Goal: Task Accomplishment & Management: Manage account settings

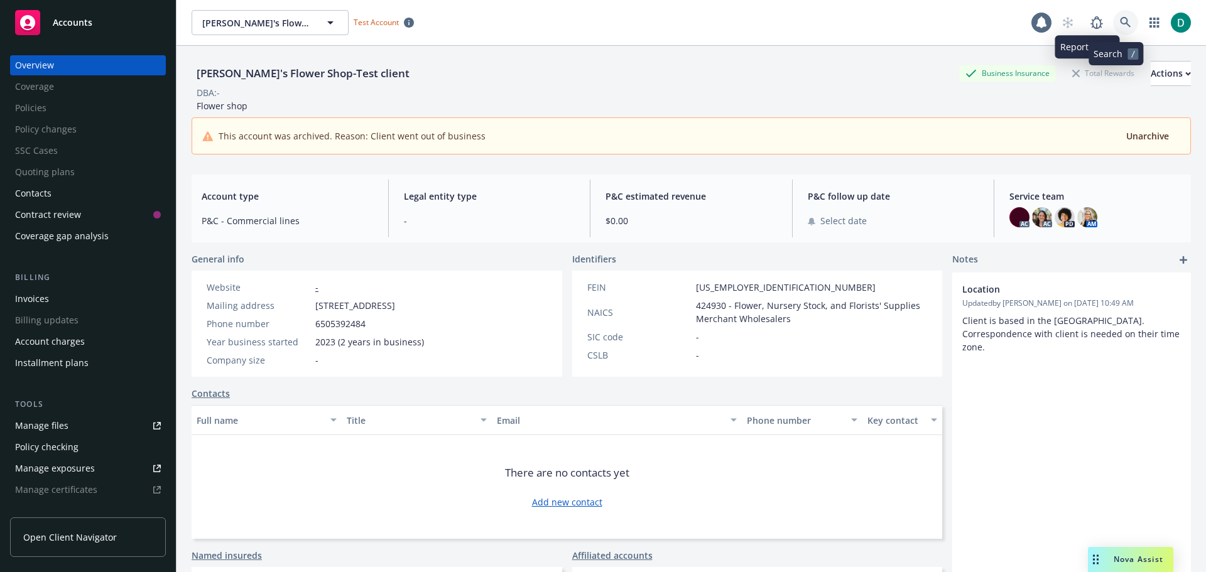
click at [1113, 22] on link at bounding box center [1125, 22] width 25 height 25
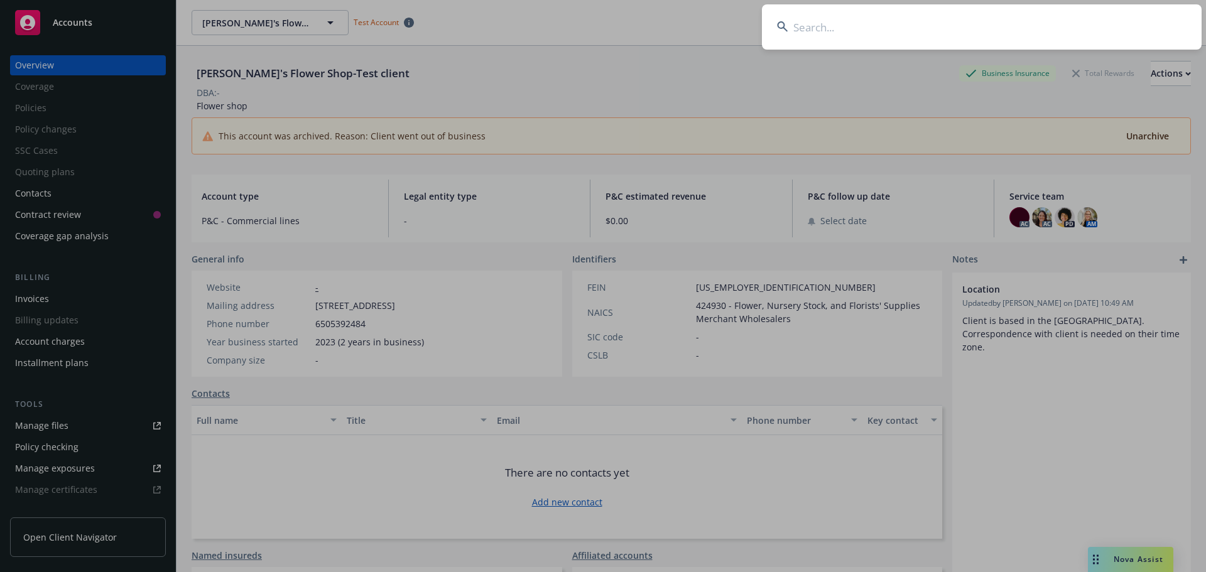
type input "[DEMOGRAPHIC_DATA] Health System/West"
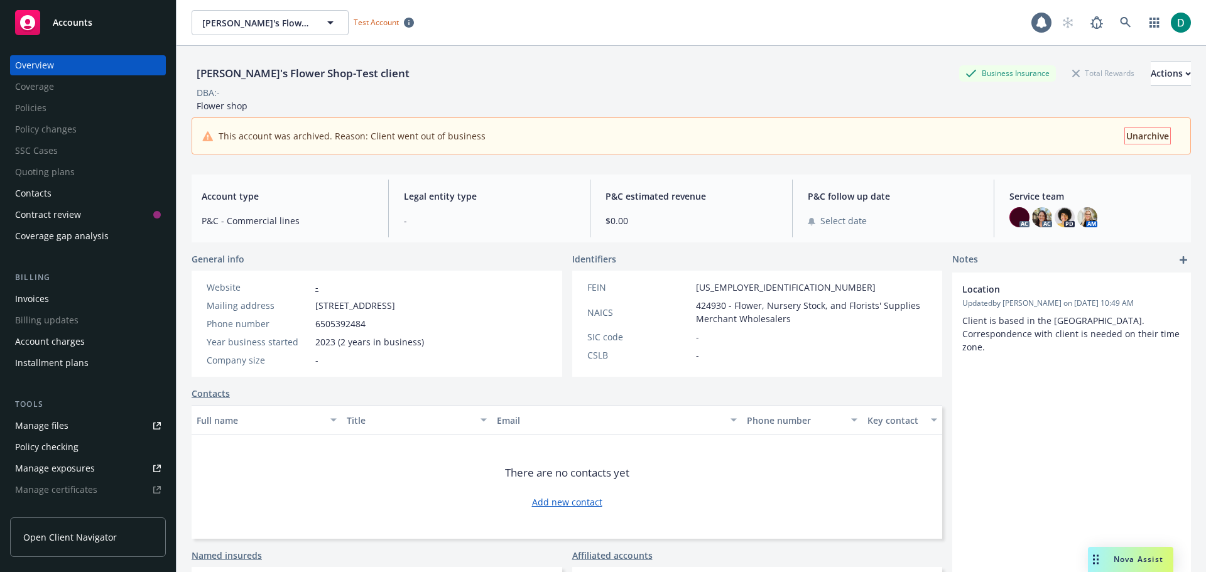
click at [1140, 135] on span "Unarchive" at bounding box center [1148, 136] width 43 height 12
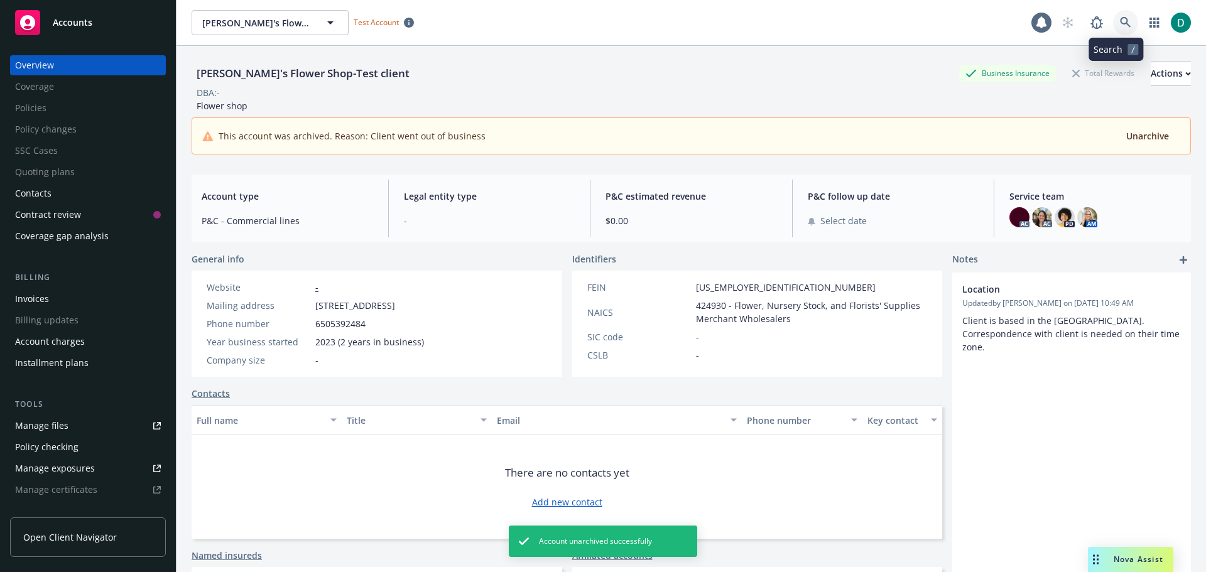
click at [1120, 19] on icon at bounding box center [1125, 22] width 11 height 11
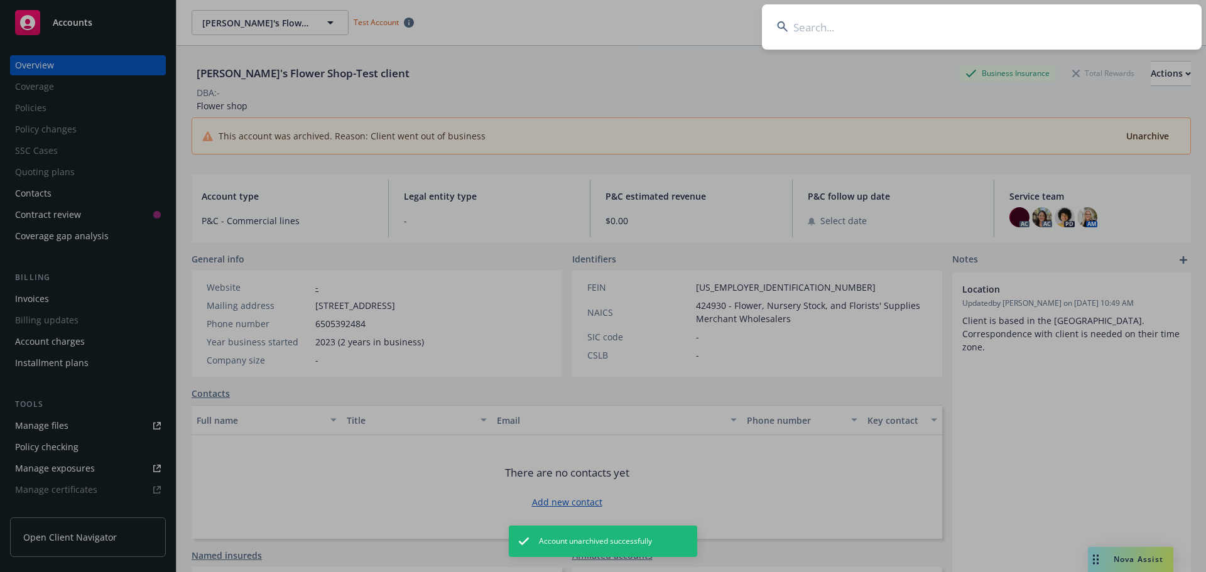
click at [846, 26] on input at bounding box center [982, 26] width 440 height 45
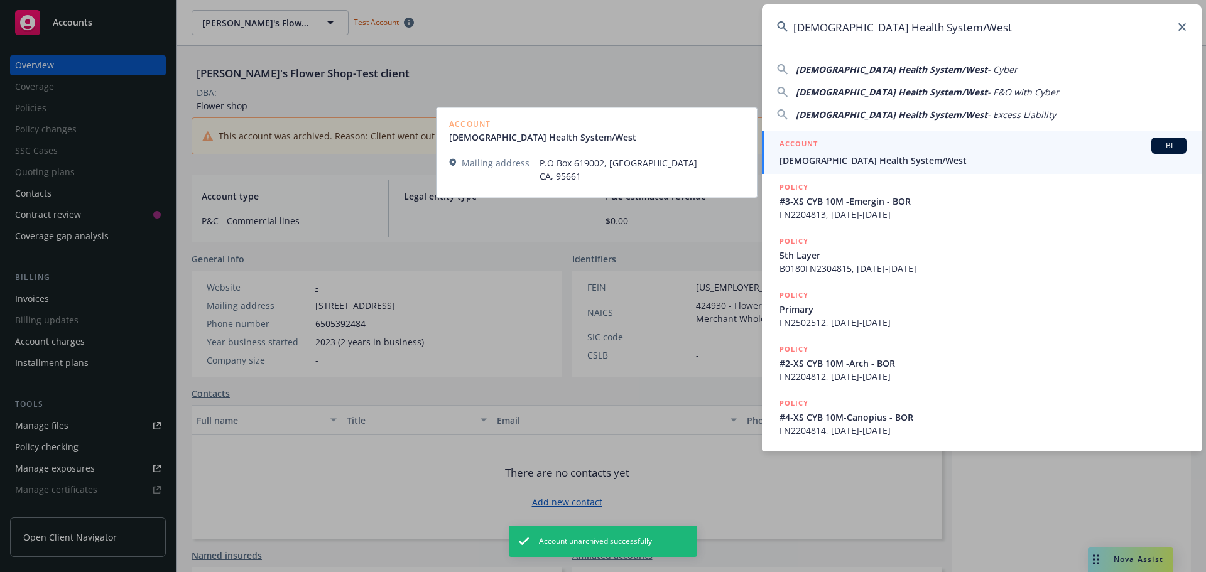
type input "Adventist Health System/West"
click at [831, 157] on span "Adventist Health System/West" at bounding box center [983, 160] width 407 height 13
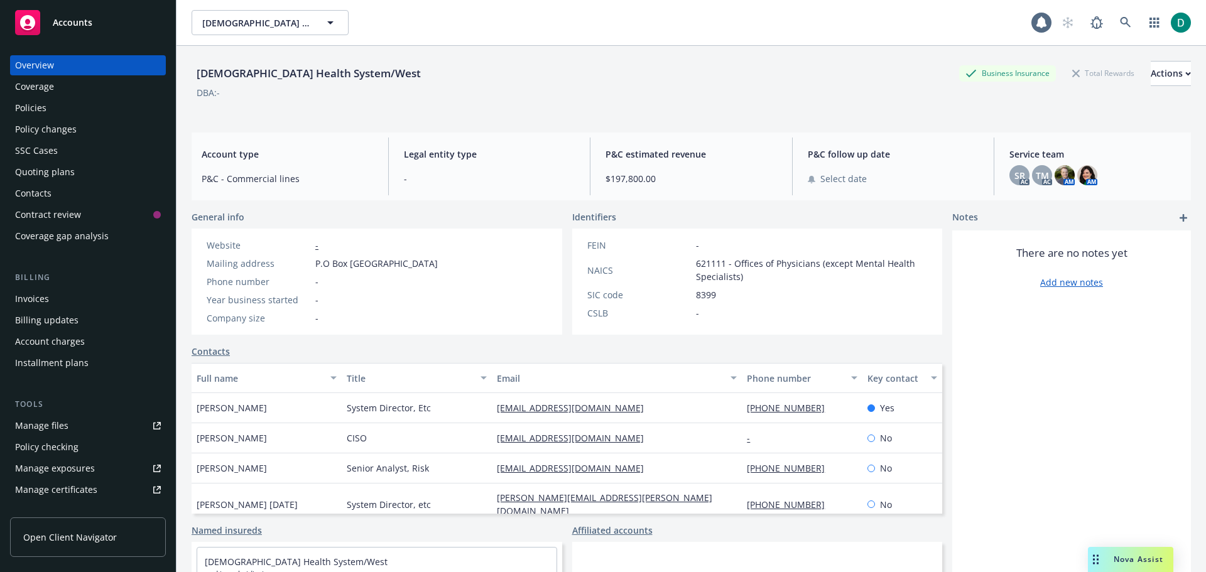
click at [64, 111] on div "Policies" at bounding box center [88, 108] width 146 height 20
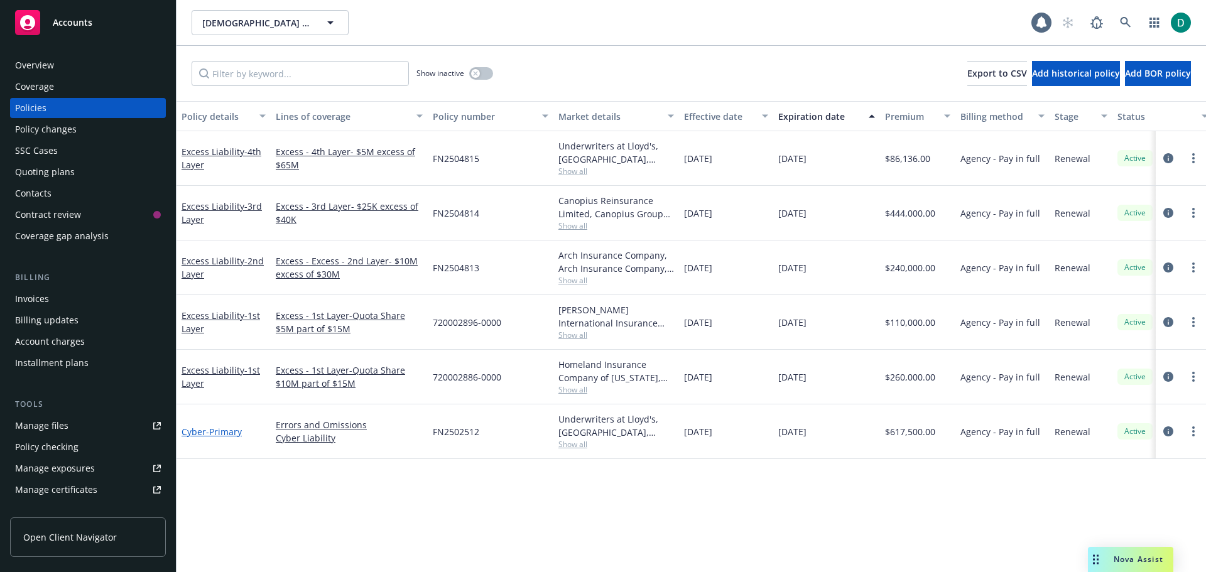
click at [229, 429] on span "- Primary" at bounding box center [224, 432] width 36 height 12
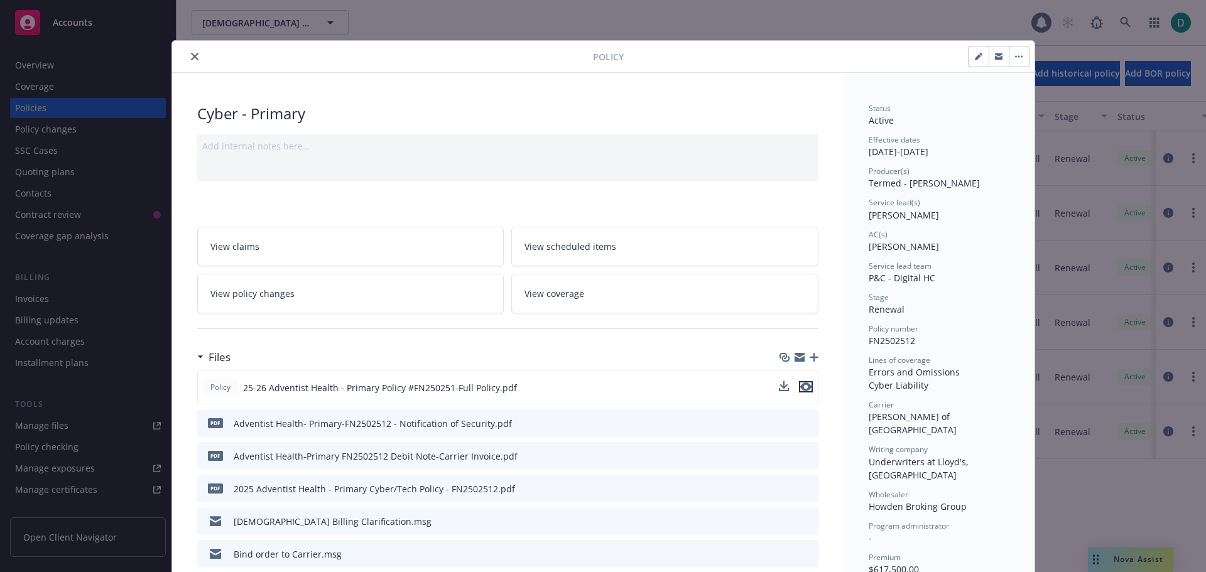
click at [801, 388] on icon "preview file" at bounding box center [805, 387] width 11 height 9
click at [191, 56] on icon "close" at bounding box center [195, 57] width 8 height 8
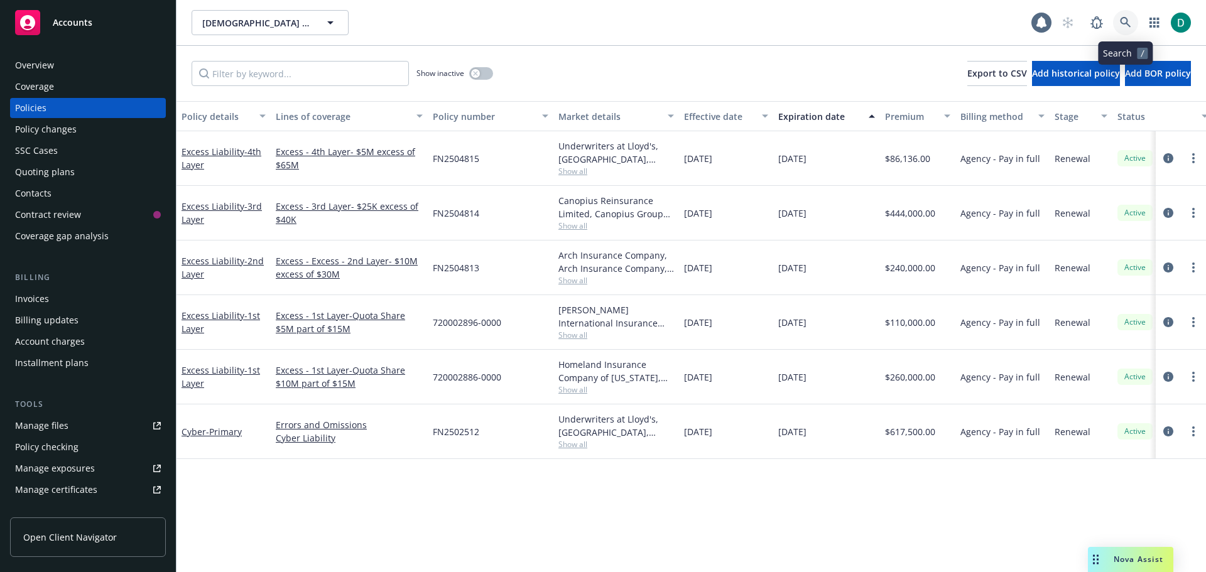
click at [1124, 21] on icon at bounding box center [1125, 22] width 11 height 11
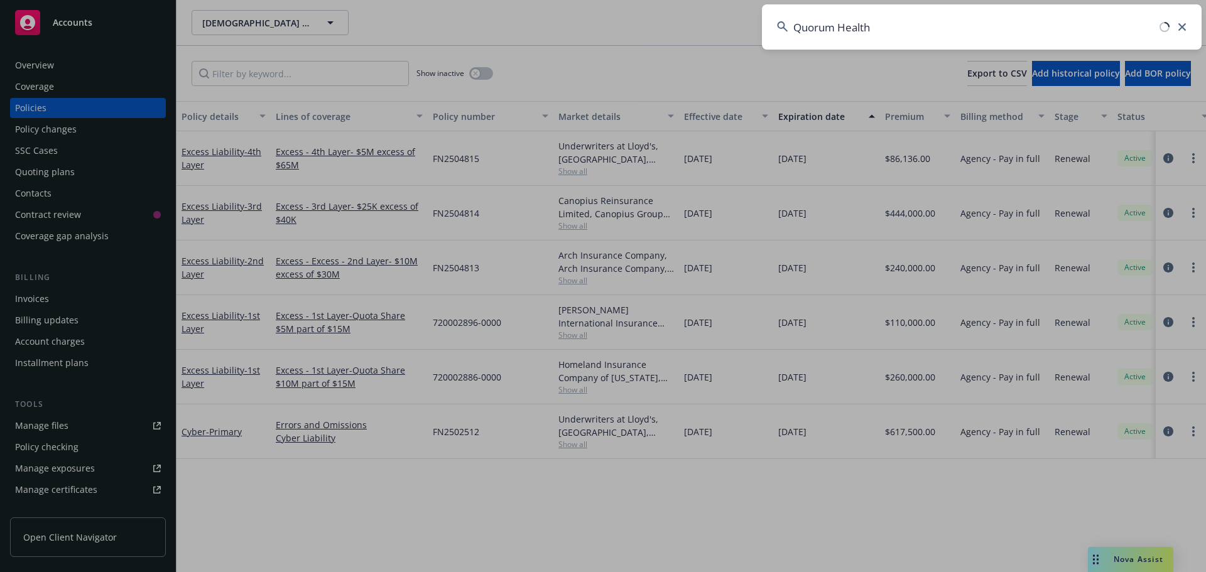
type input "Quorum Health"
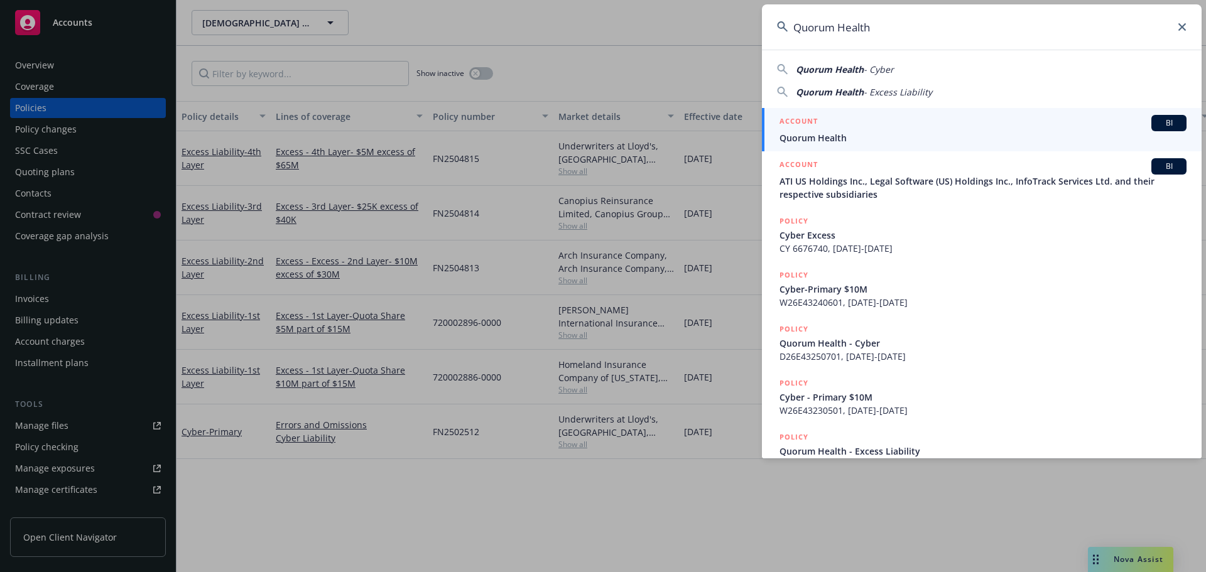
click at [880, 124] on div "ACCOUNT BI" at bounding box center [983, 123] width 407 height 16
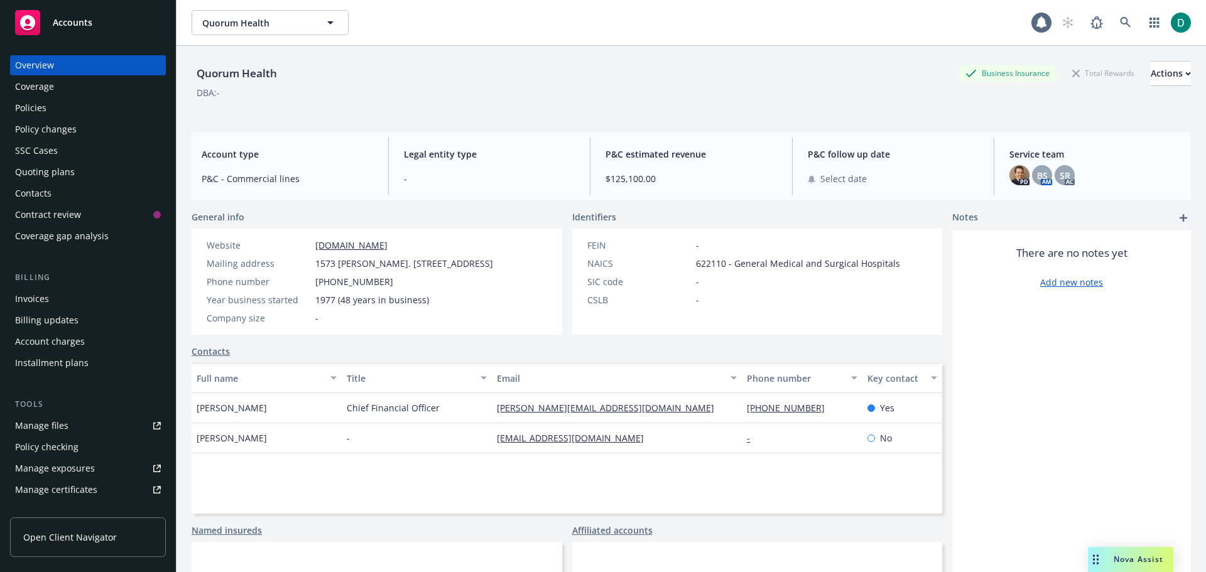
click at [50, 111] on div "Policies" at bounding box center [88, 108] width 146 height 20
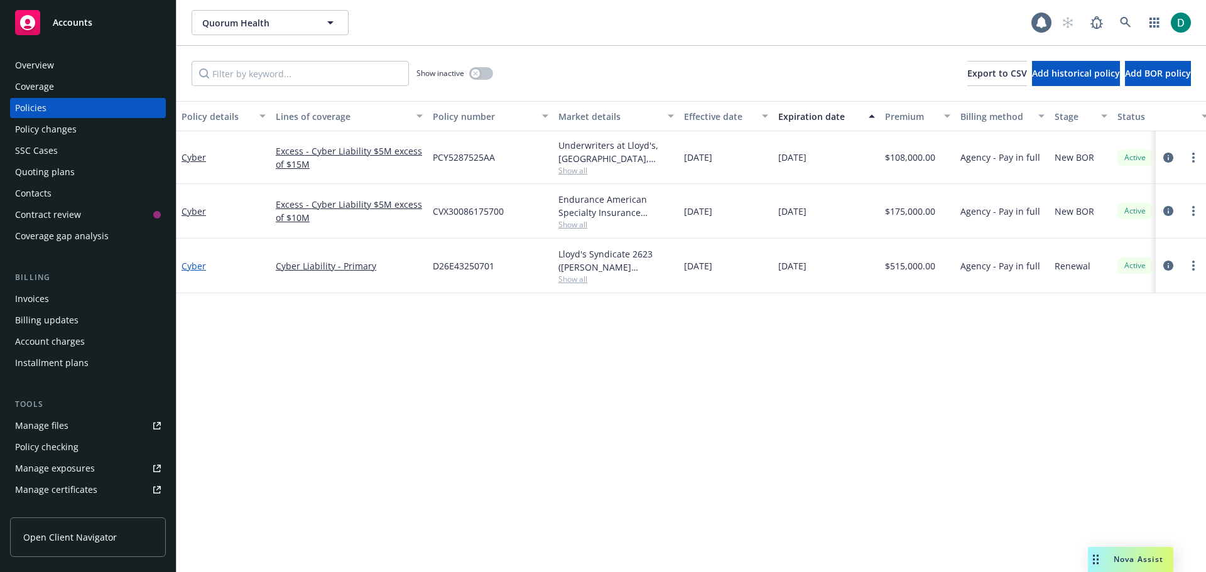
click at [190, 267] on link "Cyber" at bounding box center [194, 266] width 25 height 12
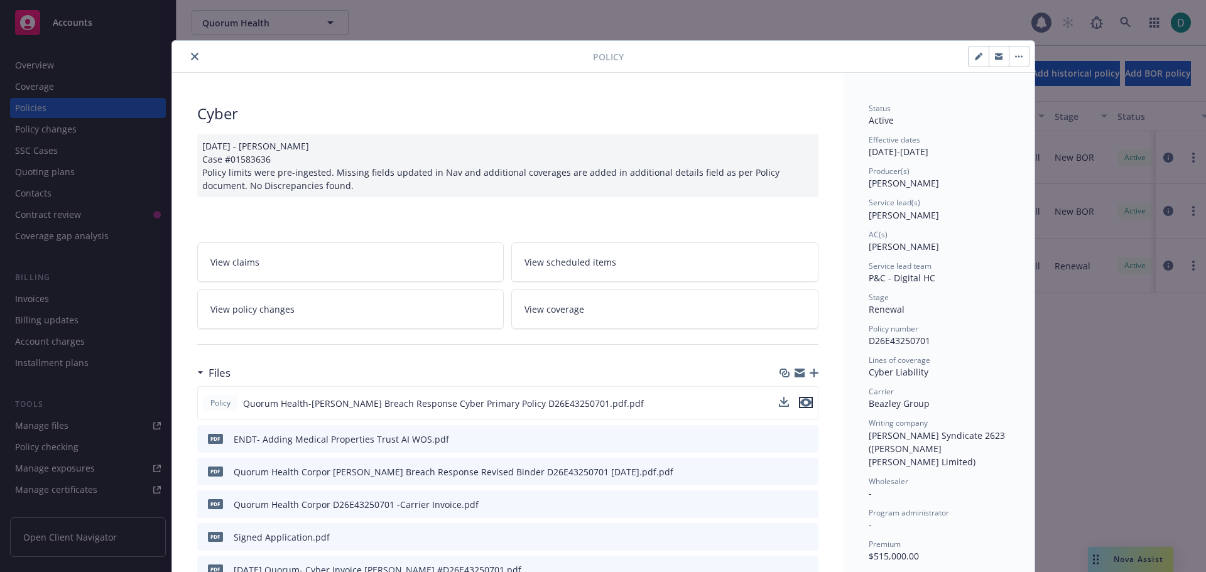
click at [800, 404] on icon "preview file" at bounding box center [805, 402] width 11 height 9
click at [189, 62] on button "close" at bounding box center [194, 56] width 15 height 15
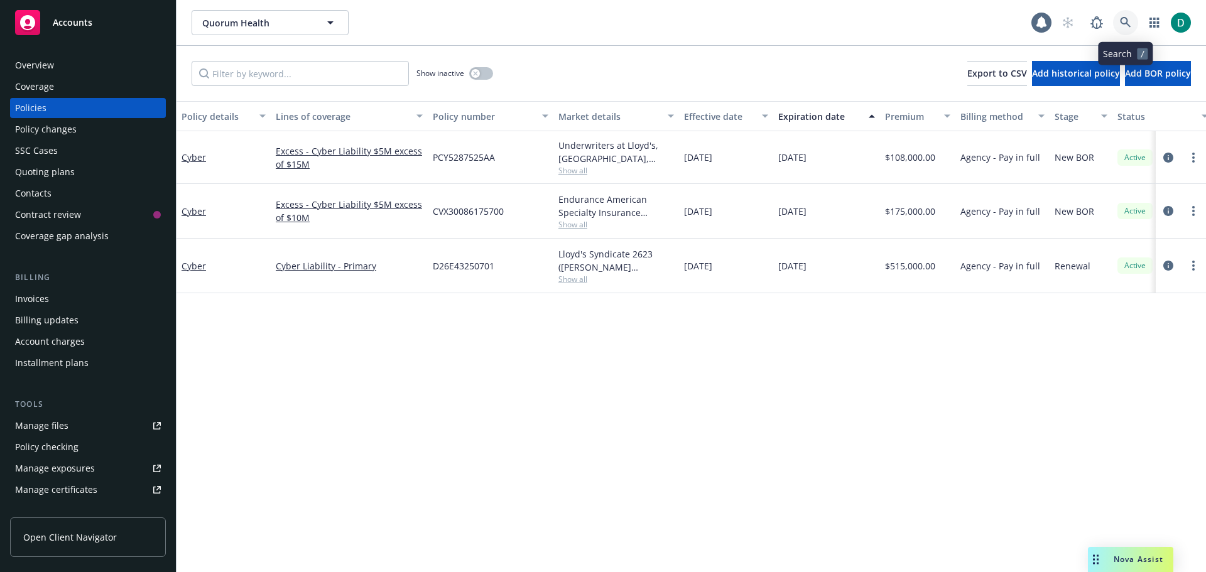
click at [1126, 22] on icon at bounding box center [1125, 22] width 11 height 11
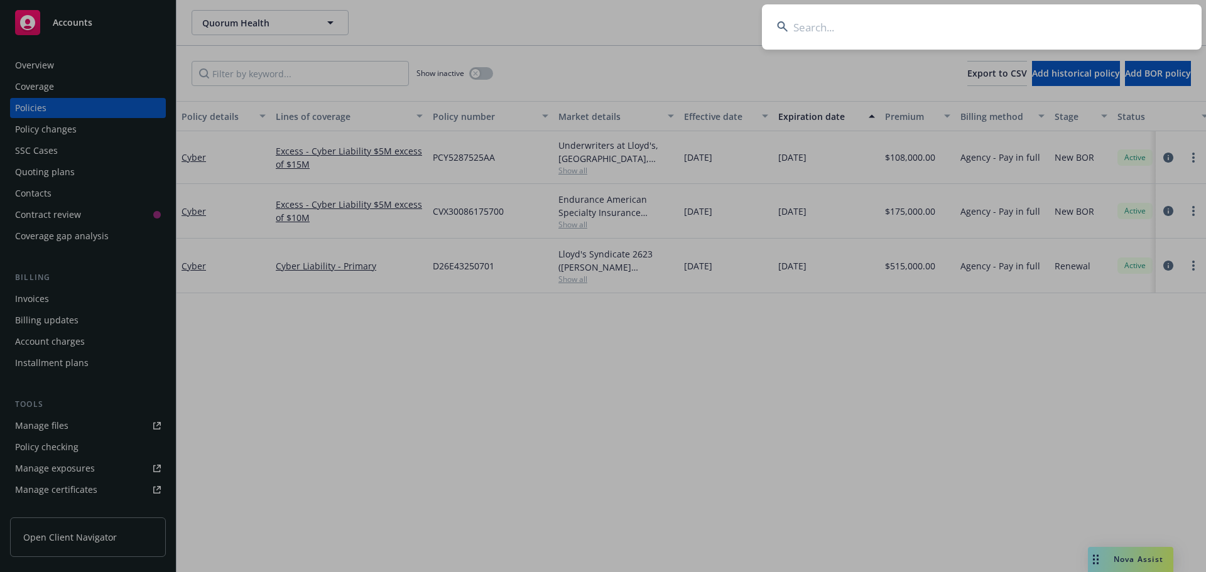
click at [1032, 26] on input at bounding box center [982, 26] width 440 height 45
type input "Tipalti, Inc."
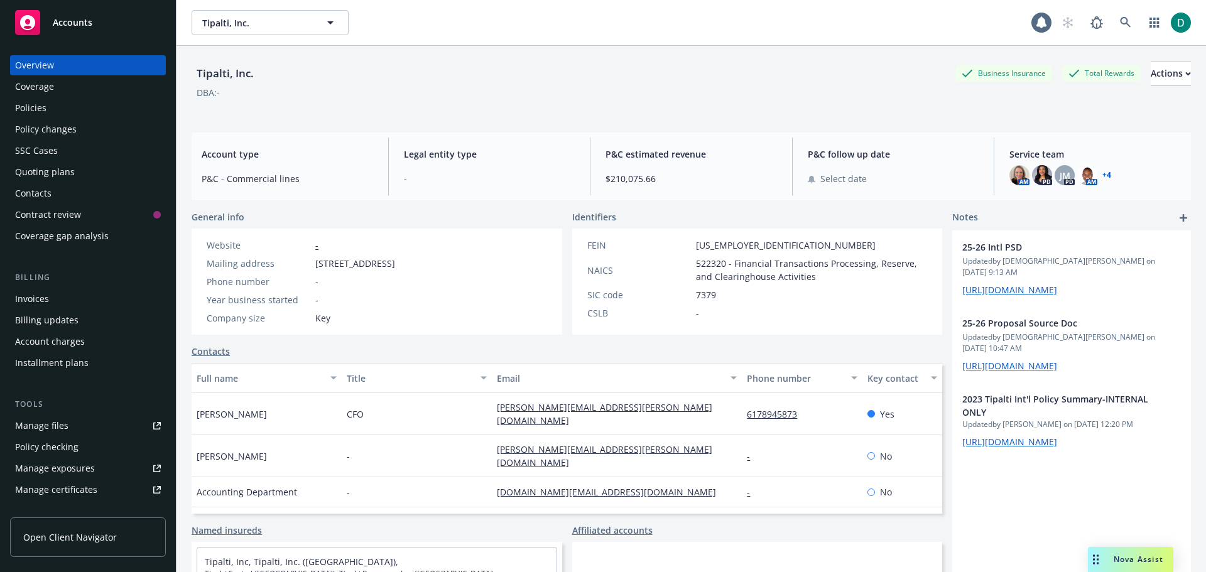
click at [30, 107] on div "Policies" at bounding box center [30, 108] width 31 height 20
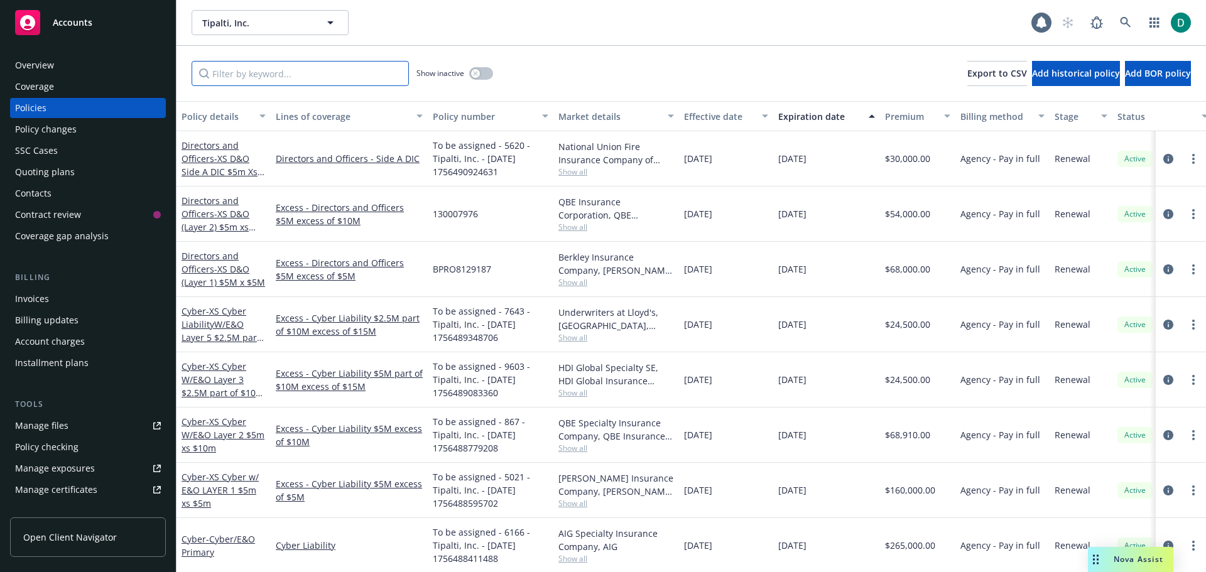
click at [266, 74] on input "Filter by keyword..." at bounding box center [300, 73] width 217 height 25
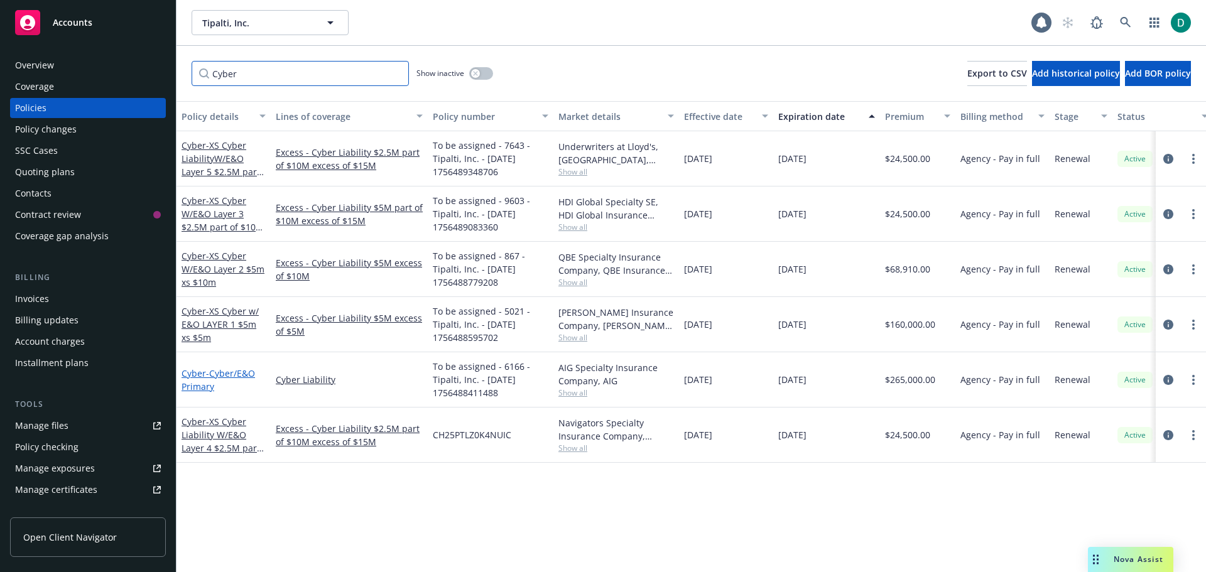
type input "Cyber"
click at [204, 383] on span "- Cyber/E&O Primary" at bounding box center [219, 380] width 74 height 25
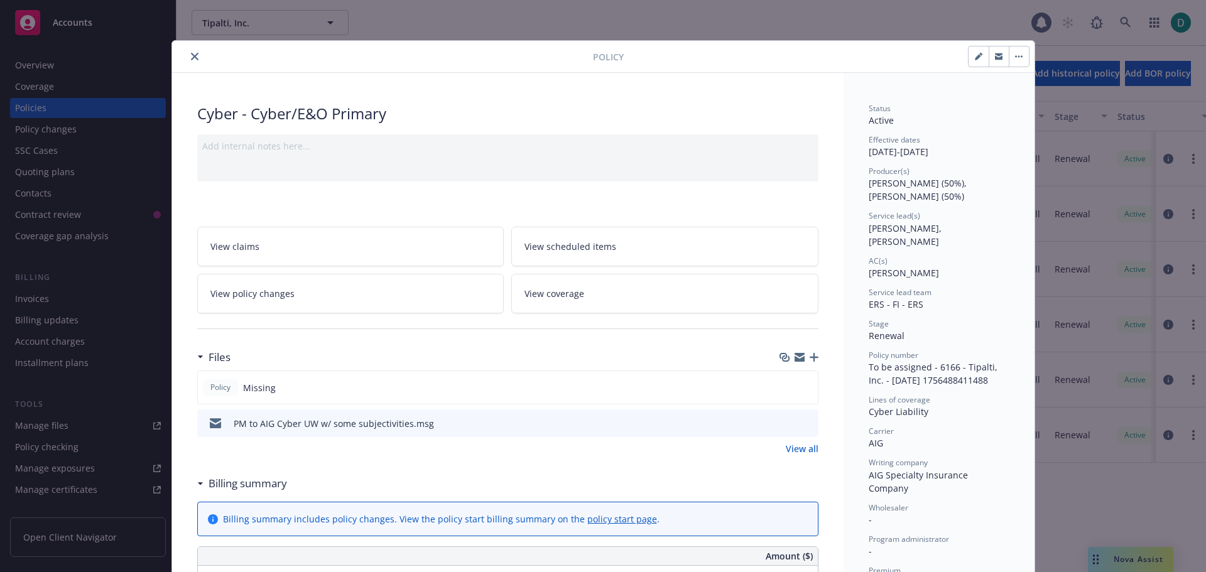
click at [192, 54] on icon "close" at bounding box center [195, 57] width 8 height 8
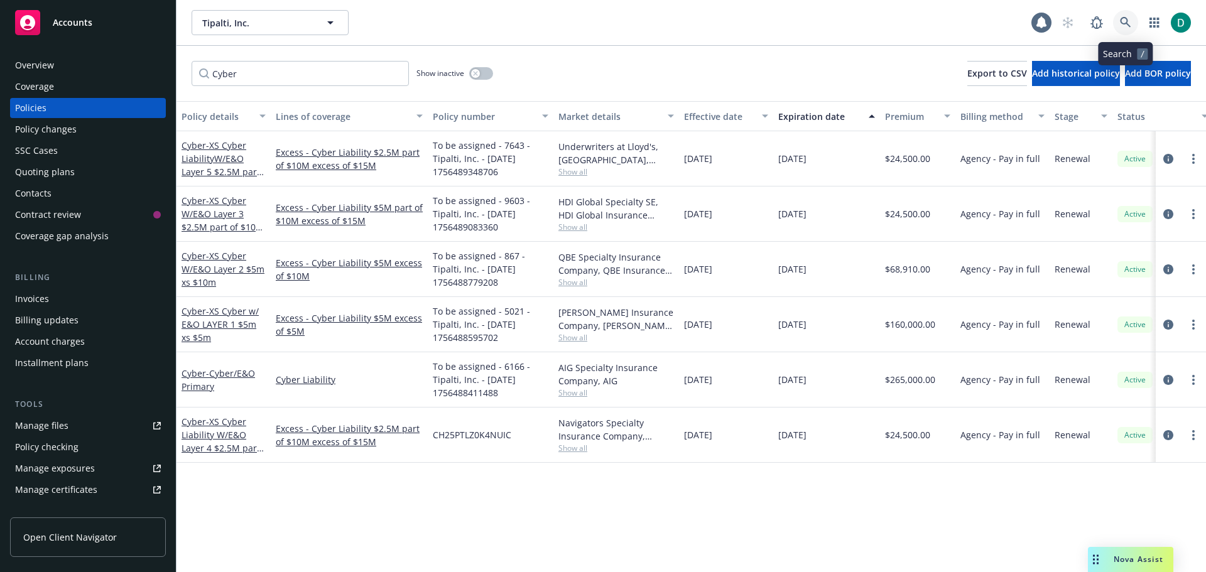
click at [1130, 18] on icon at bounding box center [1125, 22] width 11 height 11
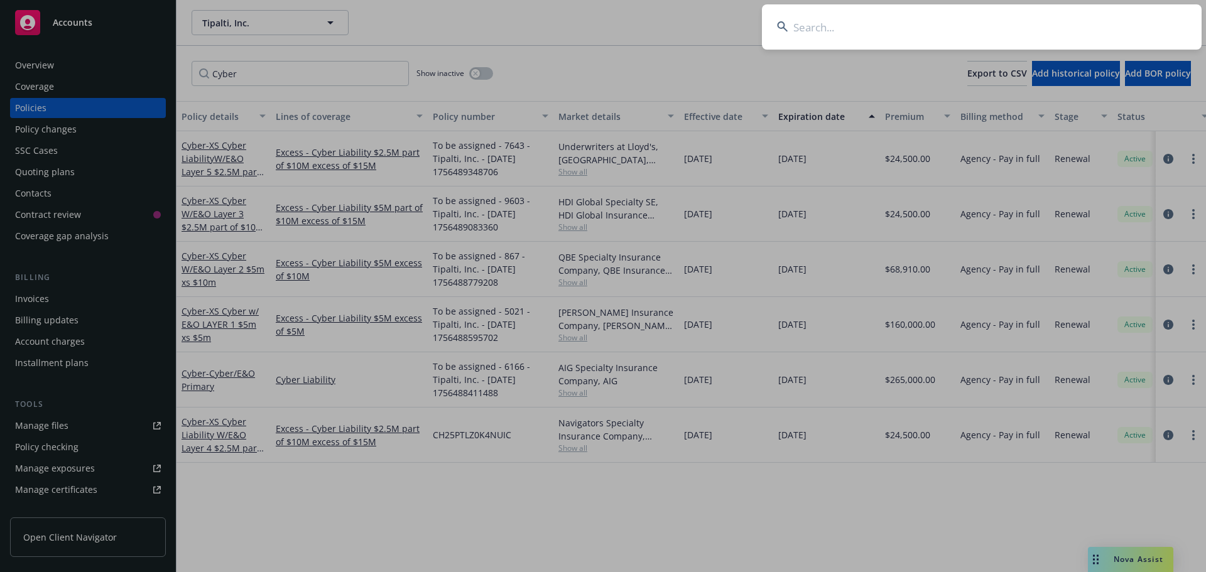
click at [821, 37] on input at bounding box center [982, 26] width 440 height 45
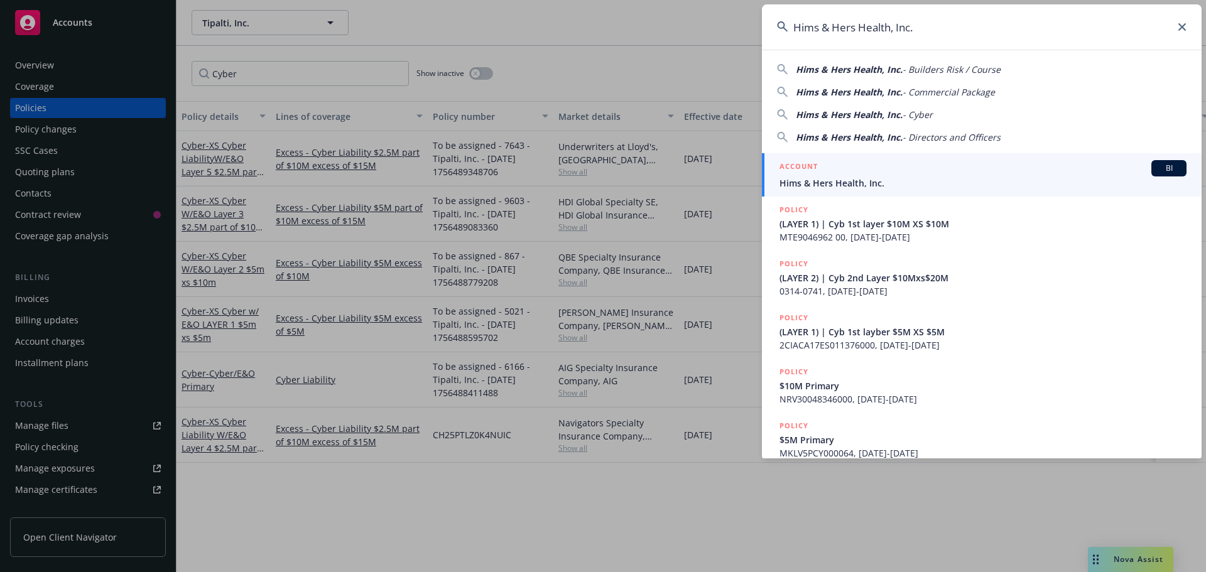
type input "Hims & Hers Health, Inc."
click at [870, 187] on span "Hims & Hers Health, Inc." at bounding box center [983, 183] width 407 height 13
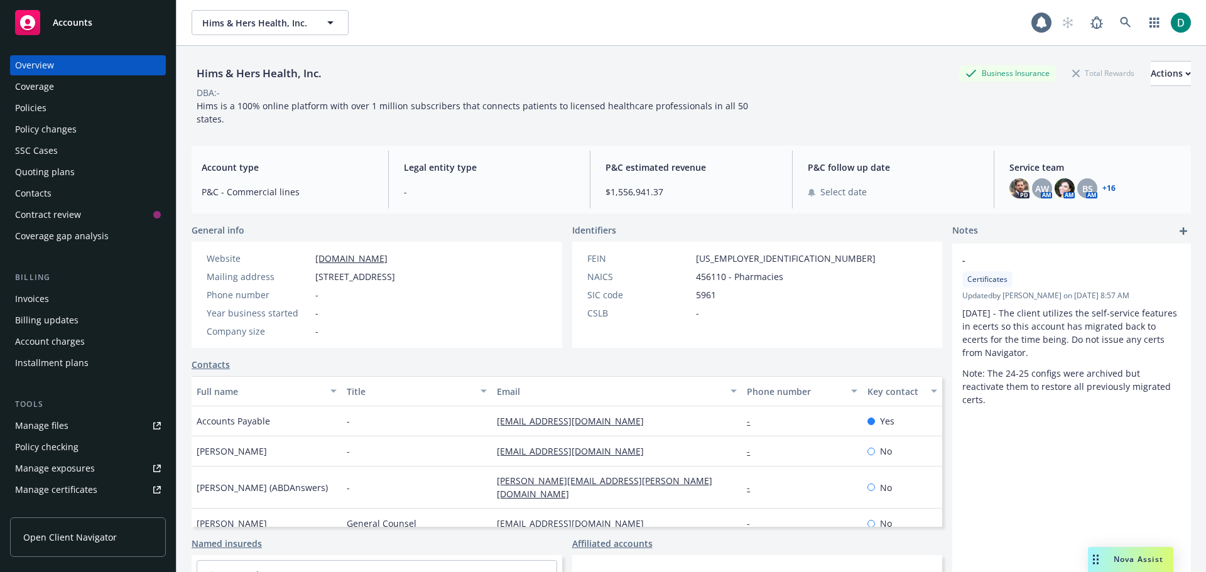
click at [48, 112] on div "Policies" at bounding box center [88, 108] width 146 height 20
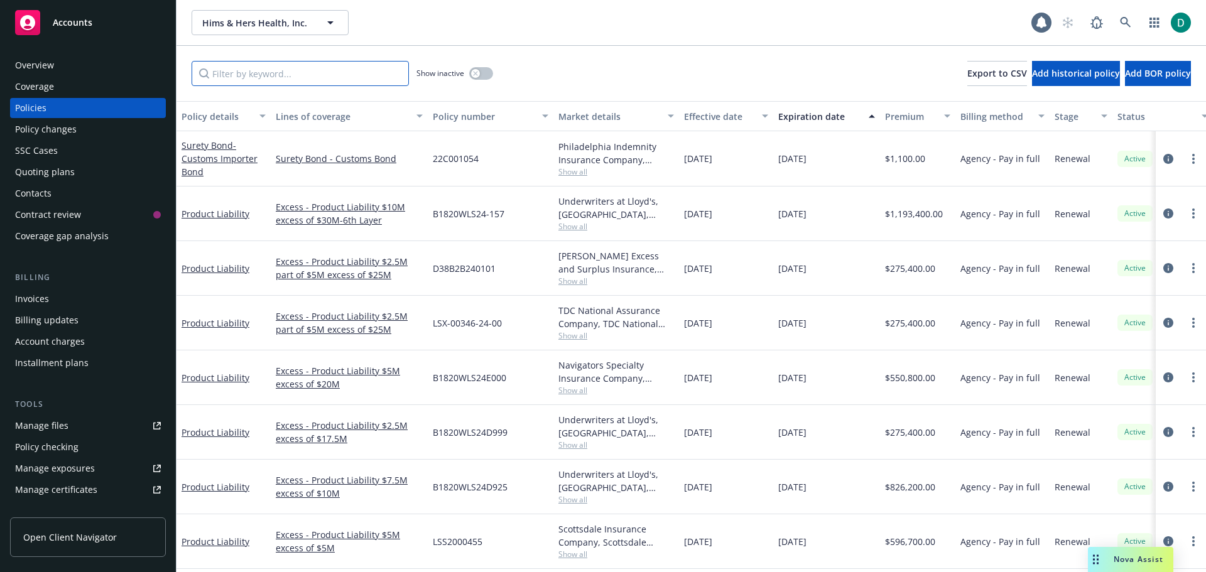
click at [248, 72] on input "Filter by keyword..." at bounding box center [300, 73] width 217 height 25
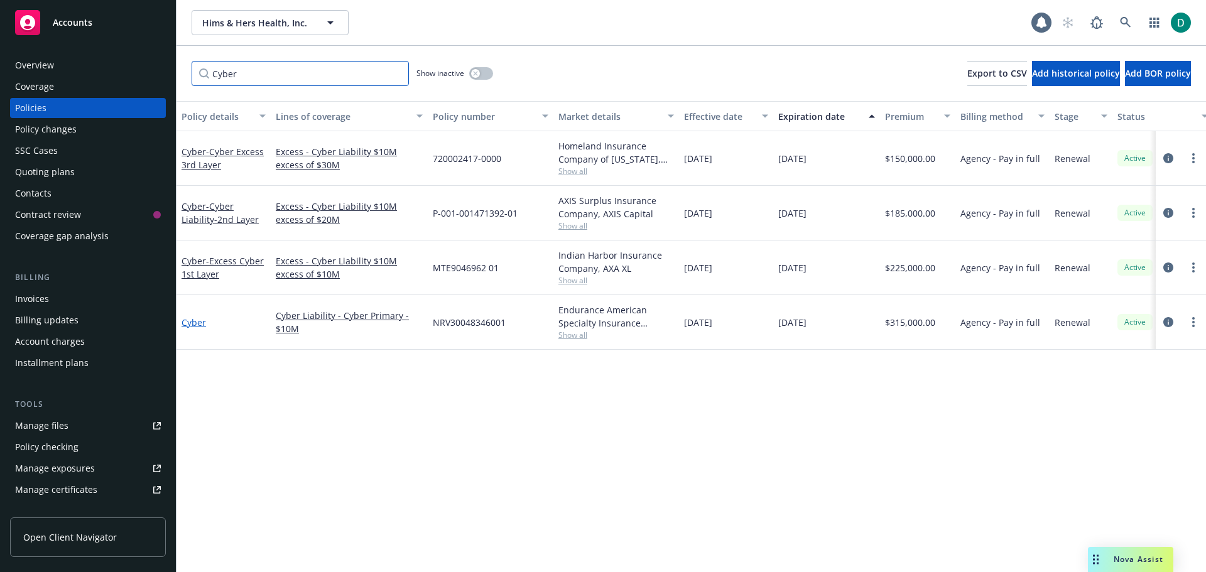
type input "Cyber"
click at [196, 320] on link "Cyber" at bounding box center [194, 323] width 25 height 12
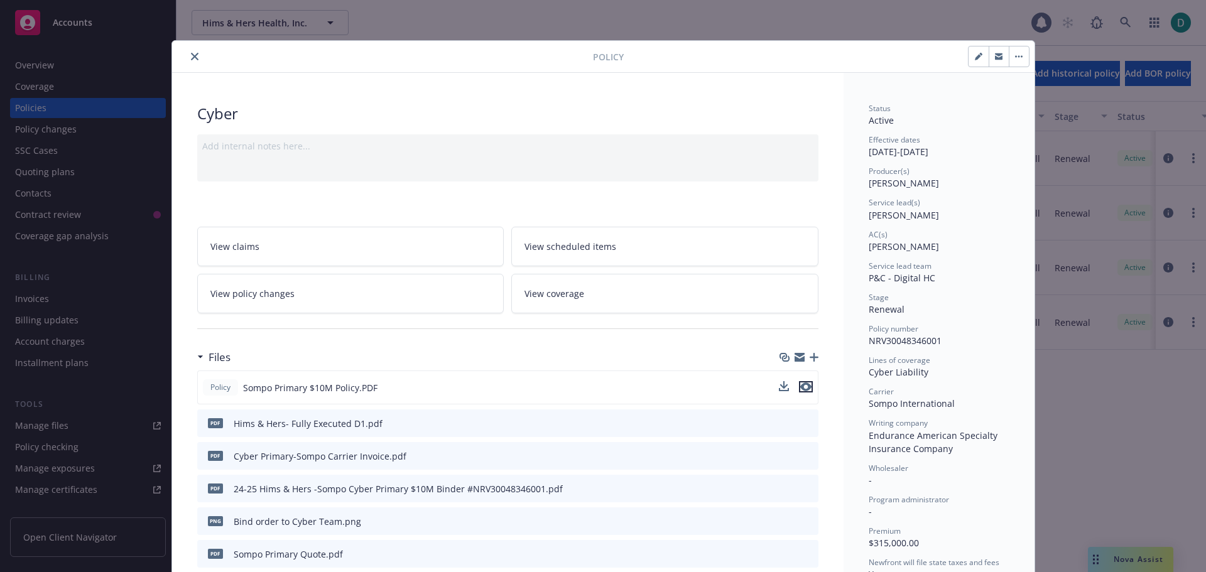
click at [800, 386] on icon "preview file" at bounding box center [805, 387] width 11 height 9
click at [191, 57] on icon "close" at bounding box center [195, 57] width 8 height 8
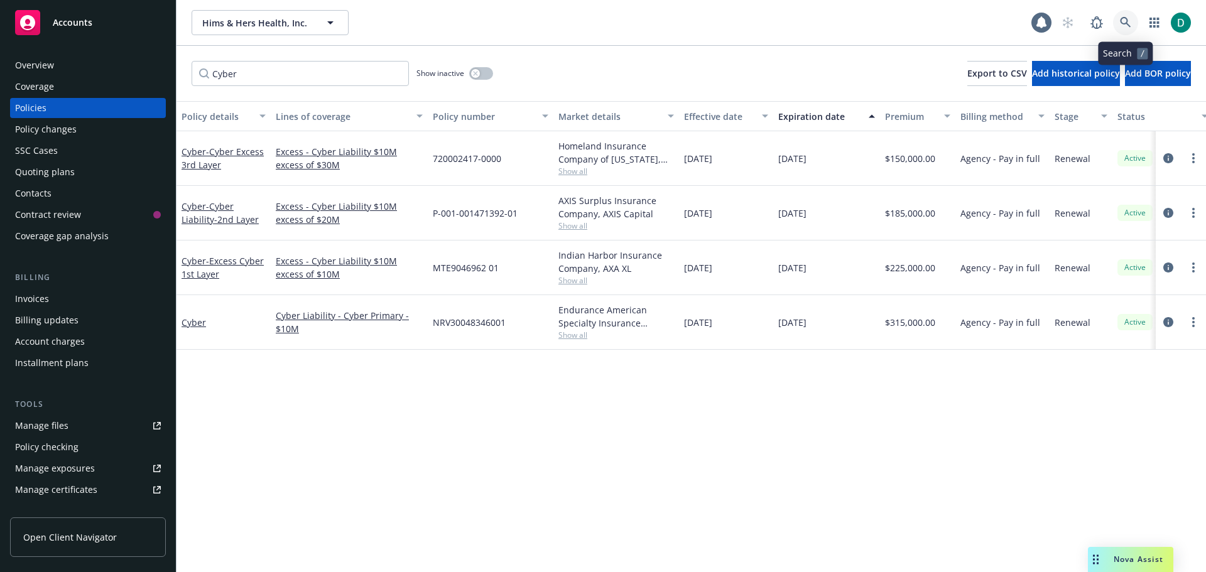
click at [1120, 26] on icon at bounding box center [1125, 22] width 11 height 11
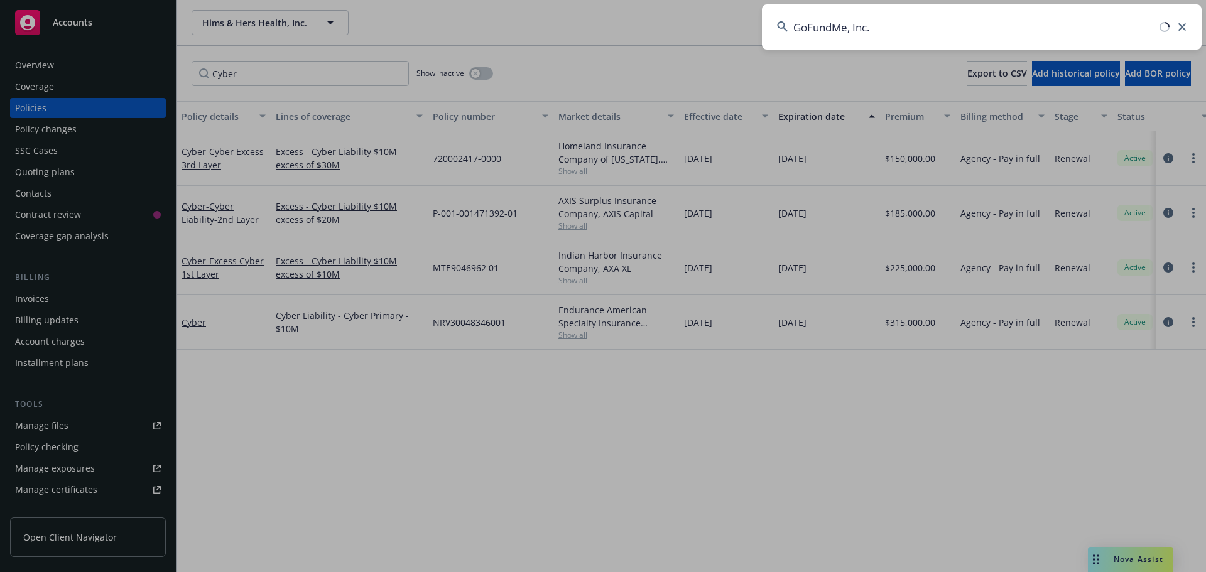
type input "GoFundMe, Inc."
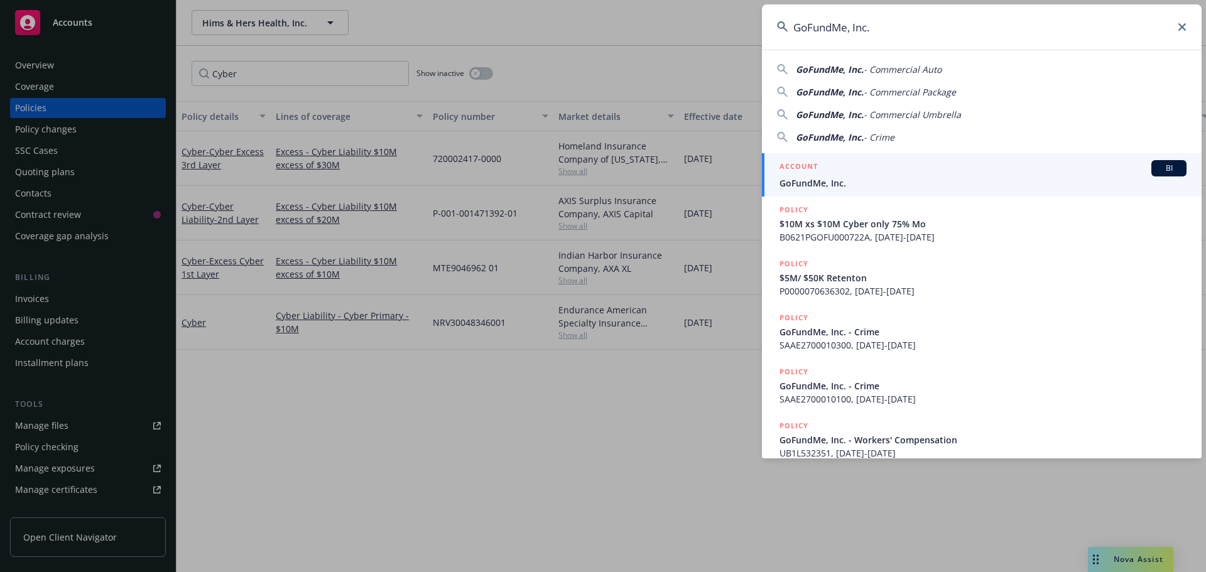
click at [853, 180] on span "GoFundMe, Inc." at bounding box center [983, 183] width 407 height 13
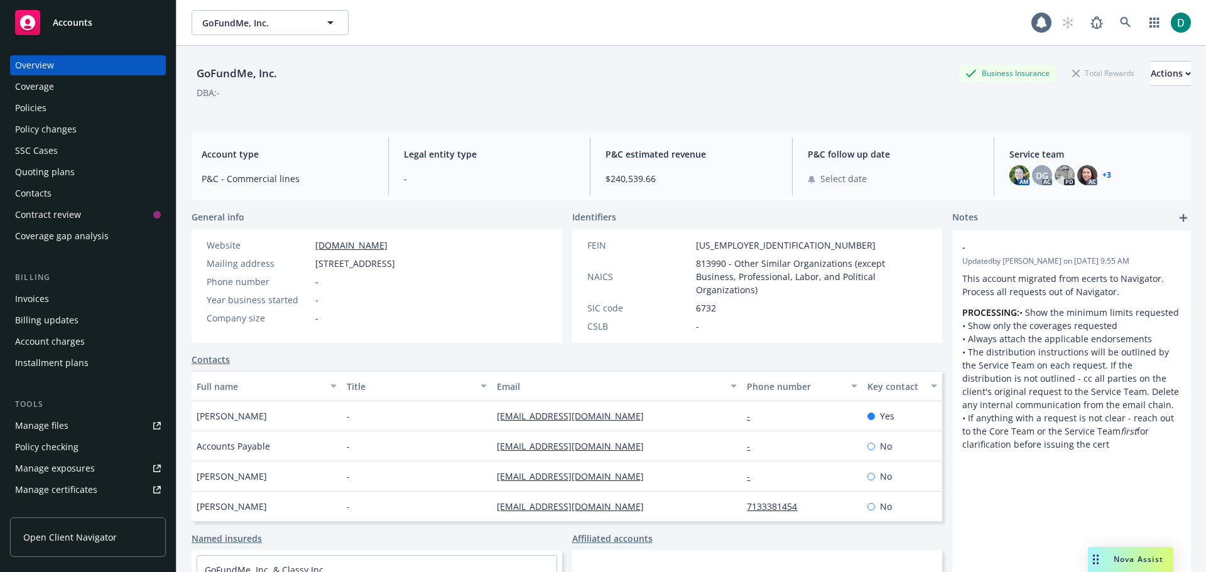
click at [50, 113] on div "Policies" at bounding box center [88, 108] width 146 height 20
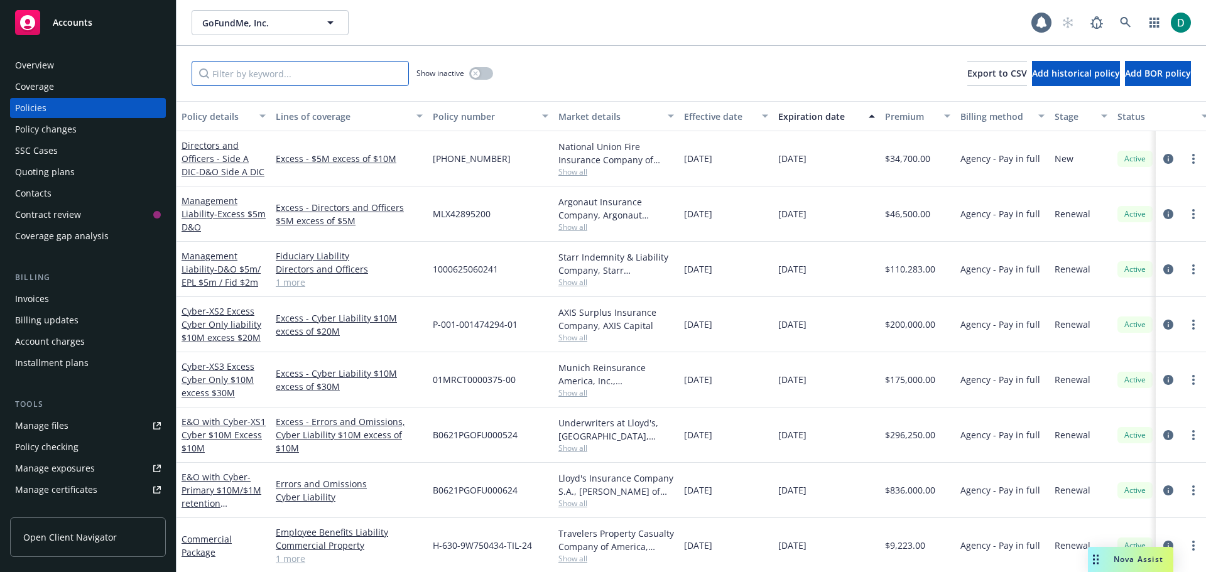
click at [269, 81] on input "Filter by keyword..." at bounding box center [300, 73] width 217 height 25
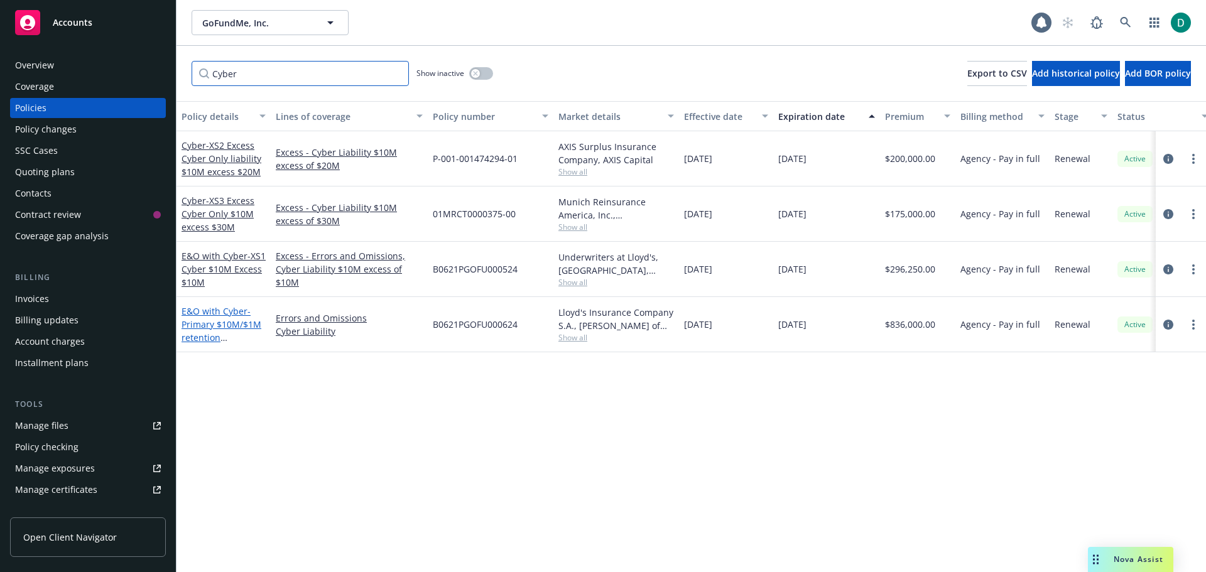
type input "Cyber"
click at [215, 315] on link "E&O with Cyber - Primary $10M/$1M retention E&O/Cyber" at bounding box center [222, 331] width 80 height 52
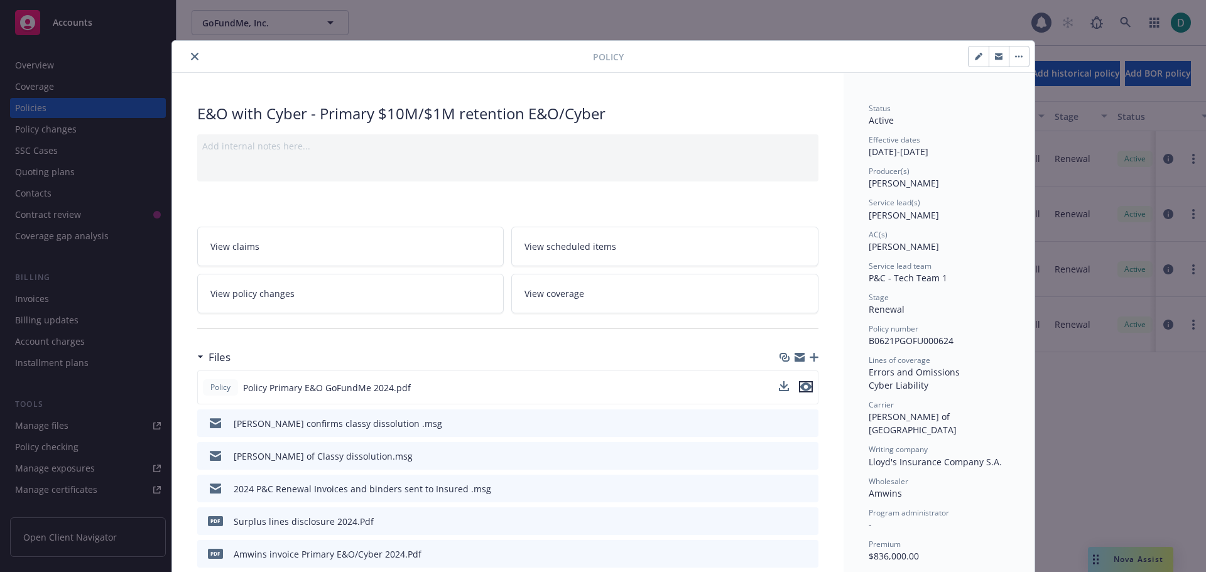
click at [804, 385] on icon "preview file" at bounding box center [805, 387] width 11 height 9
click at [191, 57] on icon "close" at bounding box center [195, 57] width 8 height 8
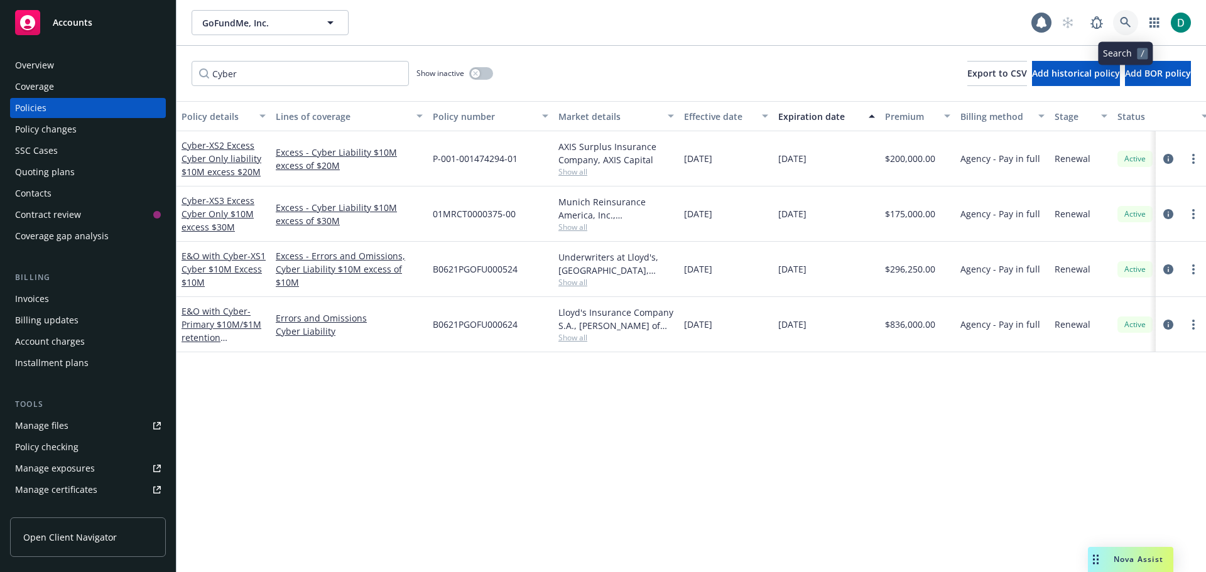
click at [1120, 25] on icon at bounding box center [1125, 22] width 11 height 11
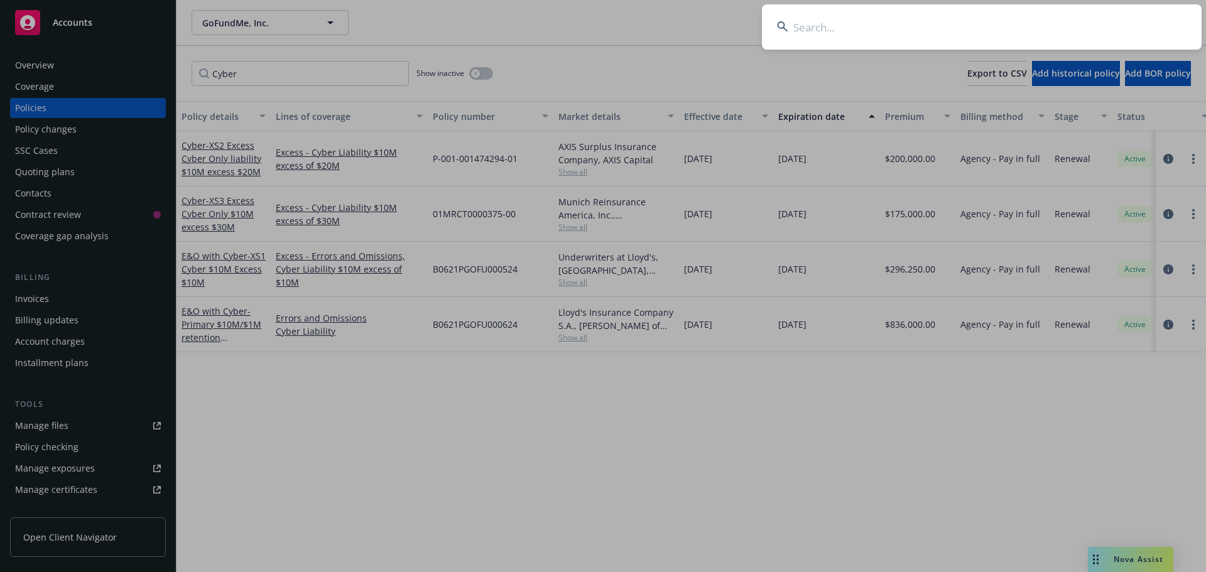
click at [1050, 25] on input at bounding box center [982, 26] width 440 height 45
type input "StockX, Inc."
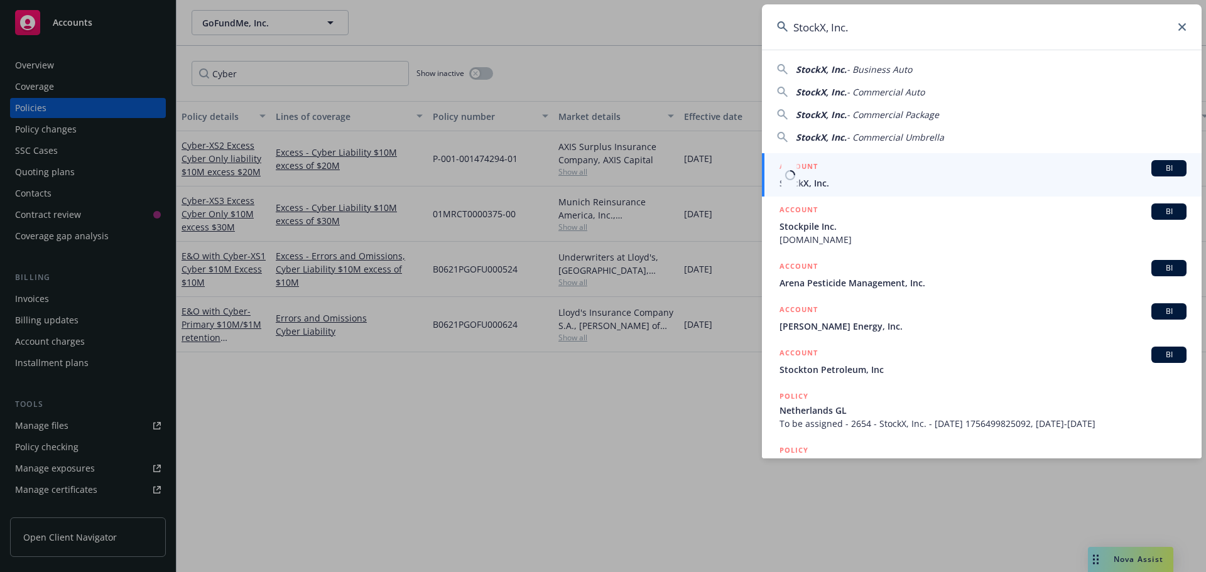
click at [825, 177] on span "StockX, Inc." at bounding box center [983, 183] width 407 height 13
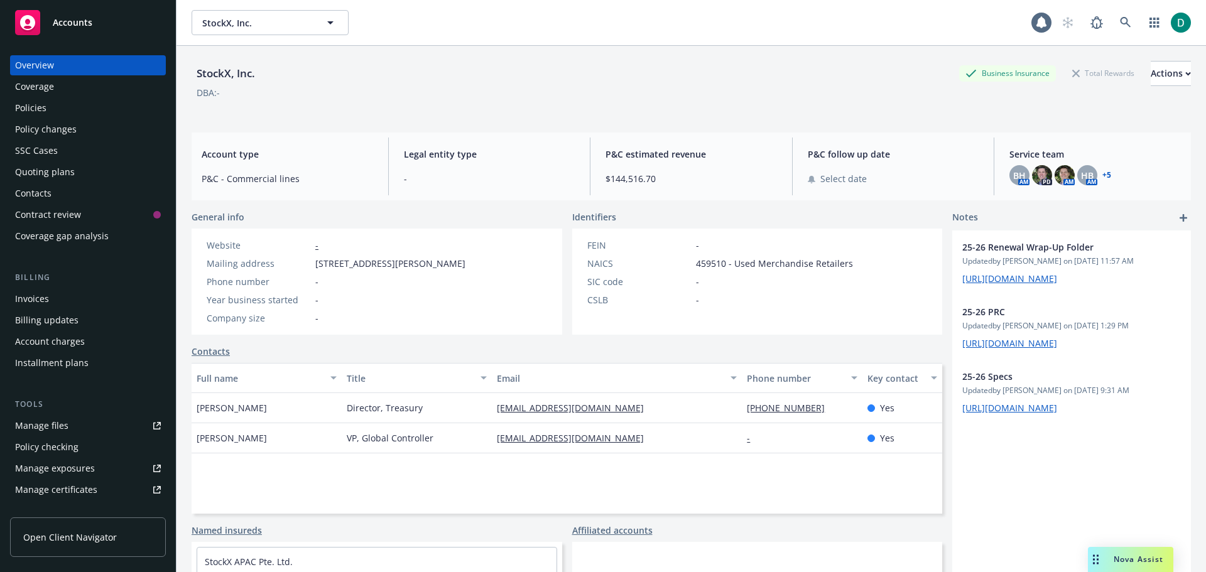
click at [61, 114] on div "Policies" at bounding box center [88, 108] width 146 height 20
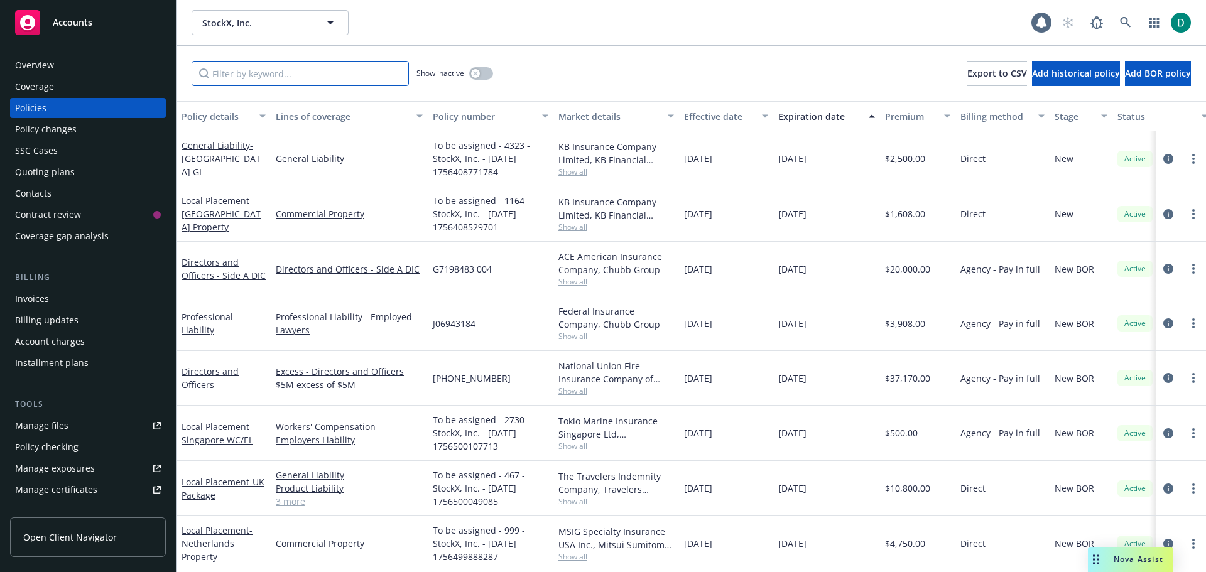
click at [246, 75] on input "Filter by keyword..." at bounding box center [300, 73] width 217 height 25
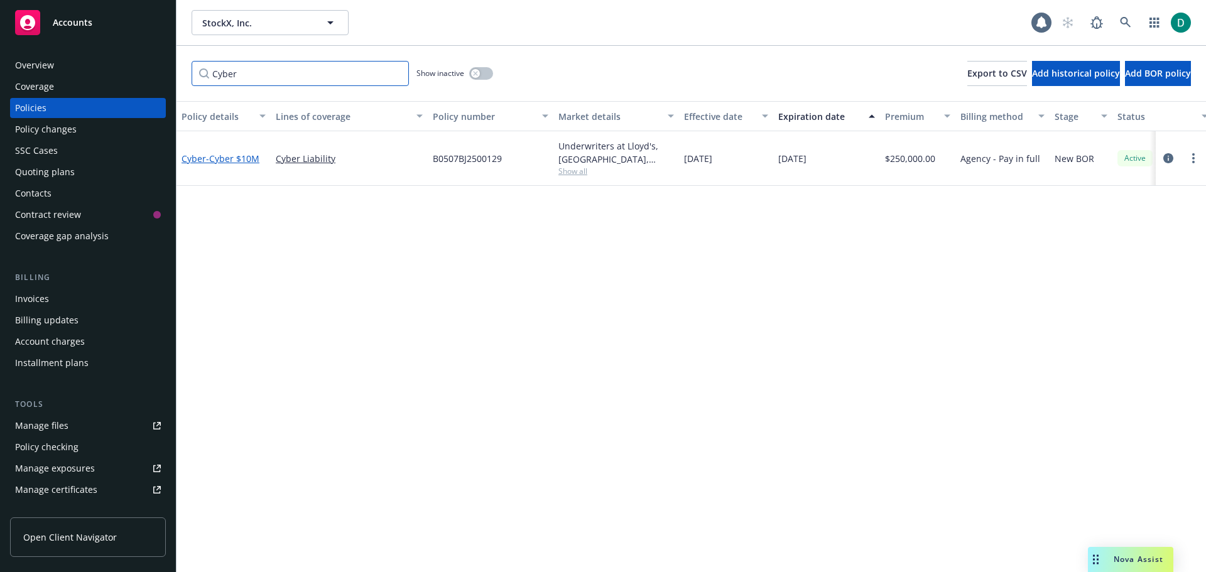
type input "Cyber"
click at [249, 160] on span "- Cyber $10M" at bounding box center [232, 159] width 53 height 12
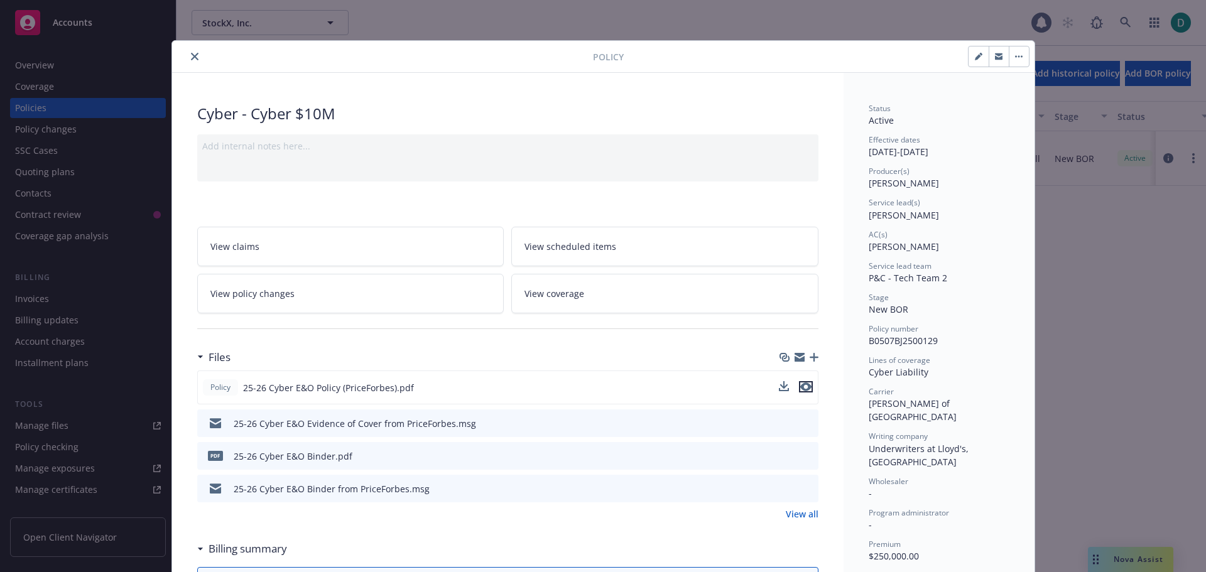
click at [804, 390] on icon "preview file" at bounding box center [805, 387] width 11 height 9
drag, startPoint x: 190, startPoint y: 57, endPoint x: 197, endPoint y: 53, distance: 7.7
click at [191, 57] on icon "close" at bounding box center [195, 57] width 8 height 8
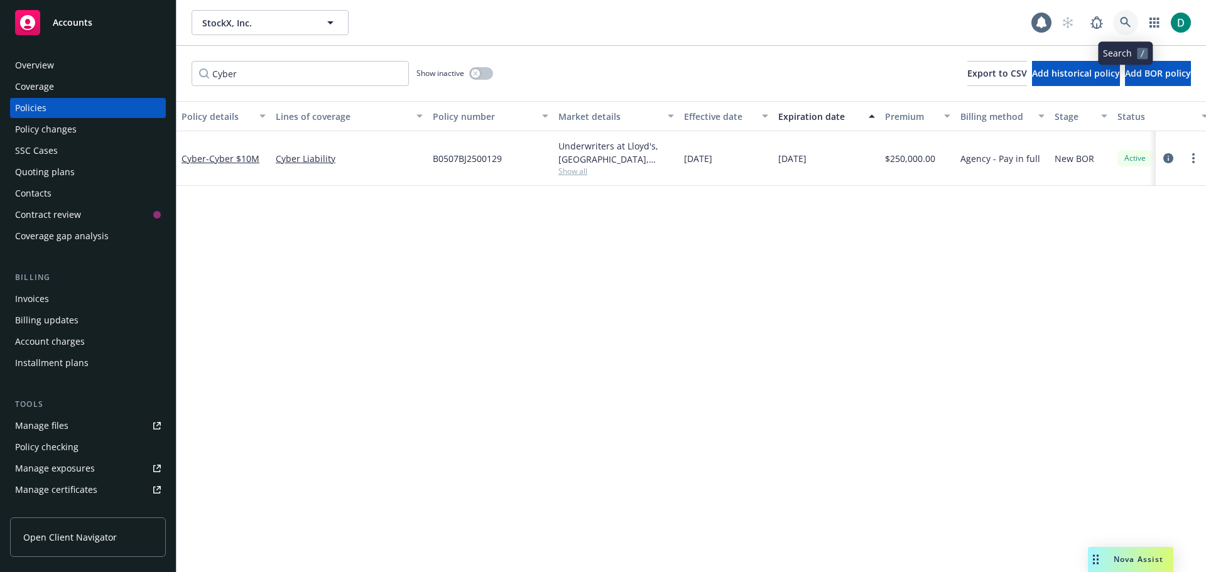
click at [1133, 21] on link at bounding box center [1125, 22] width 25 height 25
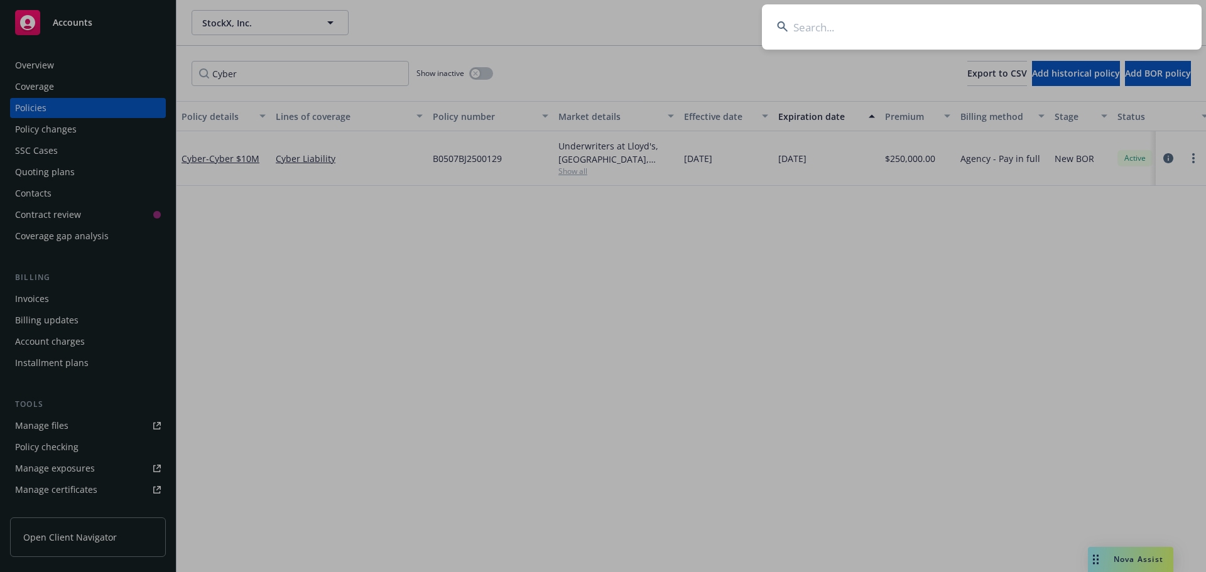
click at [994, 23] on input at bounding box center [982, 26] width 440 height 45
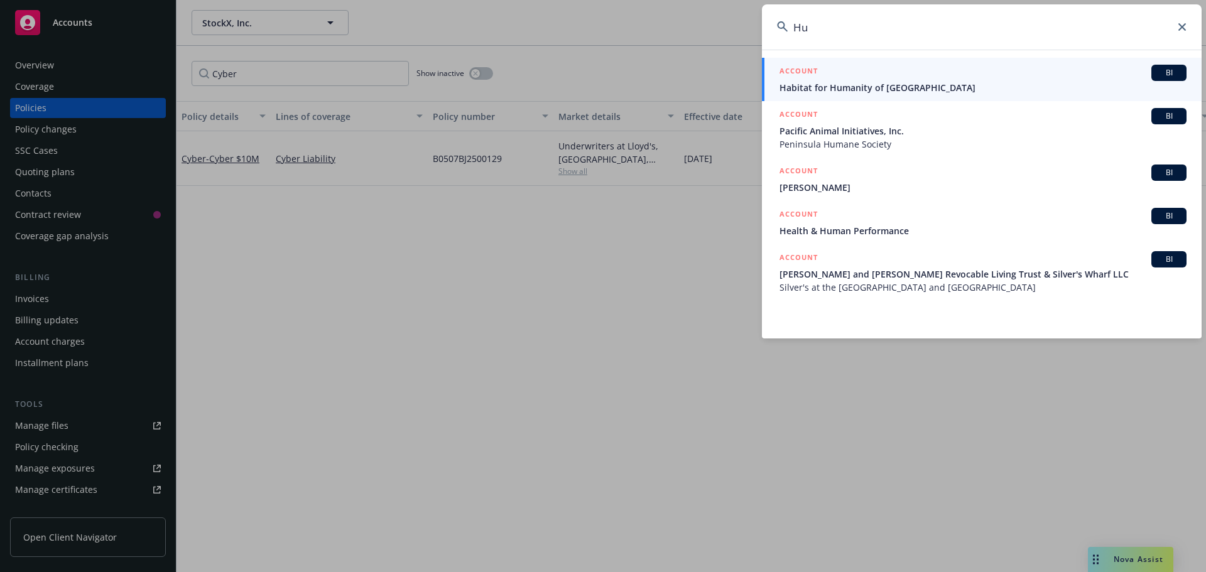
type input "H"
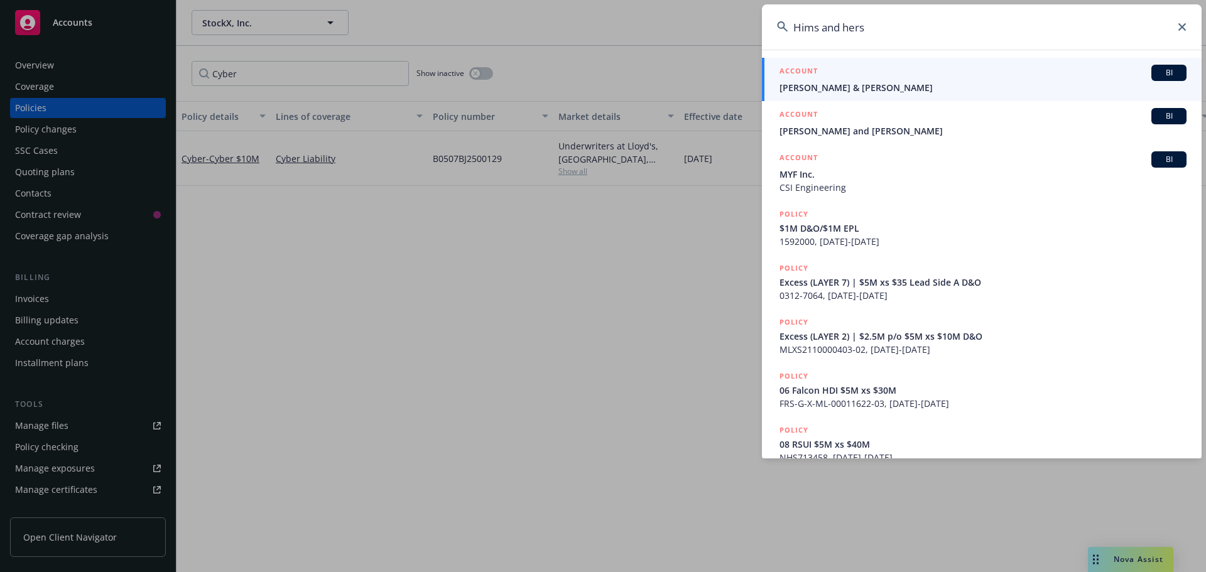
type input "Hims and hers"
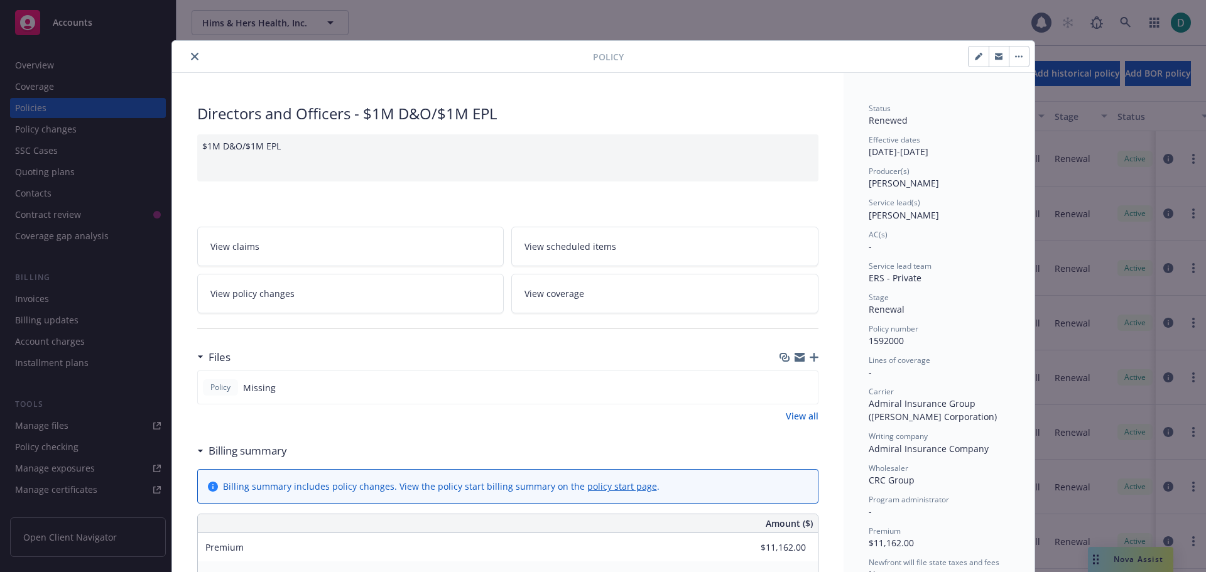
click at [191, 57] on icon "close" at bounding box center [195, 57] width 8 height 8
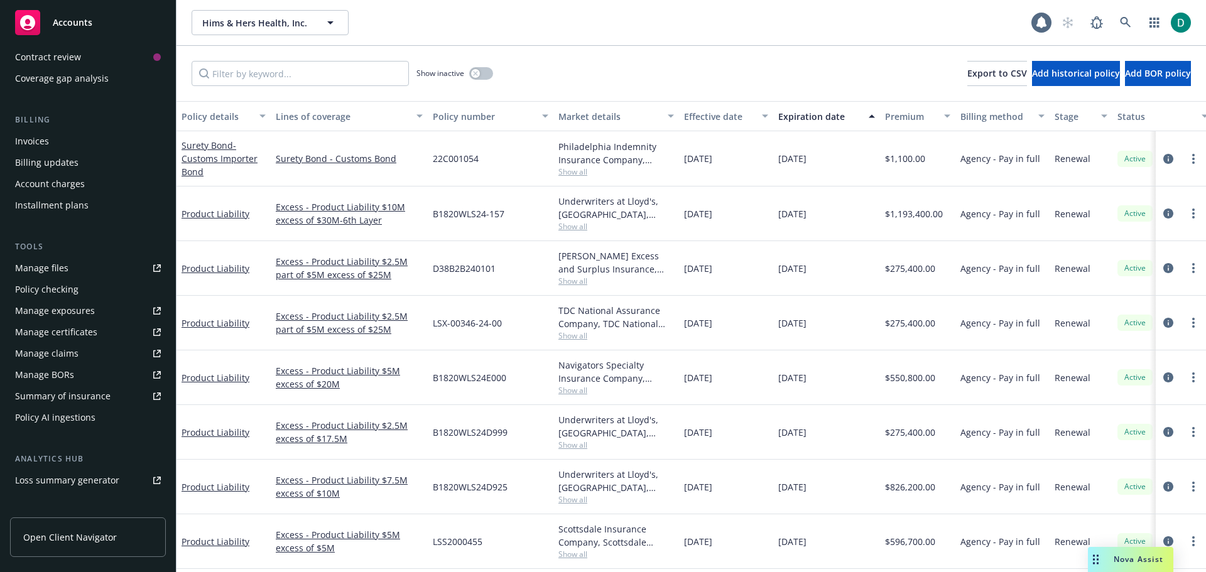
scroll to position [188, 0]
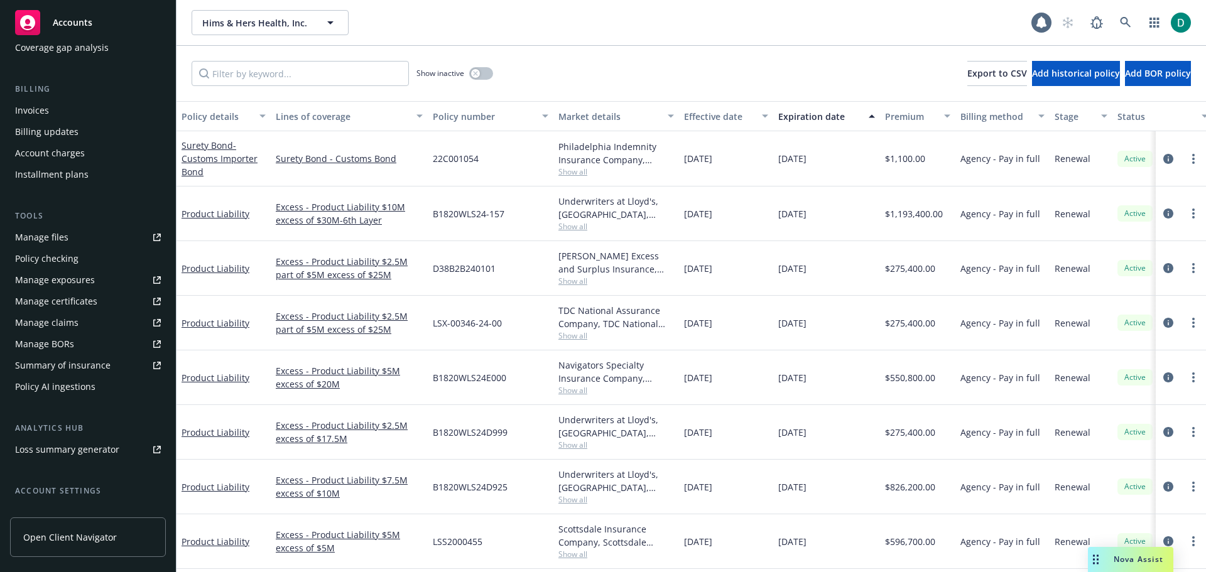
click at [76, 387] on div "Policy AI ingestions" at bounding box center [55, 387] width 80 height 20
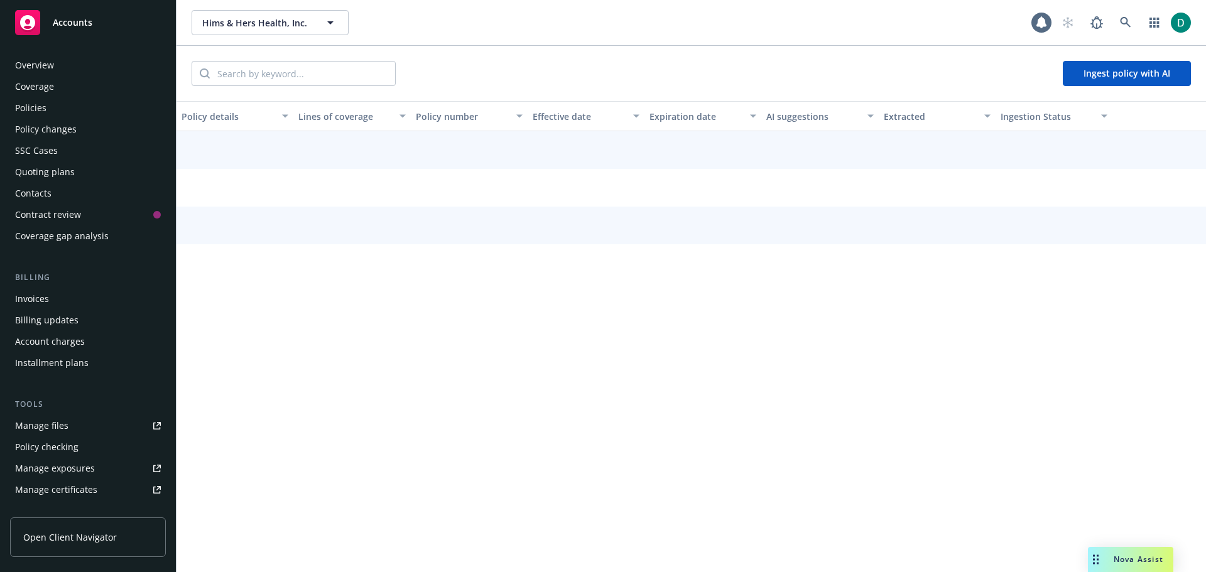
scroll to position [270, 0]
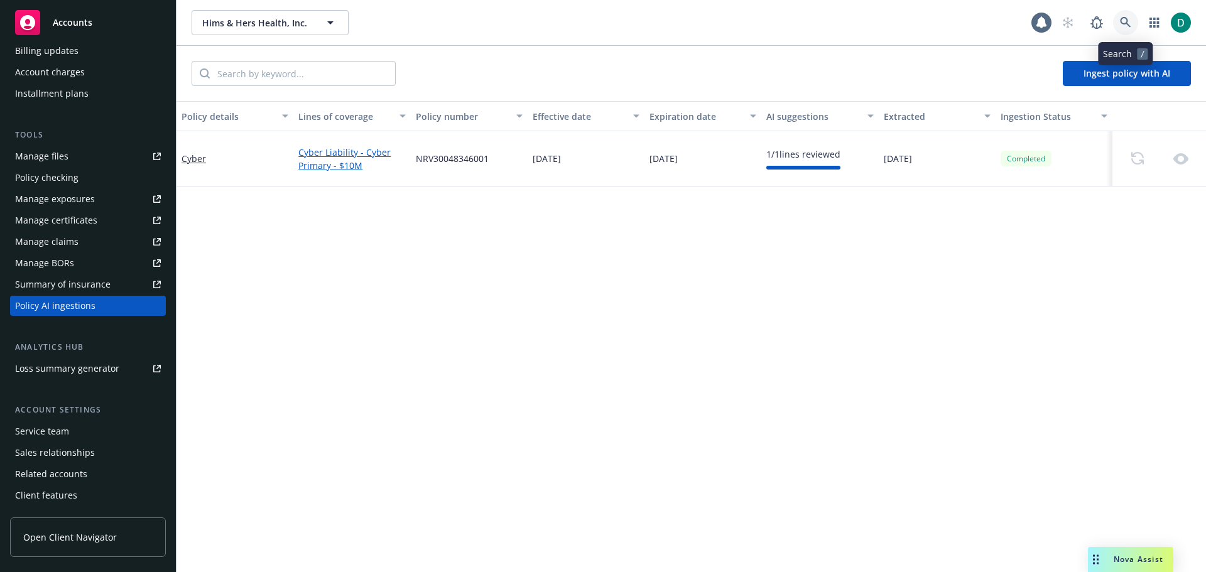
click at [1133, 19] on link at bounding box center [1125, 22] width 25 height 25
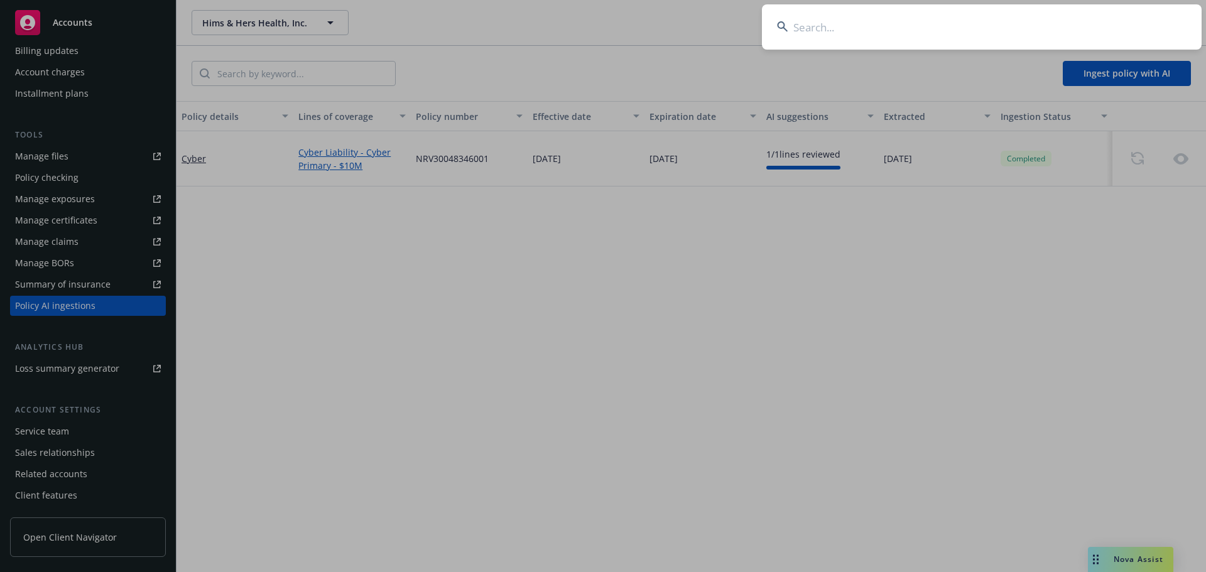
click at [1019, 22] on input at bounding box center [982, 26] width 440 height 45
type input "Quorum Health"
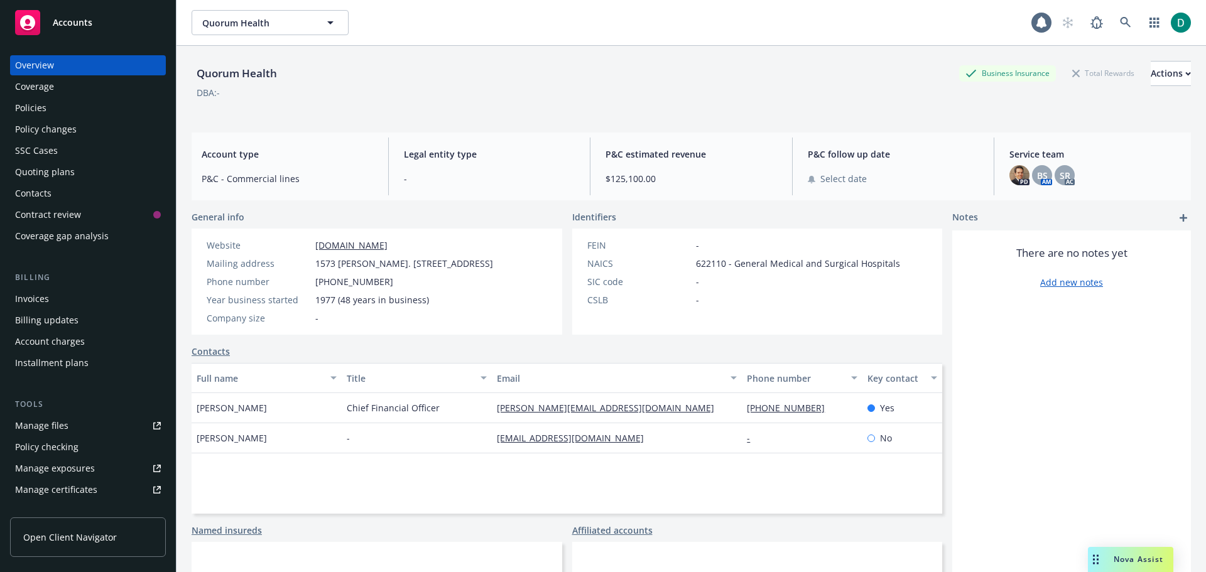
click at [48, 111] on div "Policies" at bounding box center [88, 108] width 146 height 20
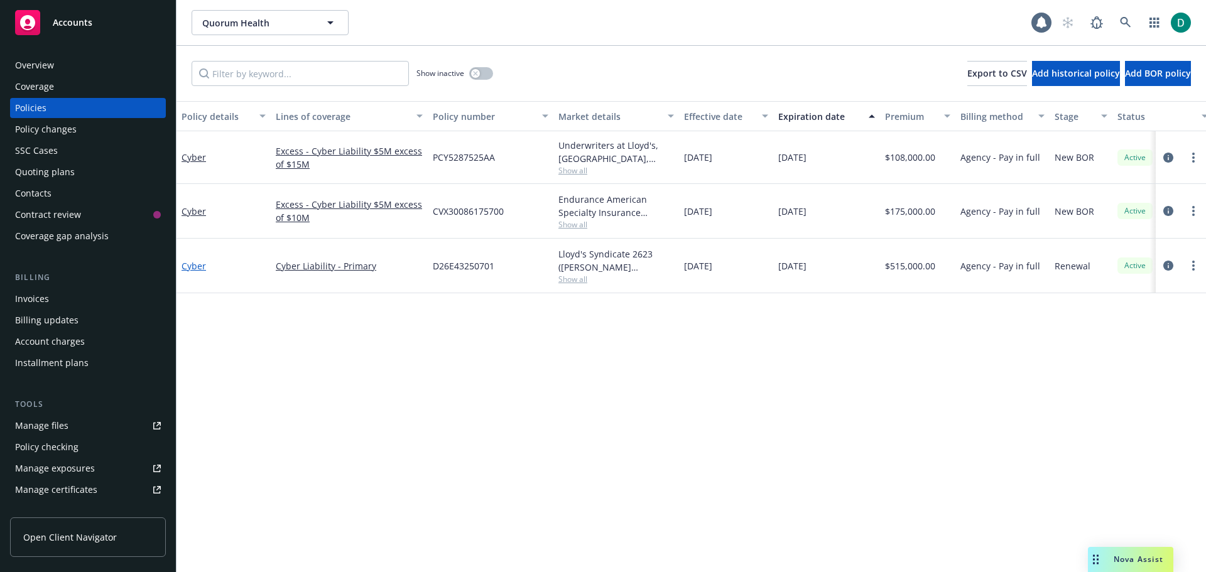
click at [203, 266] on link "Cyber" at bounding box center [194, 266] width 25 height 12
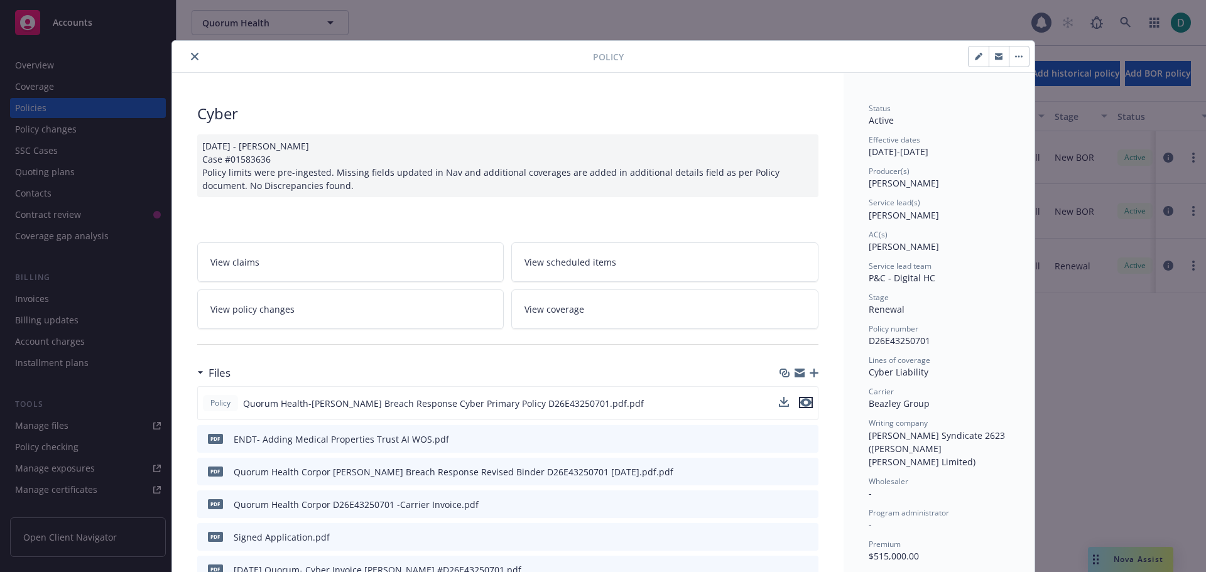
click at [802, 407] on icon "preview file" at bounding box center [805, 402] width 11 height 9
click at [195, 58] on button "close" at bounding box center [194, 56] width 15 height 15
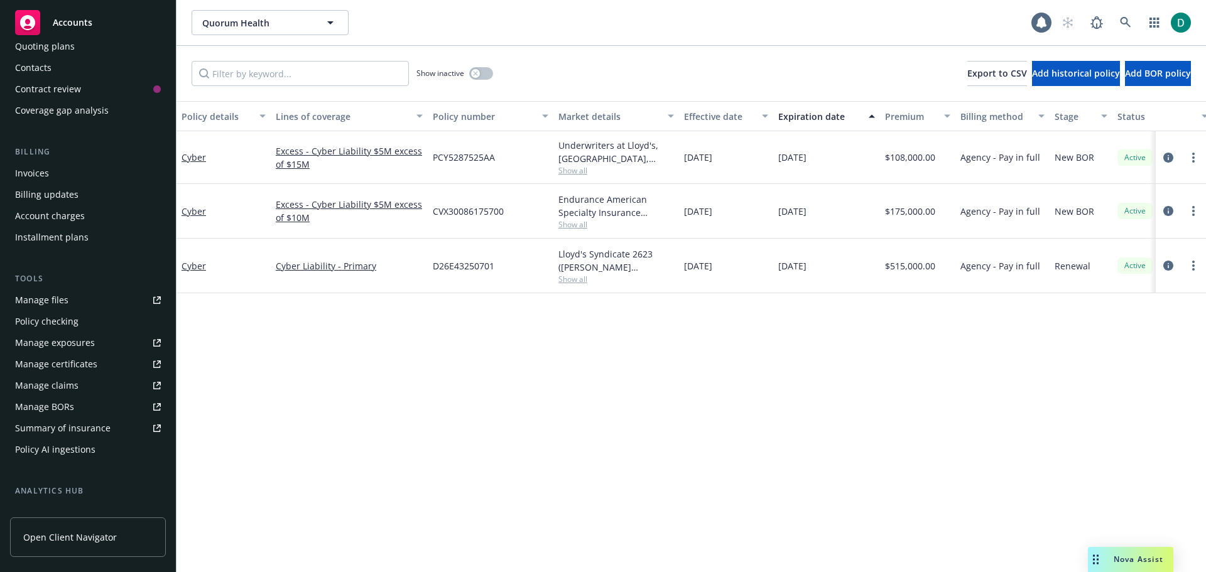
scroll to position [188, 0]
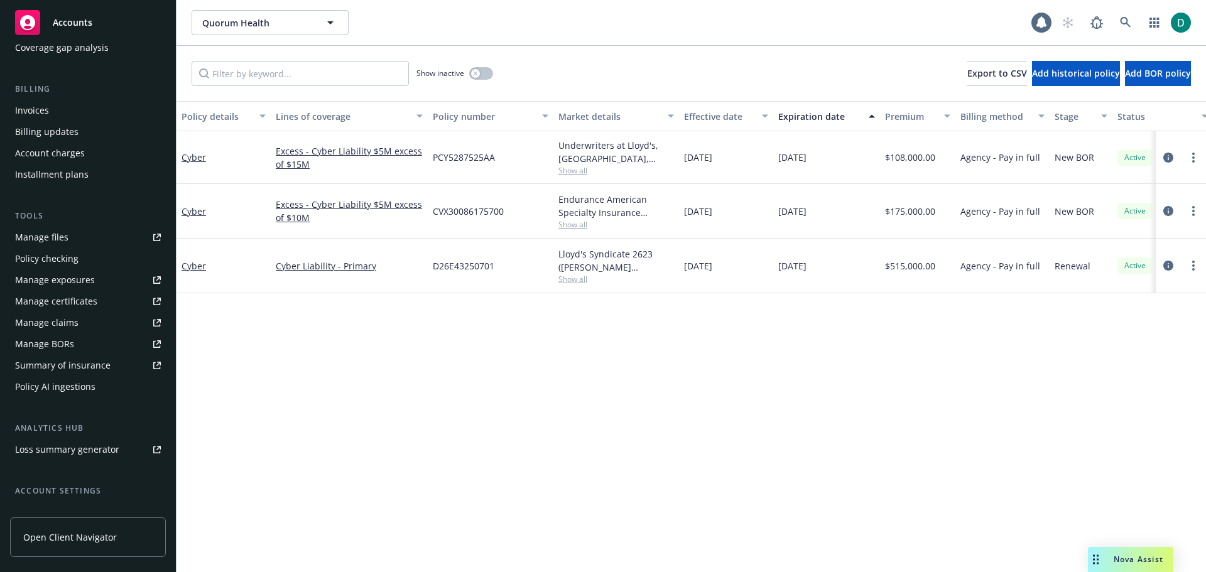
click at [50, 386] on div "Policy AI ingestions" at bounding box center [55, 387] width 80 height 20
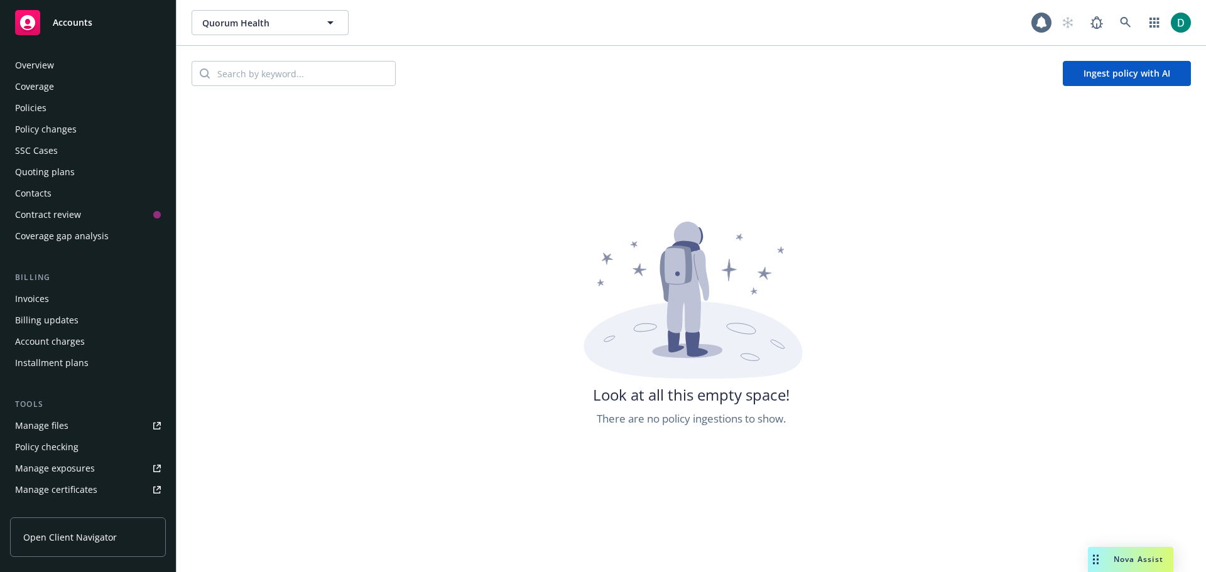
scroll to position [270, 0]
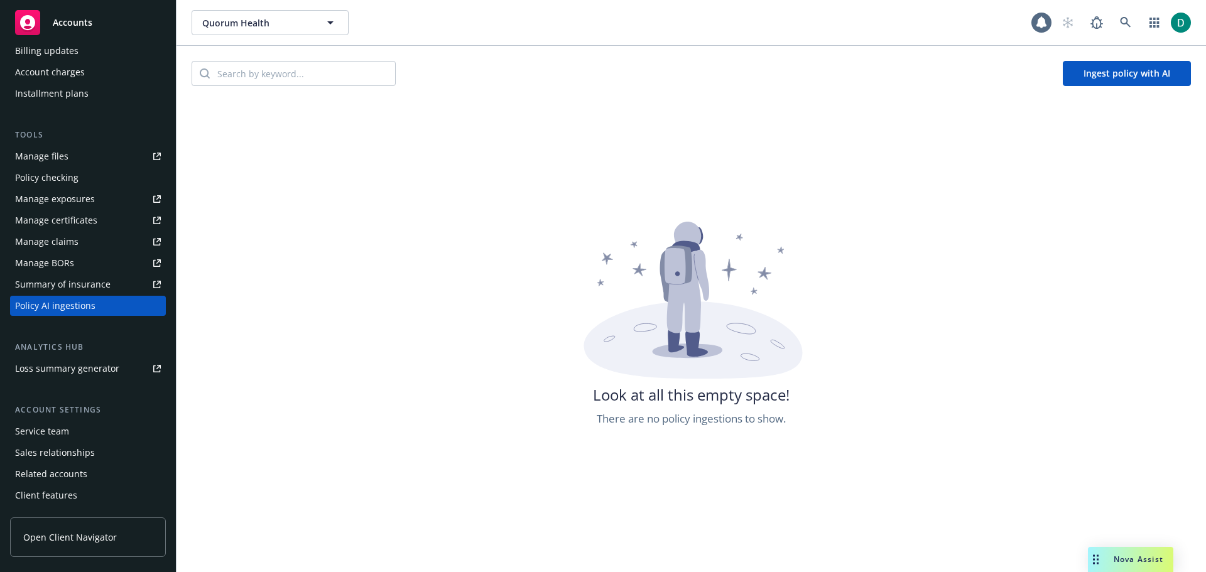
click at [1134, 70] on button "Ingest policy with AI" at bounding box center [1127, 73] width 128 height 25
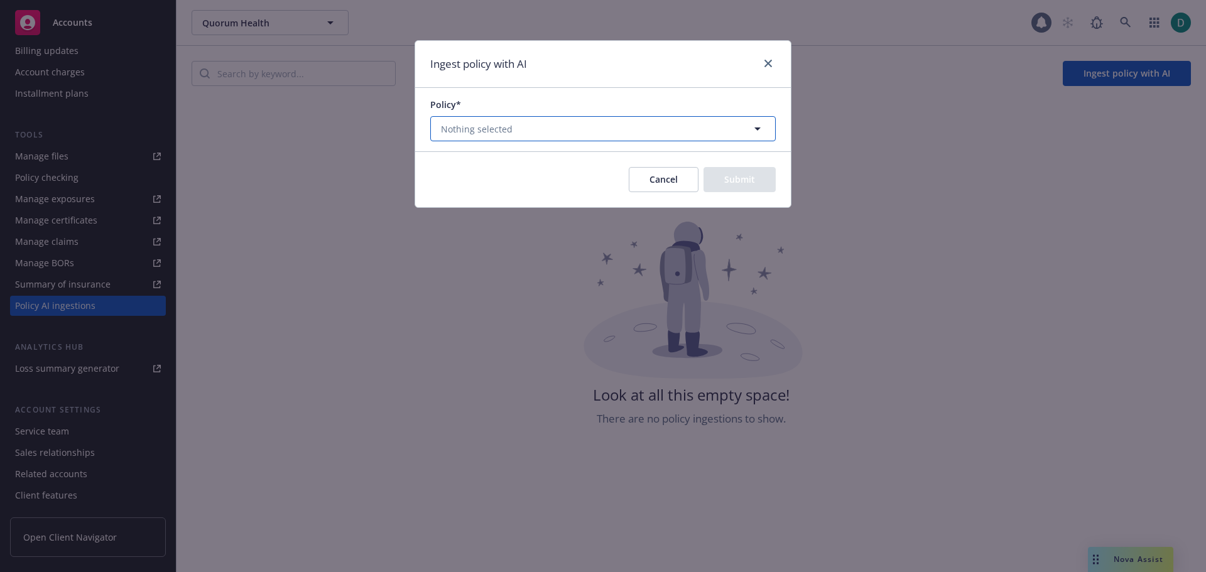
click at [527, 131] on button "Nothing selected" at bounding box center [603, 128] width 346 height 25
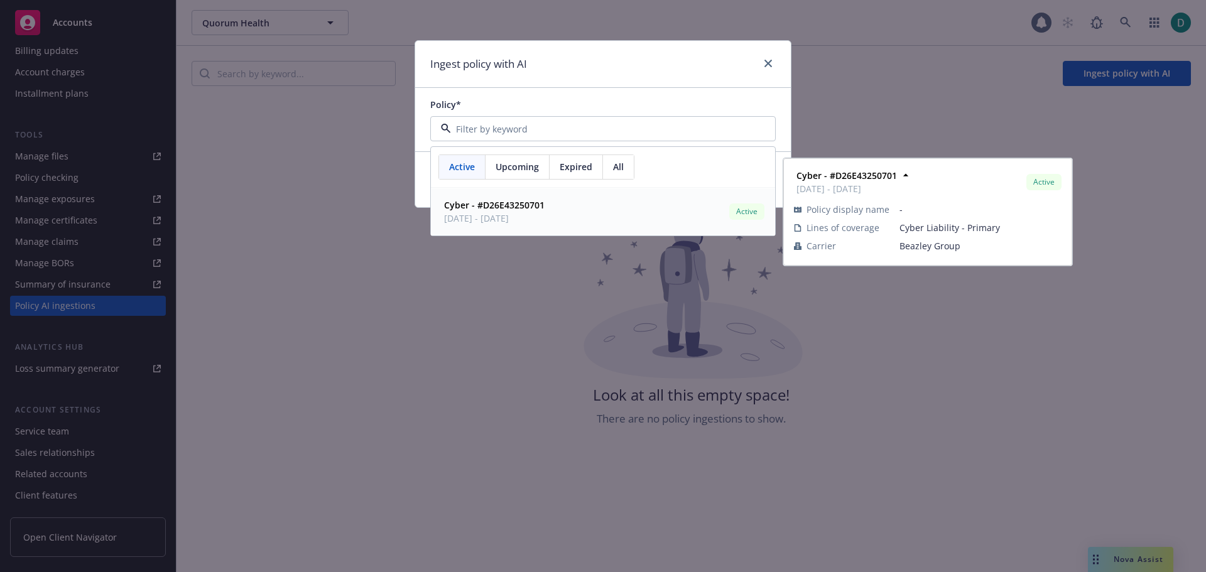
click at [486, 197] on div "Cyber - #D26E43250701 04/29/2025 - 04/29/2026" at bounding box center [493, 211] width 108 height 31
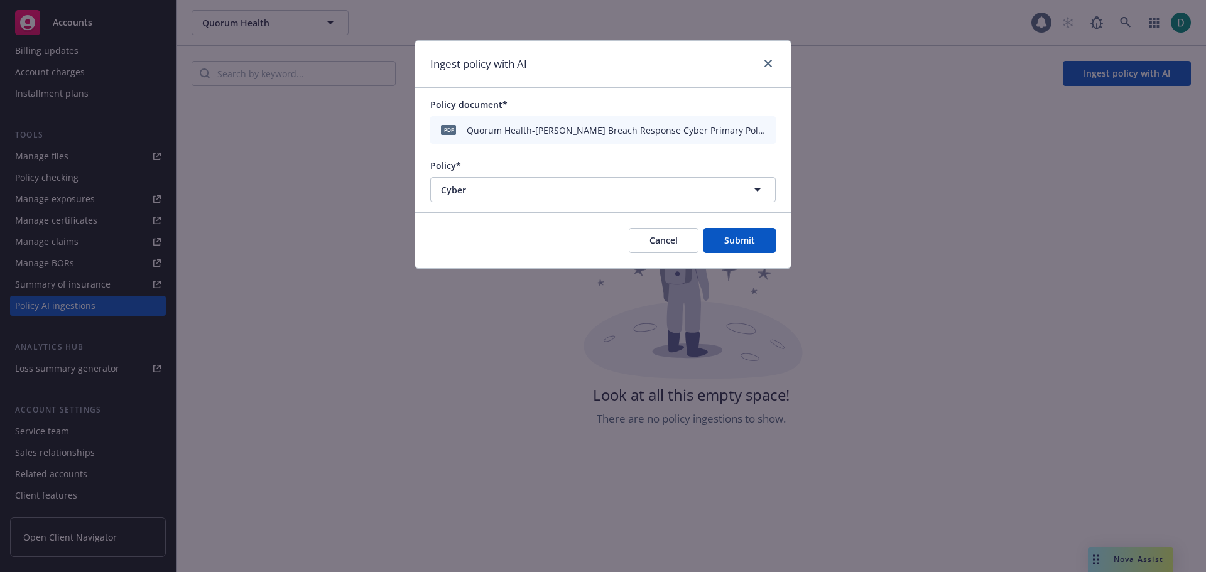
click at [734, 238] on button "Submit" at bounding box center [740, 240] width 72 height 25
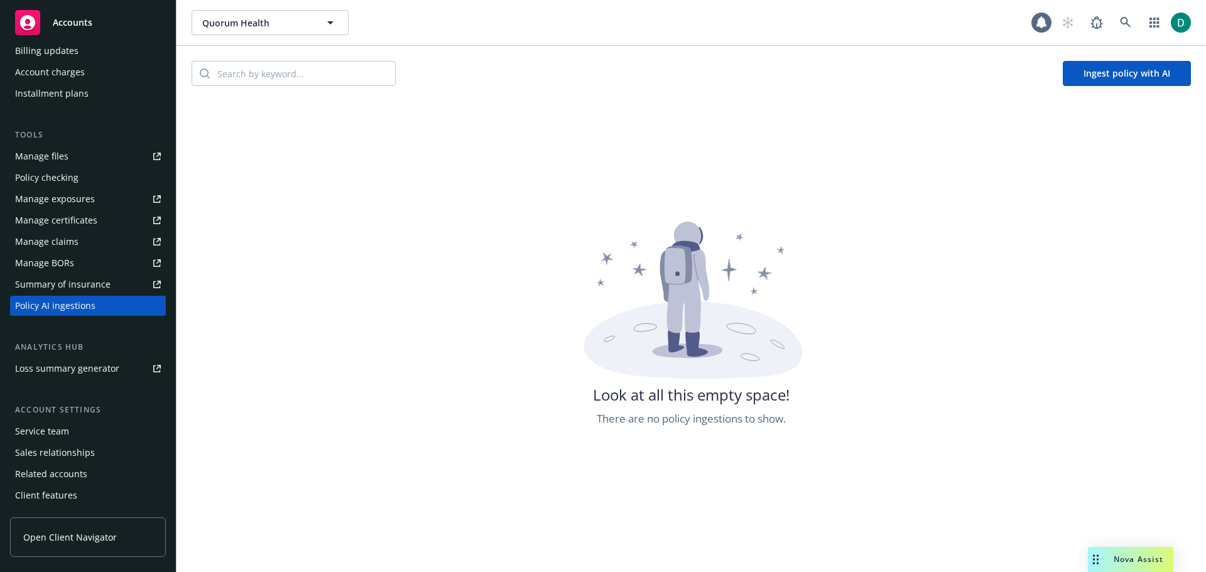
click at [515, 344] on div "Look at all this empty space! There are no policy ingestions to show." at bounding box center [692, 508] width 1030 height 572
click at [1143, 71] on button "Ingest policy with AI" at bounding box center [1127, 73] width 128 height 25
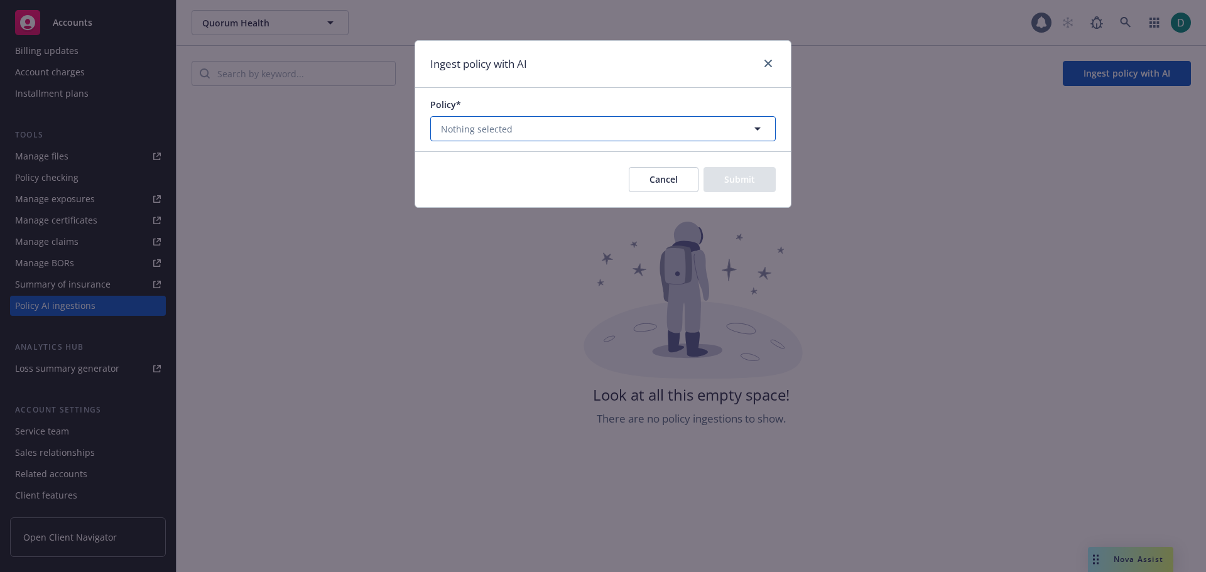
click at [512, 128] on button "Nothing selected" at bounding box center [603, 128] width 346 height 25
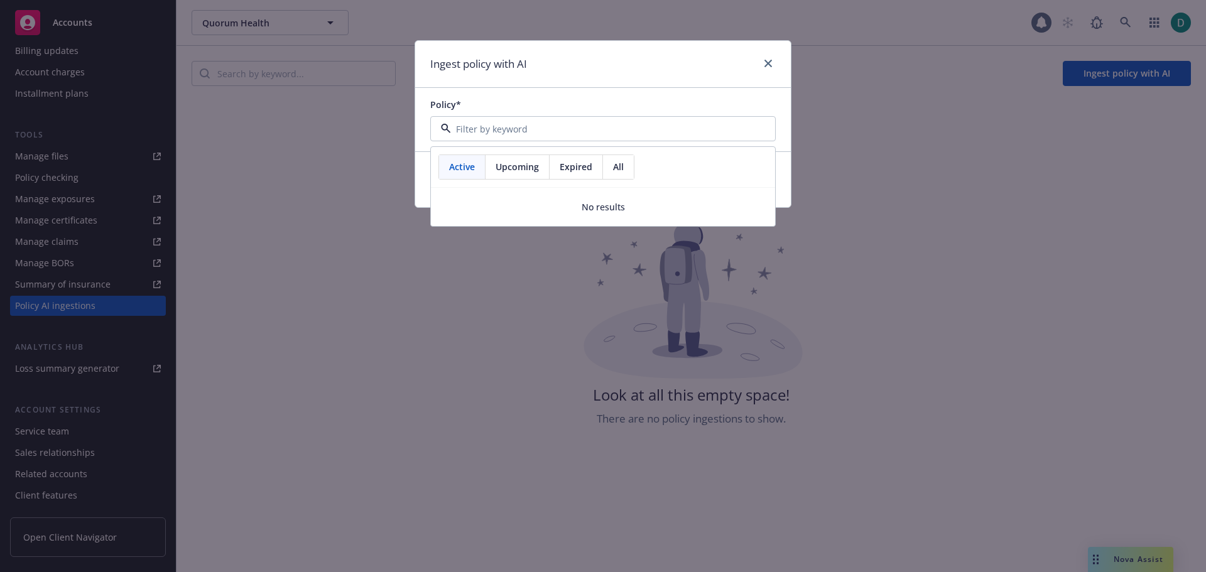
click at [733, 62] on div "Ingest policy with AI" at bounding box center [603, 64] width 376 height 47
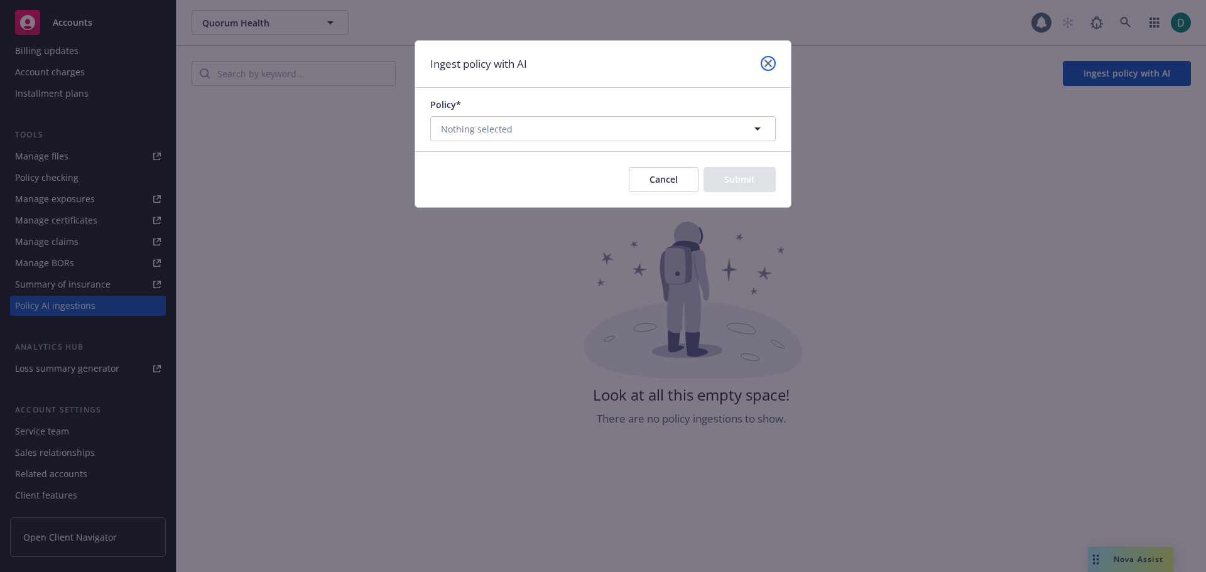
click at [769, 63] on icon "close" at bounding box center [769, 64] width 8 height 8
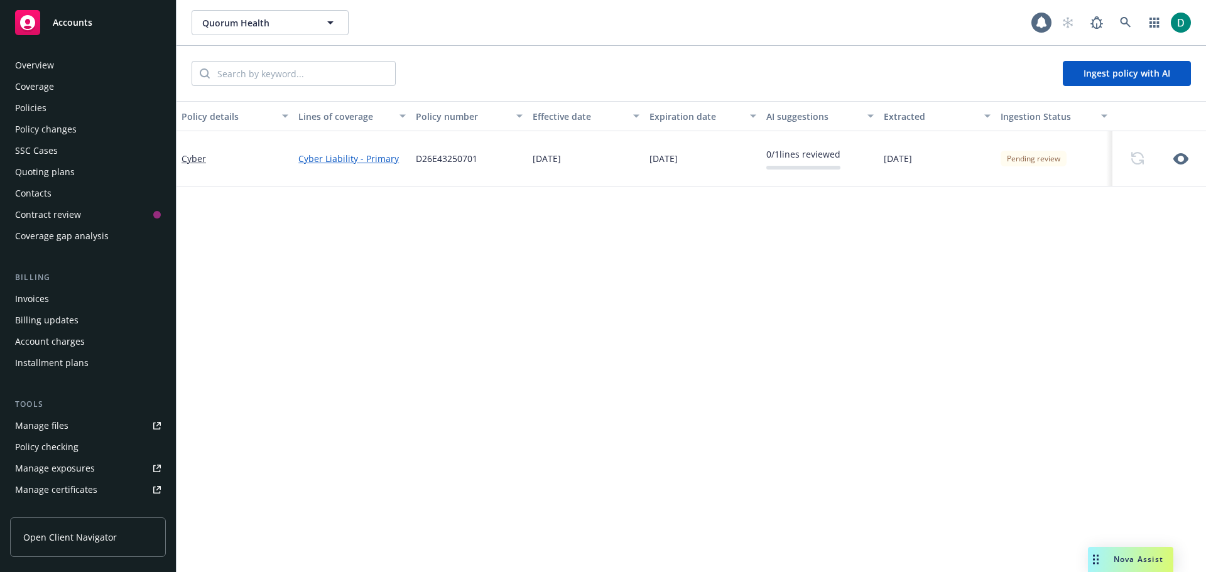
scroll to position [270, 0]
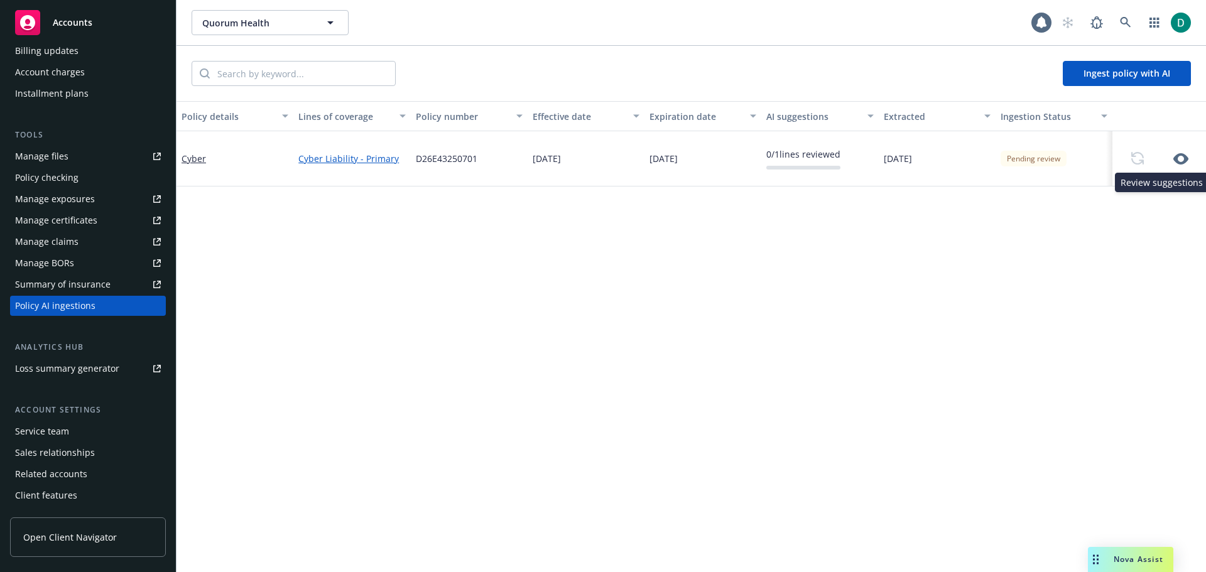
click at [1174, 157] on icon "button" at bounding box center [1181, 158] width 15 height 15
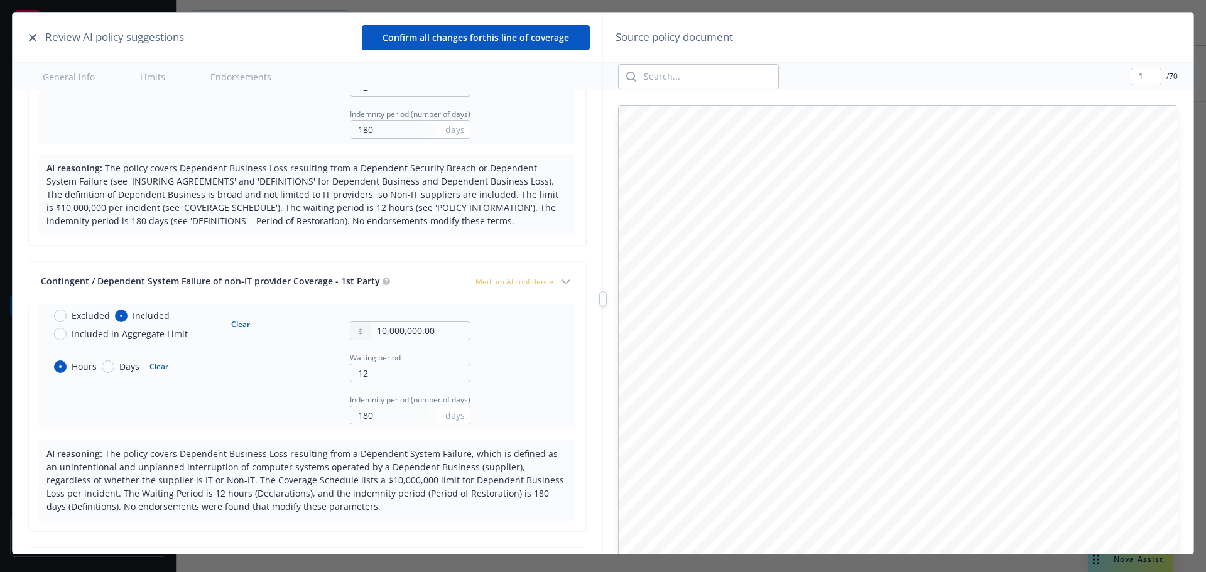
scroll to position [1068, 0]
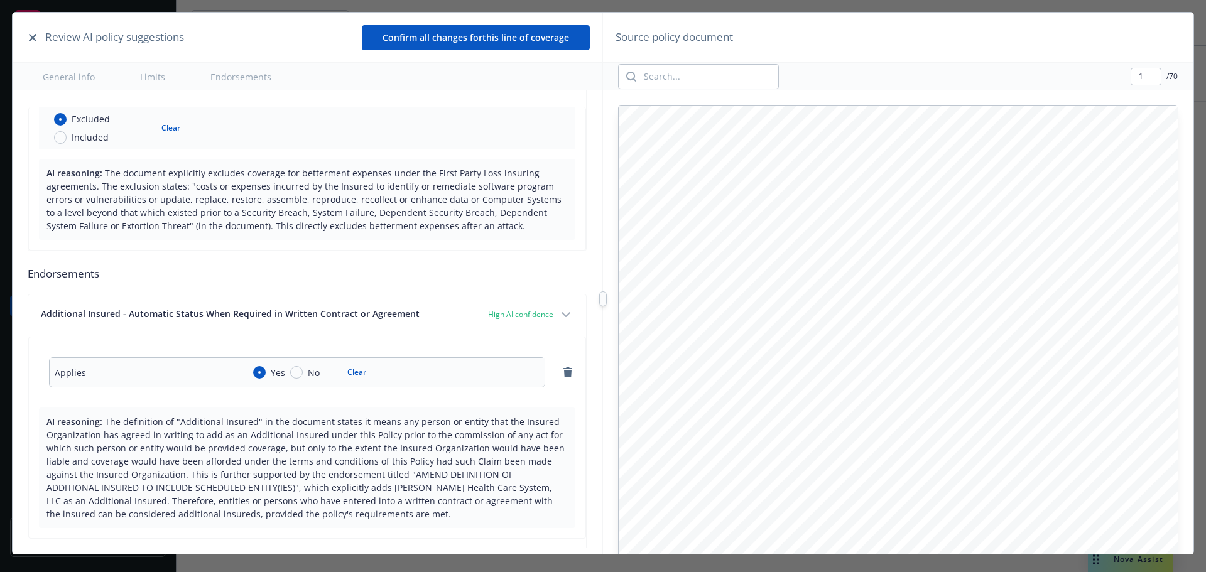
type textarea "x"
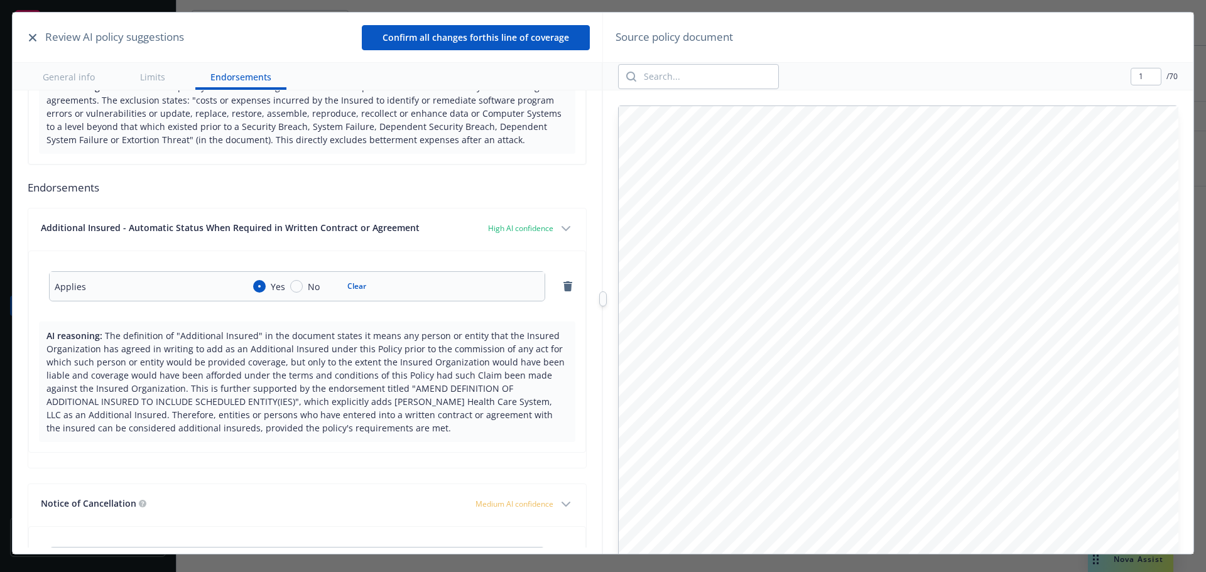
scroll to position [2388, 0]
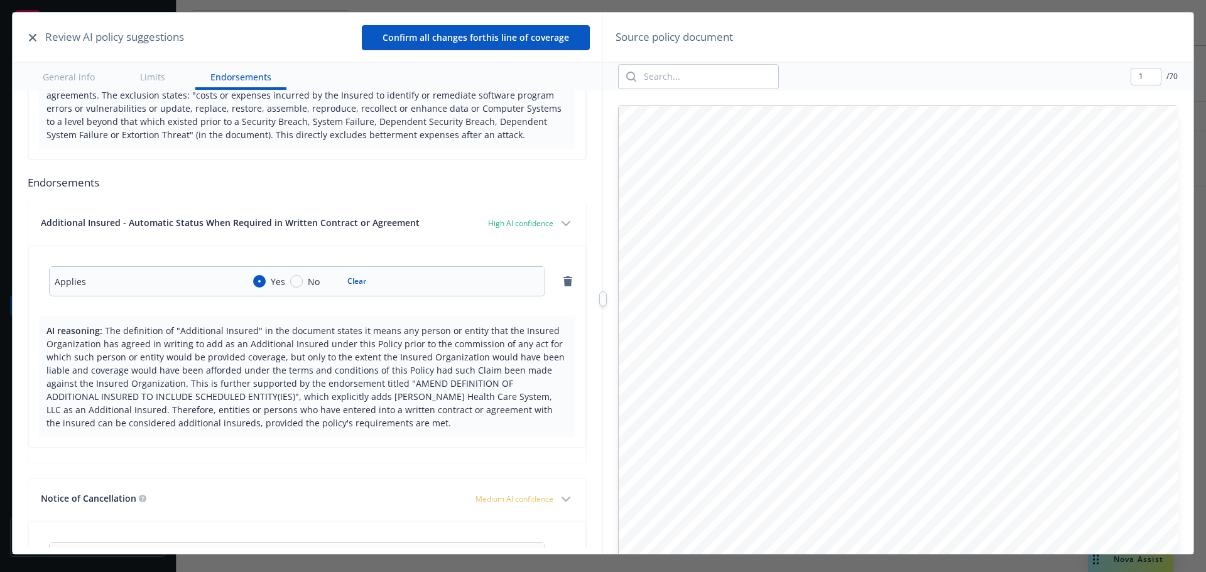
drag, startPoint x: 33, startPoint y: 35, endPoint x: 89, endPoint y: 246, distance: 218.6
click at [90, 246] on div "Review AI policy suggestions Confirm all changes for this line of coverage Gene…" at bounding box center [308, 299] width 591 height 572
click at [36, 38] on icon "button" at bounding box center [33, 38] width 8 height 8
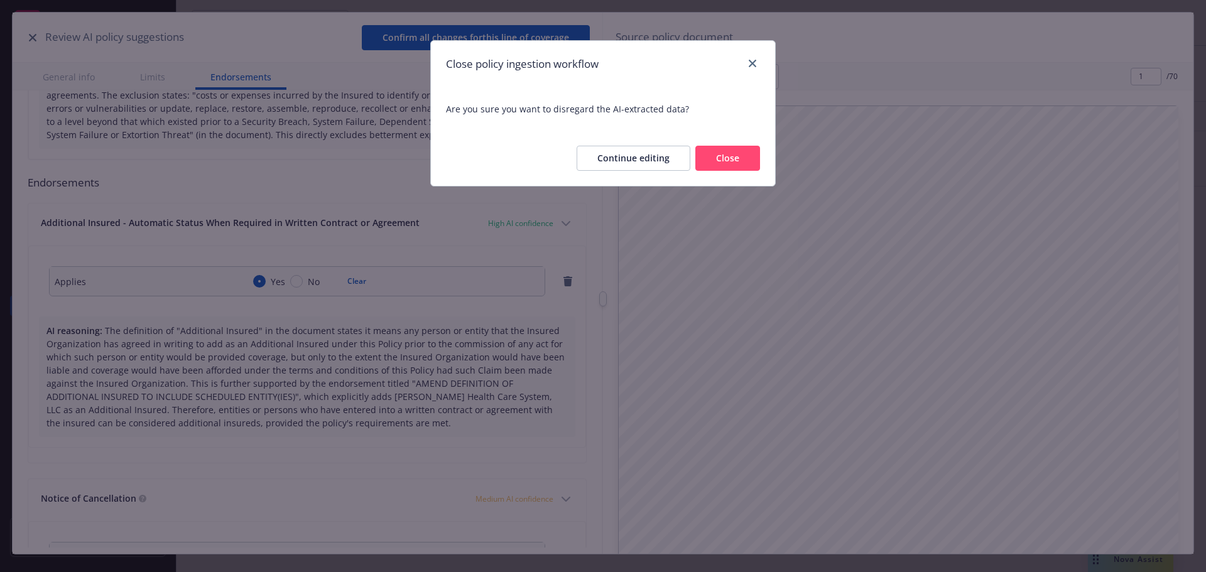
click at [716, 160] on button "Close" at bounding box center [728, 158] width 65 height 25
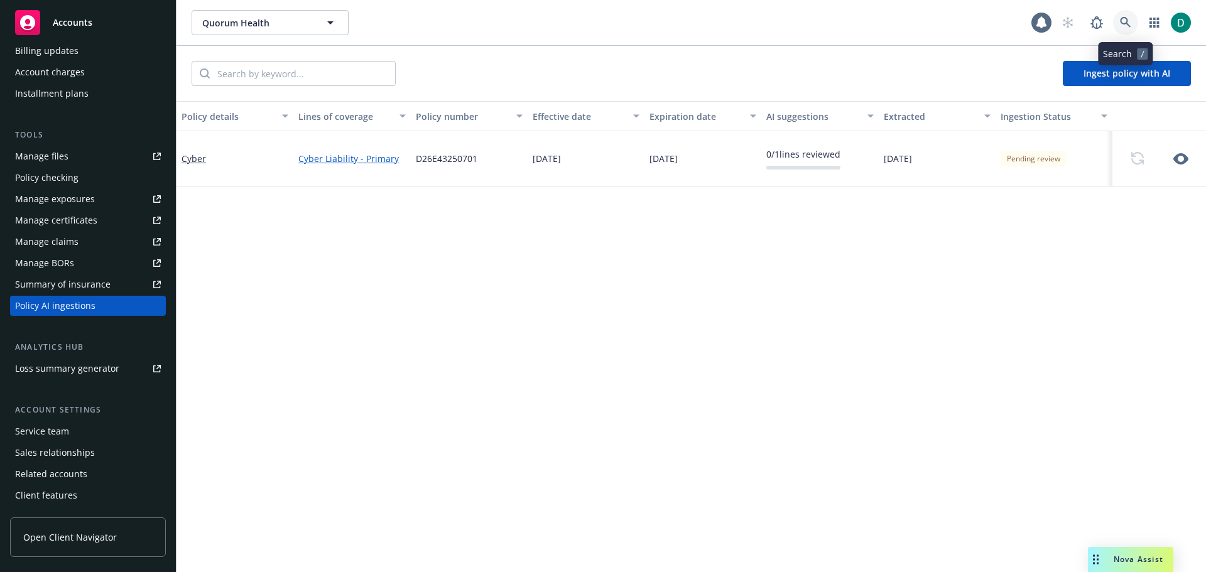
click at [1125, 25] on icon at bounding box center [1125, 22] width 11 height 11
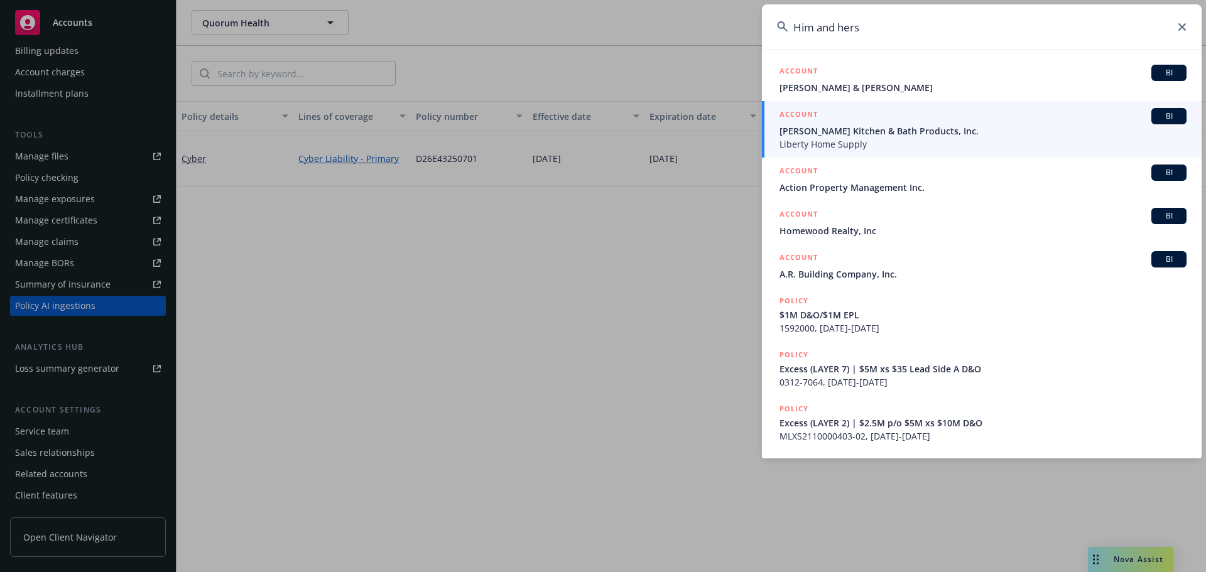
drag, startPoint x: 895, startPoint y: 29, endPoint x: 813, endPoint y: 33, distance: 81.8
click at [813, 33] on input "Him and hers" at bounding box center [982, 26] width 440 height 45
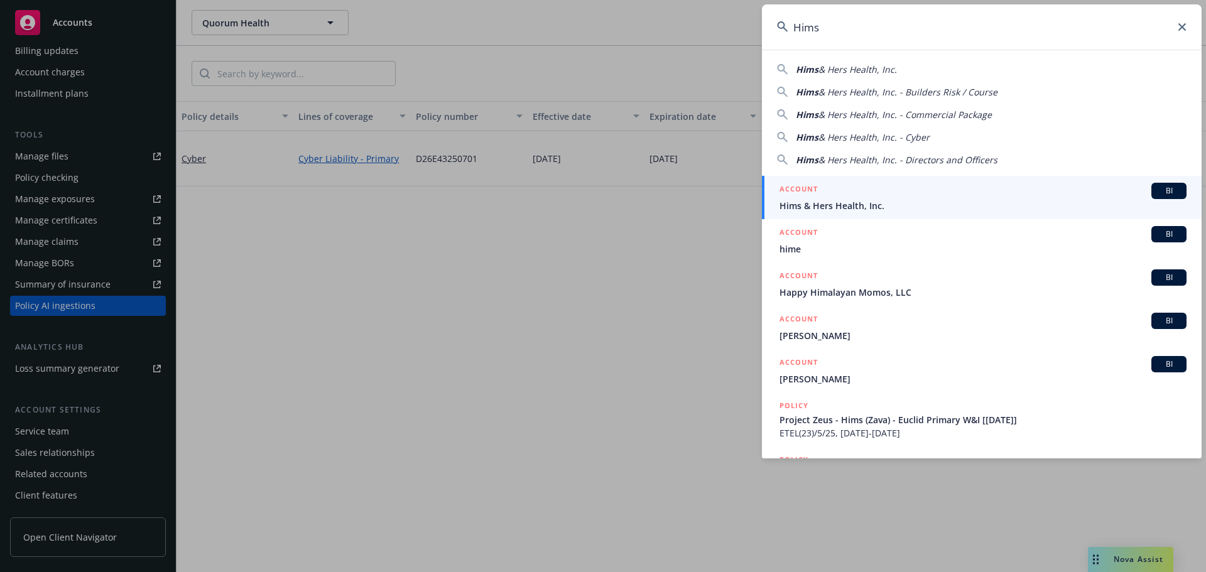
type input "Hims"
click at [817, 204] on span "Hims & Hers Health, Inc." at bounding box center [983, 205] width 407 height 13
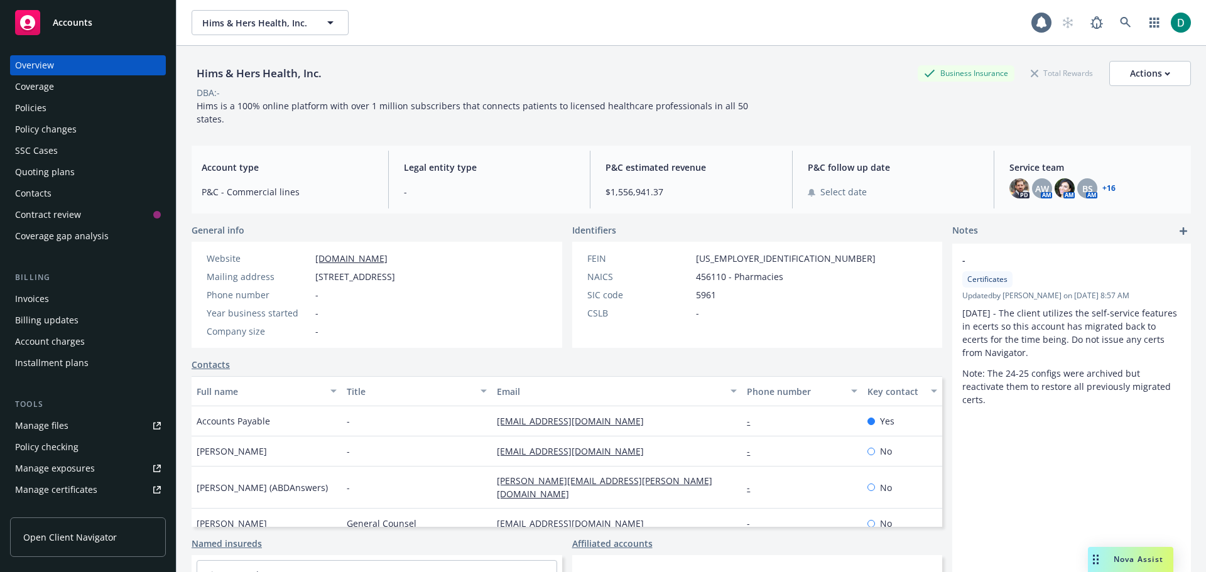
click at [30, 108] on div "Policies" at bounding box center [30, 108] width 31 height 20
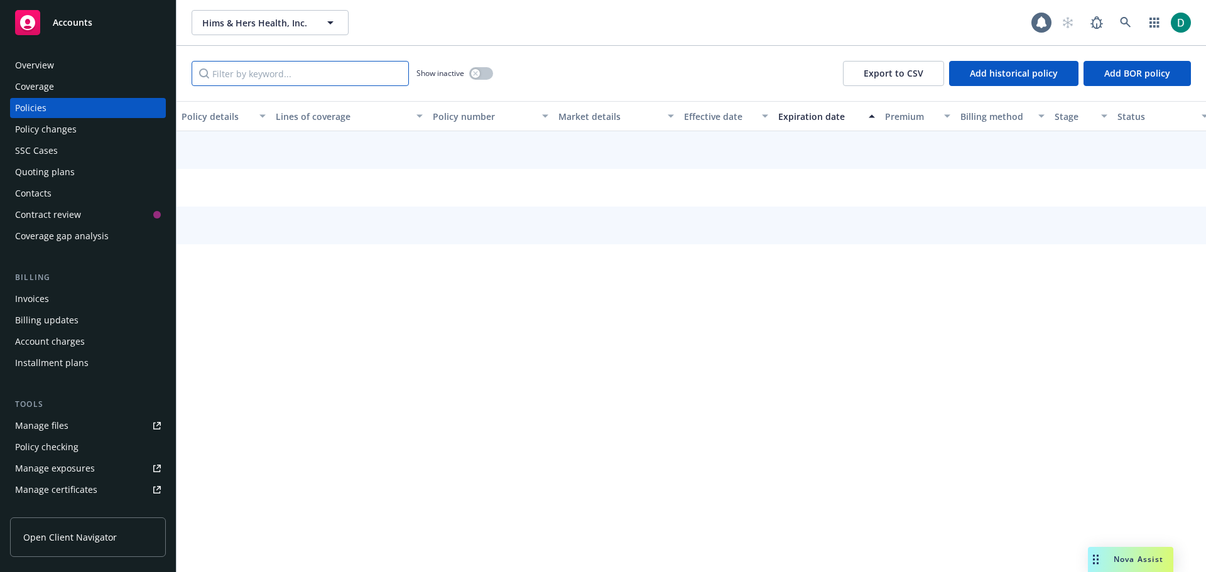
click at [276, 71] on input "Filter by keyword..." at bounding box center [300, 73] width 217 height 25
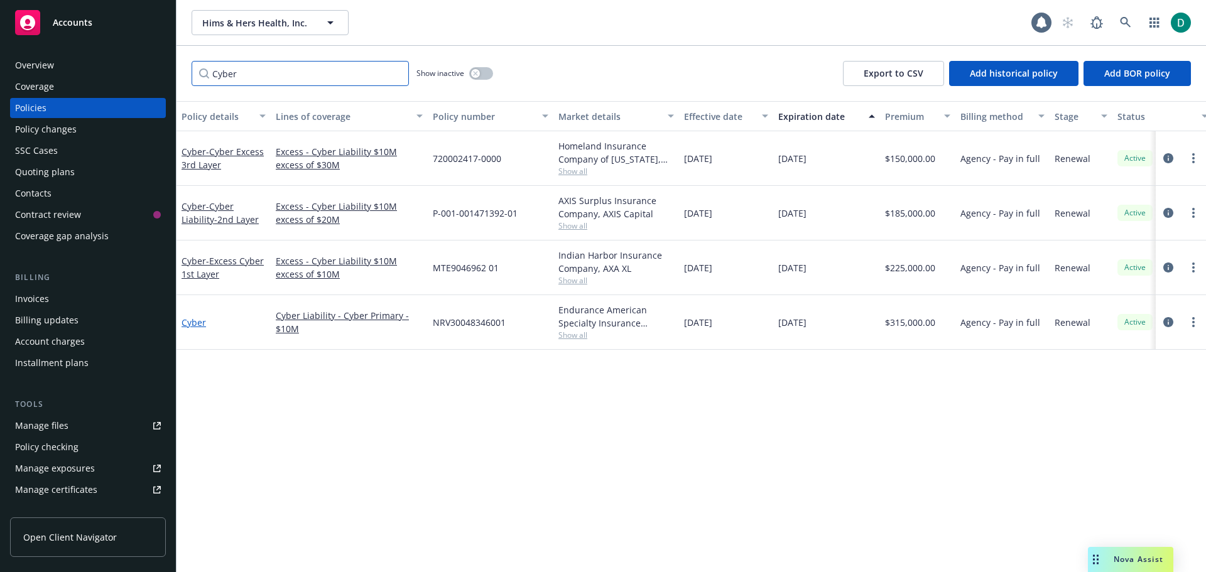
type input "Cyber"
click at [197, 323] on link "Cyber" at bounding box center [194, 323] width 25 height 12
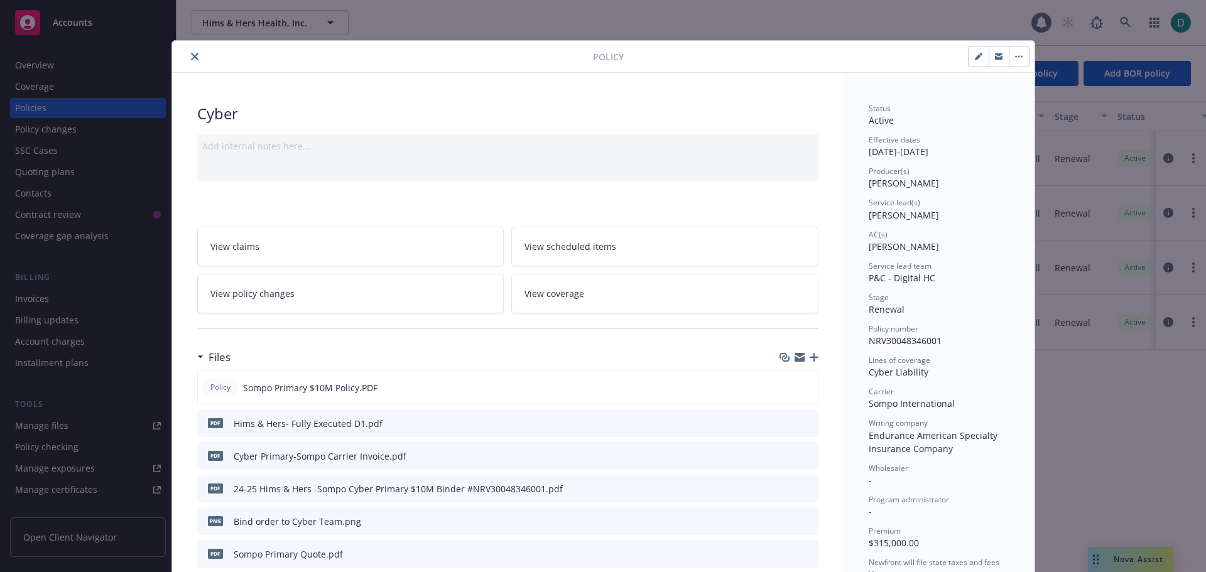
click at [188, 61] on button "close" at bounding box center [194, 56] width 15 height 15
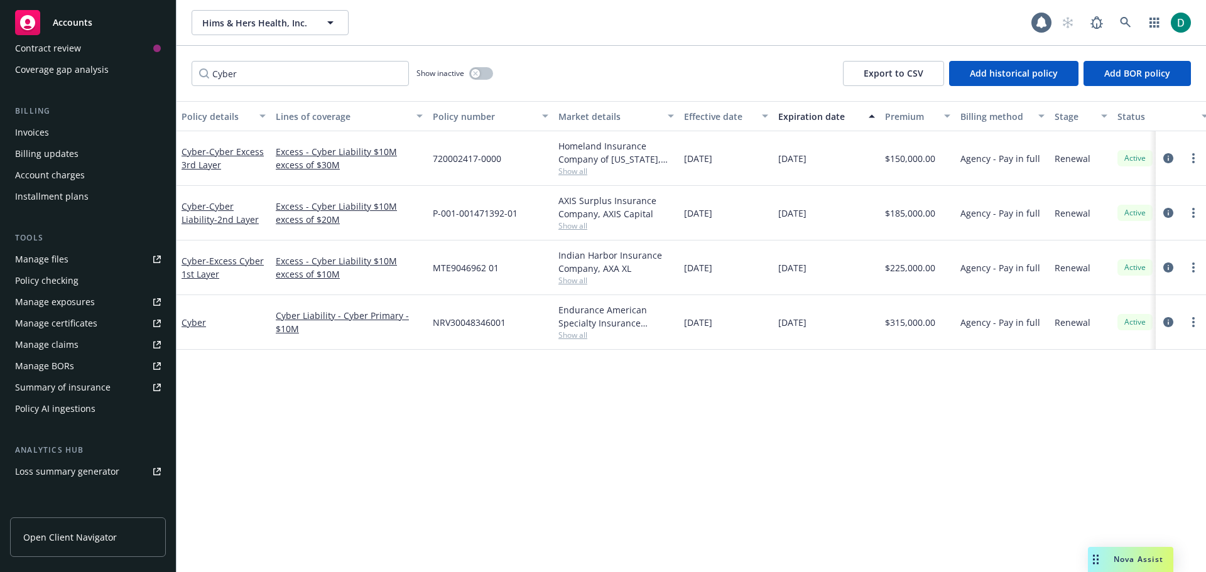
scroll to position [188, 0]
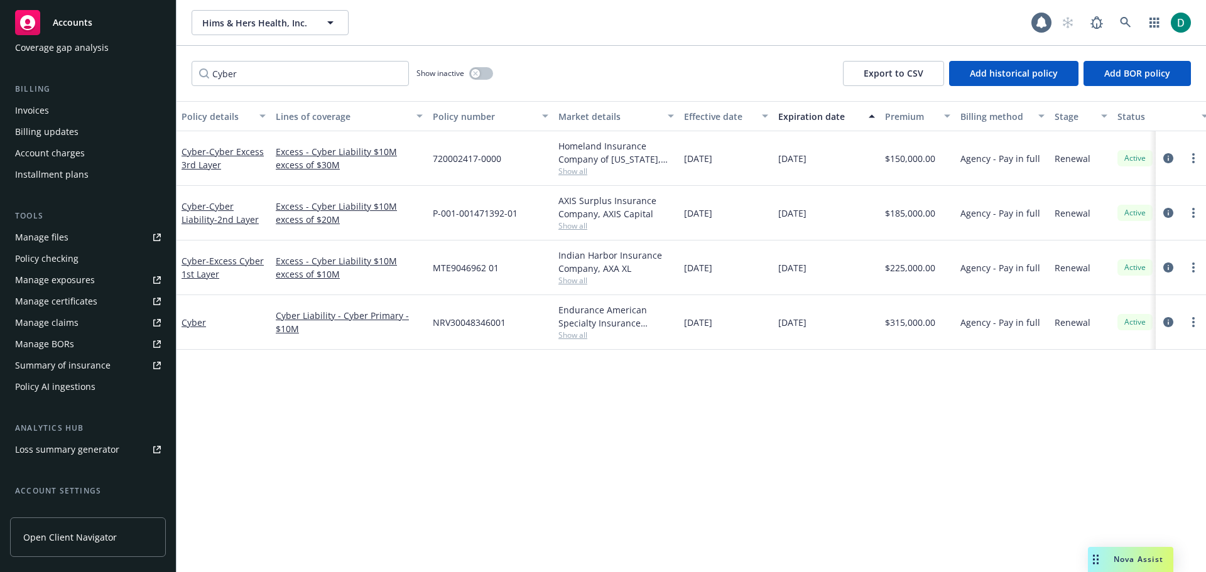
click at [82, 387] on div "Policy AI ingestions" at bounding box center [55, 387] width 80 height 20
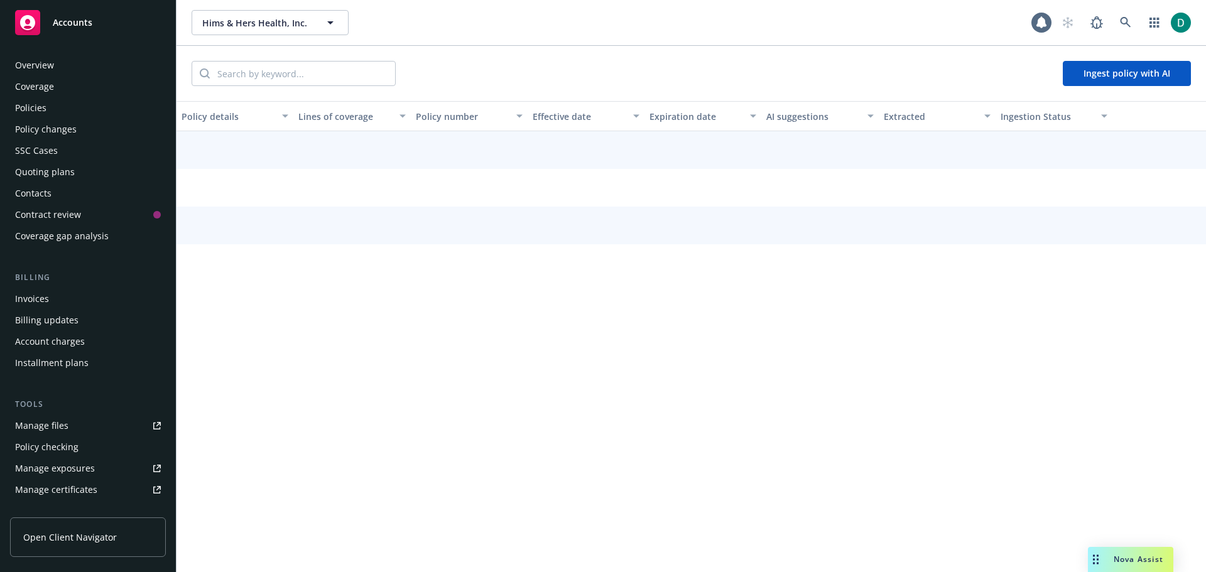
scroll to position [270, 0]
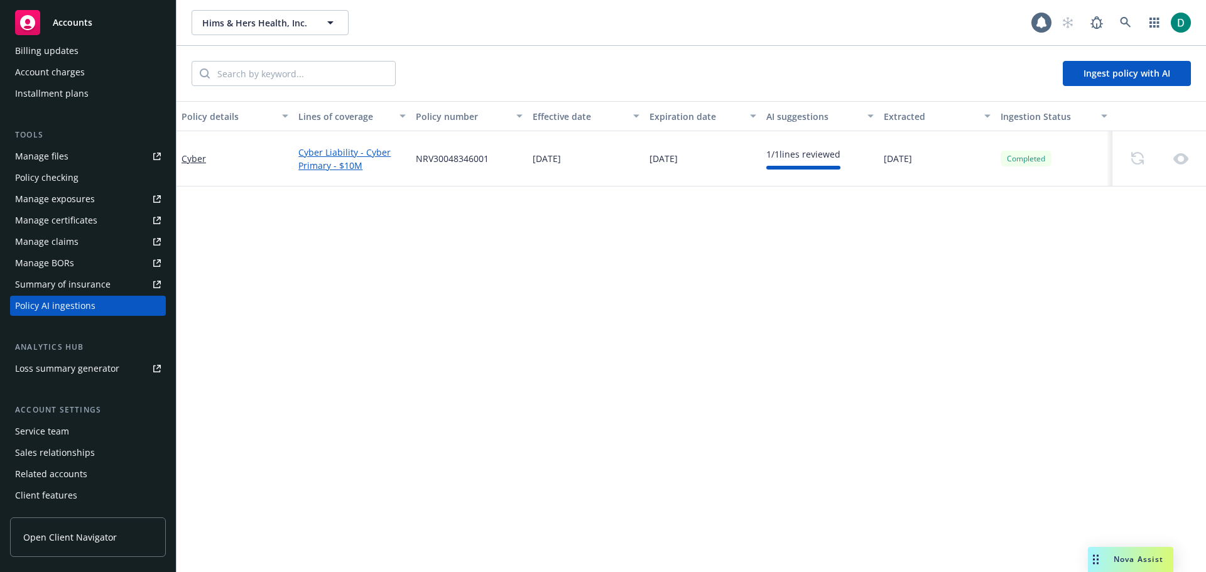
click at [907, 158] on span "[DATE]" at bounding box center [898, 158] width 28 height 13
click at [1040, 163] on div "Completed" at bounding box center [1026, 159] width 51 height 16
click at [1145, 160] on div at bounding box center [1160, 158] width 84 height 15
click at [1190, 157] on div at bounding box center [1160, 158] width 84 height 15
click at [320, 155] on link "Cyber Liability - Cyber Primary - $10M" at bounding box center [351, 159] width 107 height 26
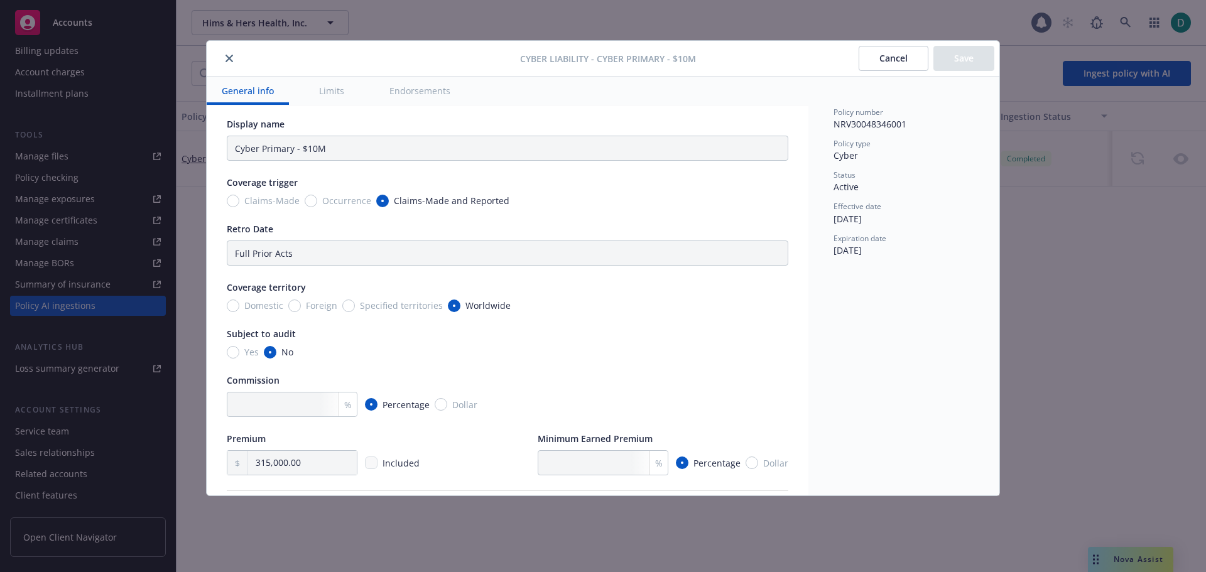
scroll to position [0, 0]
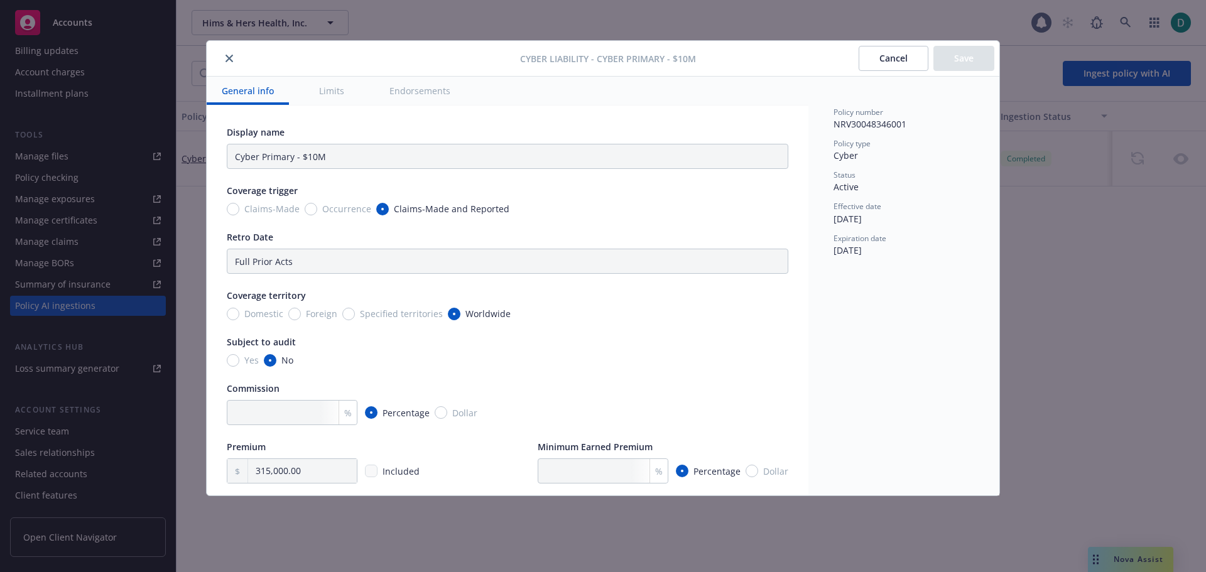
click at [233, 60] on button "close" at bounding box center [229, 58] width 15 height 15
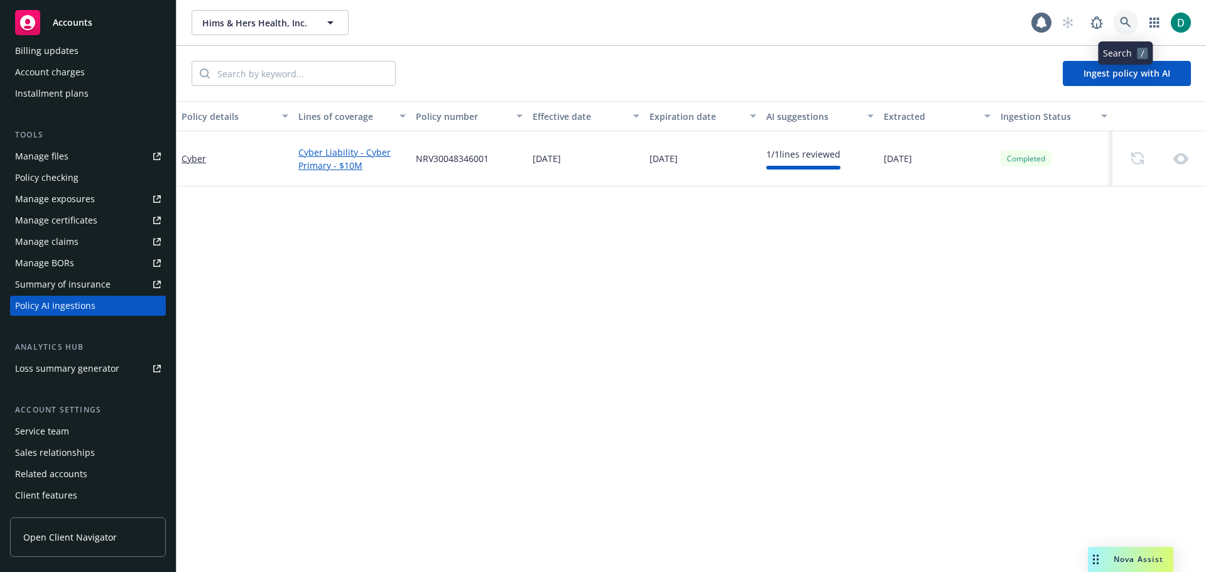
click at [1130, 28] on icon at bounding box center [1125, 22] width 11 height 11
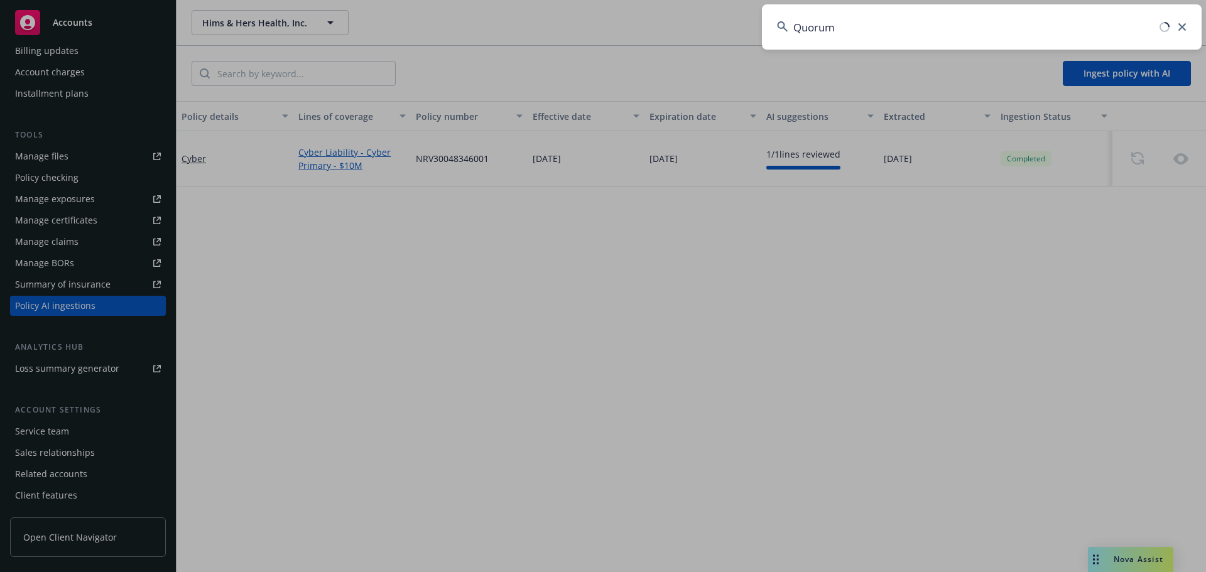
type input "Quorum"
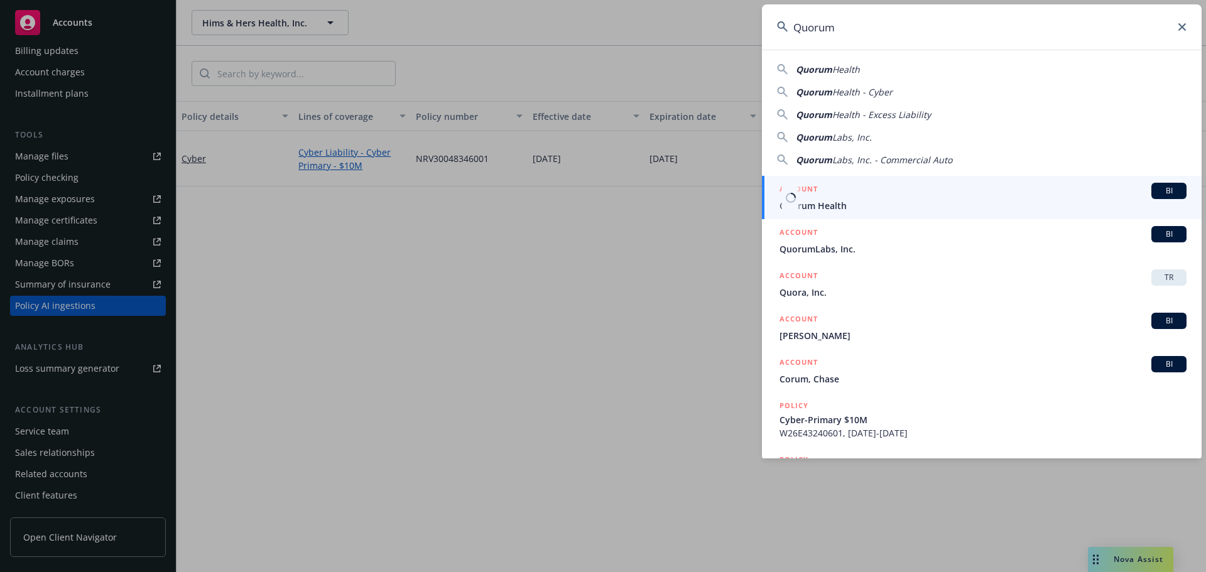
click at [836, 191] on div "ACCOUNT BI" at bounding box center [983, 191] width 407 height 16
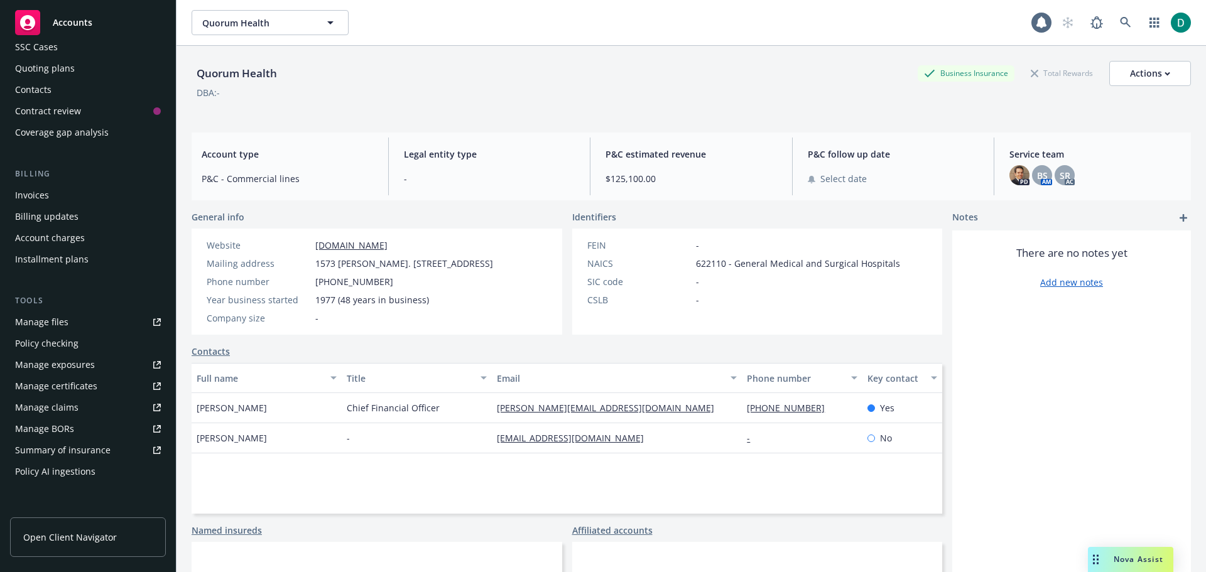
scroll to position [126, 0]
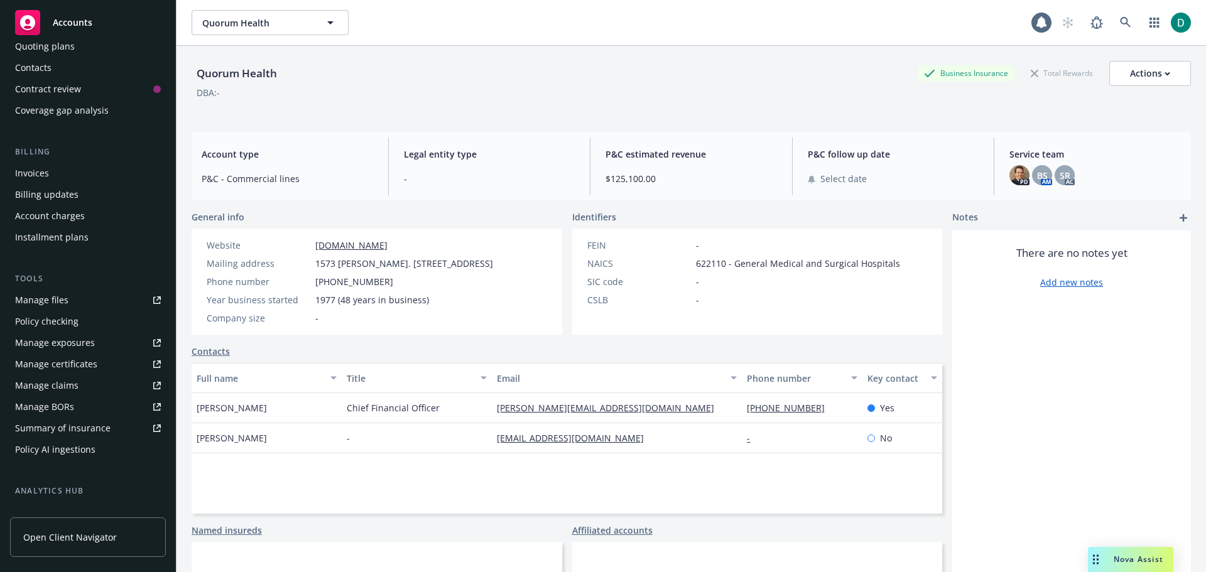
click at [65, 457] on div "Policy AI ingestions" at bounding box center [55, 450] width 80 height 20
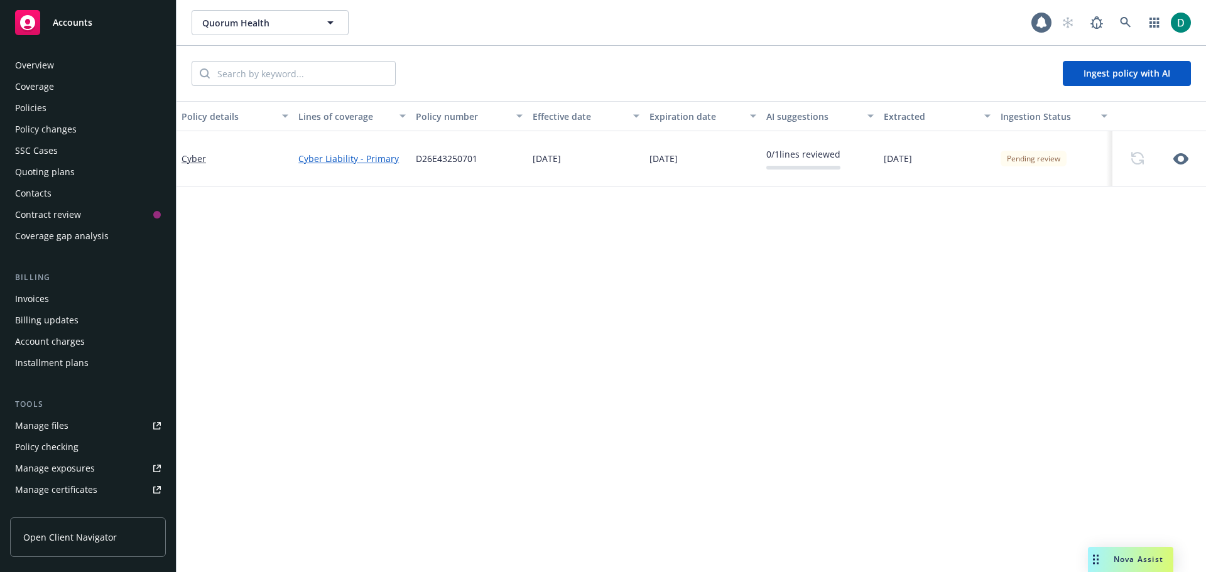
scroll to position [270, 0]
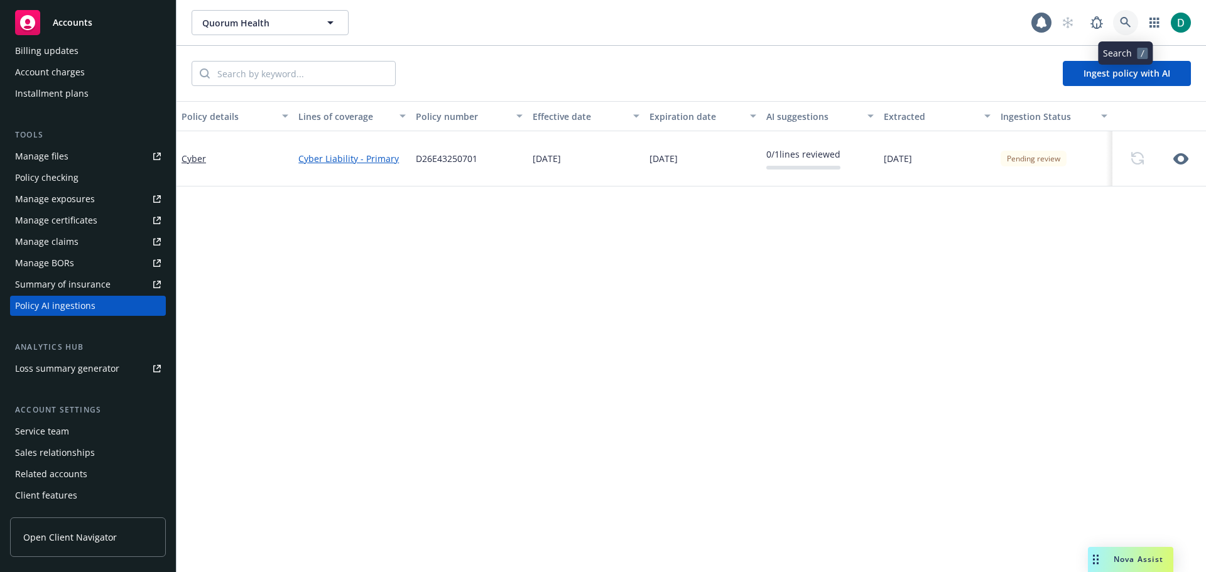
click at [1130, 20] on icon at bounding box center [1125, 22] width 11 height 11
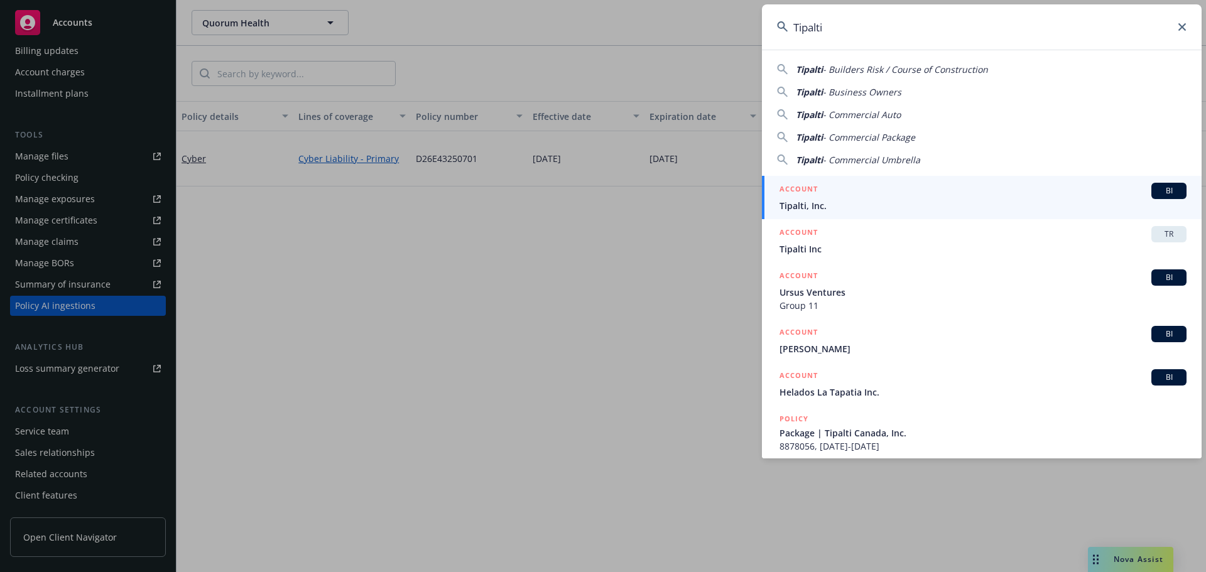
type input "Tipalti"
click at [801, 202] on span "Tipalti, Inc." at bounding box center [983, 205] width 407 height 13
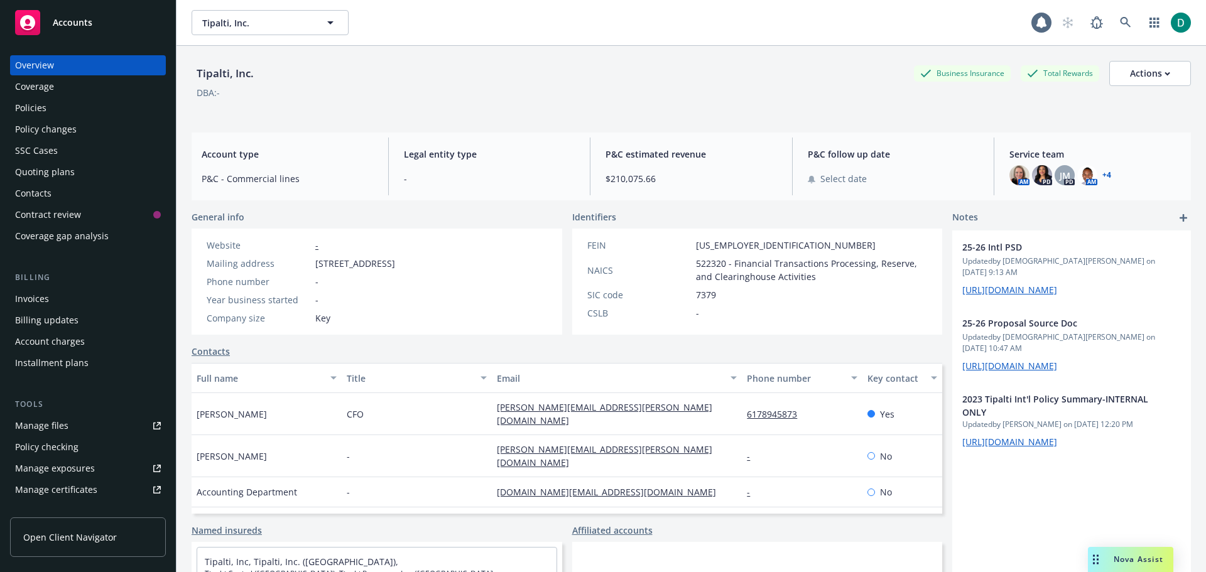
click at [62, 109] on div "Policies" at bounding box center [88, 108] width 146 height 20
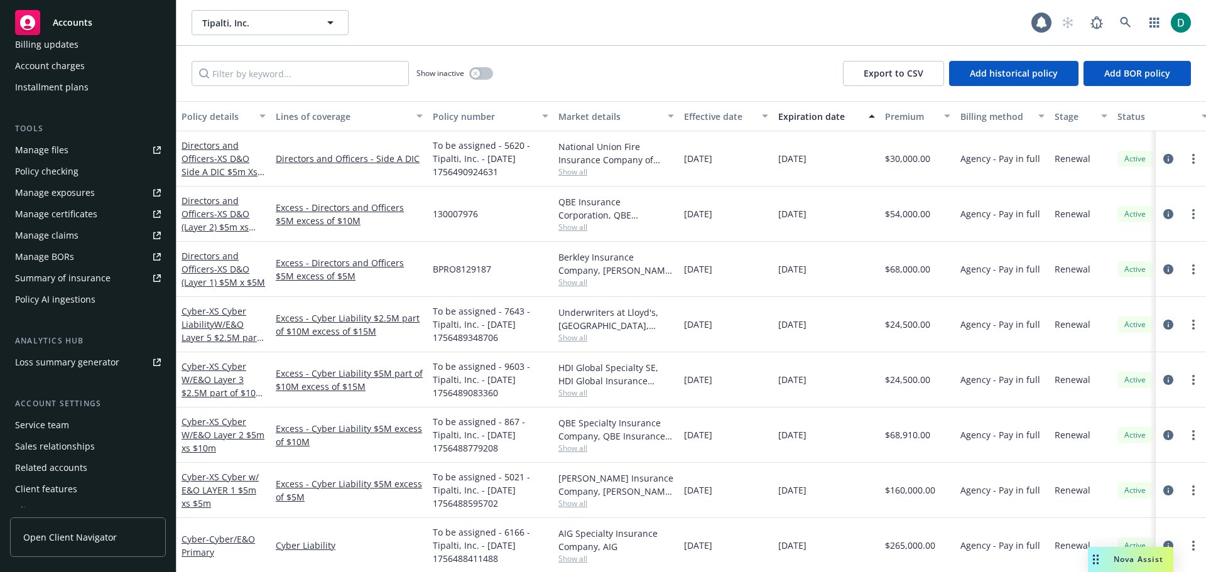
scroll to position [289, 0]
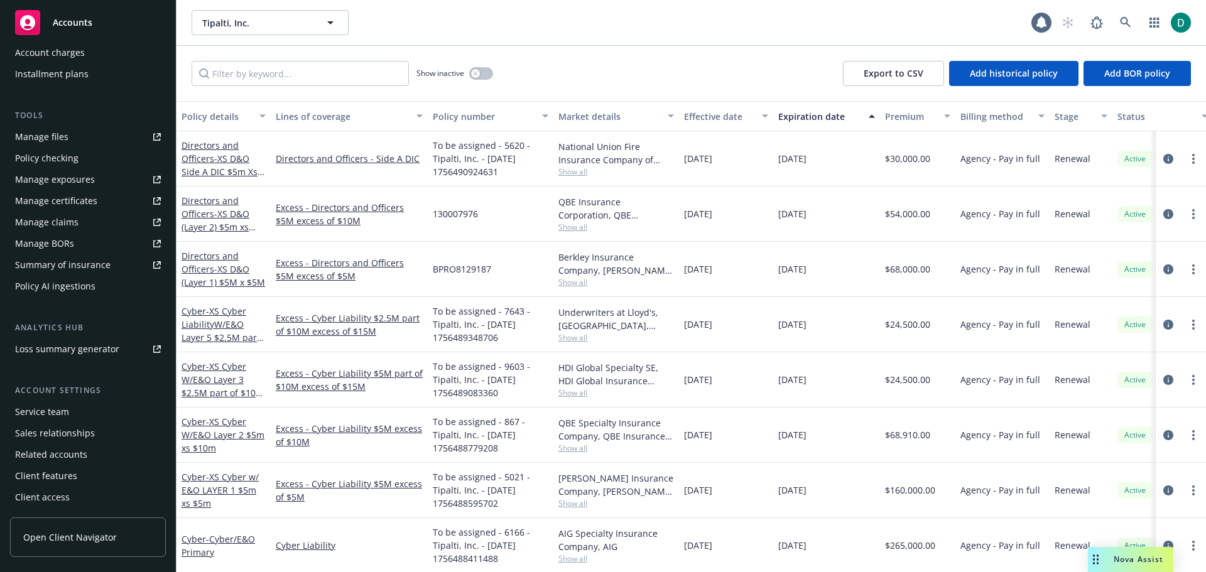
click at [59, 411] on div "Service team" at bounding box center [42, 412] width 54 height 20
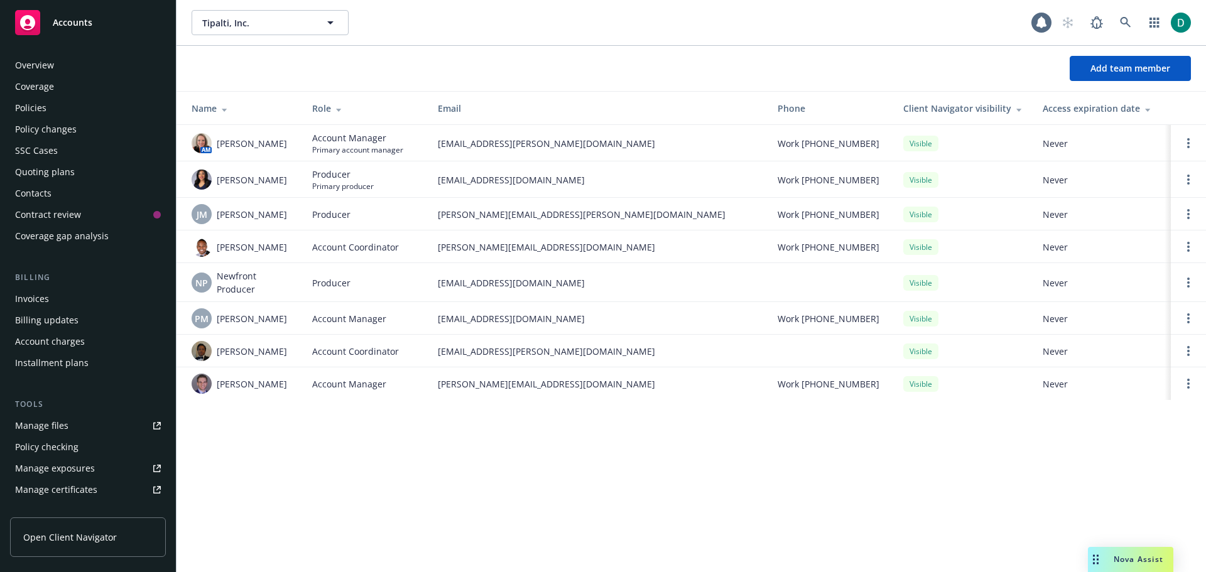
click at [41, 107] on div "Policies" at bounding box center [30, 108] width 31 height 20
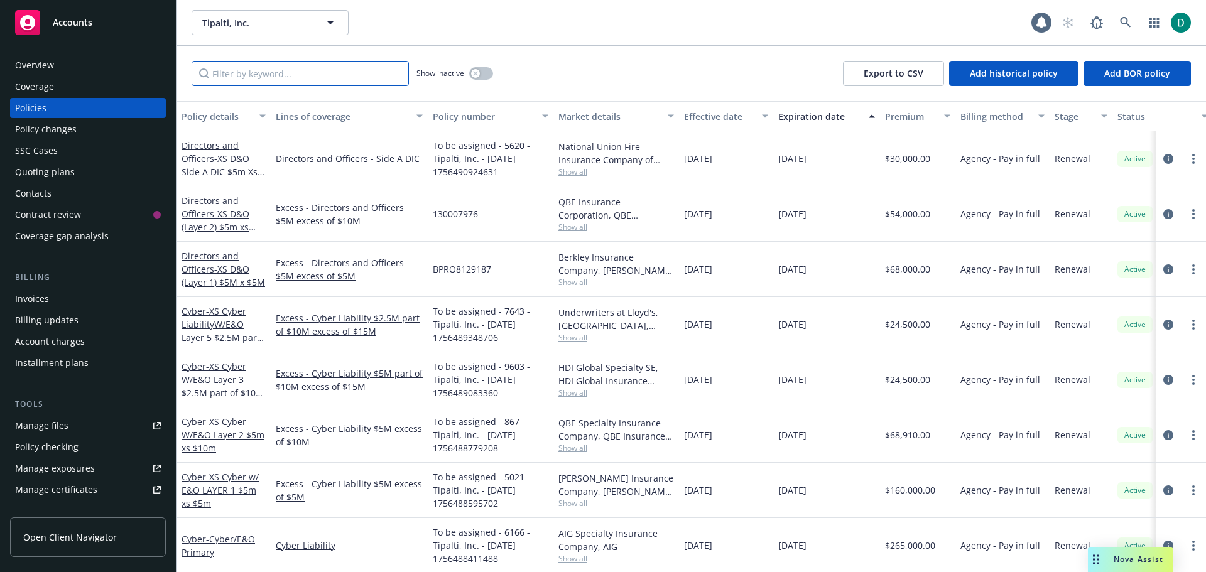
click at [308, 67] on input "Filter by keyword..." at bounding box center [300, 73] width 217 height 25
paste input "To be assigned - 6166 - Tipalti, Inc. - [DATE] 1756488411488"
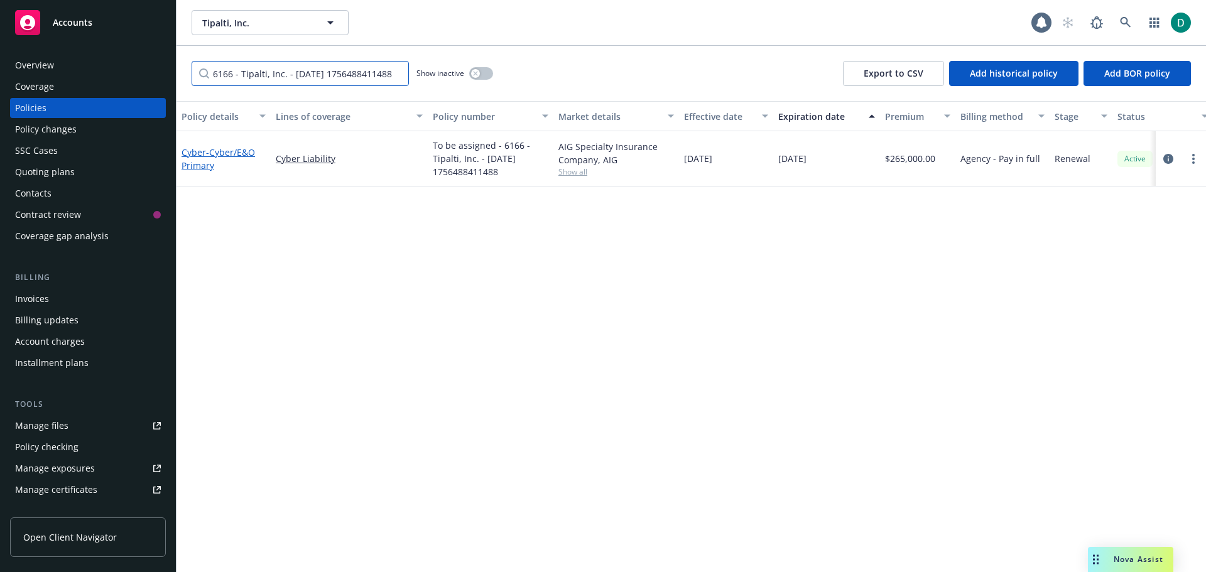
type input "To be assigned - 6166 - Tipalti, Inc. - [DATE] 1756488411488"
click at [229, 153] on span "- Cyber/E&O Primary" at bounding box center [219, 158] width 74 height 25
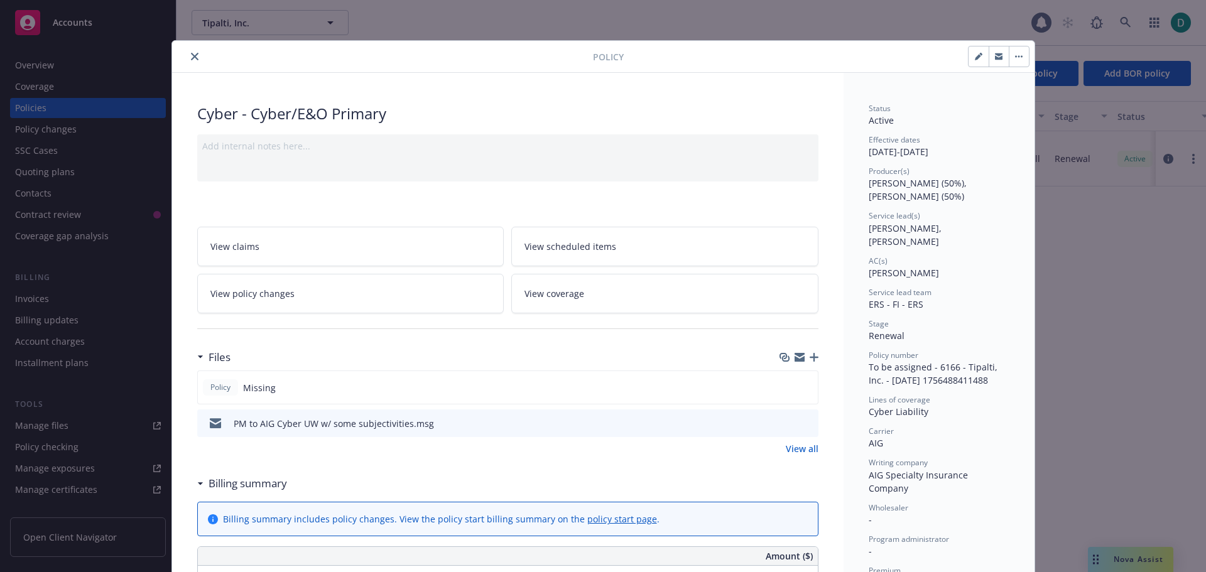
click at [975, 59] on icon "button" at bounding box center [978, 57] width 6 height 6
select select "RENEWAL"
select select "12"
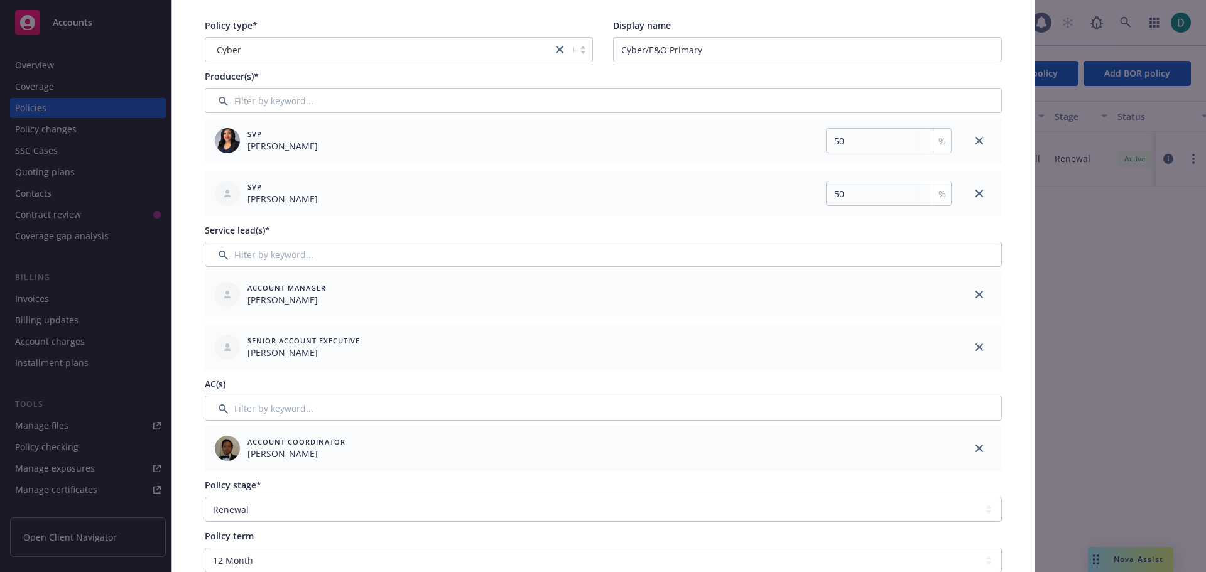
scroll to position [126, 0]
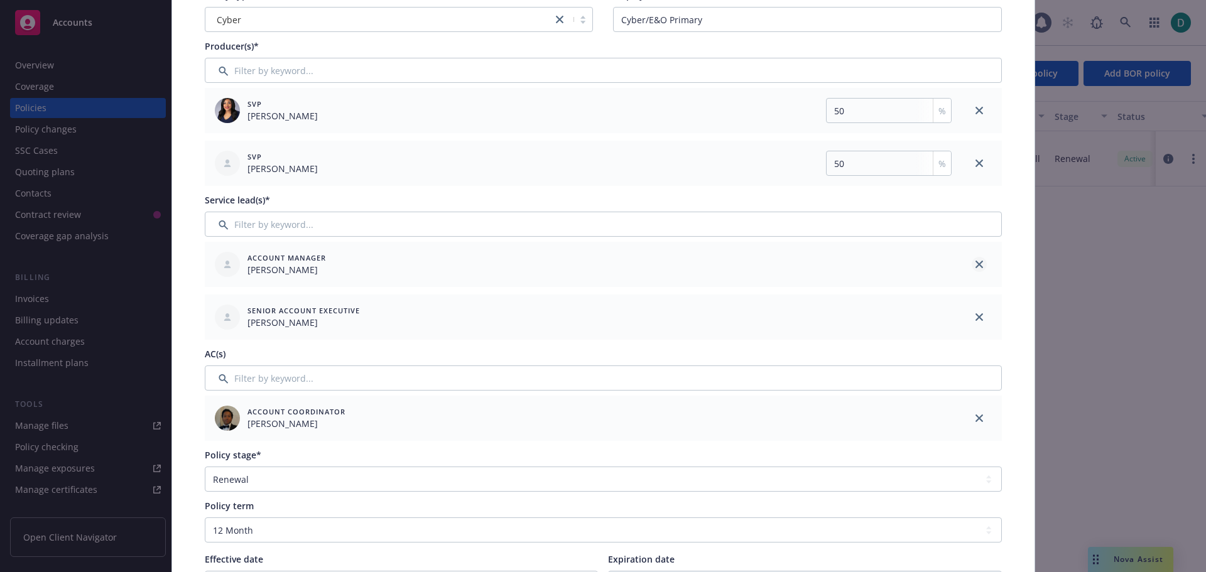
click at [972, 263] on link "close" at bounding box center [979, 264] width 15 height 15
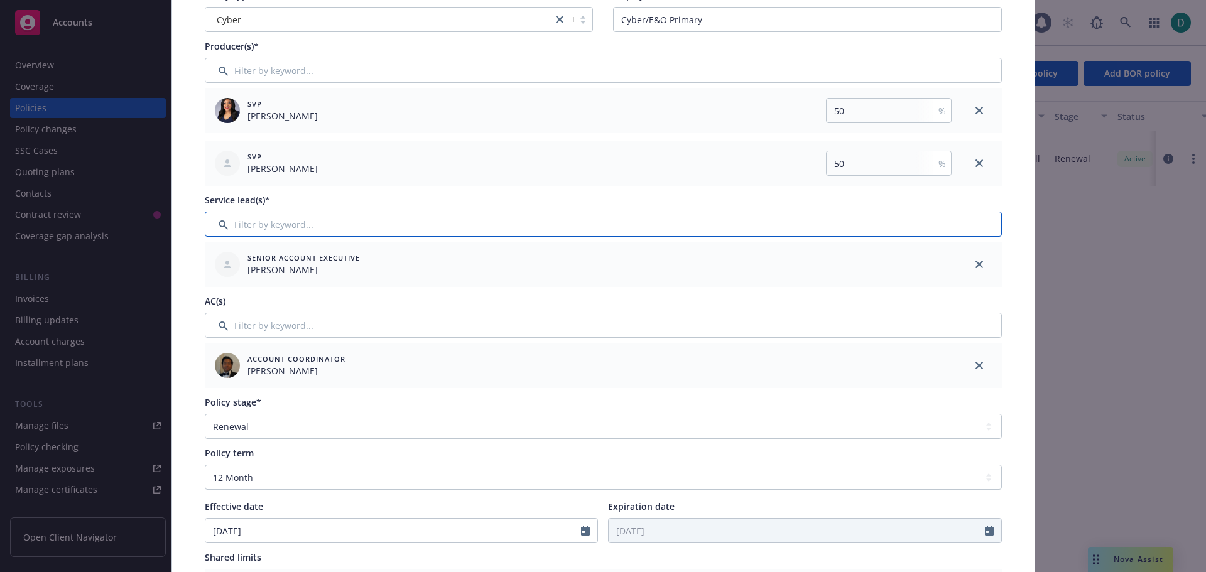
click at [367, 224] on input "Filter by keyword..." at bounding box center [603, 224] width 797 height 25
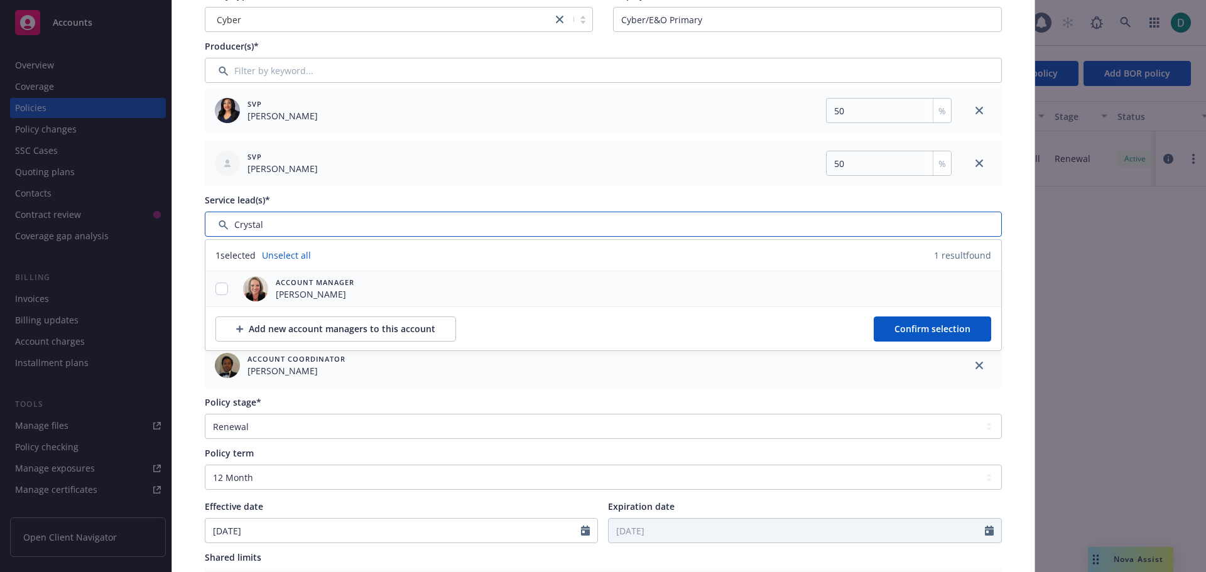
type input "Crystal"
click at [221, 288] on input "checkbox" at bounding box center [222, 289] width 13 height 13
checkbox input "true"
click at [904, 329] on span "Confirm selection" at bounding box center [933, 329] width 76 height 12
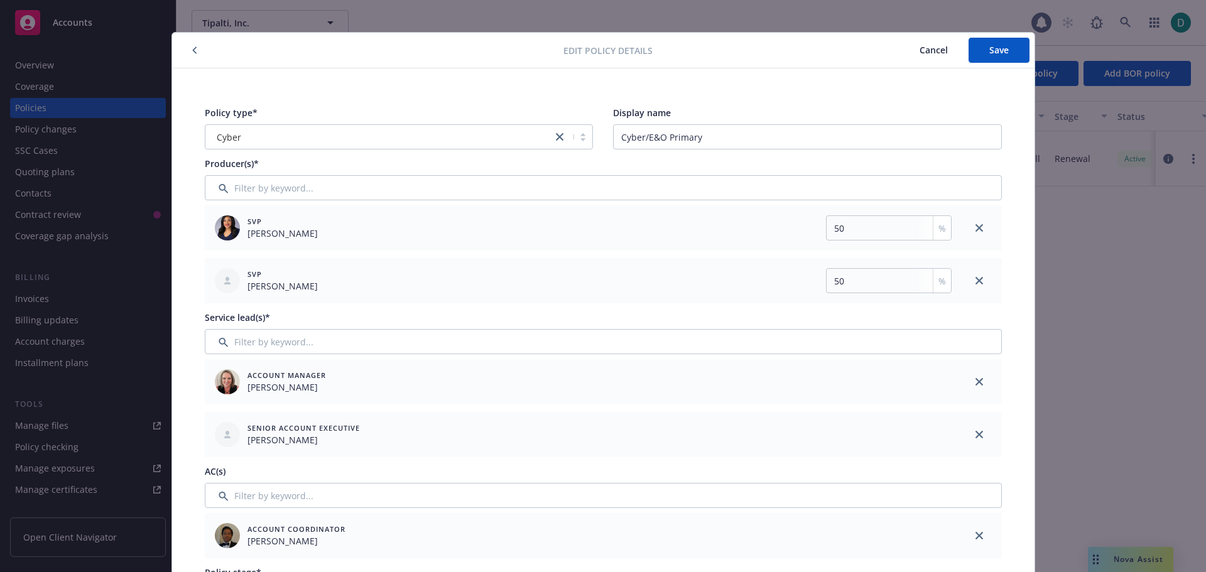
scroll to position [0, 0]
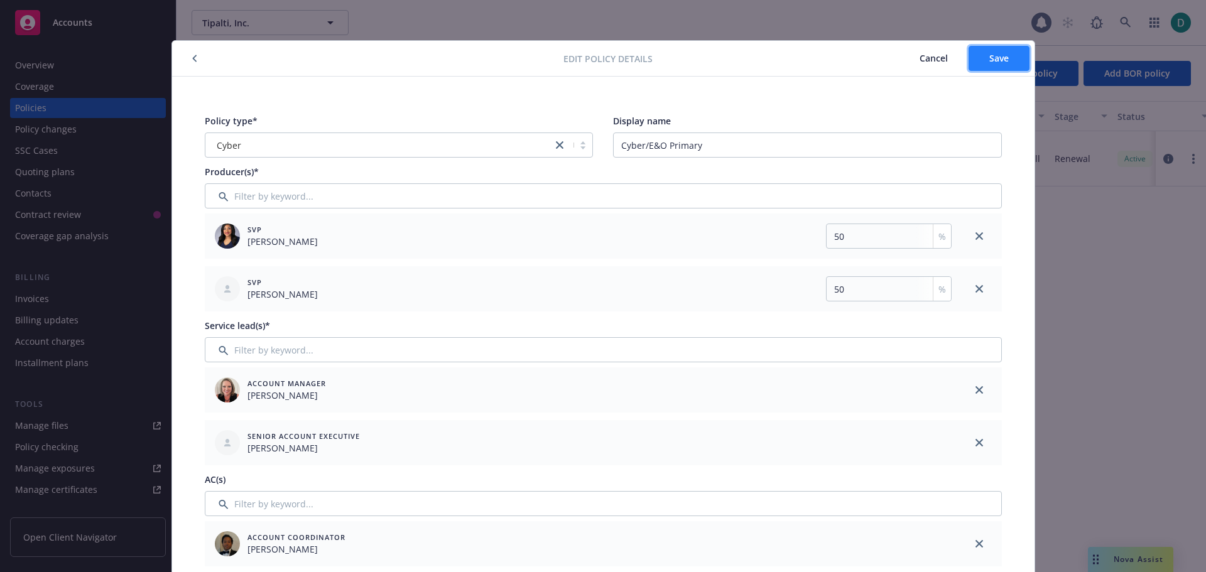
click at [1024, 60] on button "Save" at bounding box center [999, 58] width 61 height 25
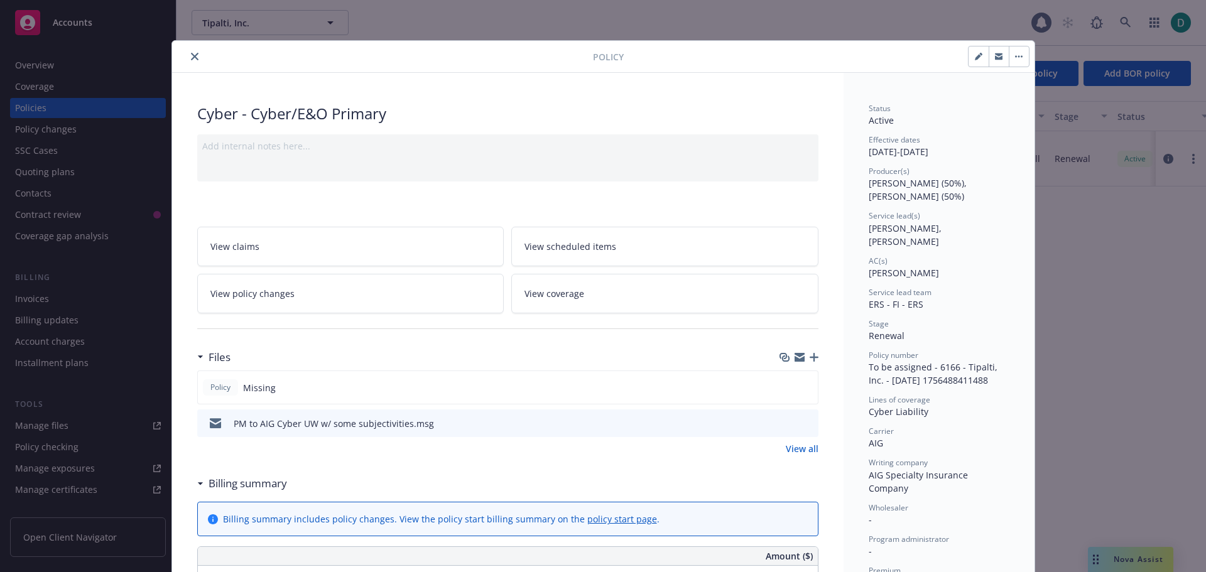
click at [188, 60] on button "close" at bounding box center [194, 56] width 15 height 15
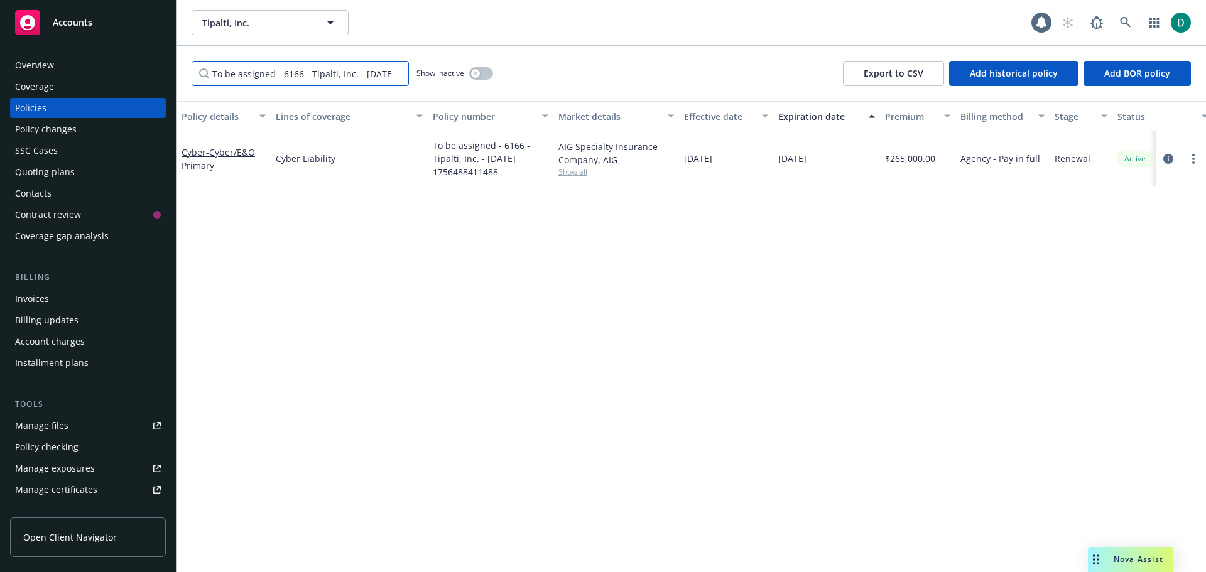
click at [303, 74] on input "To be assigned - 6166 - Tipalti, Inc. - [DATE] 1756488411488" at bounding box center [300, 73] width 217 height 25
click at [395, 74] on input "To be assigned - 6166 - Tipalti, Inc. - [DATE] 1756488411488" at bounding box center [300, 73] width 217 height 25
click at [310, 75] on input "Filter by keyword..." at bounding box center [300, 73] width 217 height 25
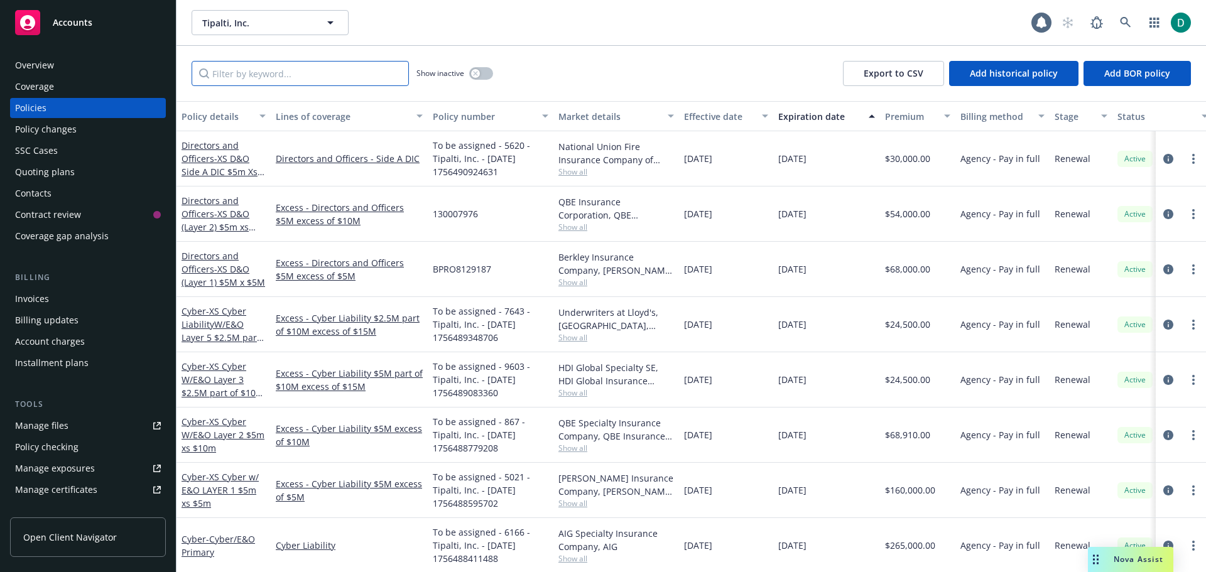
paste input "To be assigned - 7643 - Tipalti, Inc. - [DATE] 1756489348706"
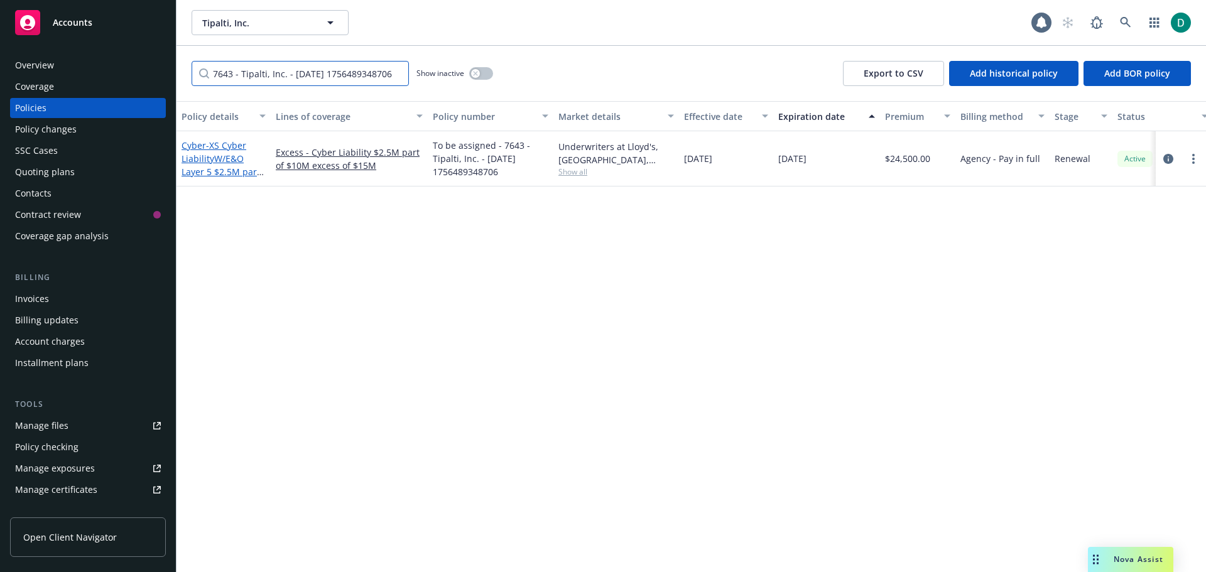
type input "To be assigned - 7643 - Tipalti, Inc. - [DATE] 1756489348706"
click at [224, 154] on span "- XS Cyber LiabilityW/E&O Layer 5 $2.5M part of $10M excess of $15M" at bounding box center [223, 171] width 82 height 65
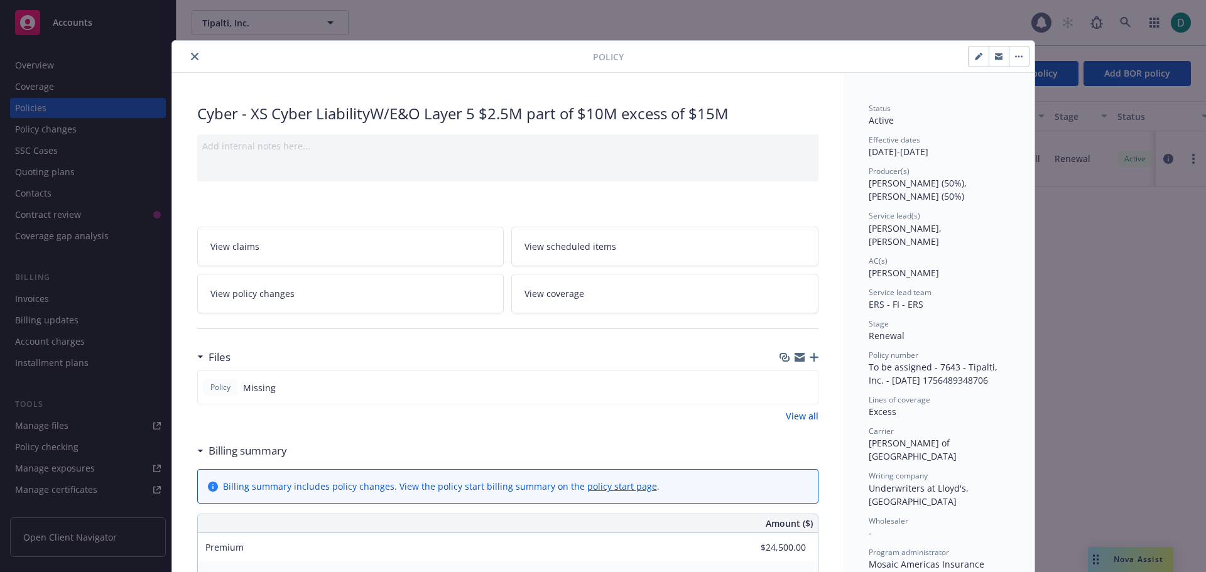
click at [975, 56] on icon "button" at bounding box center [979, 57] width 8 height 8
select select "RENEWAL"
select select "12"
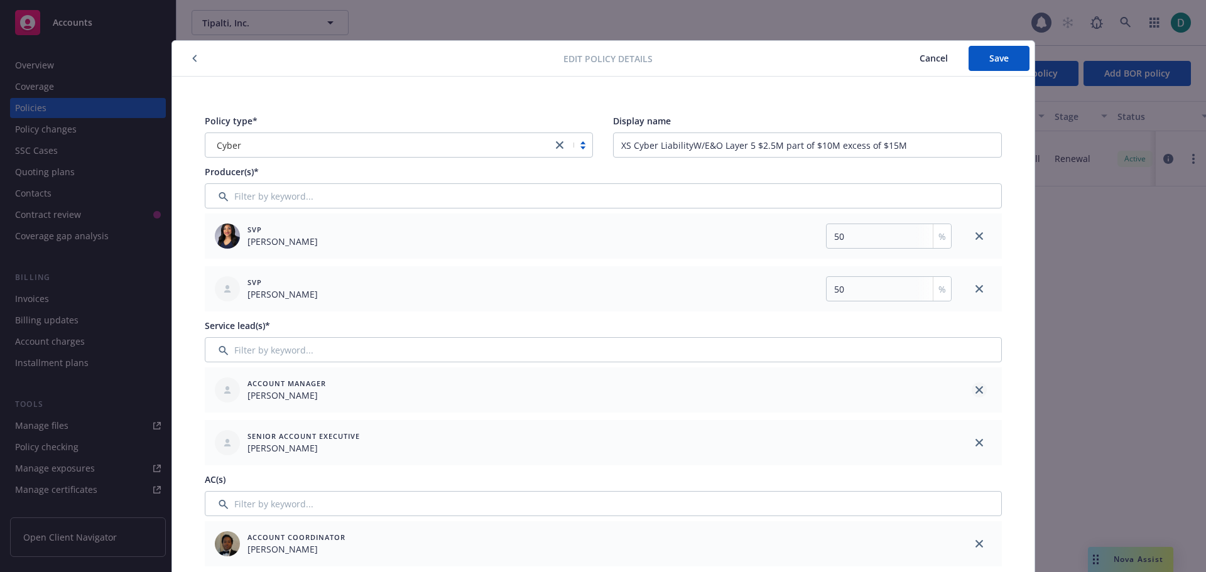
drag, startPoint x: 972, startPoint y: 388, endPoint x: 593, endPoint y: 371, distance: 379.3
click at [976, 388] on icon "close" at bounding box center [980, 390] width 8 height 8
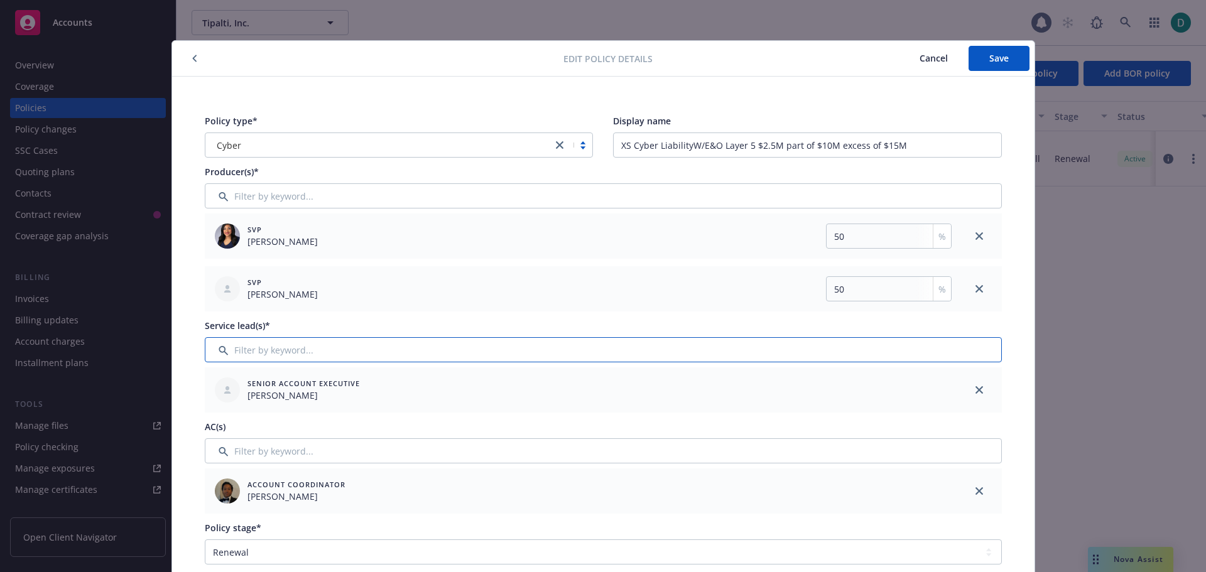
click at [356, 354] on input "Filter by keyword..." at bounding box center [603, 349] width 797 height 25
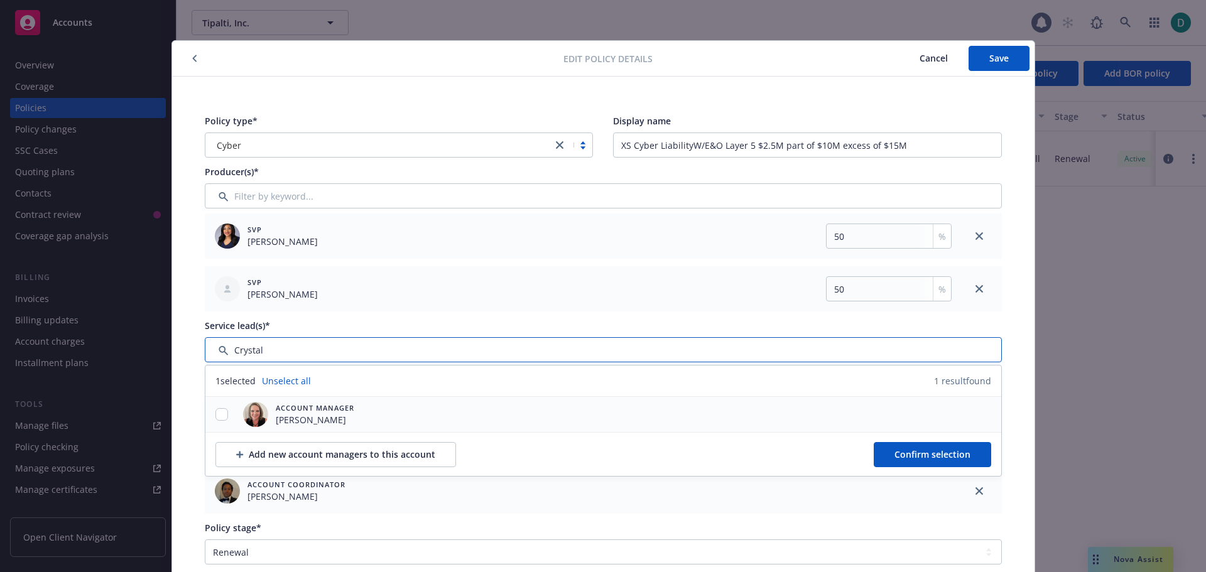
type input "Crystal"
drag, startPoint x: 212, startPoint y: 418, endPoint x: 266, endPoint y: 417, distance: 54.0
click at [216, 418] on input "checkbox" at bounding box center [222, 414] width 13 height 13
checkbox input "true"
click at [948, 452] on span "Confirm selection" at bounding box center [933, 455] width 76 height 12
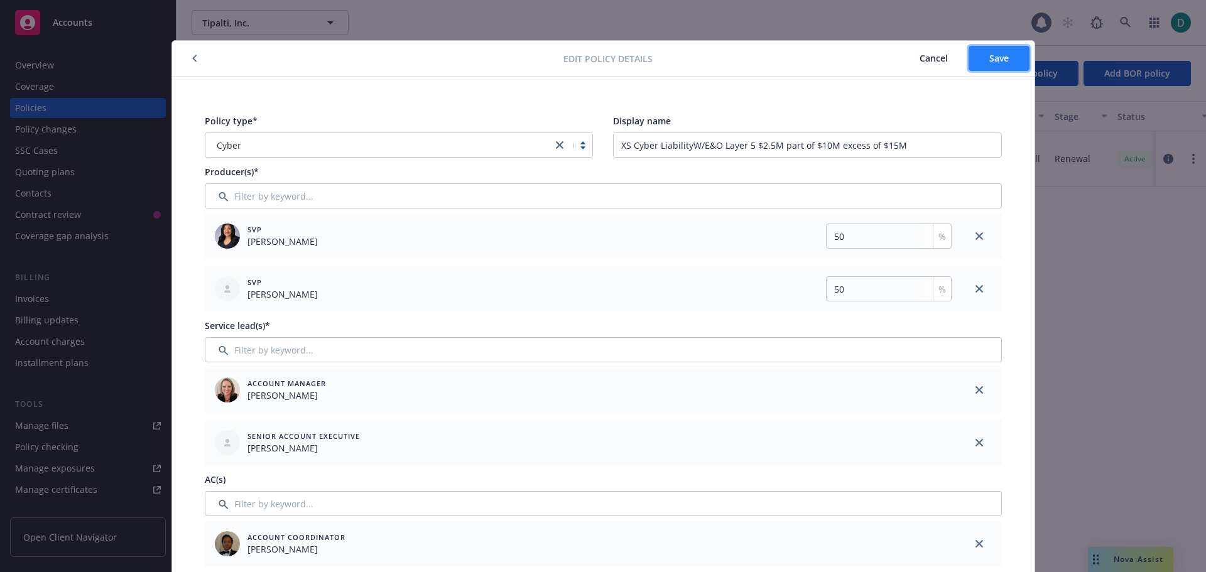
click at [975, 62] on button "Save" at bounding box center [999, 58] width 61 height 25
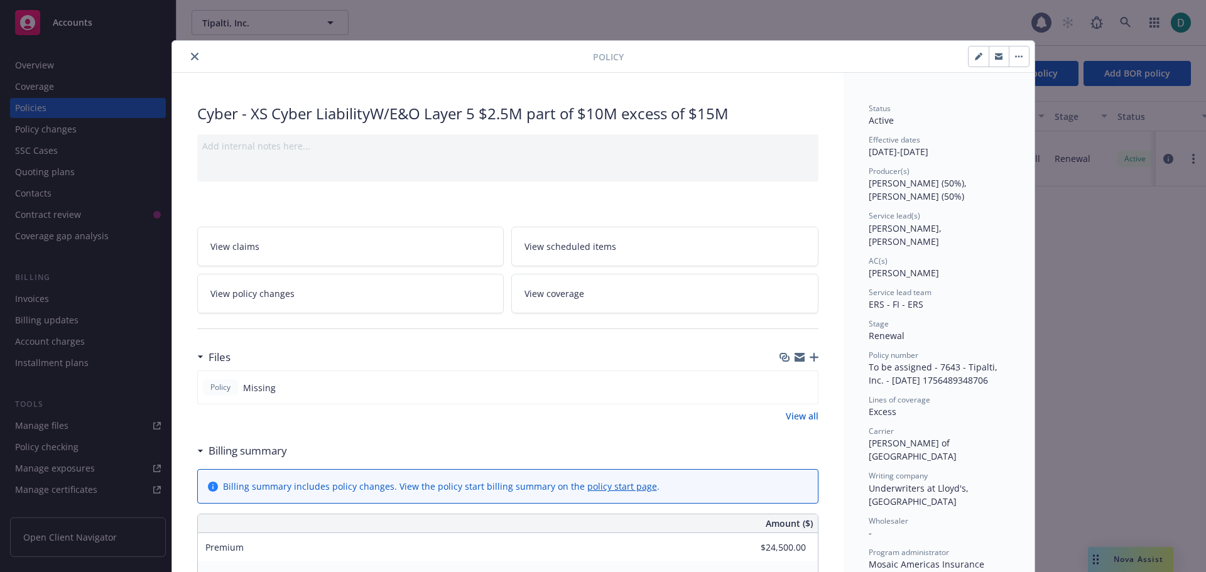
click at [191, 60] on icon "close" at bounding box center [195, 57] width 8 height 8
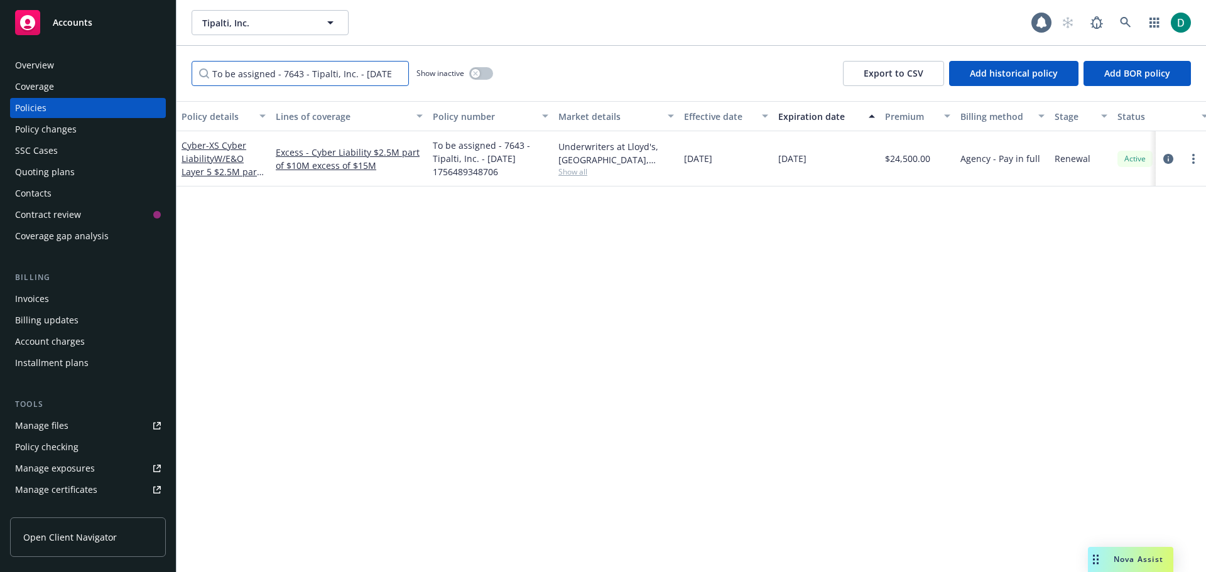
click at [294, 77] on input "To be assigned - 7643 - Tipalti, Inc. - [DATE] 1756489348706" at bounding box center [300, 73] width 217 height 25
click at [398, 72] on input "To be assigned - 7643 - Tipalti, Inc. - [DATE] 1756489348706" at bounding box center [300, 73] width 217 height 25
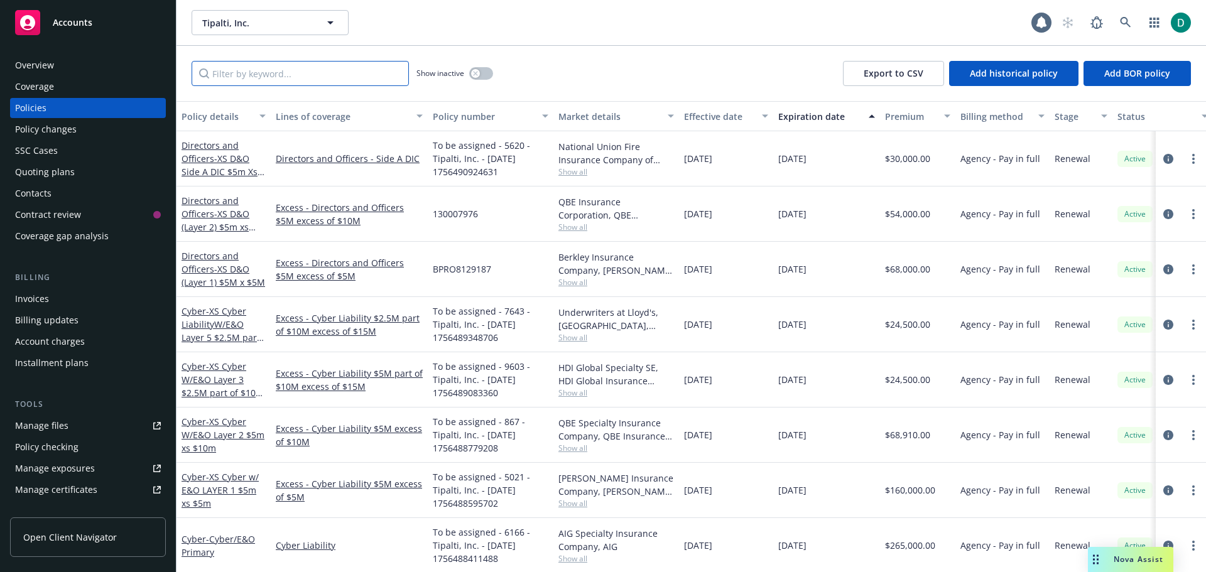
click at [275, 75] on input "Filter by keyword..." at bounding box center [300, 73] width 217 height 25
paste input "To be assigned - 9603 - Tipalti, Inc. - [DATE] 1756489083360"
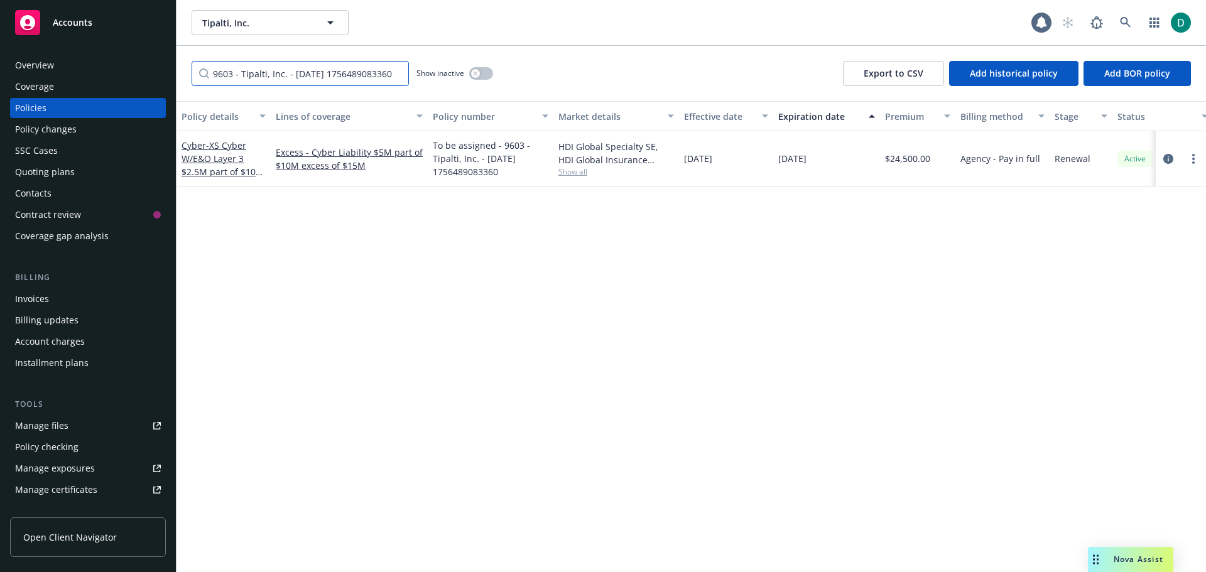
type input "To be assigned - 9603 - Tipalti, Inc. - [DATE] 1756489083360"
click at [209, 151] on div "Cyber - XS Cyber W/E&O Layer 3 $2.5M part of $10M excess of $15M" at bounding box center [224, 159] width 84 height 40
click at [209, 155] on span "- XS Cyber W/E&O Layer 3 $2.5M part of $10M excess of $15M" at bounding box center [223, 165] width 82 height 52
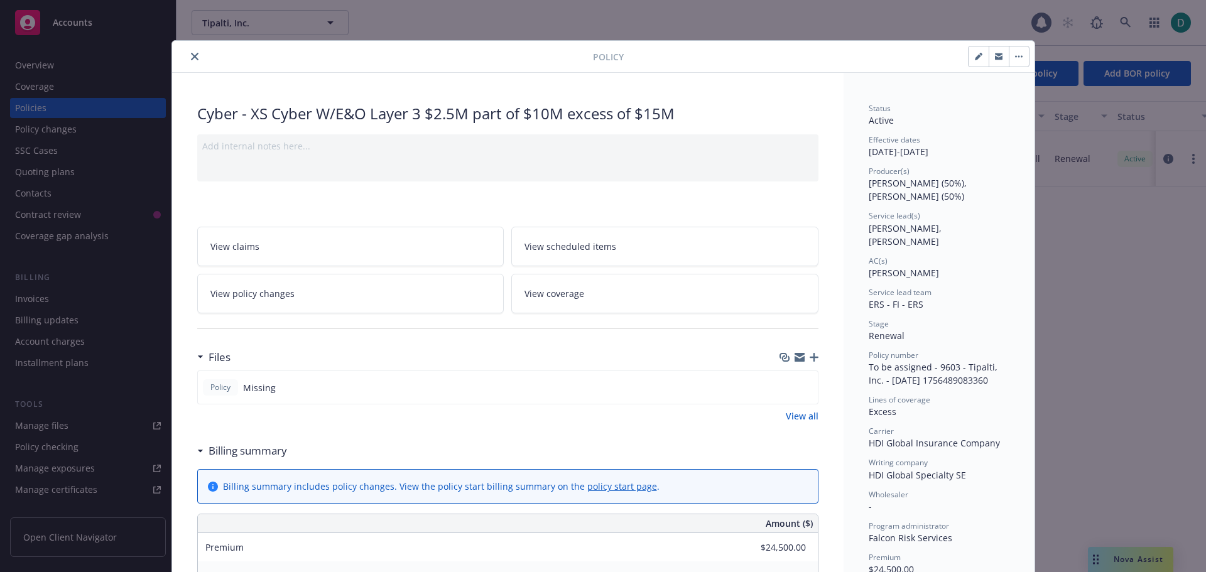
click at [973, 62] on button "button" at bounding box center [979, 56] width 20 height 20
select select "RENEWAL"
select select "12"
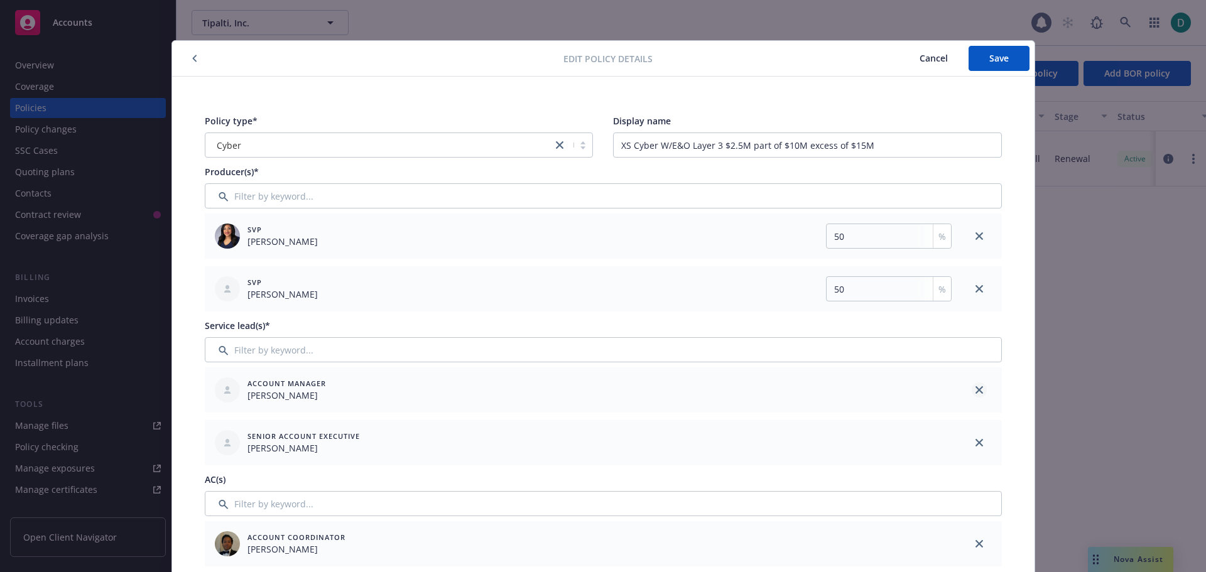
click at [976, 389] on icon "close" at bounding box center [980, 390] width 8 height 8
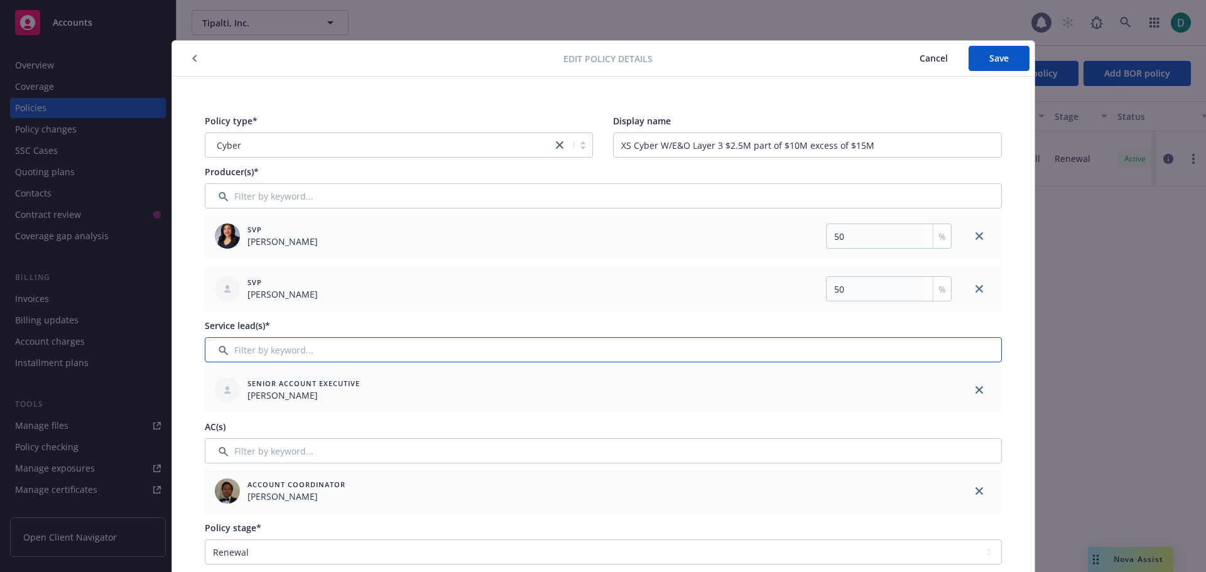
click at [384, 351] on input "Filter by keyword..." at bounding box center [603, 349] width 797 height 25
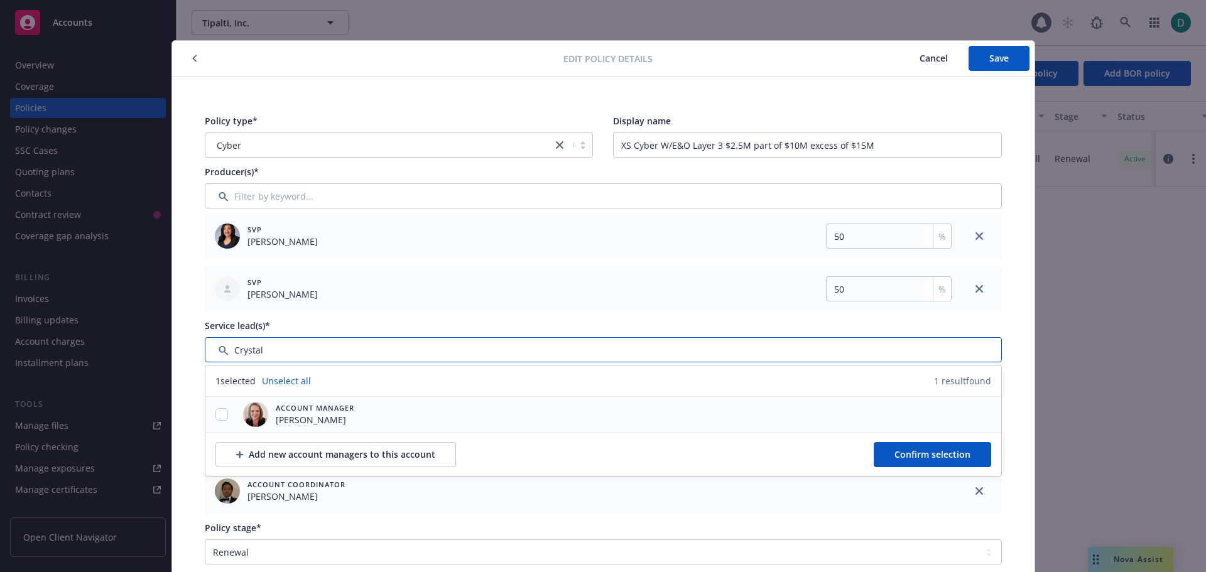
type input "Crystal"
click at [225, 415] on div at bounding box center [221, 414] width 33 height 13
click at [217, 415] on input "checkbox" at bounding box center [222, 414] width 13 height 13
checkbox input "true"
click at [899, 453] on span "Confirm selection" at bounding box center [933, 455] width 76 height 12
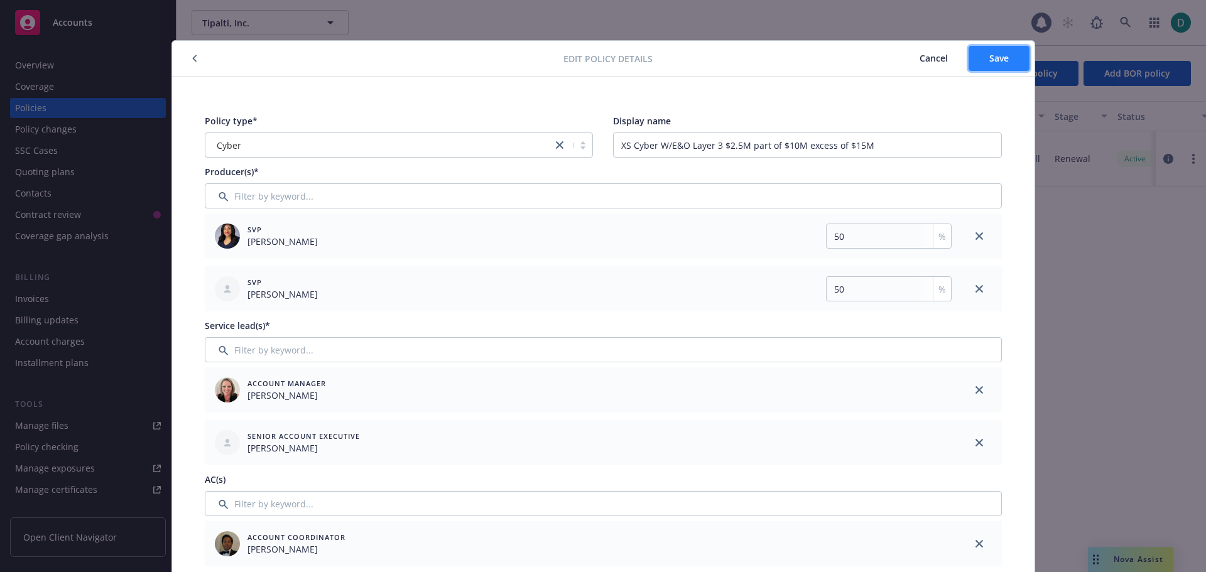
click at [998, 67] on button "Save" at bounding box center [999, 58] width 61 height 25
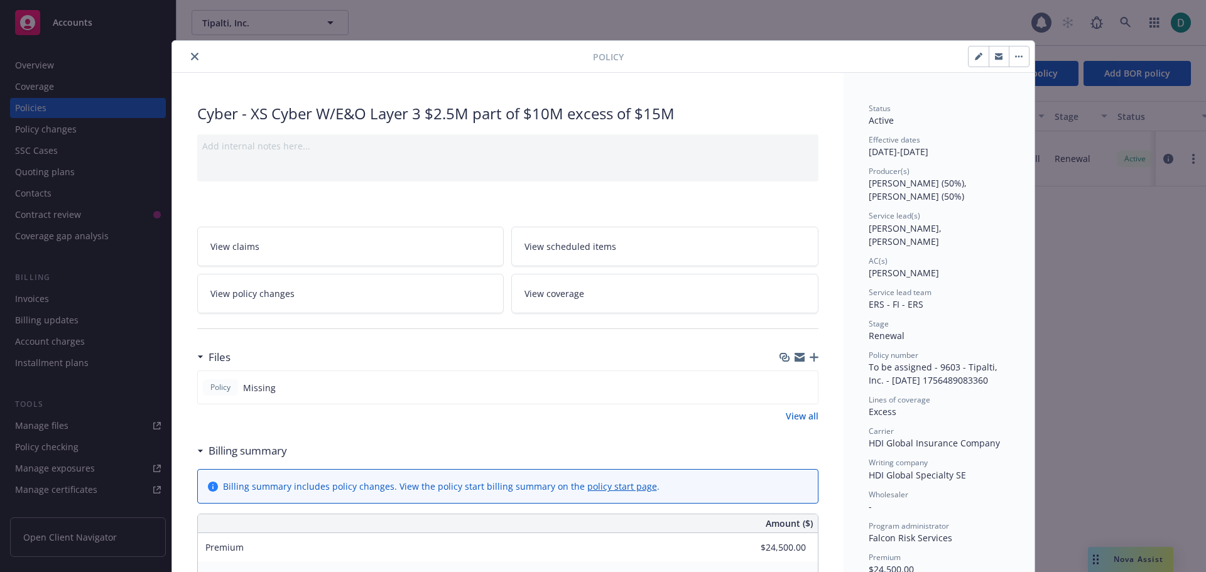
drag, startPoint x: 187, startPoint y: 54, endPoint x: 195, endPoint y: 57, distance: 7.9
click at [191, 54] on icon "close" at bounding box center [195, 57] width 8 height 8
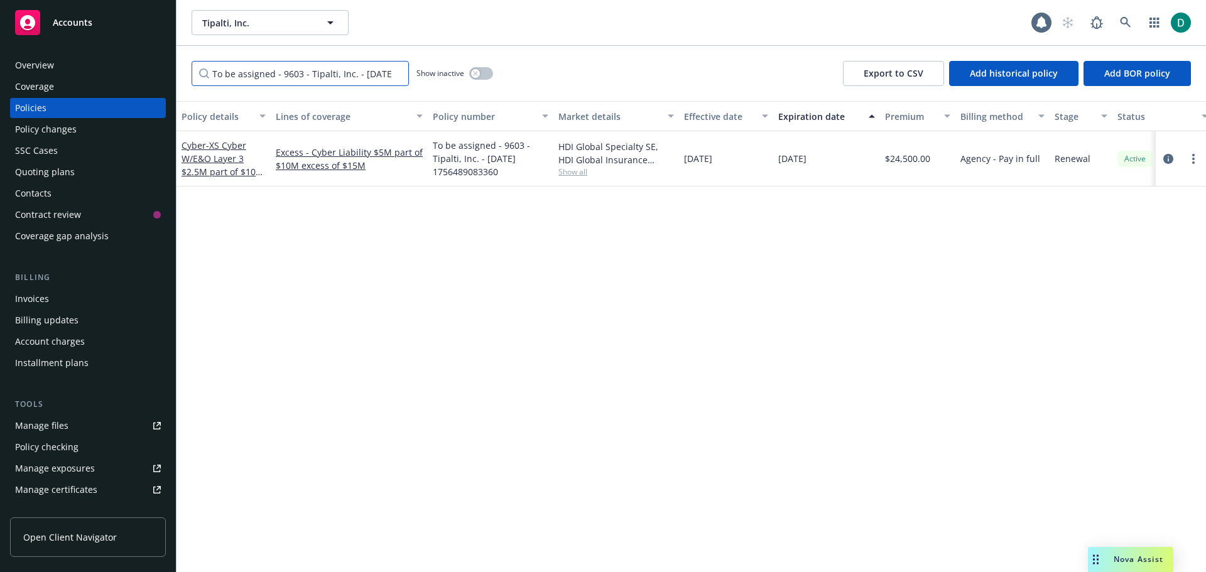
drag, startPoint x: 294, startPoint y: 78, endPoint x: 339, endPoint y: 75, distance: 44.7
click at [295, 78] on input "To be assigned - 9603 - Tipalti, Inc. - [DATE] 1756489083360" at bounding box center [300, 73] width 217 height 25
click at [398, 72] on input "To be assigned - 9603 - Tipalti, Inc. - [DATE] 1756489083360" at bounding box center [300, 73] width 217 height 25
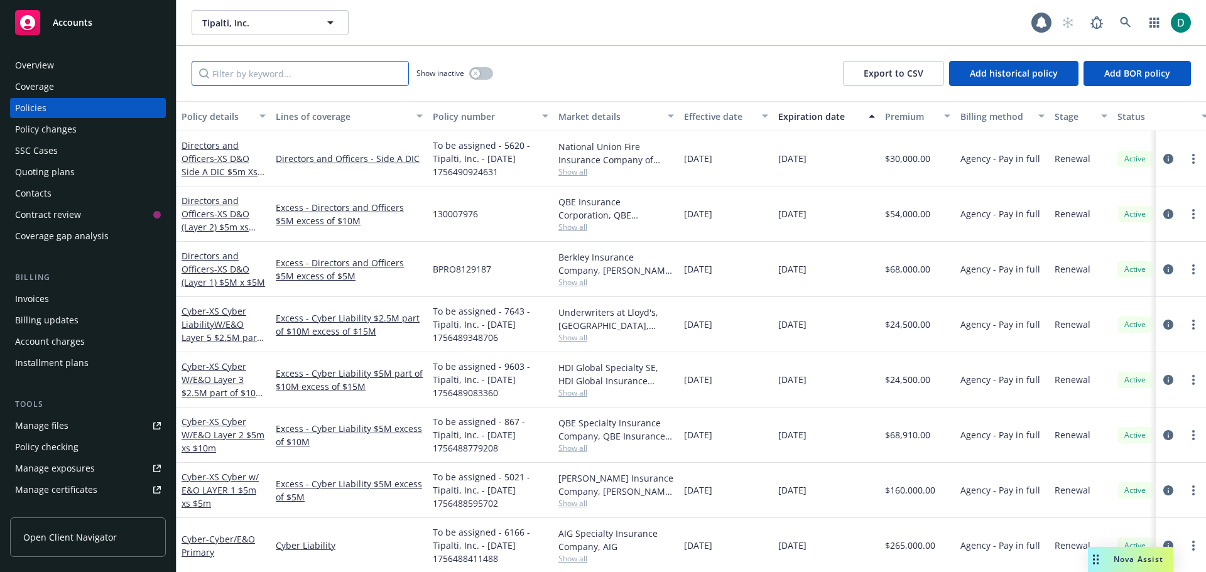
click at [335, 79] on input "Filter by keyword..." at bounding box center [300, 73] width 217 height 25
paste input "CPO 1802502 - 03"
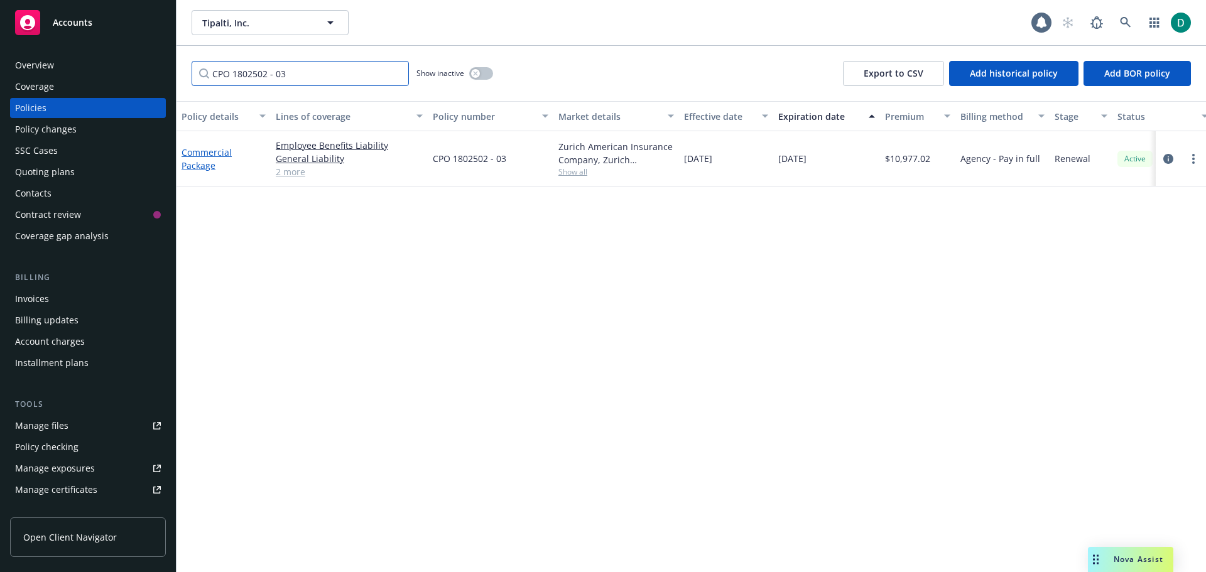
type input "CPO 1802502 - 03"
click at [210, 154] on link "Commercial Package" at bounding box center [207, 158] width 50 height 25
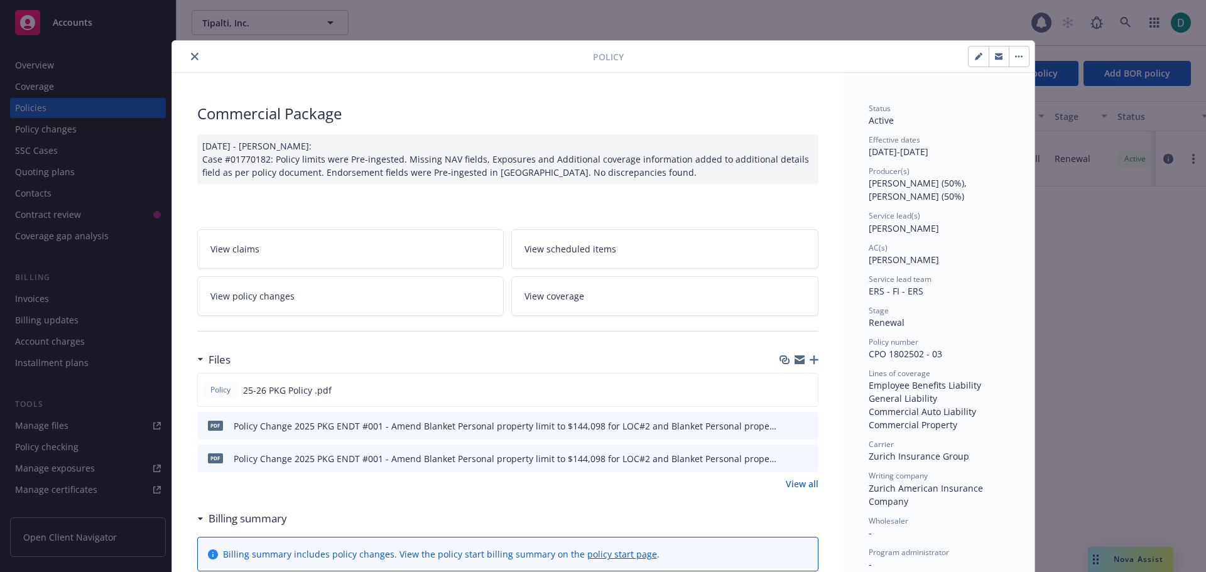
click at [971, 61] on button "button" at bounding box center [979, 56] width 20 height 20
select select "RENEWAL"
select select "12"
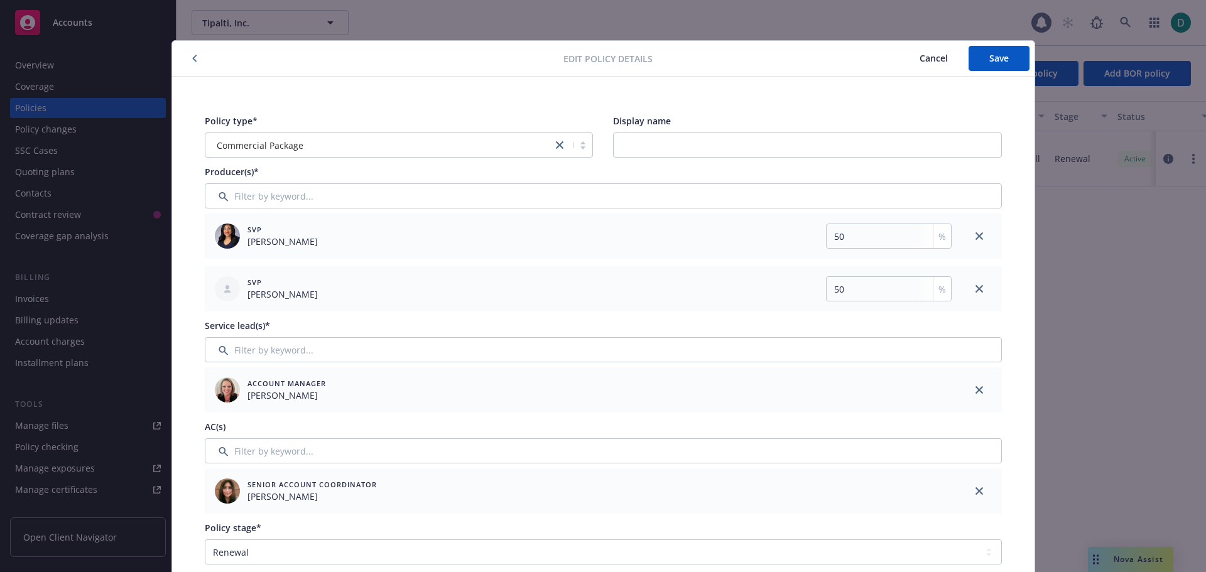
click at [980, 488] on link "close" at bounding box center [979, 491] width 15 height 15
click at [545, 449] on input "Filter by keyword..." at bounding box center [603, 451] width 797 height 25
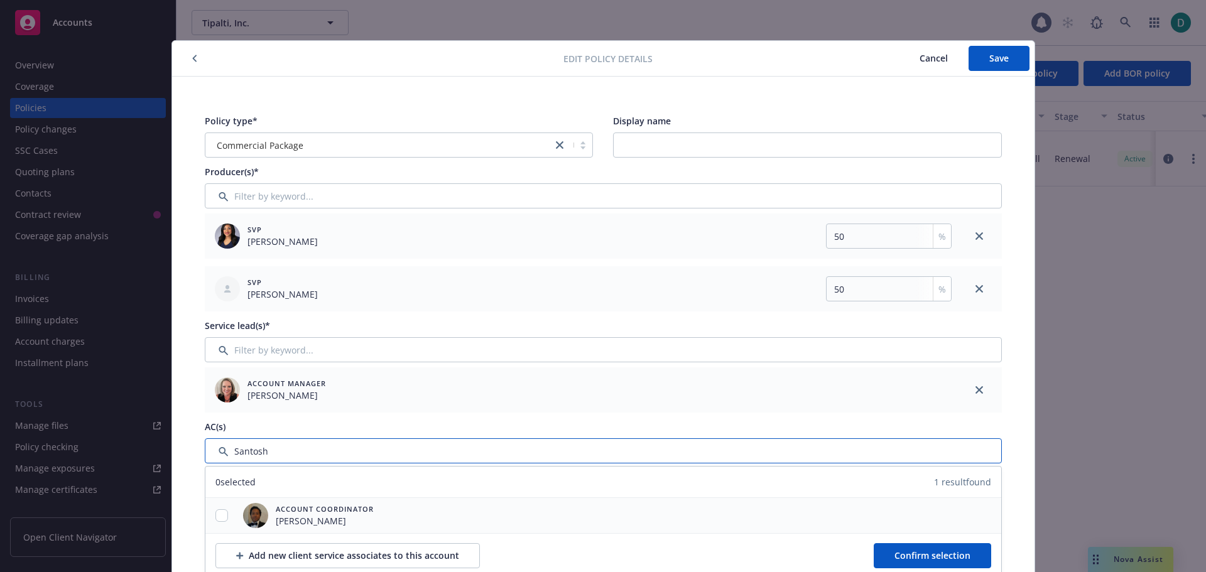
type input "Santosh"
click at [216, 514] on input "checkbox" at bounding box center [222, 516] width 13 height 13
checkbox input "true"
drag, startPoint x: 907, startPoint y: 553, endPoint x: 909, endPoint y: 546, distance: 7.2
click at [907, 552] on span "Confirm selection" at bounding box center [933, 556] width 76 height 12
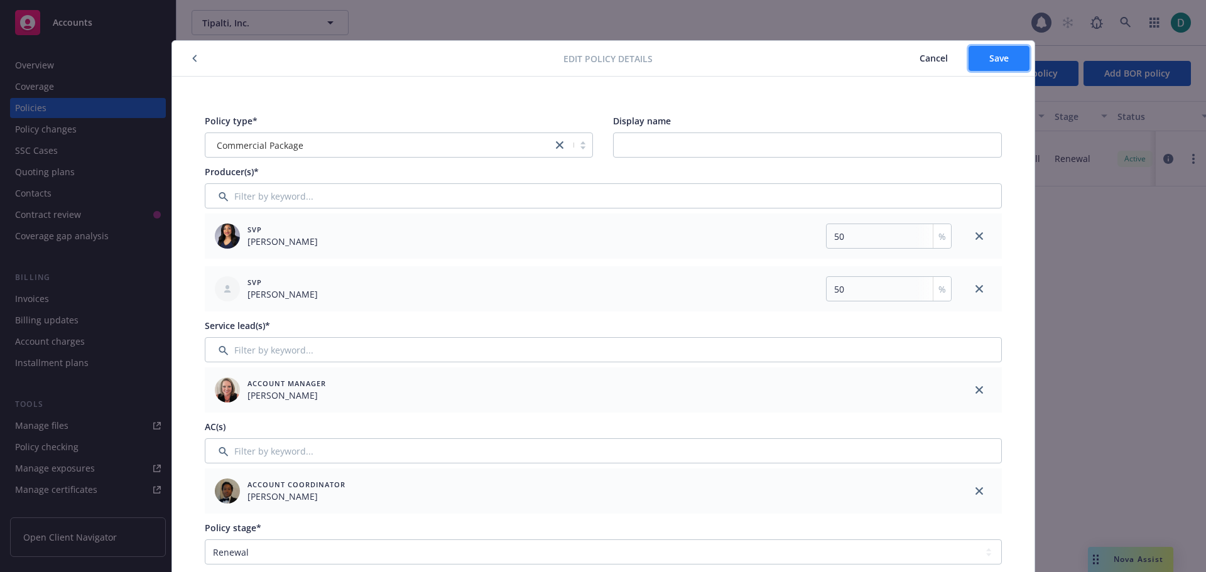
click at [1003, 70] on button "Save" at bounding box center [999, 58] width 61 height 25
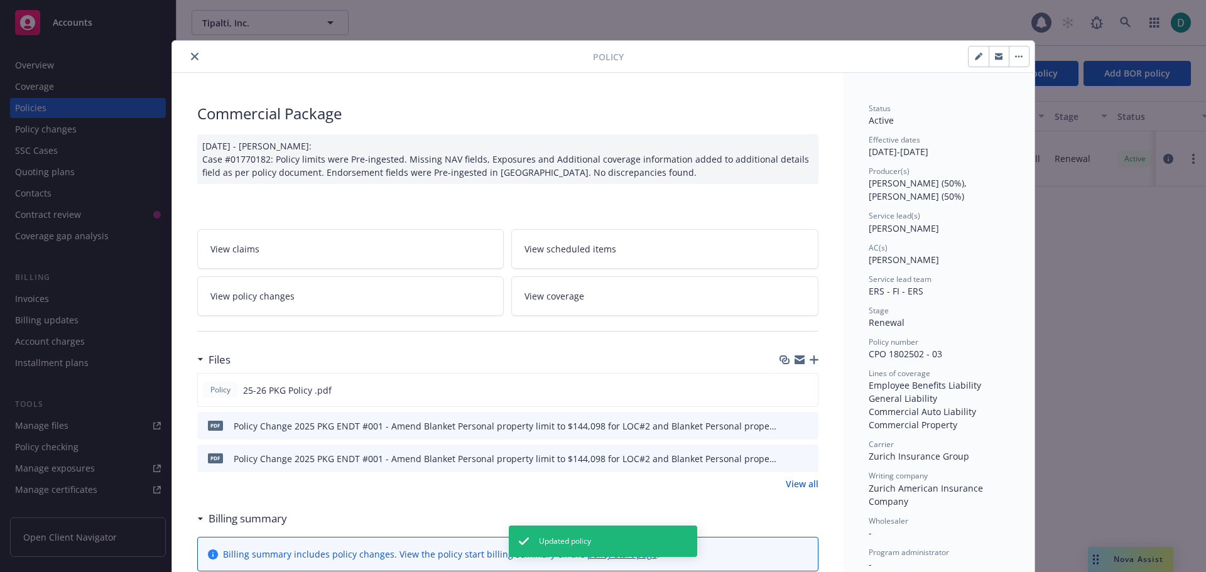
click at [187, 53] on button "close" at bounding box center [194, 56] width 15 height 15
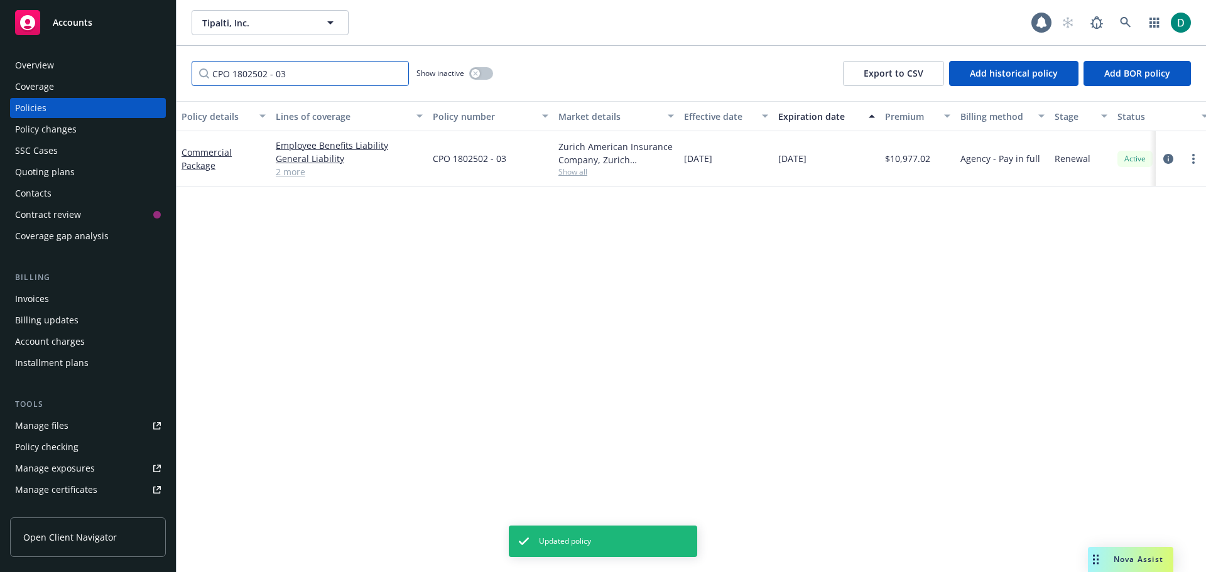
click at [397, 74] on input "CPO 1802502 - 03" at bounding box center [300, 73] width 217 height 25
click at [290, 79] on input "Filter by keyword..." at bounding box center [300, 73] width 217 height 25
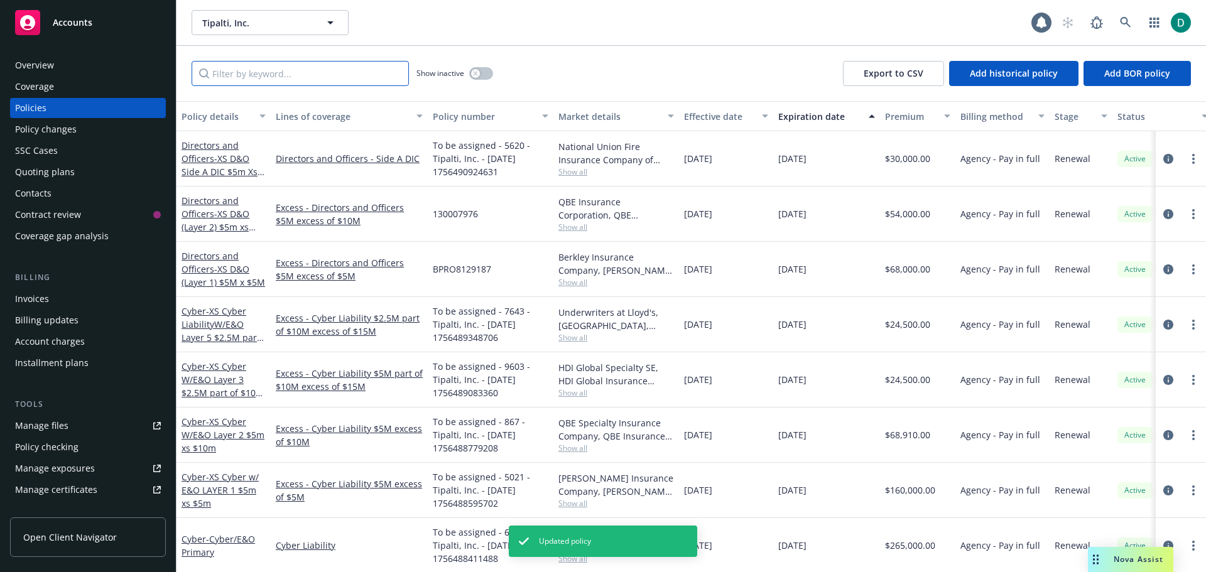
paste input "AUC 1805479-03"
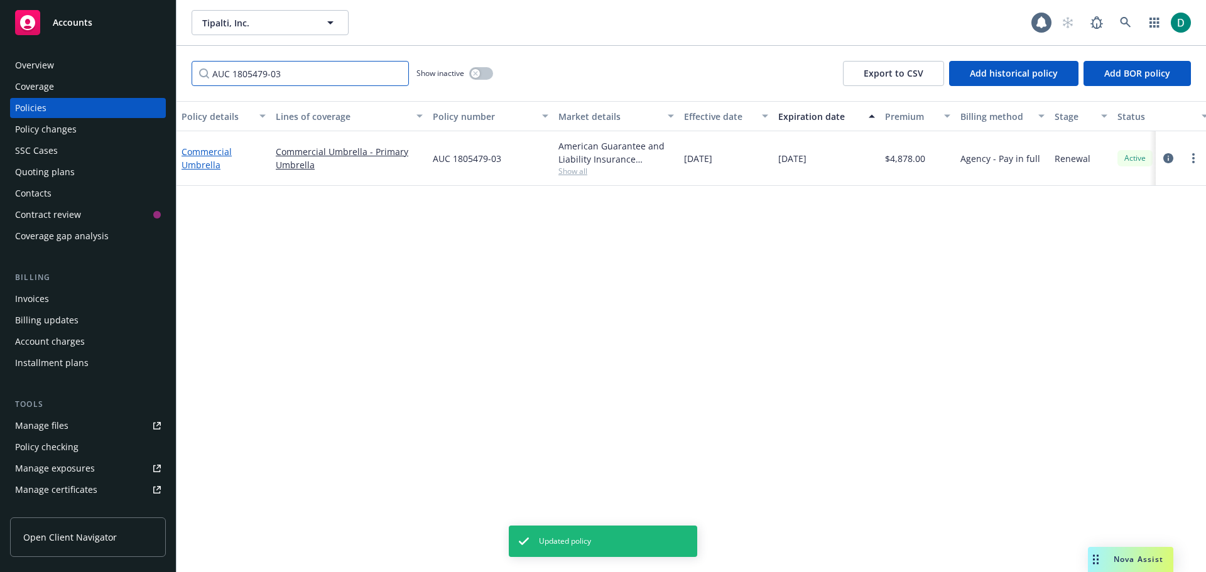
type input "AUC 1805479-03"
click at [204, 153] on link "Commercial Umbrella" at bounding box center [207, 158] width 50 height 25
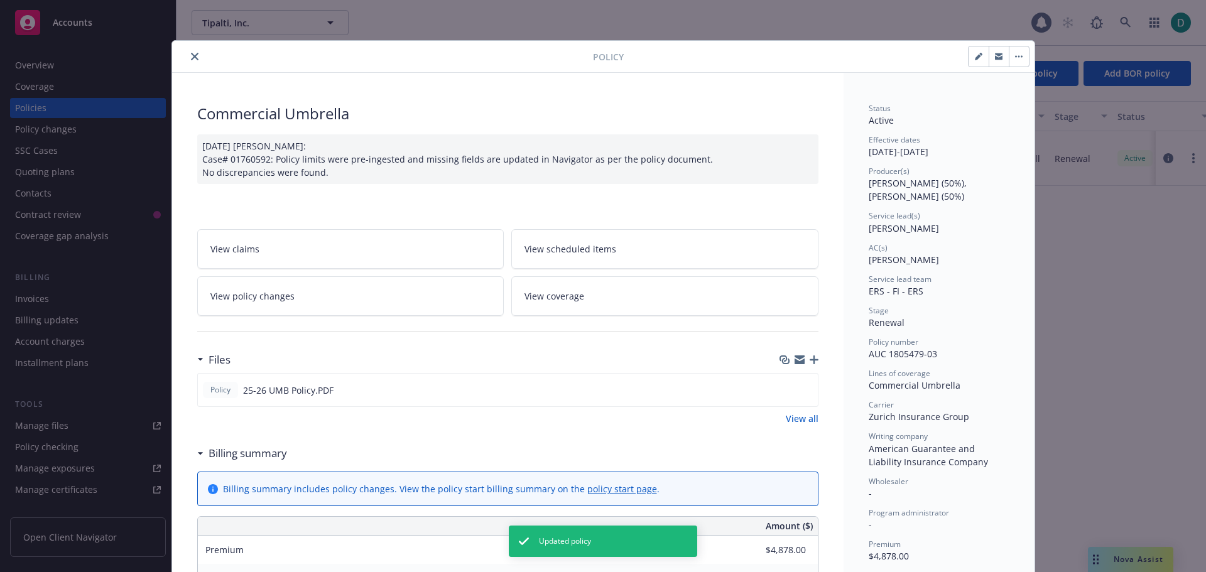
click at [975, 56] on icon "button" at bounding box center [978, 57] width 6 height 6
select select "RENEWAL"
select select "12"
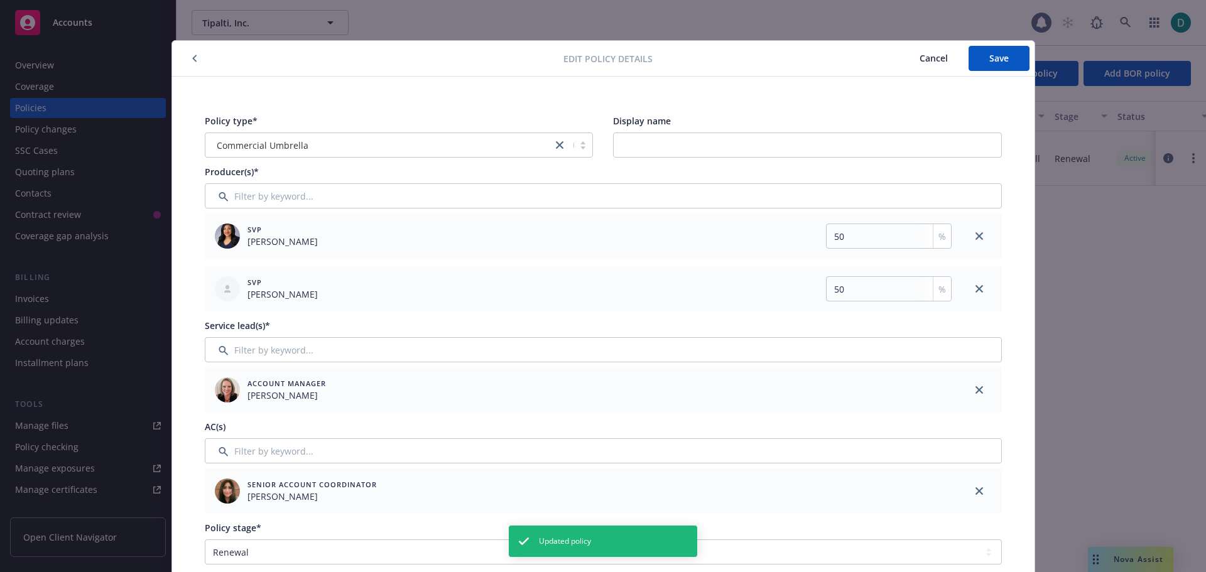
click at [966, 491] on div at bounding box center [979, 491] width 45 height 45
drag, startPoint x: 971, startPoint y: 489, endPoint x: 730, endPoint y: 471, distance: 241.3
click at [972, 489] on link "close" at bounding box center [979, 491] width 15 height 15
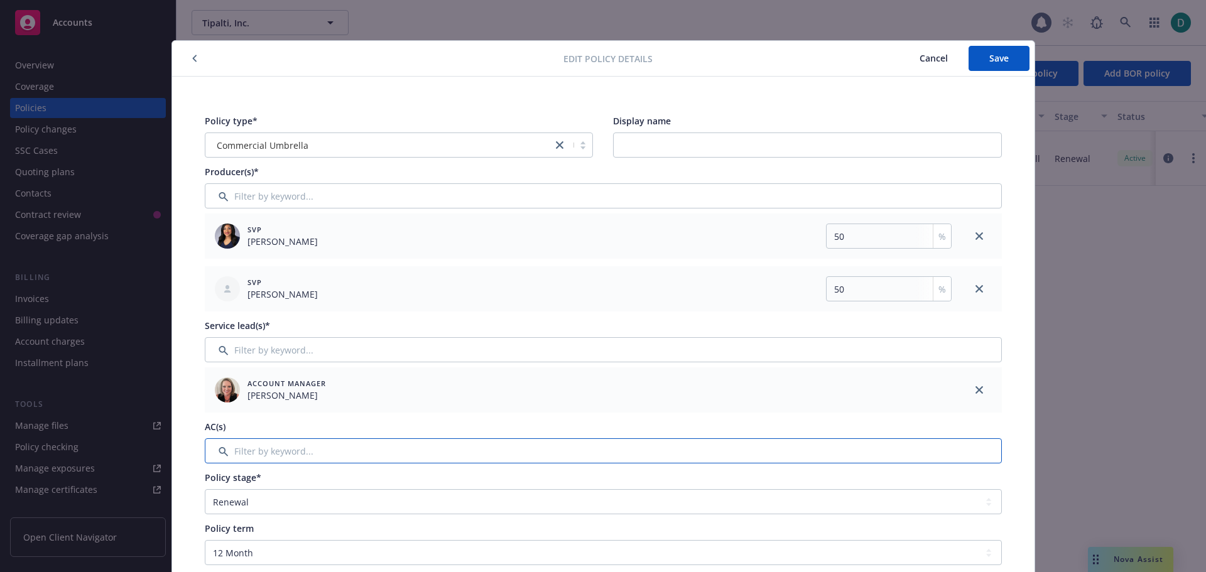
click at [601, 450] on input "Filter by keyword..." at bounding box center [603, 451] width 797 height 25
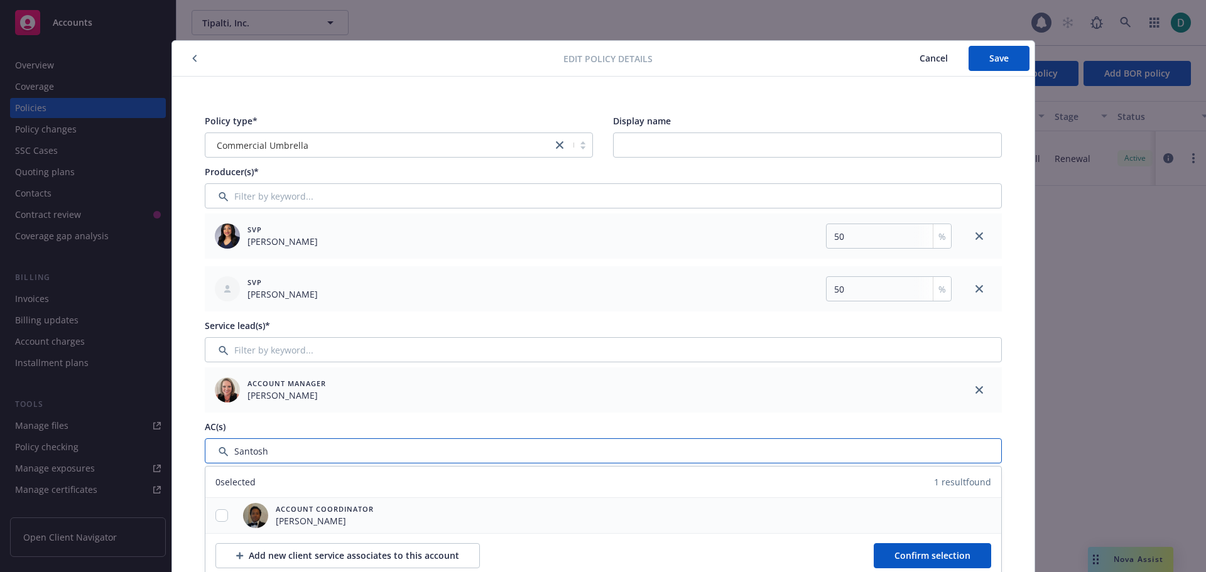
type input "Santosh"
click at [219, 512] on input "checkbox" at bounding box center [222, 516] width 13 height 13
checkbox input "true"
click at [920, 547] on button "Confirm selection" at bounding box center [932, 555] width 117 height 25
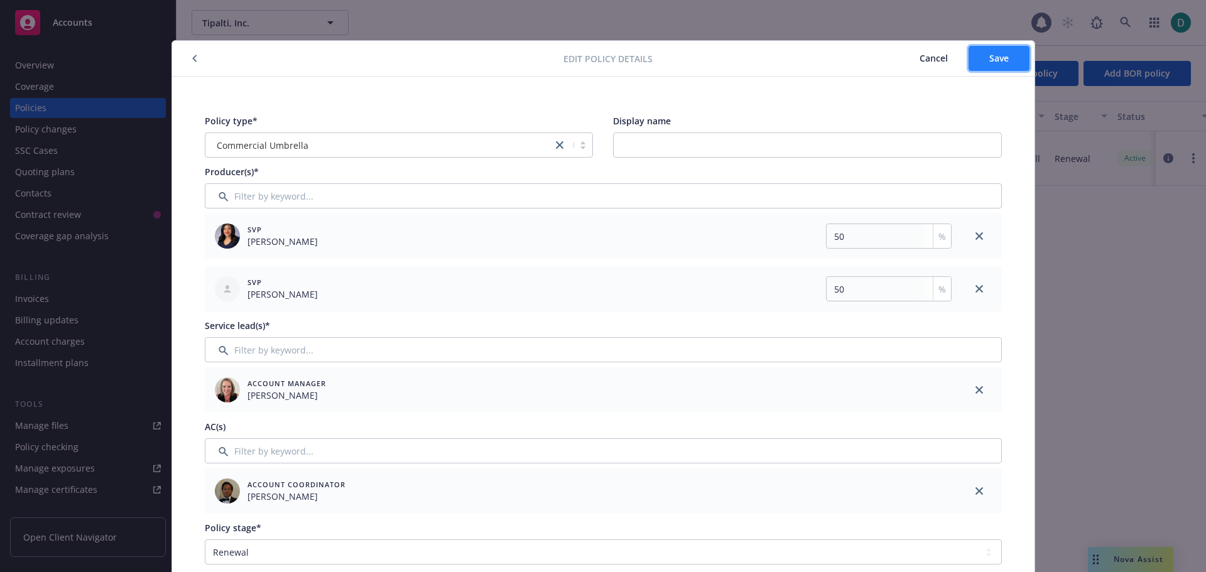
click at [990, 65] on button "Save" at bounding box center [999, 58] width 61 height 25
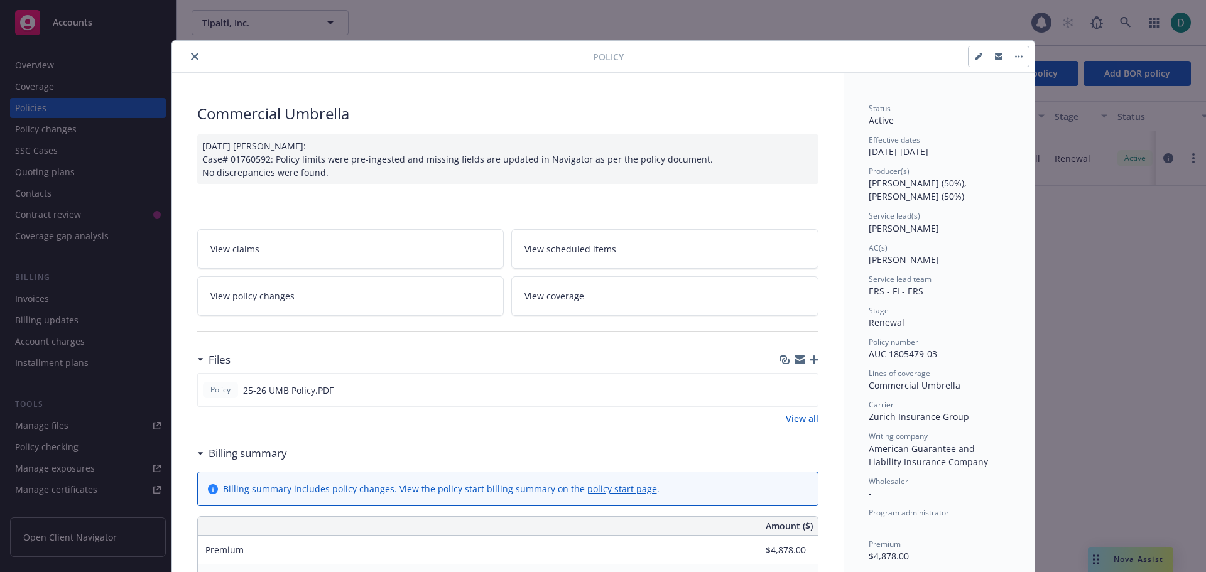
click at [191, 57] on icon "close" at bounding box center [195, 57] width 8 height 8
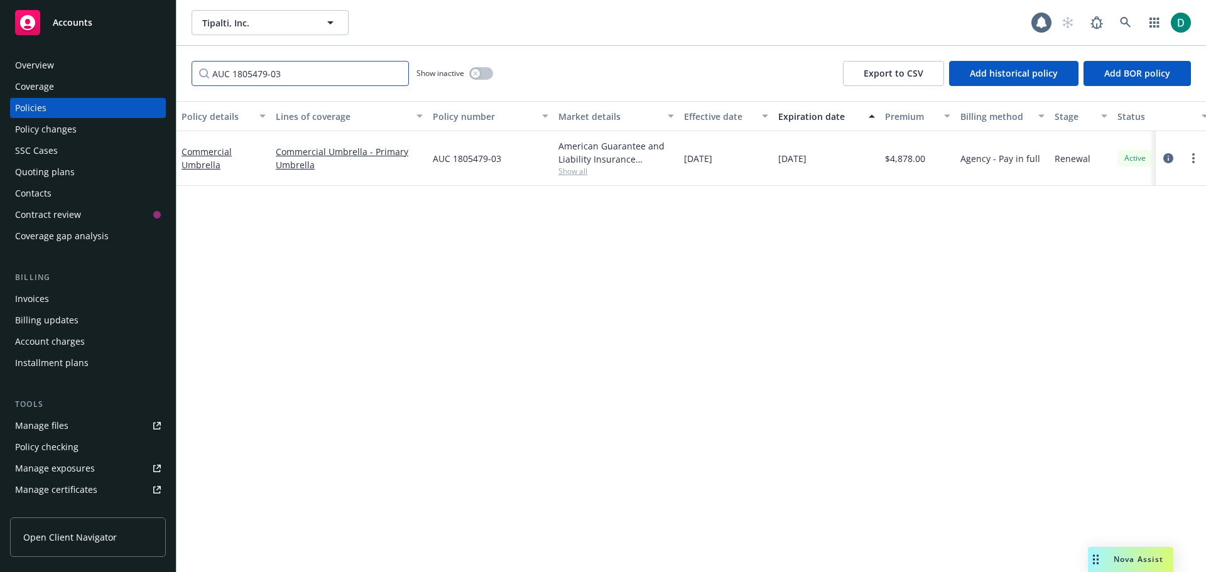
drag, startPoint x: 308, startPoint y: 74, endPoint x: 159, endPoint y: 72, distance: 149.5
click at [159, 72] on div "Accounts Overview Coverage Policies Policy changes SSC Cases Quoting plans Cont…" at bounding box center [603, 286] width 1206 height 572
paste input "VC892500766"
type input "VC892500766"
click at [200, 161] on link "Difference in Conditions - $10,062,773 po $20,125,545" at bounding box center [224, 158] width 84 height 38
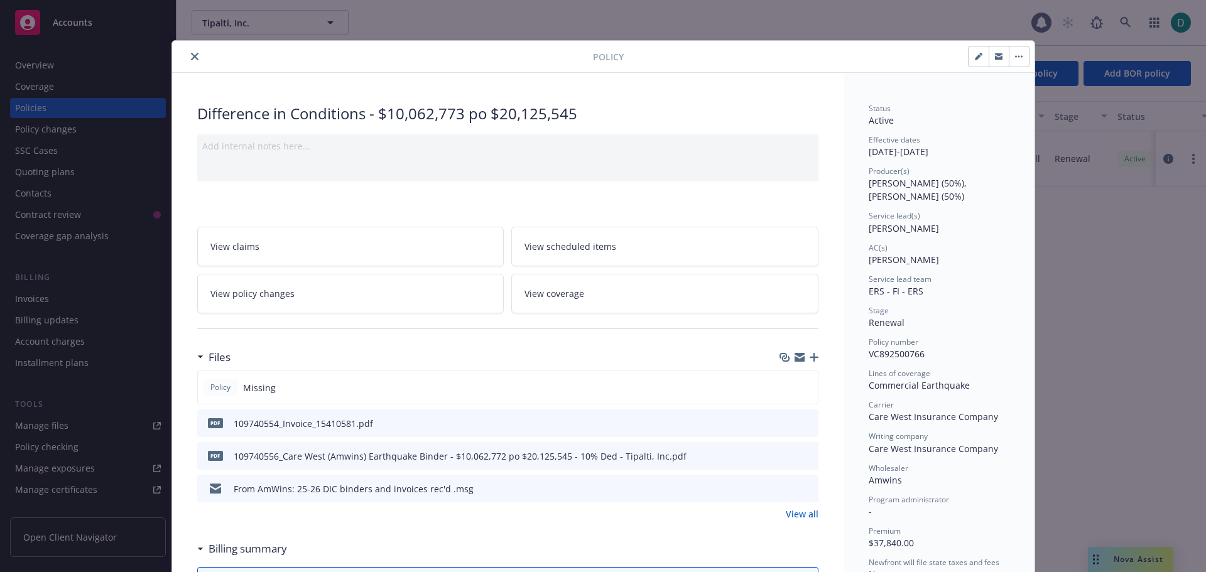
click at [969, 56] on button "button" at bounding box center [979, 56] width 20 height 20
select select "RENEWAL"
select select "12"
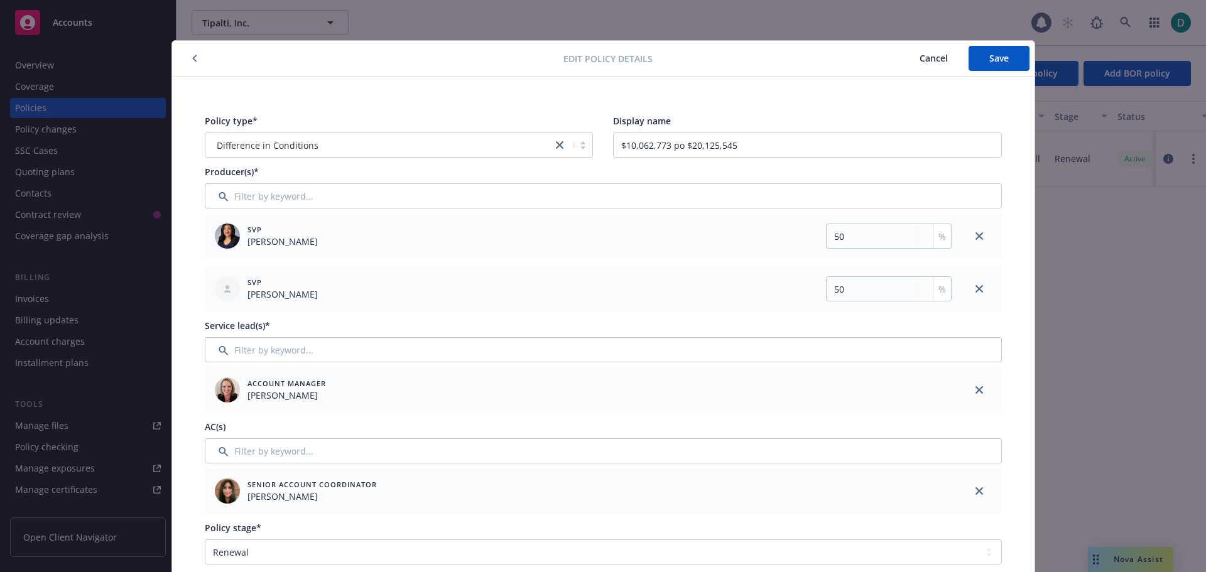
scroll to position [63, 0]
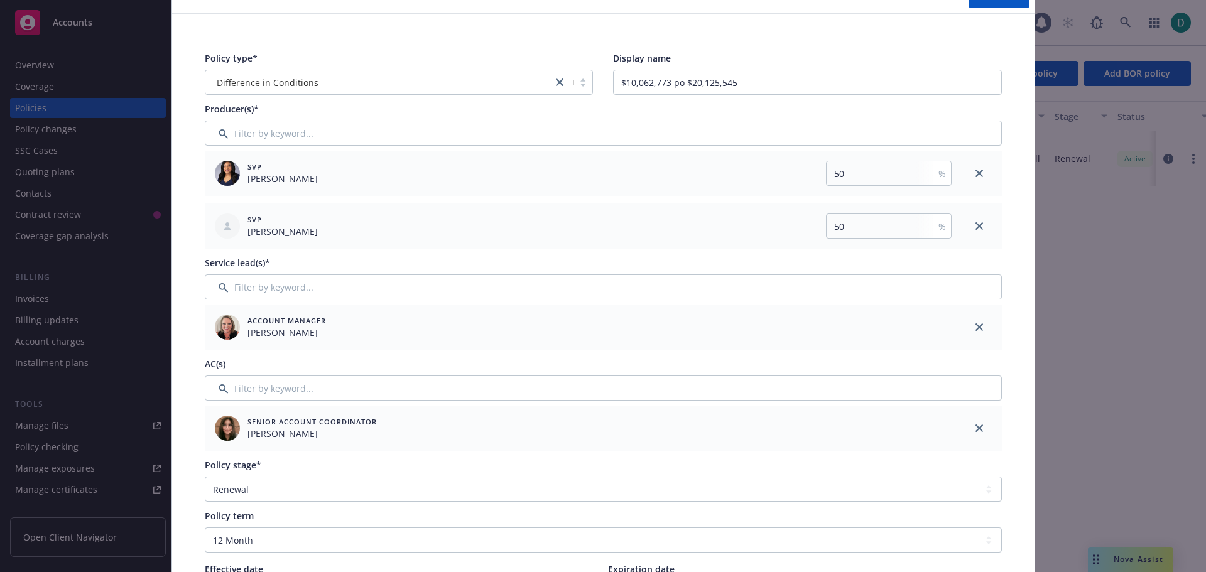
drag, startPoint x: 975, startPoint y: 428, endPoint x: 968, endPoint y: 428, distance: 6.9
click at [976, 428] on icon "close" at bounding box center [980, 429] width 8 height 8
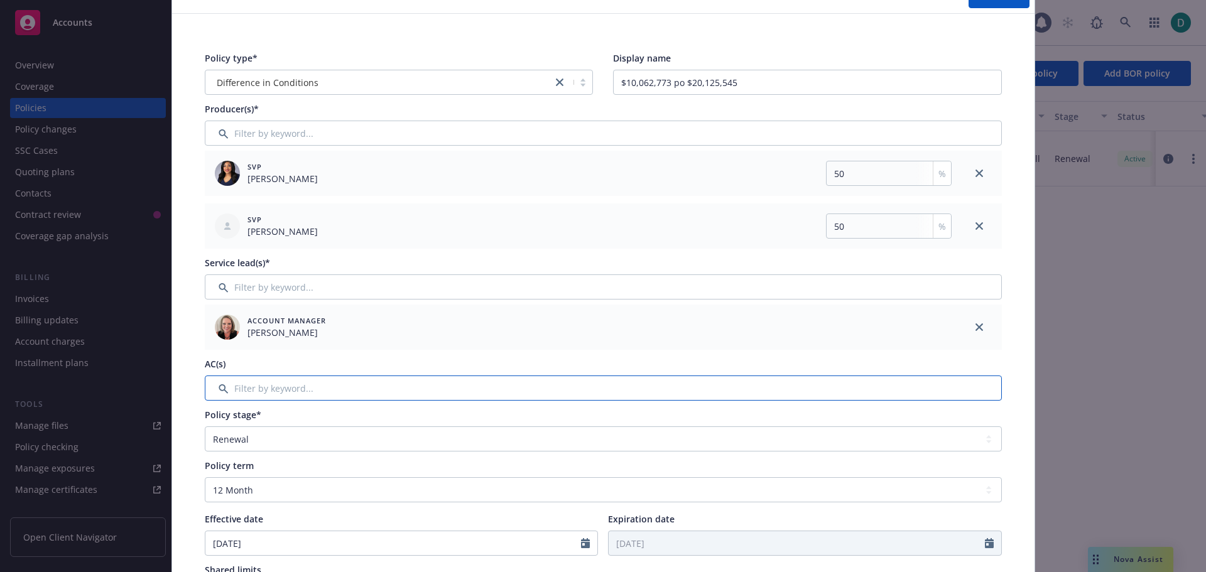
click at [361, 393] on input "Filter by keyword..." at bounding box center [603, 388] width 797 height 25
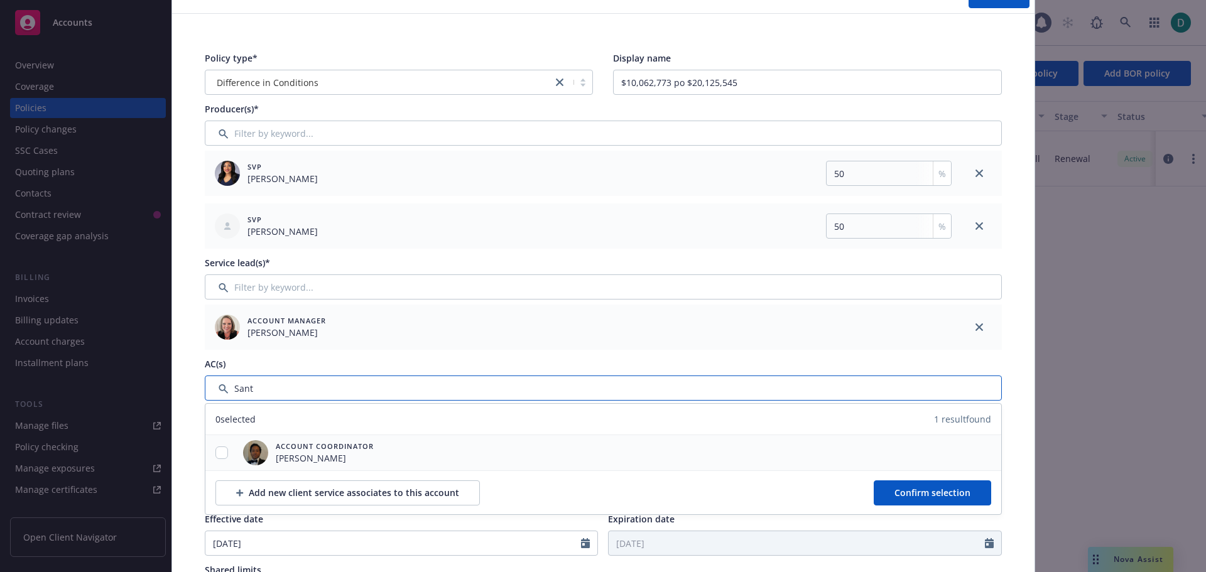
type input "Sant"
click at [218, 450] on input "checkbox" at bounding box center [222, 453] width 13 height 13
checkbox input "true"
click at [925, 487] on span "Confirm selection" at bounding box center [933, 493] width 76 height 12
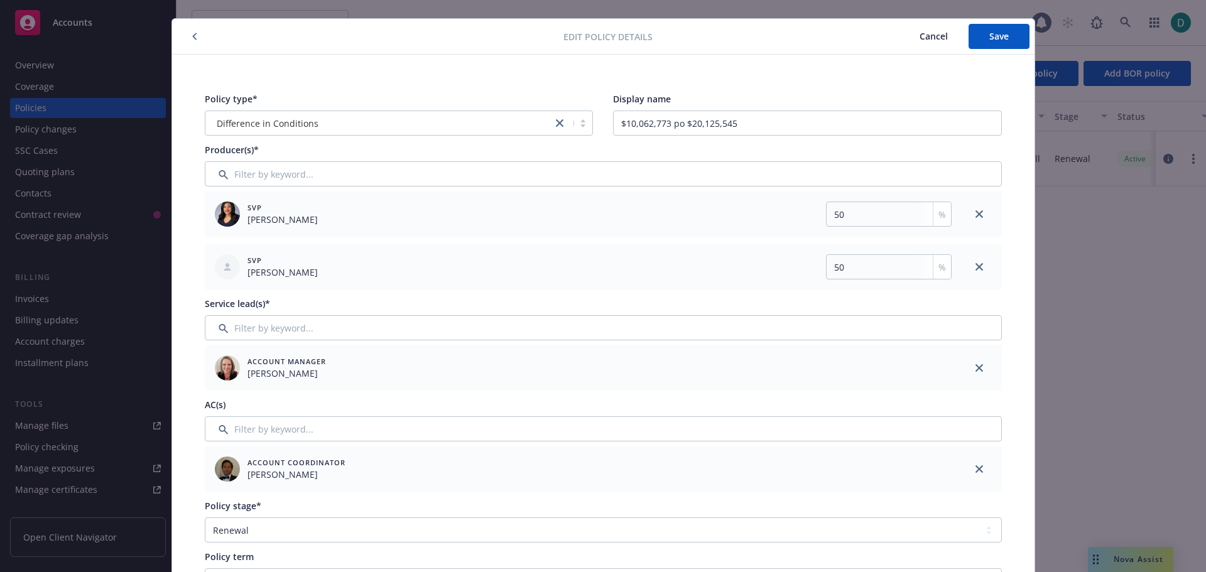
scroll to position [0, 0]
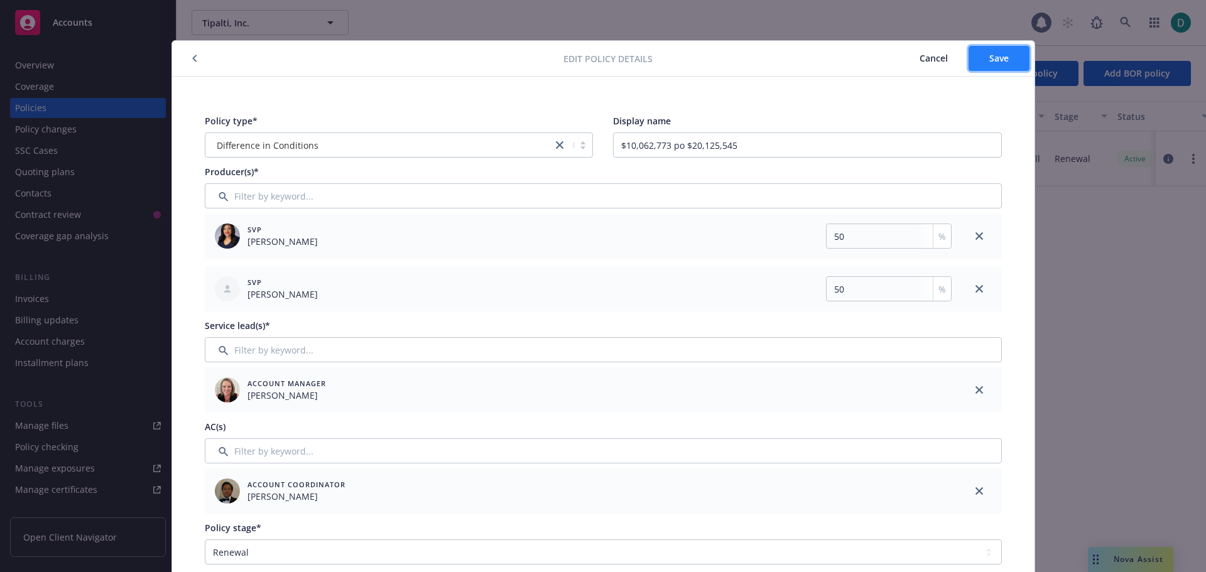
click at [990, 57] on span "Save" at bounding box center [999, 58] width 19 height 12
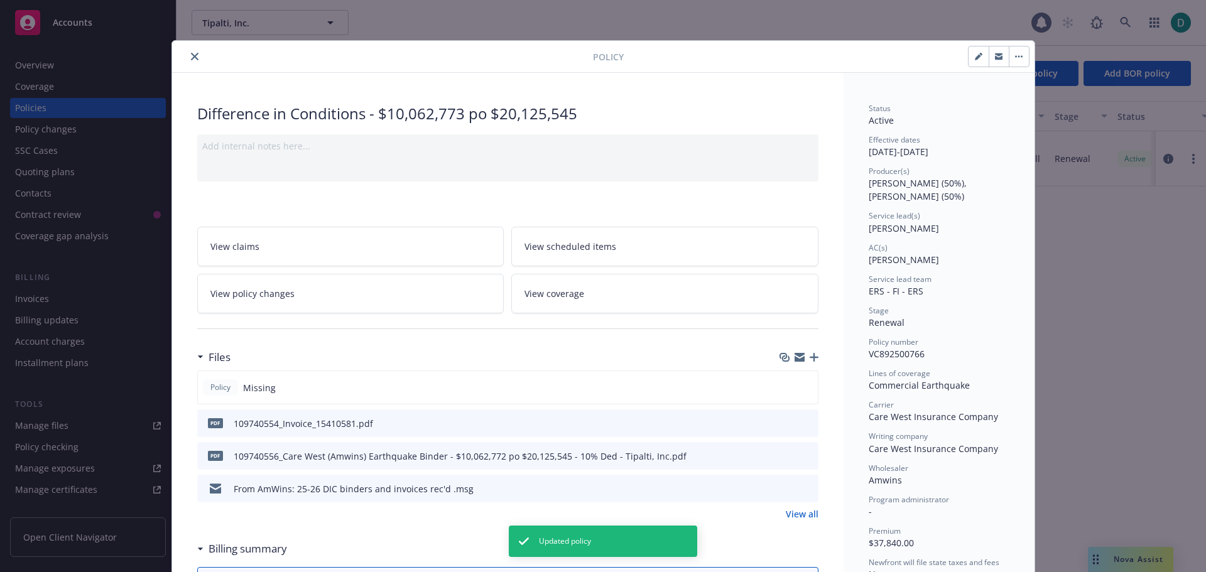
click at [191, 58] on icon "close" at bounding box center [195, 57] width 8 height 8
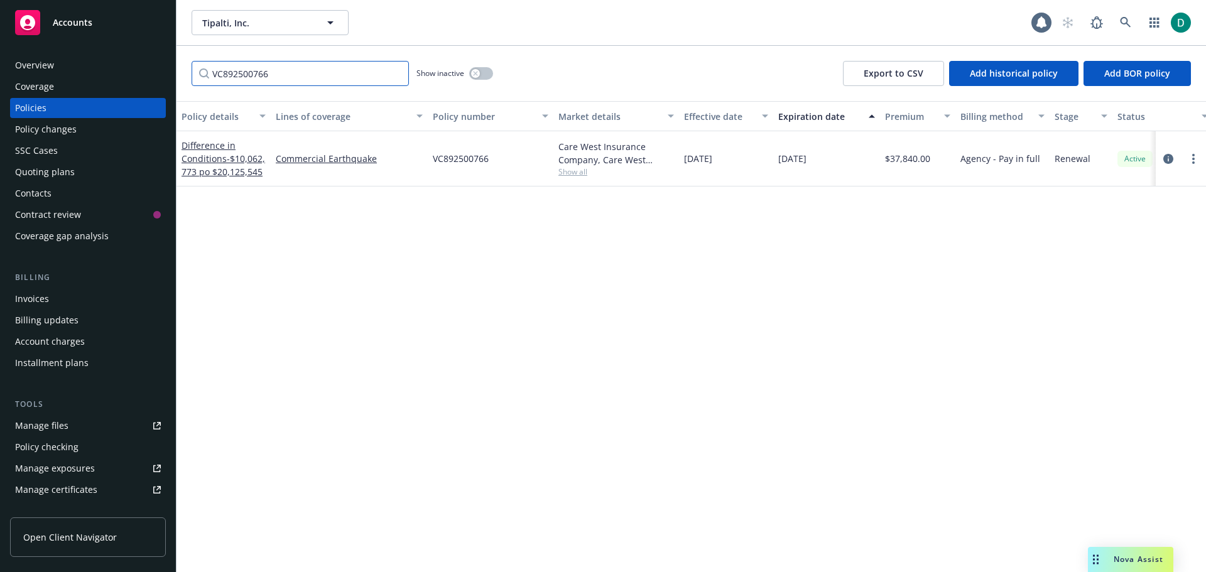
drag, startPoint x: 278, startPoint y: 79, endPoint x: 142, endPoint y: 74, distance: 136.4
click at [142, 74] on div "Accounts Overview Coverage Policies Policy changes SSC Cases Quoting plans Cont…" at bounding box center [603, 286] width 1206 height 572
paste input "DSP2506663"
type input "DSP2506663"
click at [205, 156] on link "Difference in Conditions - $10,062,773 po $20,125,545" at bounding box center [224, 158] width 84 height 38
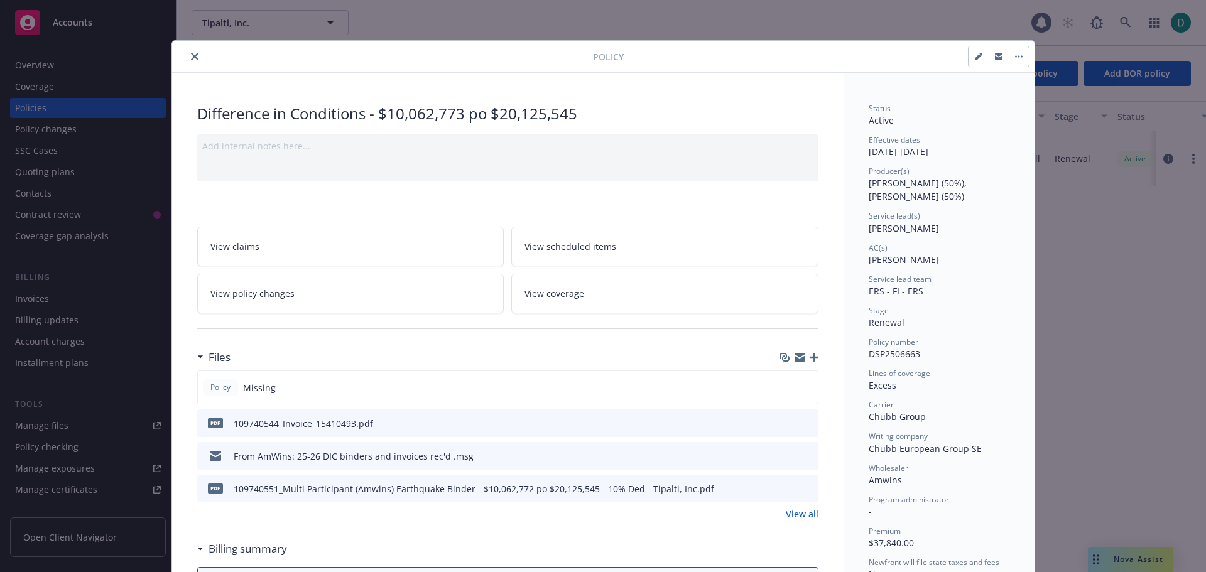
click at [980, 55] on icon "button" at bounding box center [981, 54] width 3 height 3
select select "RENEWAL"
select select "12"
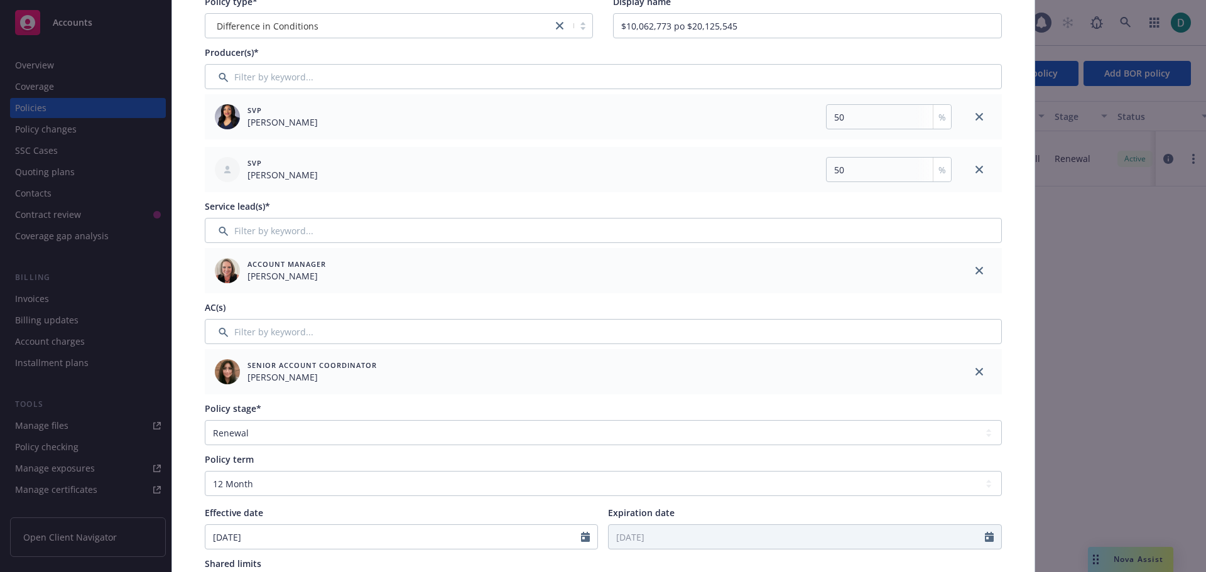
scroll to position [126, 0]
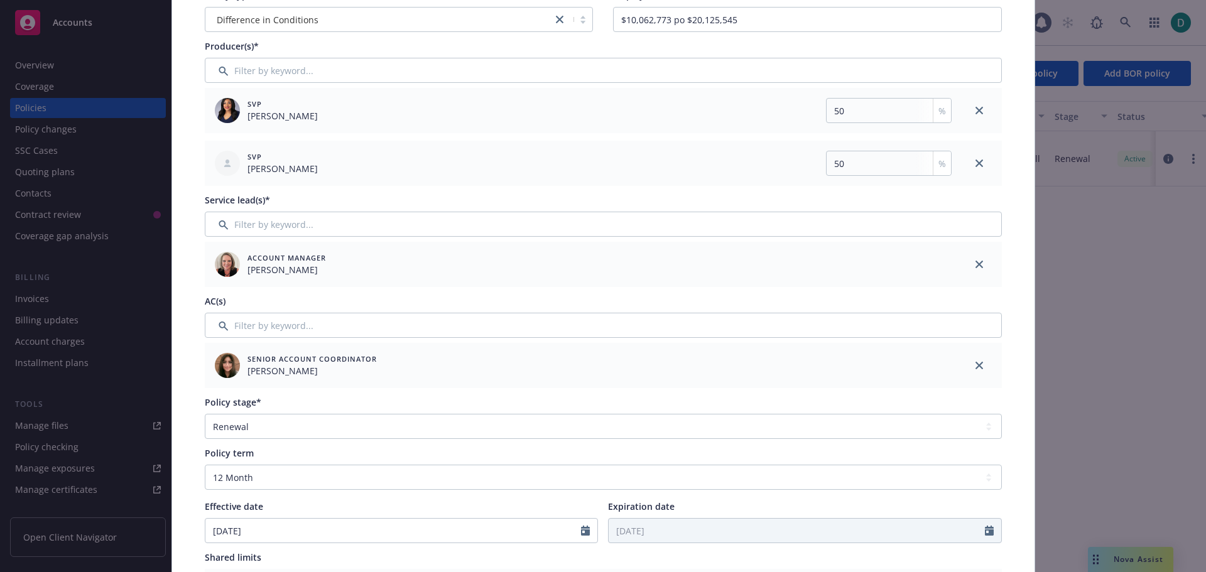
drag, startPoint x: 980, startPoint y: 367, endPoint x: 882, endPoint y: 362, distance: 98.1
click at [978, 366] on link "close" at bounding box center [979, 365] width 15 height 15
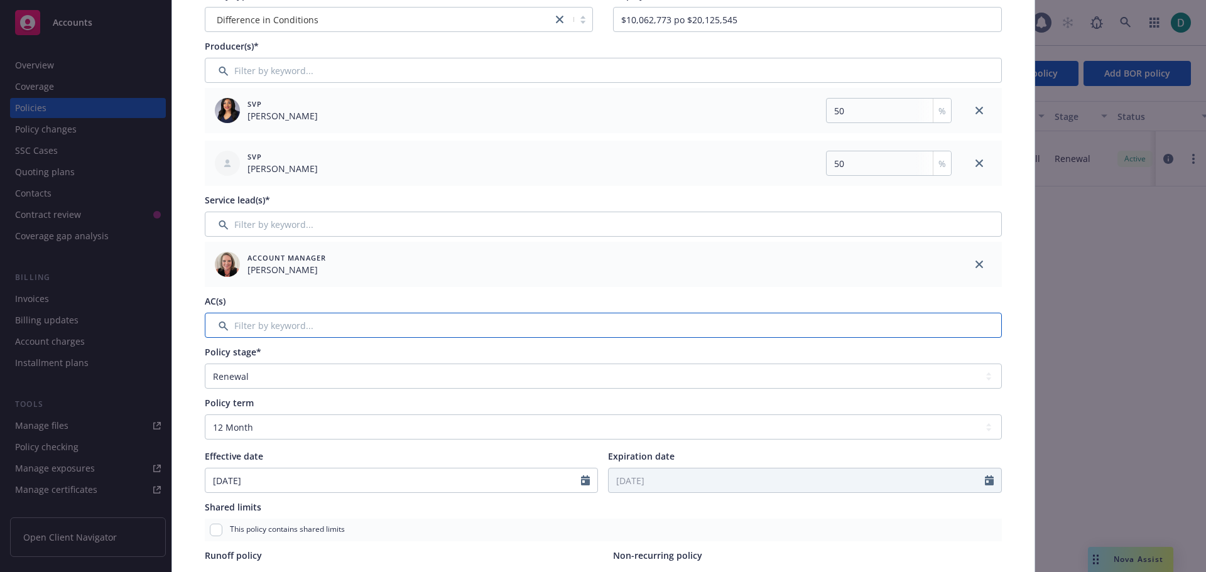
click at [346, 332] on input "Filter by keyword..." at bounding box center [603, 325] width 797 height 25
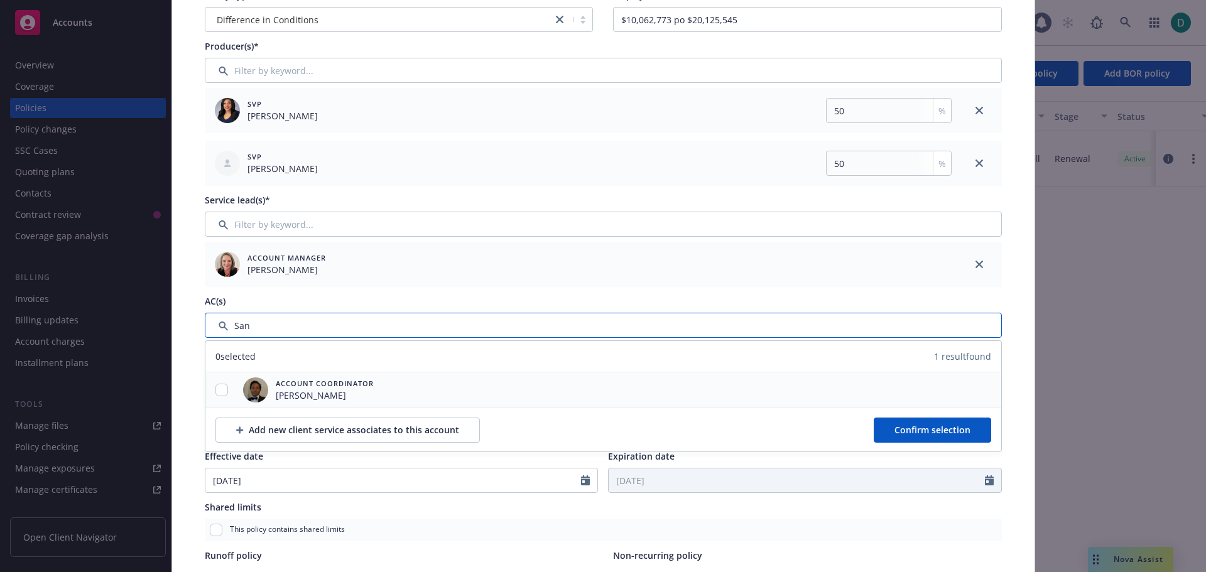
type input "San"
click at [222, 385] on input "checkbox" at bounding box center [222, 390] width 13 height 13
checkbox input "true"
click at [897, 427] on span "Confirm selection" at bounding box center [933, 430] width 76 height 12
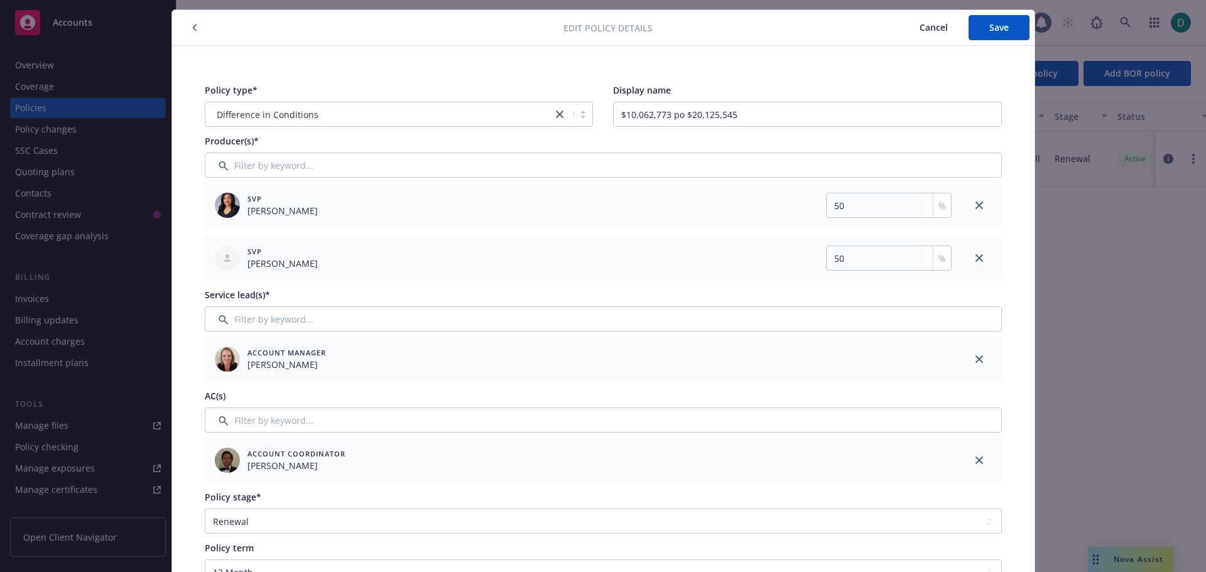
scroll to position [0, 0]
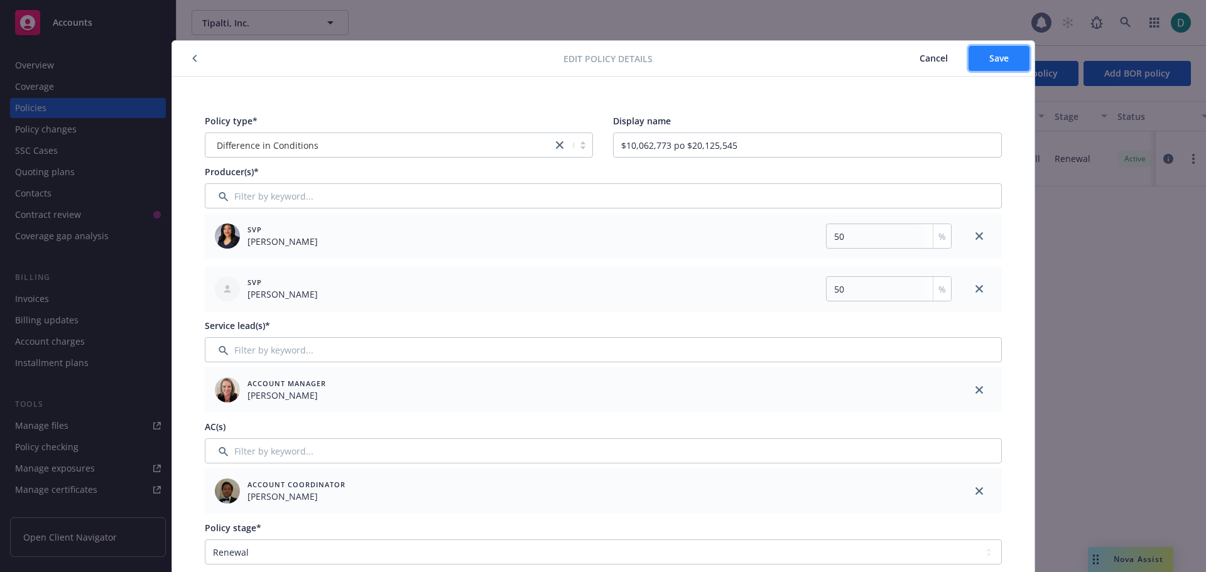
click at [990, 60] on span "Save" at bounding box center [999, 58] width 19 height 12
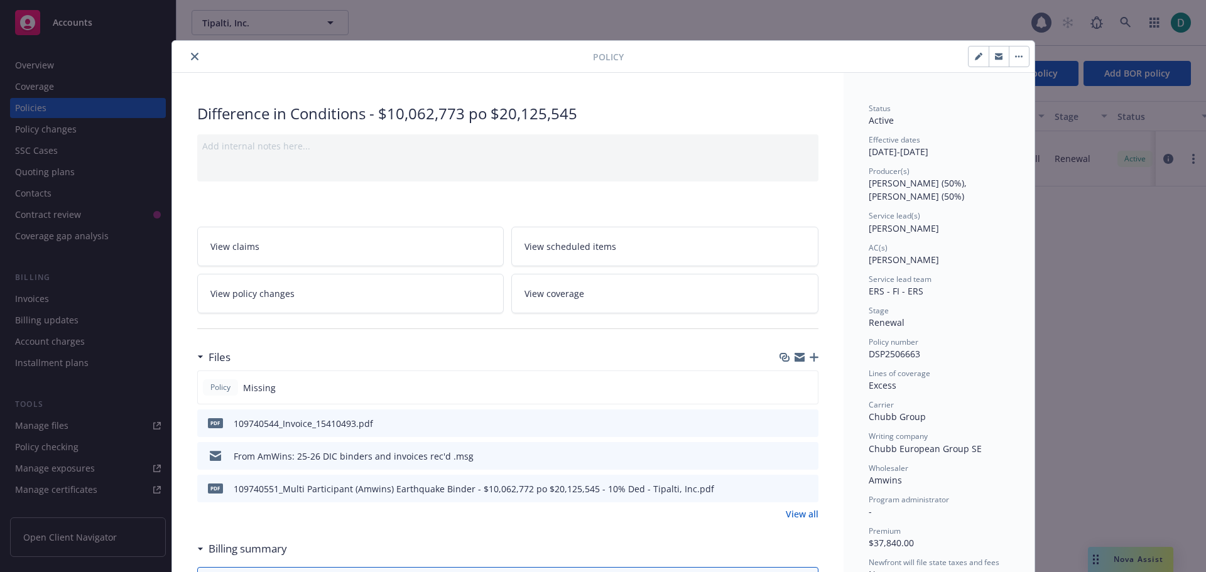
click at [192, 54] on icon "close" at bounding box center [195, 57] width 8 height 8
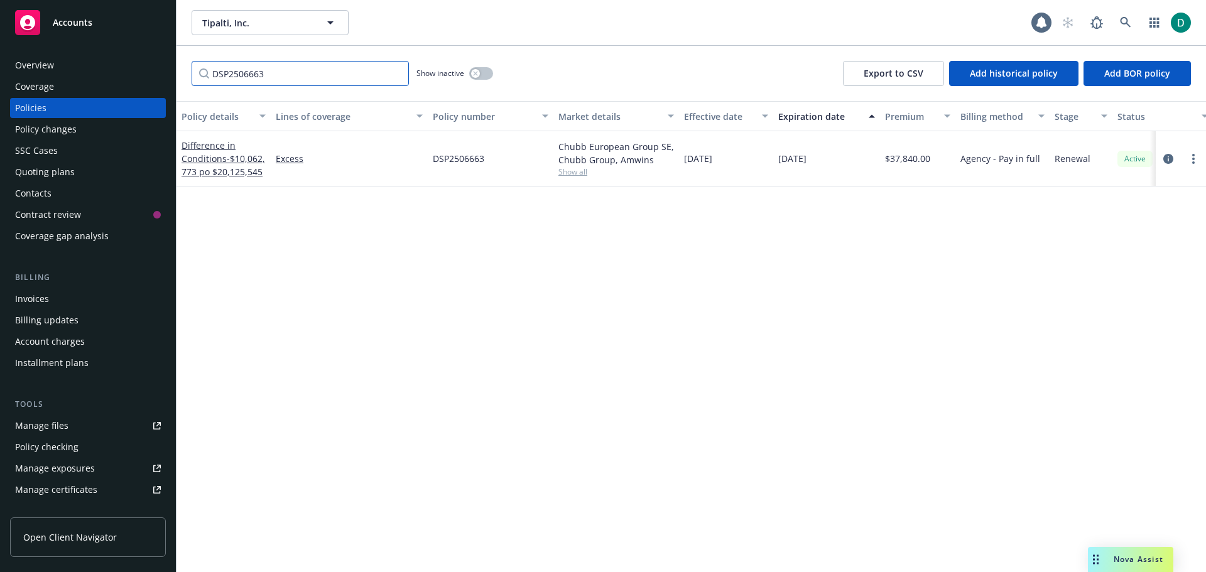
click at [283, 75] on input "DSP2506663" at bounding box center [300, 73] width 217 height 25
drag, startPoint x: 297, startPoint y: 76, endPoint x: 124, endPoint y: 68, distance: 172.3
click at [124, 68] on div "Accounts Overview Coverage Policies Policy changes SSC Cases Quoting plans Cont…" at bounding box center [603, 286] width 1206 height 572
paste input "ZE 9577529-0"
type input "ZE 9577529-03"
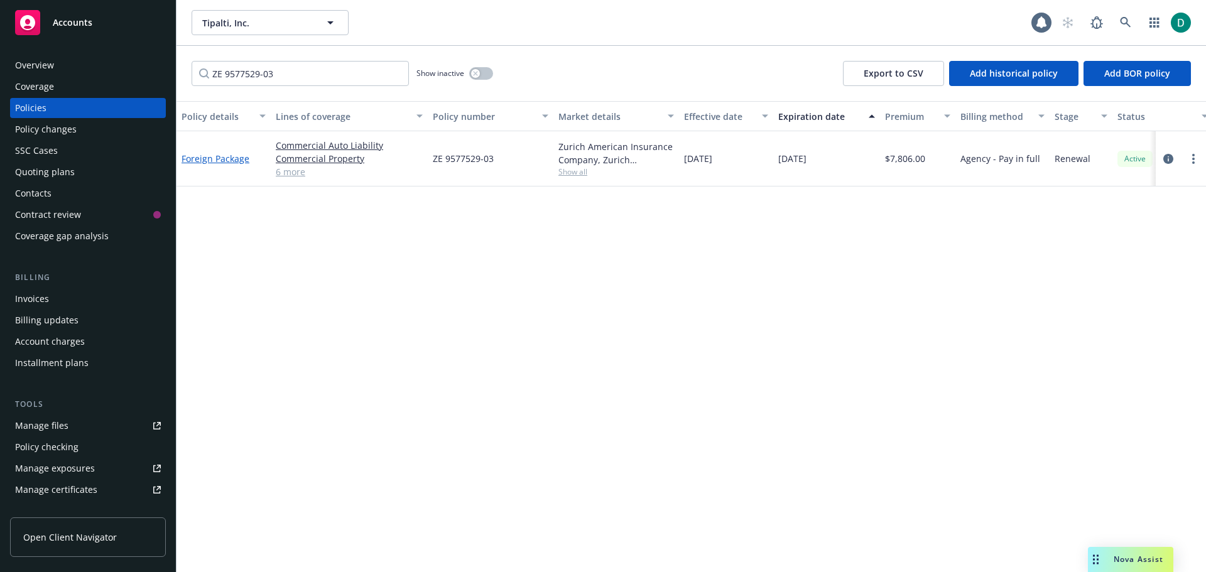
click at [207, 157] on link "Foreign Package" at bounding box center [216, 159] width 68 height 12
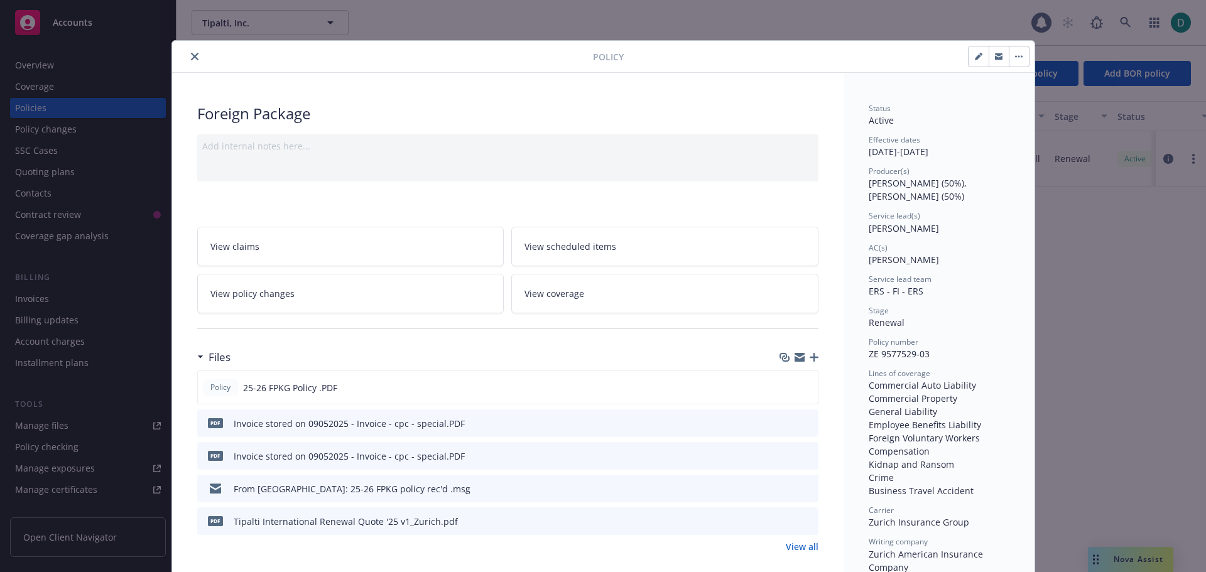
click at [969, 58] on button "button" at bounding box center [979, 56] width 20 height 20
select select "RENEWAL"
select select "12"
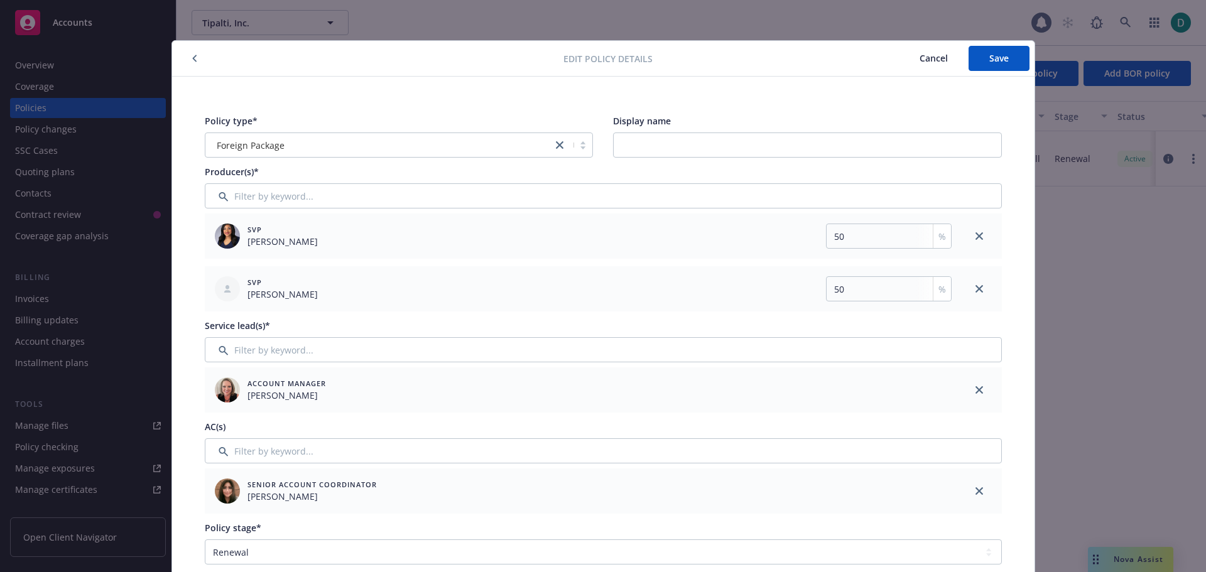
drag, startPoint x: 971, startPoint y: 488, endPoint x: 502, endPoint y: 464, distance: 470.0
click at [976, 488] on icon "close" at bounding box center [980, 492] width 8 height 8
click at [308, 454] on input "Filter by keyword..." at bounding box center [603, 451] width 797 height 25
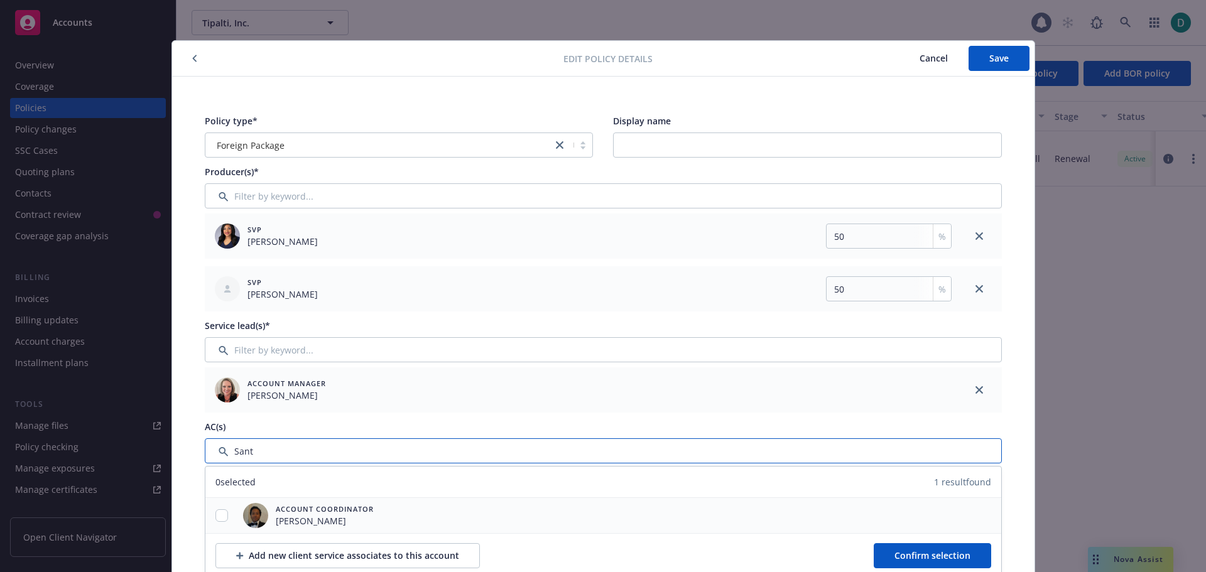
type input "Sant"
click at [219, 513] on input "checkbox" at bounding box center [222, 516] width 13 height 13
checkbox input "true"
click at [912, 547] on button "Confirm selection" at bounding box center [932, 555] width 117 height 25
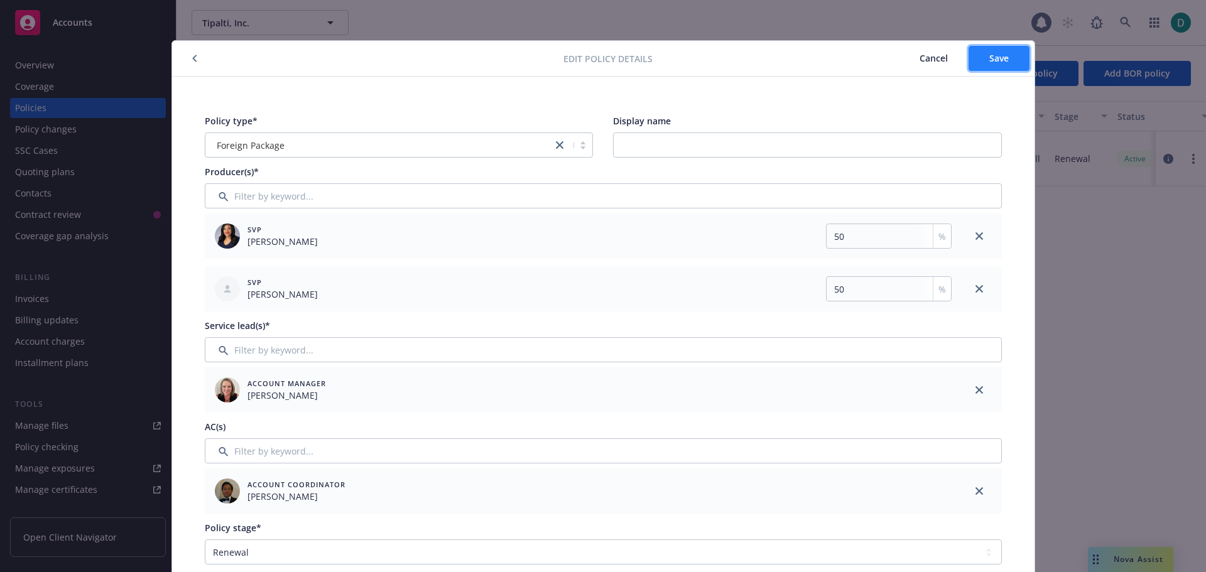
click at [990, 62] on span "Save" at bounding box center [999, 58] width 19 height 12
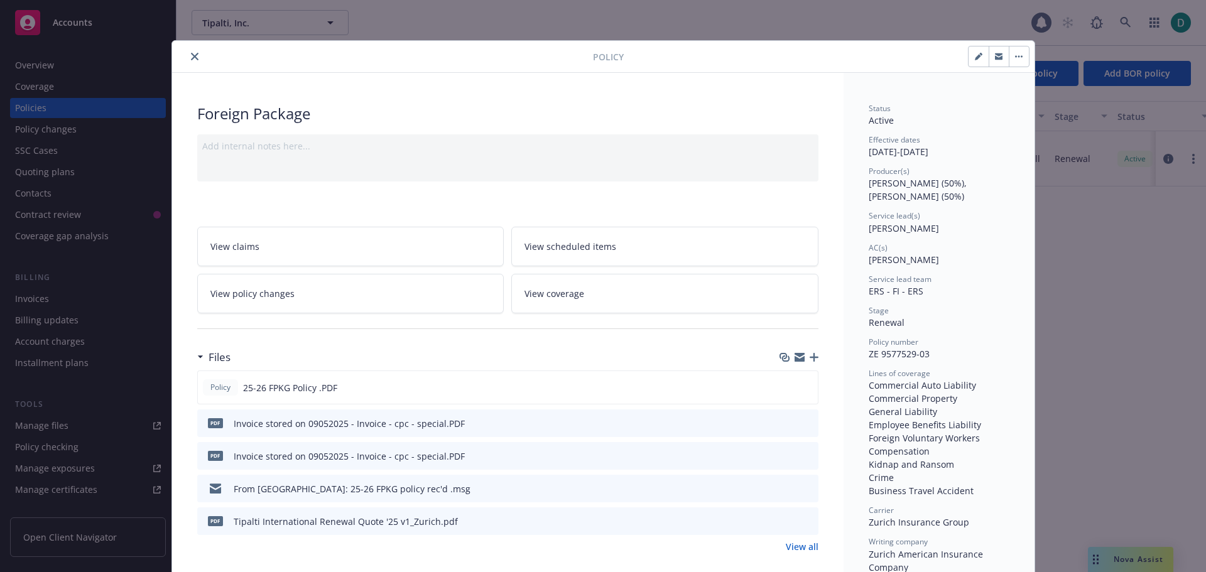
click at [191, 60] on icon "close" at bounding box center [195, 57] width 8 height 8
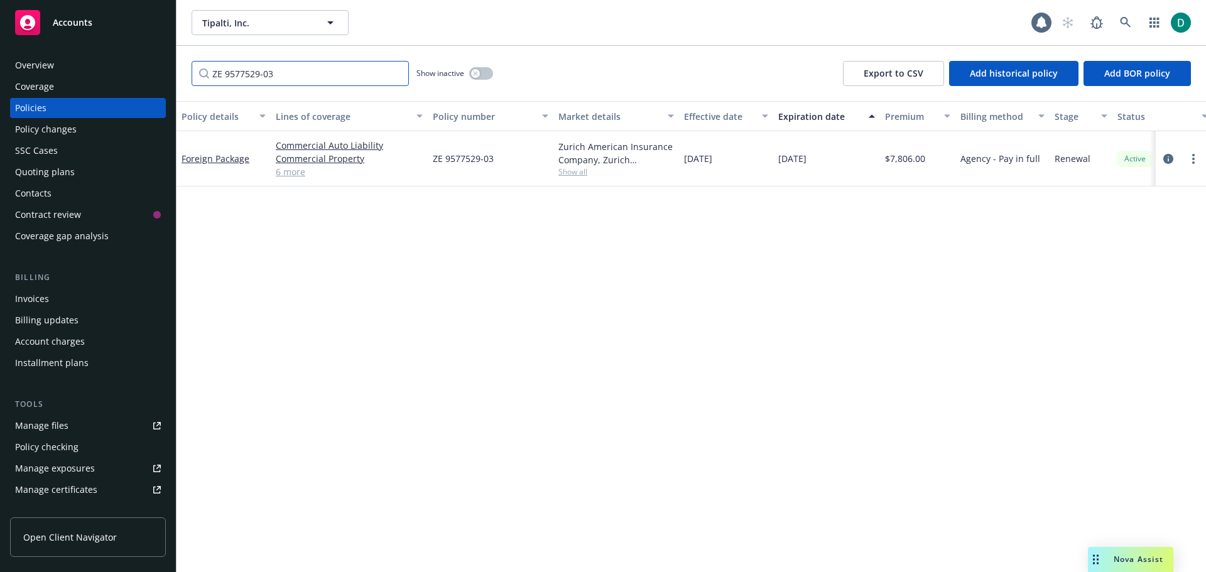
drag, startPoint x: 386, startPoint y: 74, endPoint x: 143, endPoint y: 70, distance: 242.6
click at [143, 70] on div "Accounts Overview Coverage Policies Policy changes SSC Cases Quoting plans Cont…" at bounding box center [603, 286] width 1206 height 572
paste input "8878056"
type input "8878056"
click at [220, 156] on link "Local Placement - [GEOGRAPHIC_DATA] Property" at bounding box center [217, 158] width 71 height 25
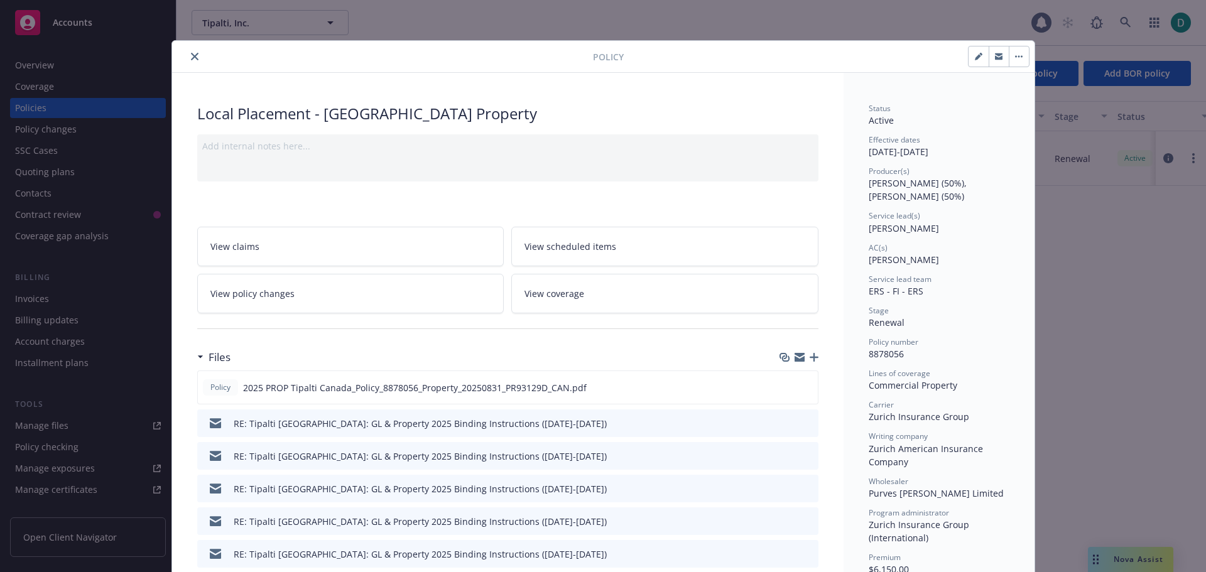
click at [975, 55] on icon "button" at bounding box center [979, 57] width 8 height 8
select select "RENEWAL"
select select "12"
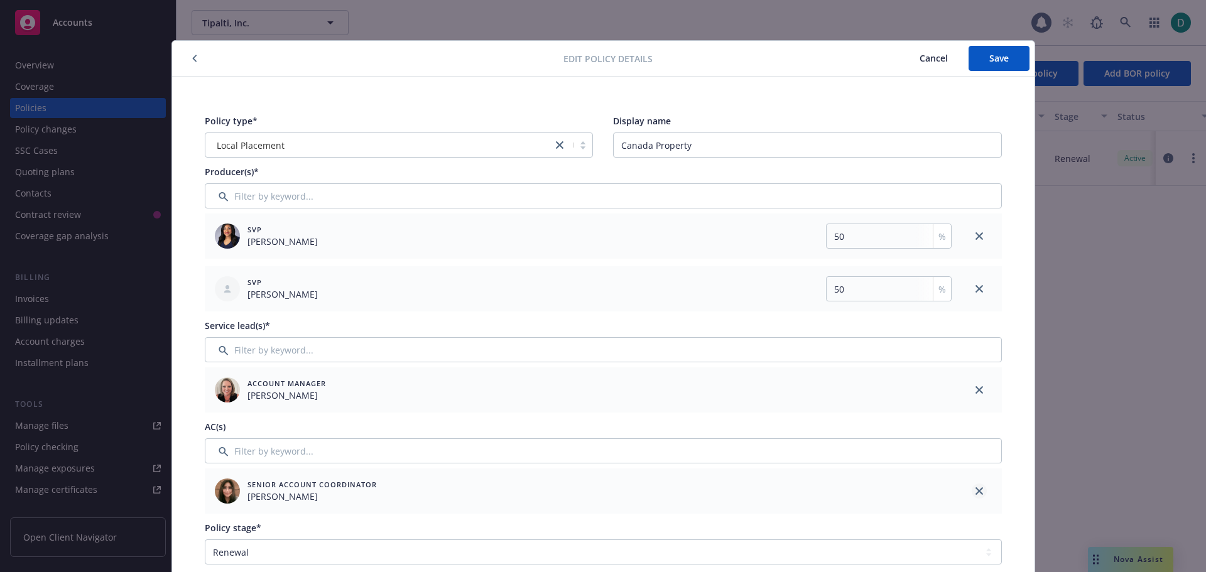
click at [976, 492] on icon "close" at bounding box center [980, 492] width 8 height 8
click at [278, 454] on input "Filter by keyword..." at bounding box center [603, 451] width 797 height 25
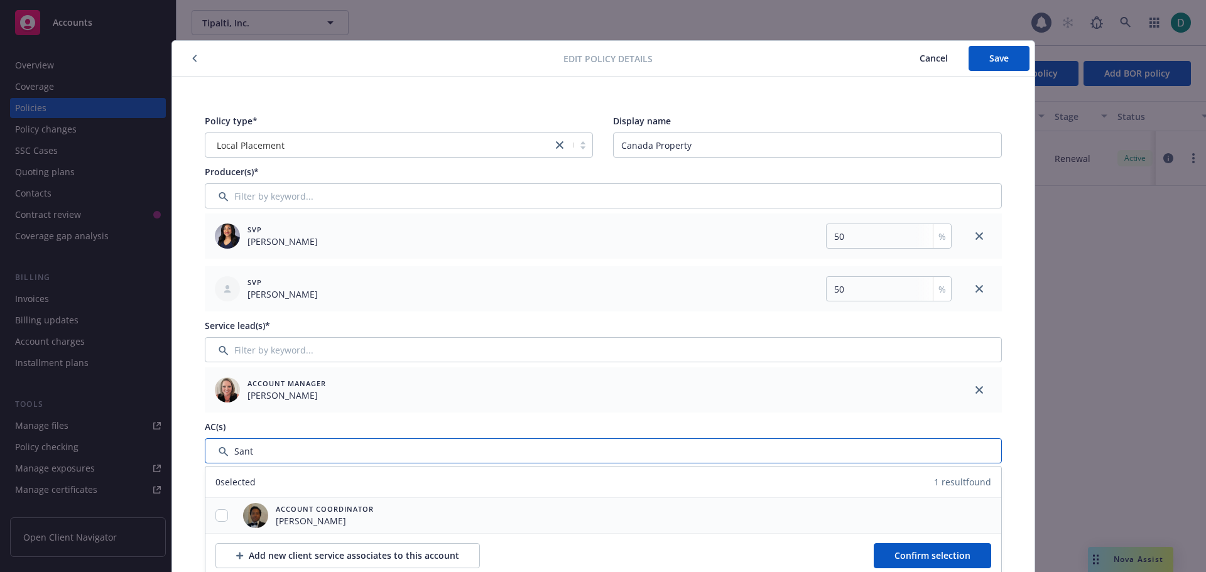
type input "Sant"
click at [220, 519] on input "checkbox" at bounding box center [222, 516] width 13 height 13
checkbox input "true"
click at [912, 547] on button "Confirm selection" at bounding box center [932, 555] width 117 height 25
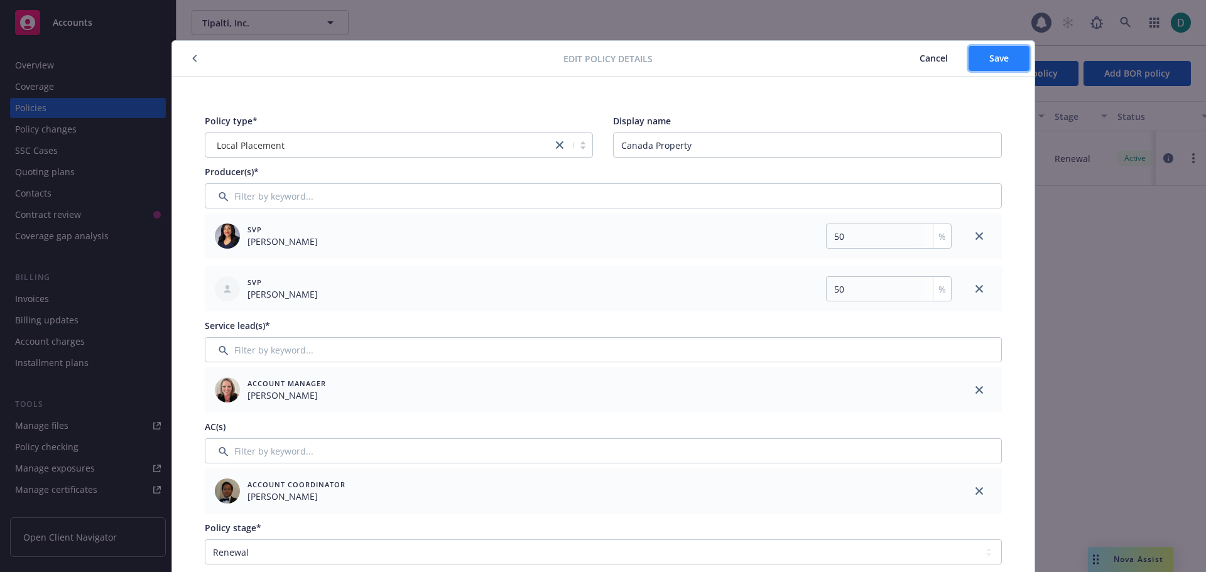
click at [995, 62] on span "Save" at bounding box center [999, 58] width 19 height 12
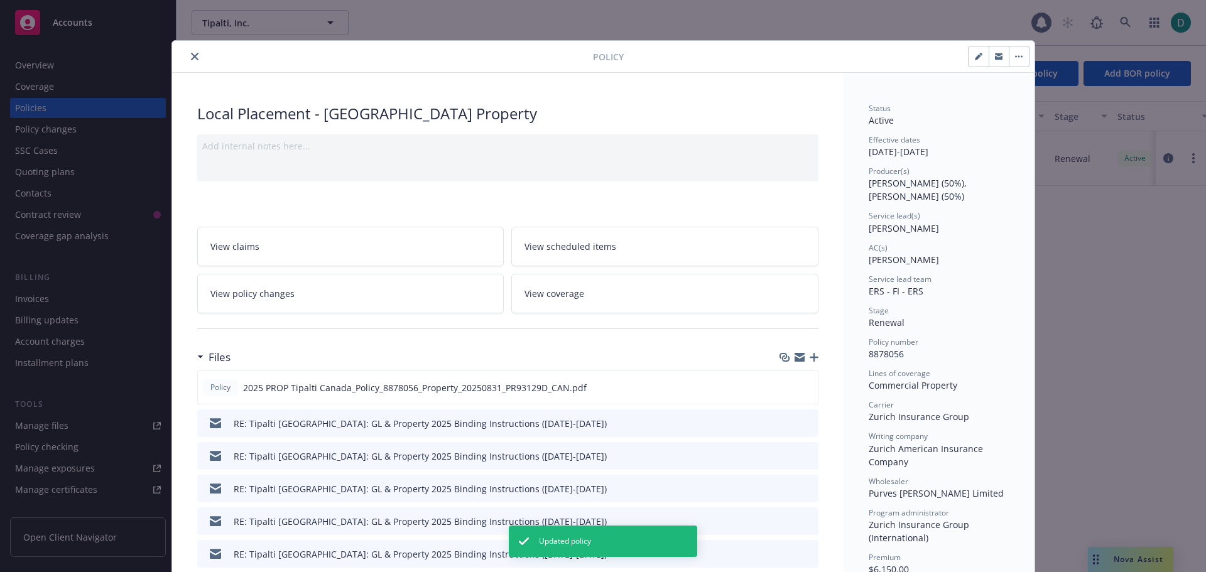
drag, startPoint x: 185, startPoint y: 60, endPoint x: 2, endPoint y: 114, distance: 191.3
click at [187, 60] on button "close" at bounding box center [194, 56] width 15 height 15
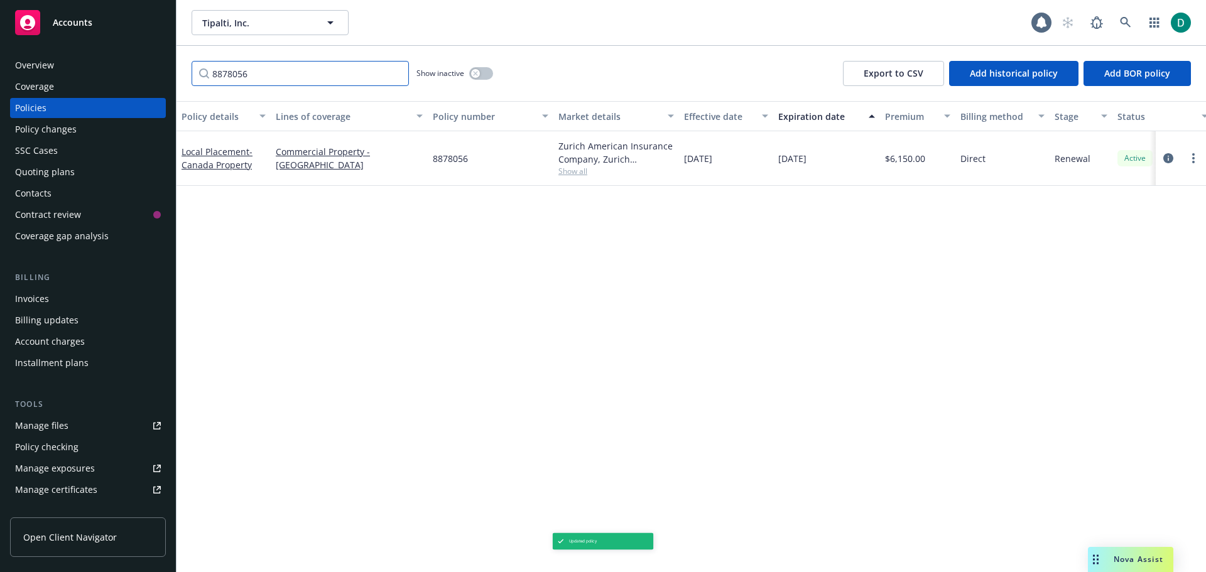
drag, startPoint x: 297, startPoint y: 79, endPoint x: 148, endPoint y: 75, distance: 149.6
click at [148, 75] on div "Accounts Overview Coverage Policies Policy changes SSC Cases Quoting plans Cont…" at bounding box center [603, 286] width 1206 height 572
paste input "5"
type input "8878055"
click at [201, 161] on span "- [GEOGRAPHIC_DATA] GL" at bounding box center [217, 158] width 71 height 25
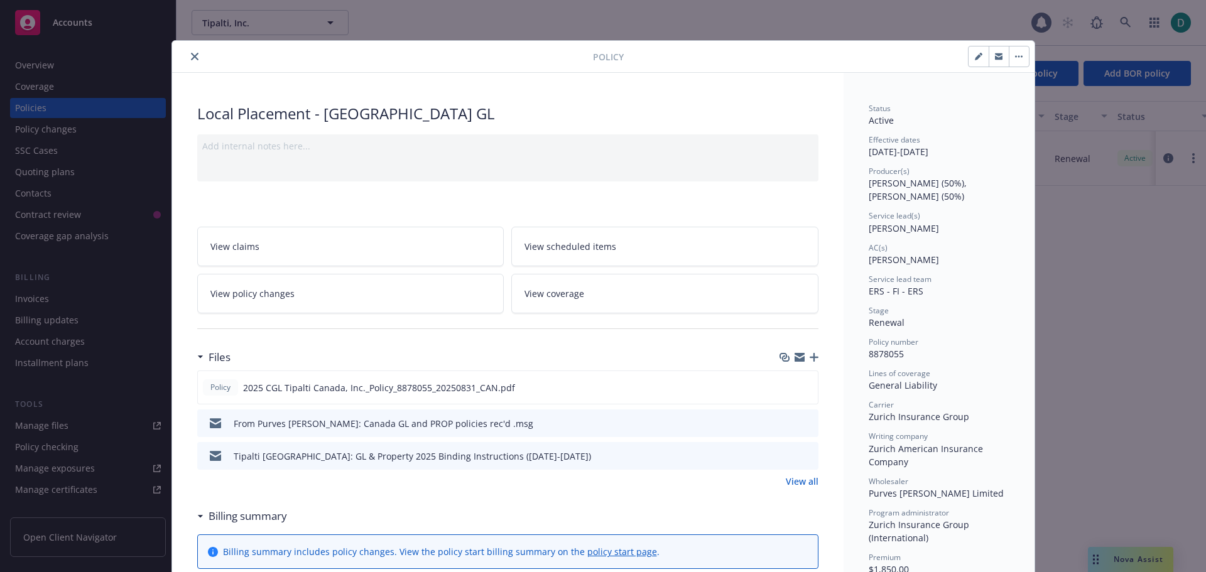
click at [975, 50] on button "button" at bounding box center [979, 56] width 20 height 20
select select "RENEWAL"
select select "12"
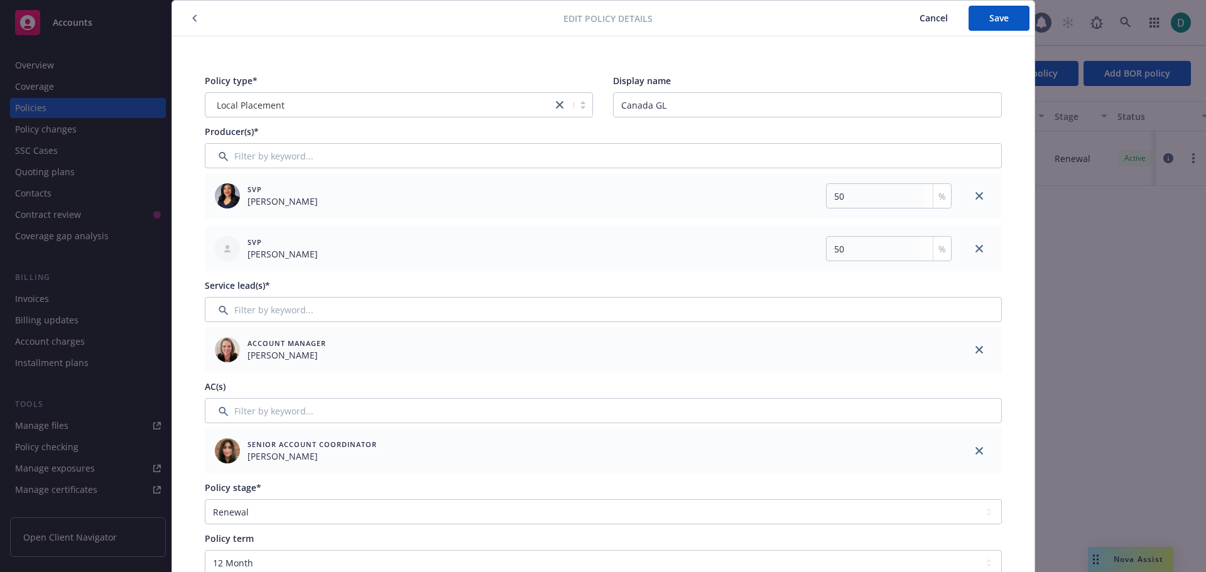
scroll to position [63, 0]
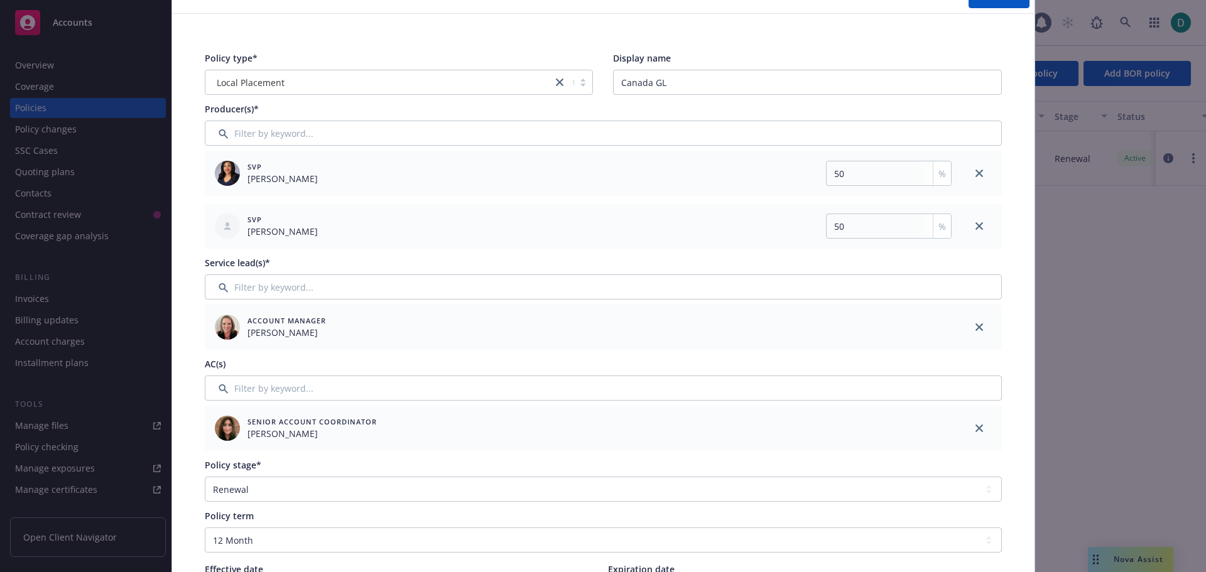
drag, startPoint x: 973, startPoint y: 429, endPoint x: 931, endPoint y: 424, distance: 43.0
click at [976, 429] on icon "close" at bounding box center [980, 429] width 8 height 8
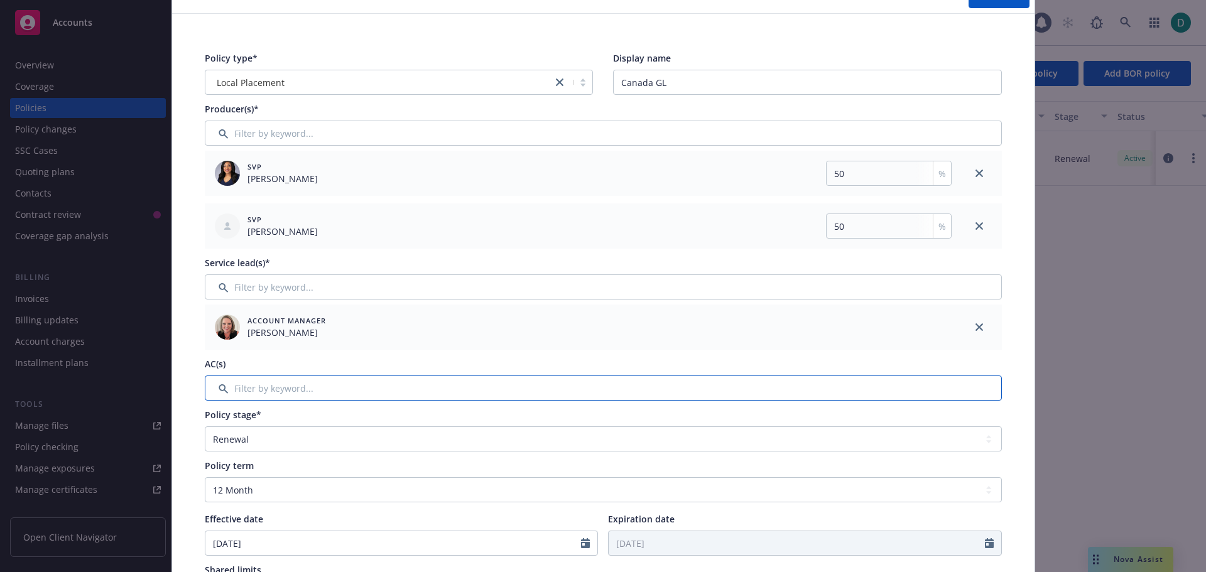
click at [381, 388] on input "Filter by keyword..." at bounding box center [603, 388] width 797 height 25
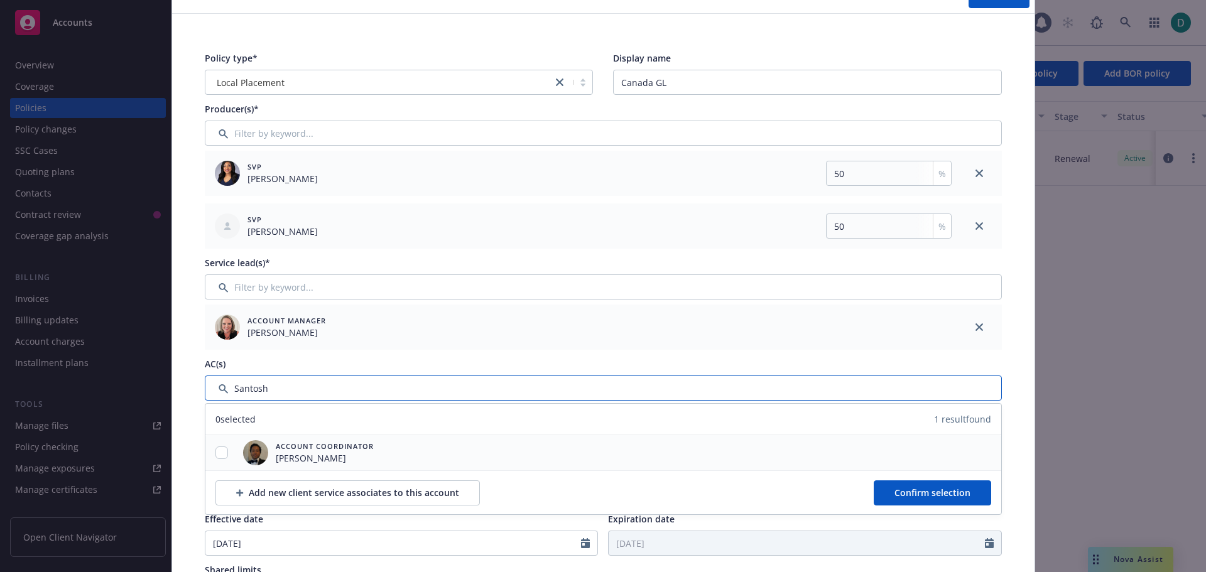
type input "Santosh"
click at [221, 450] on input "checkbox" at bounding box center [222, 453] width 13 height 13
checkbox input "true"
click at [895, 491] on span "Confirm selection" at bounding box center [933, 493] width 76 height 12
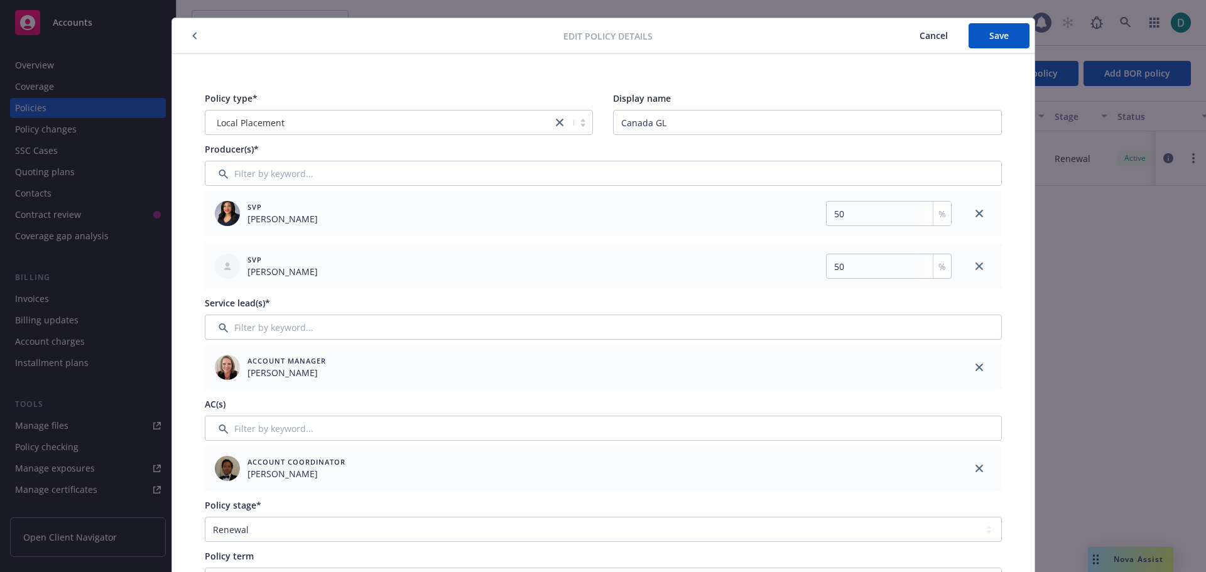
scroll to position [0, 0]
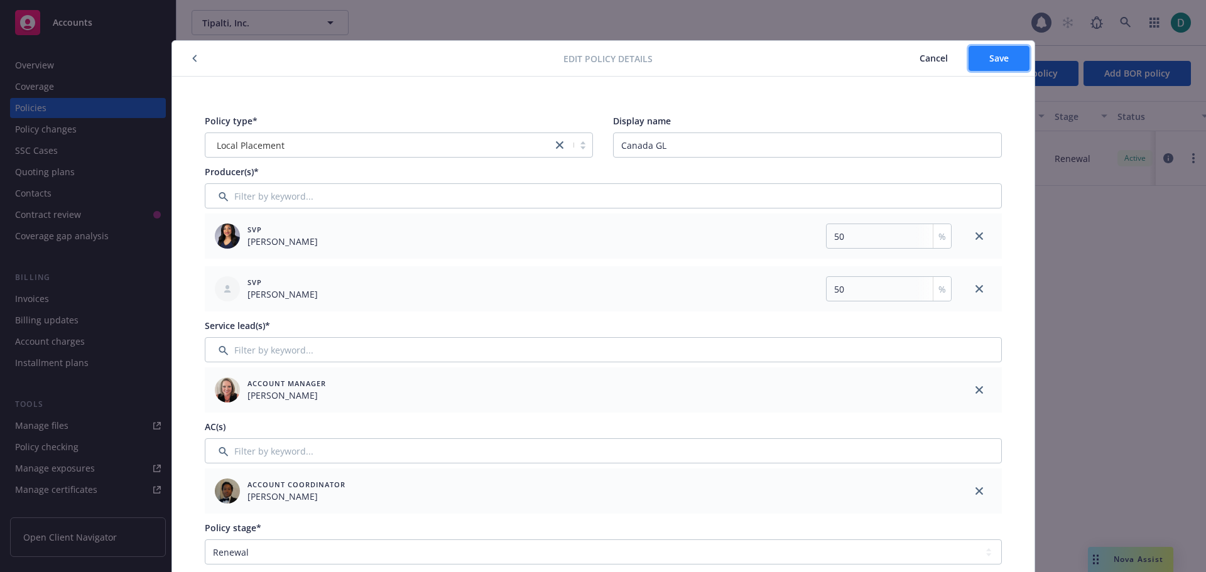
click at [990, 60] on span "Save" at bounding box center [999, 58] width 19 height 12
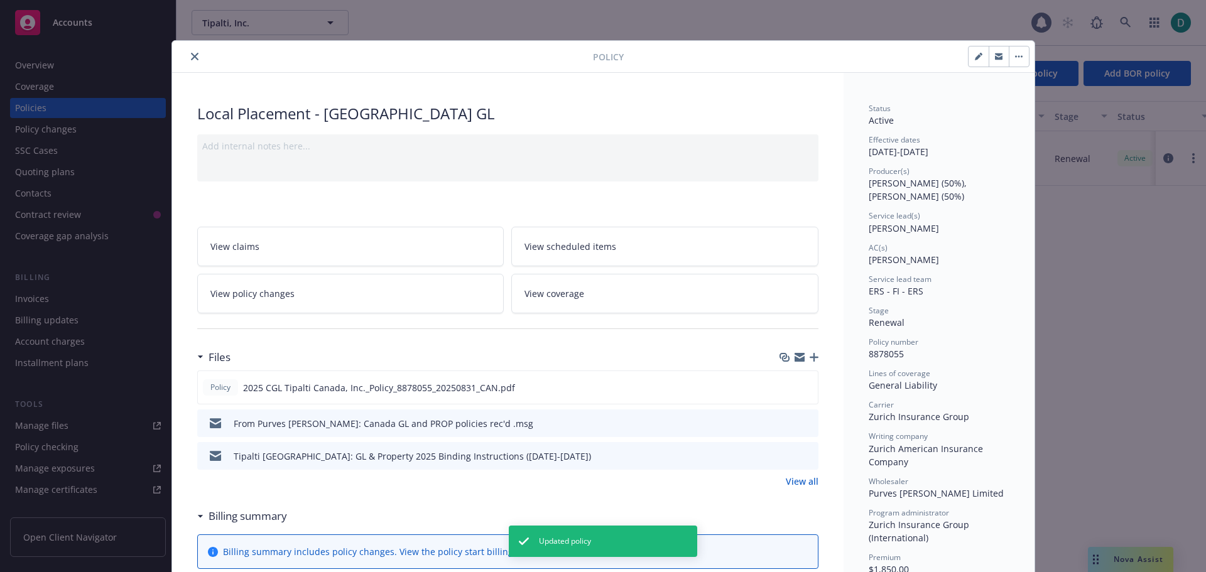
click at [191, 60] on icon "close" at bounding box center [195, 57] width 8 height 8
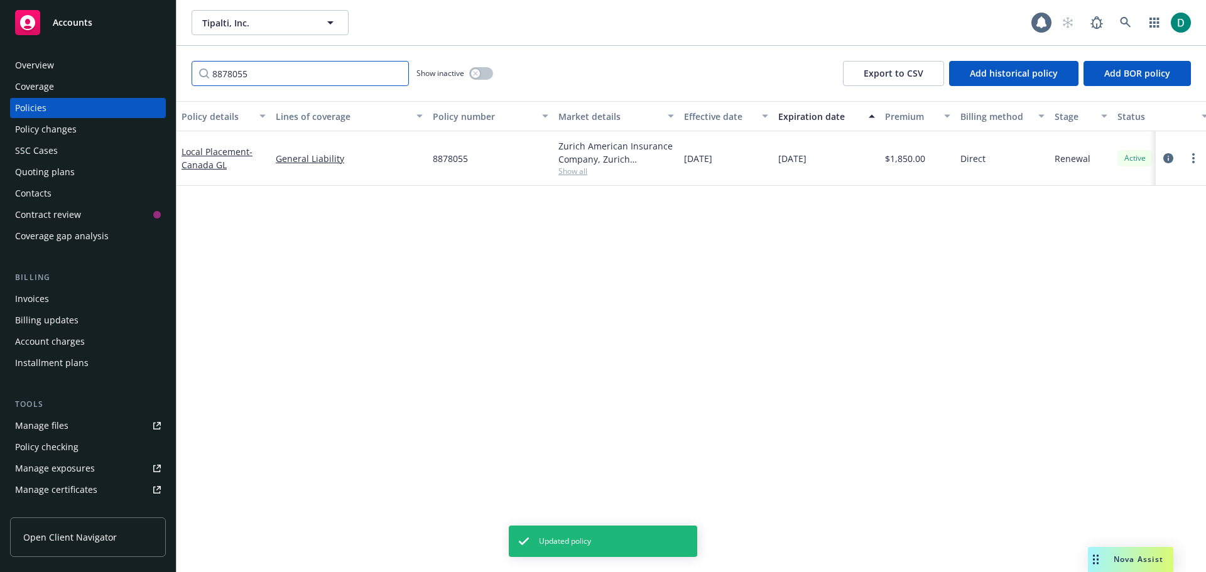
drag, startPoint x: 266, startPoint y: 84, endPoint x: 172, endPoint y: 82, distance: 94.9
click at [172, 82] on div "Accounts Overview Coverage Policies Policy changes SSC Cases Quoting plans Cont…" at bounding box center [603, 286] width 1206 height 572
paste input "7137253"
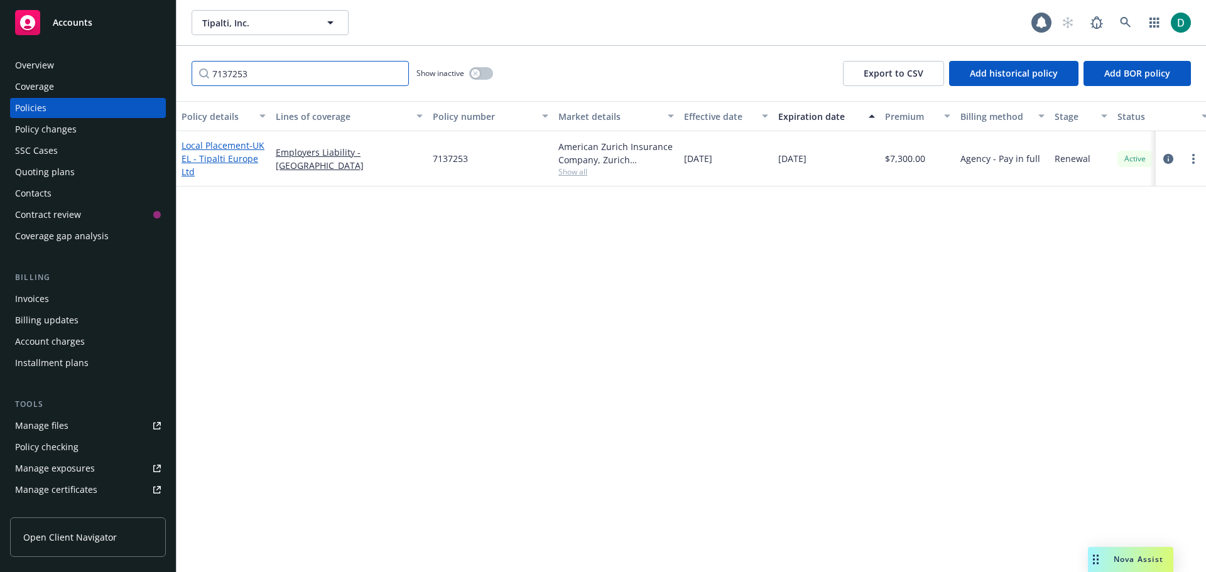
type input "7137253"
click at [220, 156] on span "- [GEOGRAPHIC_DATA] EL - Tipalti Europe Ltd" at bounding box center [223, 158] width 83 height 38
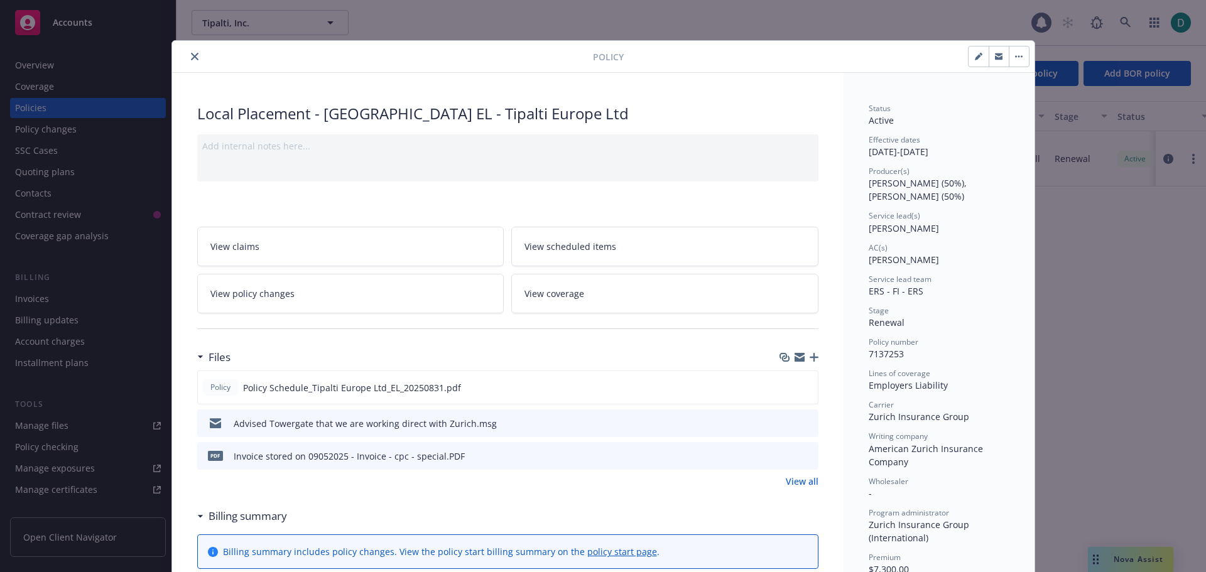
click at [969, 55] on button "button" at bounding box center [979, 56] width 20 height 20
select select "RENEWAL"
select select "12"
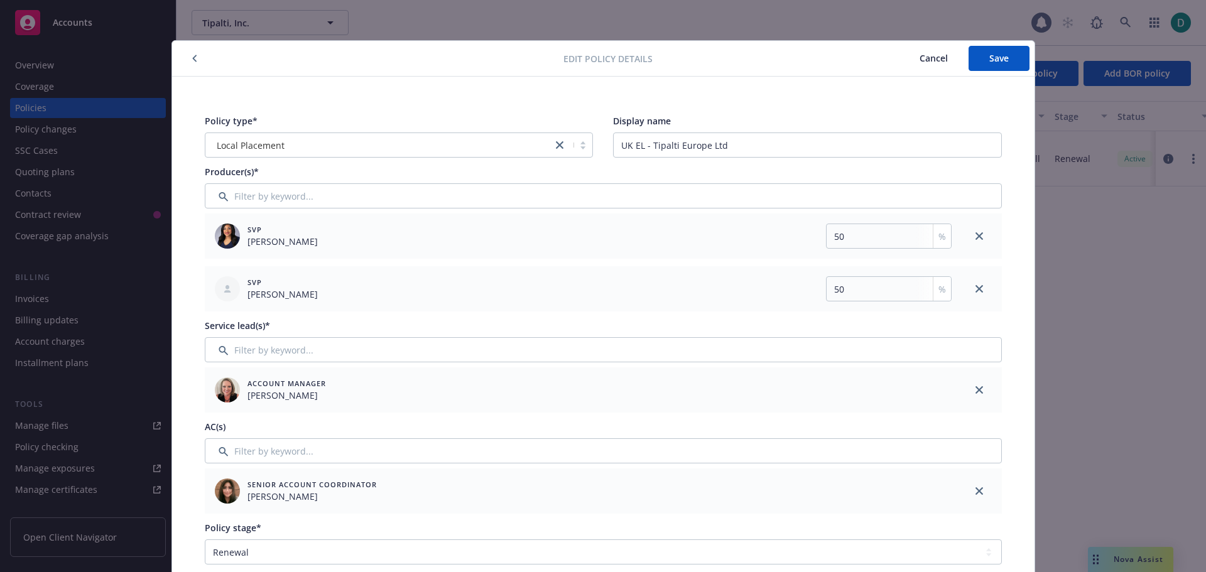
scroll to position [63, 0]
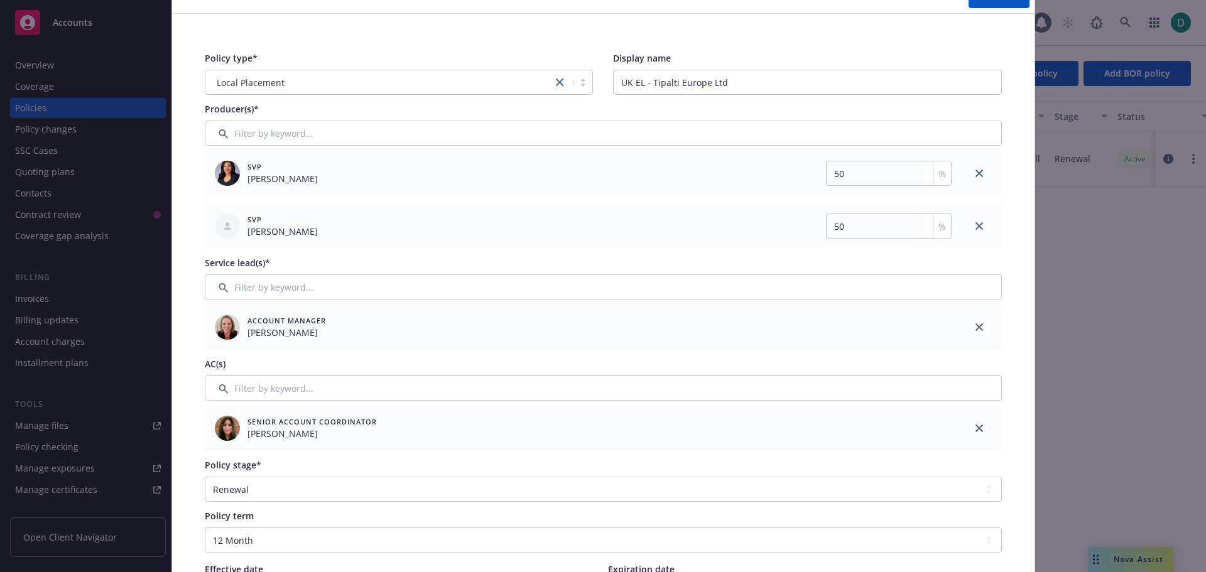
click at [976, 428] on icon "close" at bounding box center [980, 429] width 8 height 8
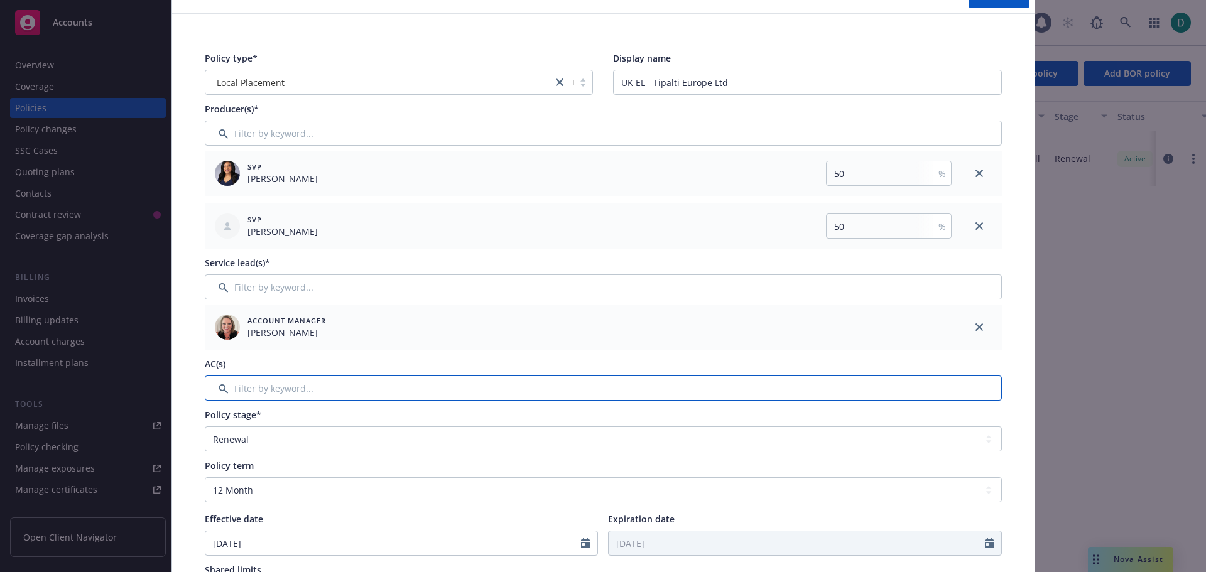
click at [335, 388] on input "Filter by keyword..." at bounding box center [603, 388] width 797 height 25
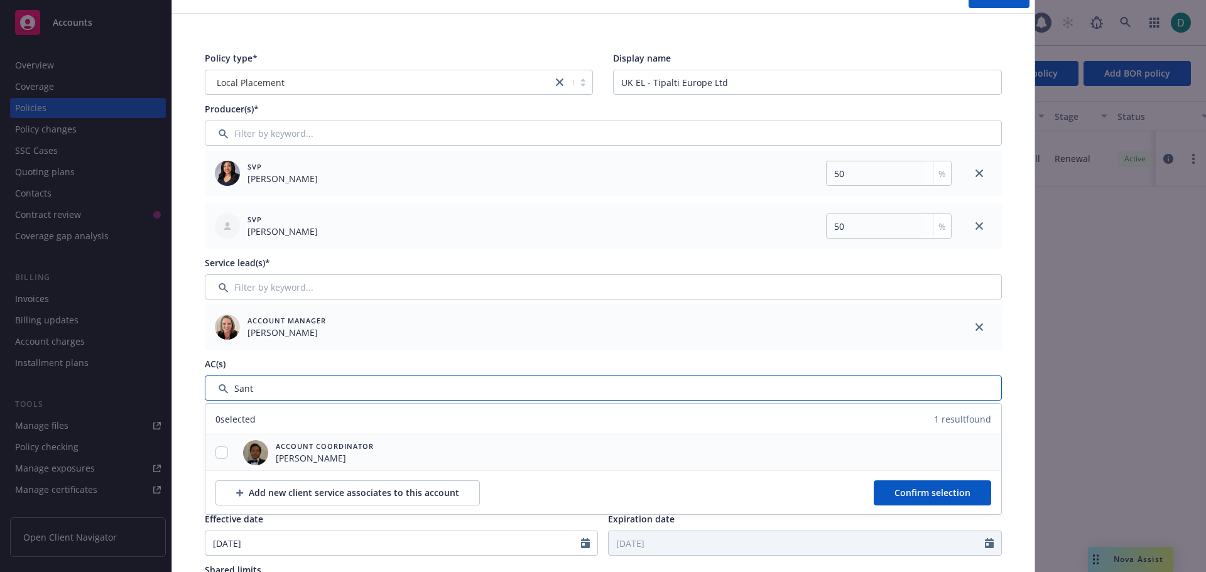
type input "Sant"
click at [216, 454] on input "checkbox" at bounding box center [222, 453] width 13 height 13
checkbox input "true"
click at [925, 484] on button "Confirm selection" at bounding box center [932, 493] width 117 height 25
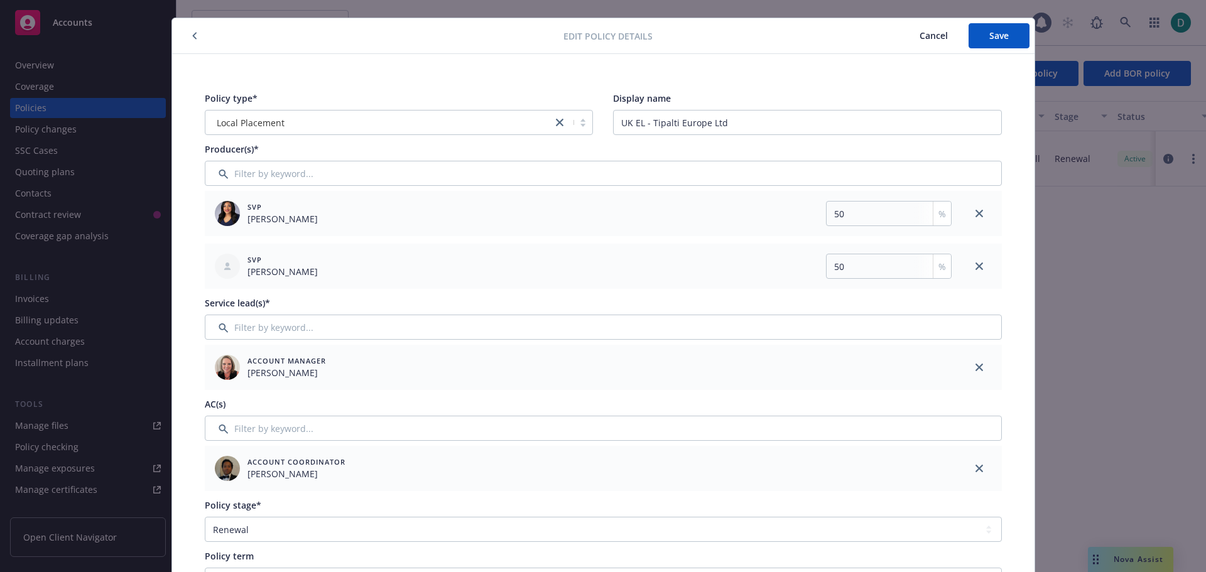
scroll to position [0, 0]
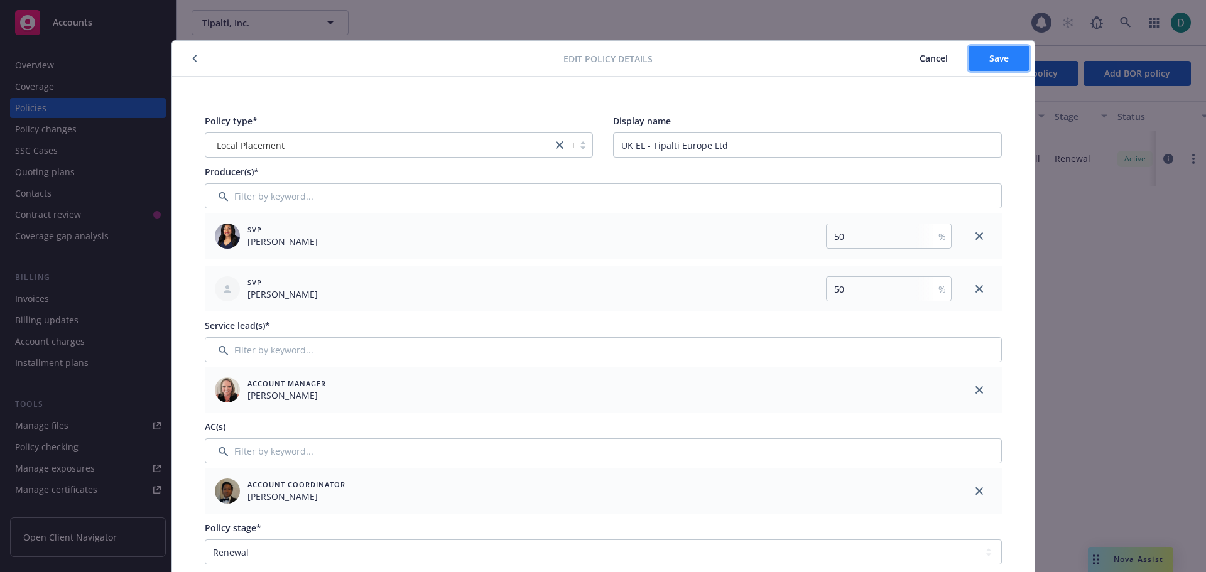
click at [995, 56] on span "Save" at bounding box center [999, 58] width 19 height 12
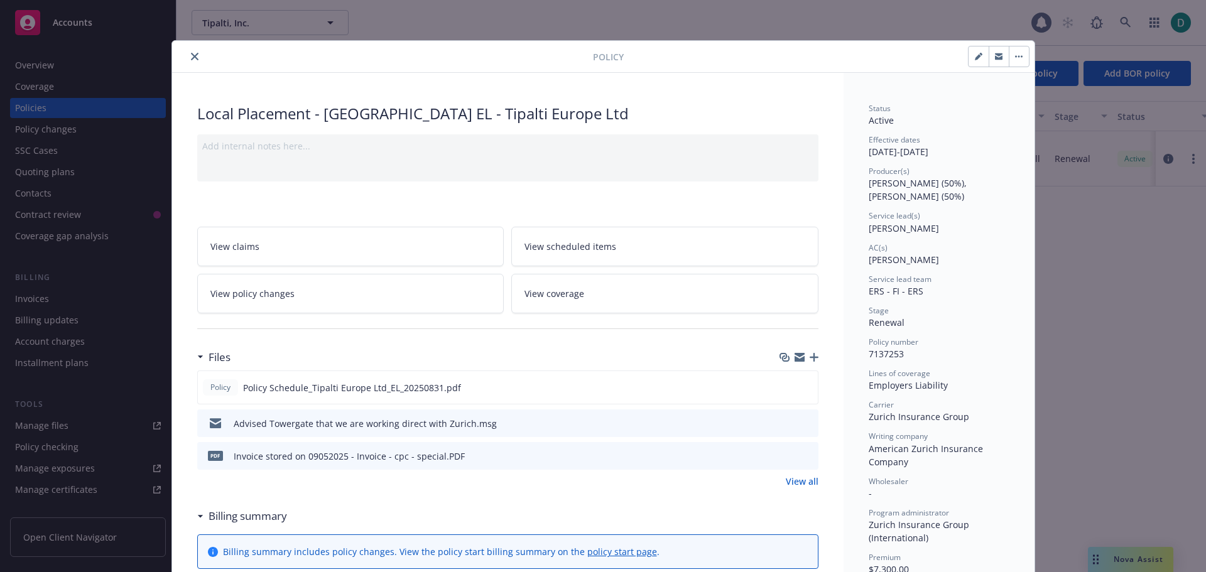
click at [191, 59] on icon "close" at bounding box center [195, 57] width 8 height 8
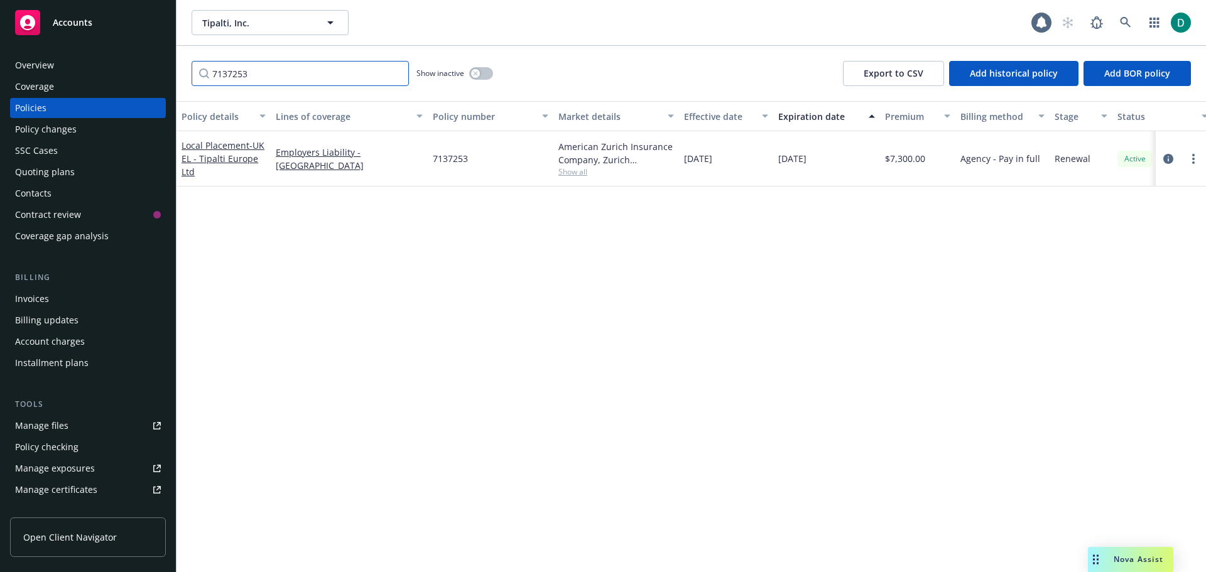
drag, startPoint x: 303, startPoint y: 78, endPoint x: 126, endPoint y: 76, distance: 176.6
click at [126, 76] on div "Accounts Overview Coverage Policies Policy changes SSC Cases Quoting plans Cont…" at bounding box center [603, 286] width 1206 height 572
paste input "6902"
type input "7136902"
click at [194, 159] on span "- UK GL" at bounding box center [223, 158] width 83 height 25
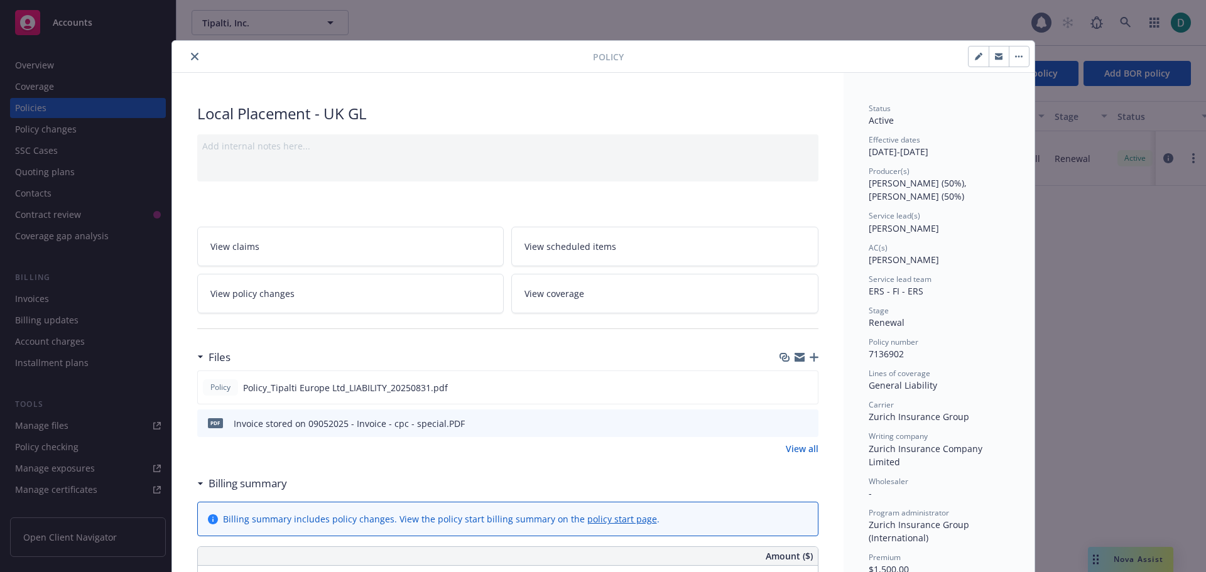
click at [978, 63] on button "button" at bounding box center [979, 56] width 20 height 20
select select "RENEWAL"
select select "12"
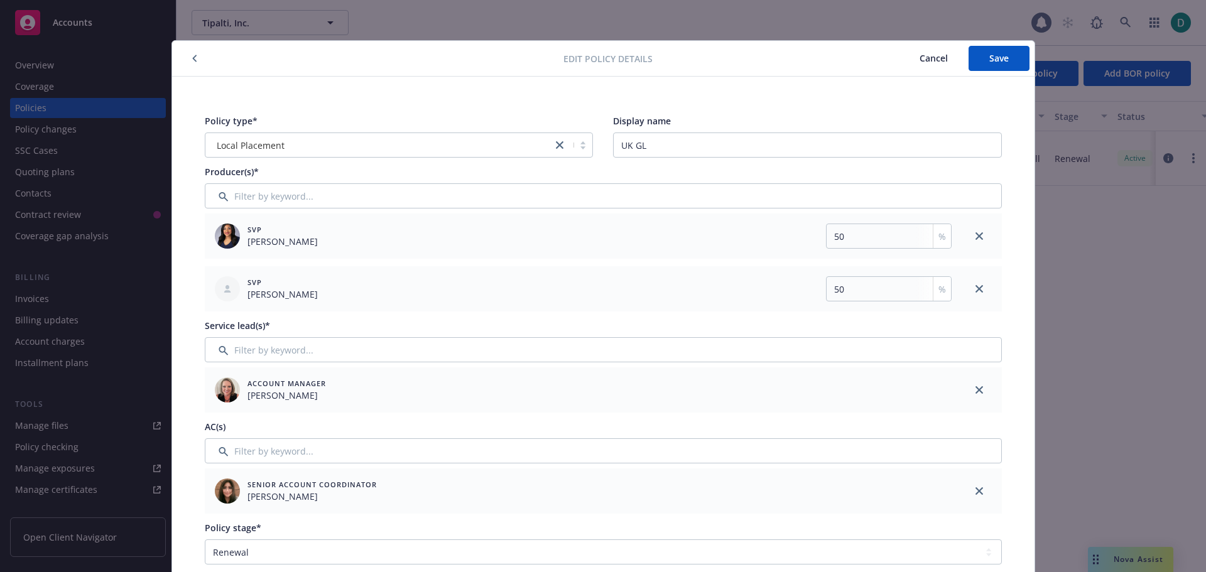
drag, startPoint x: 971, startPoint y: 486, endPoint x: 638, endPoint y: 464, distance: 334.4
click at [972, 486] on link "close" at bounding box center [979, 491] width 15 height 15
click at [257, 452] on input "Filter by keyword..." at bounding box center [603, 451] width 797 height 25
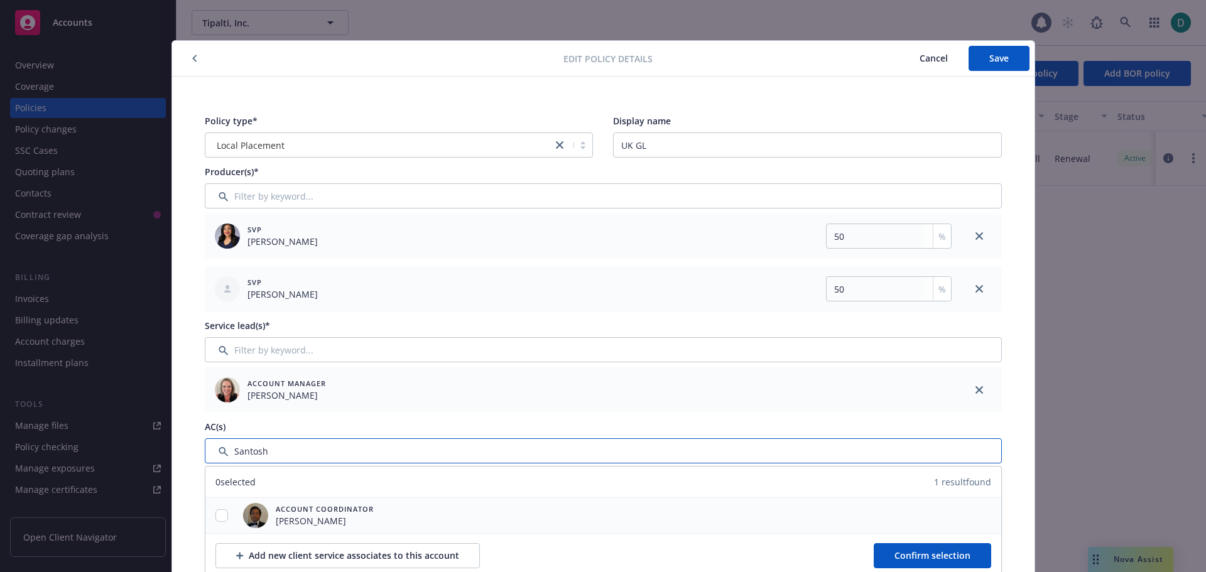
type input "Santosh"
click at [218, 515] on input "checkbox" at bounding box center [222, 516] width 13 height 13
checkbox input "true"
click at [937, 558] on span "Confirm selection" at bounding box center [933, 556] width 76 height 12
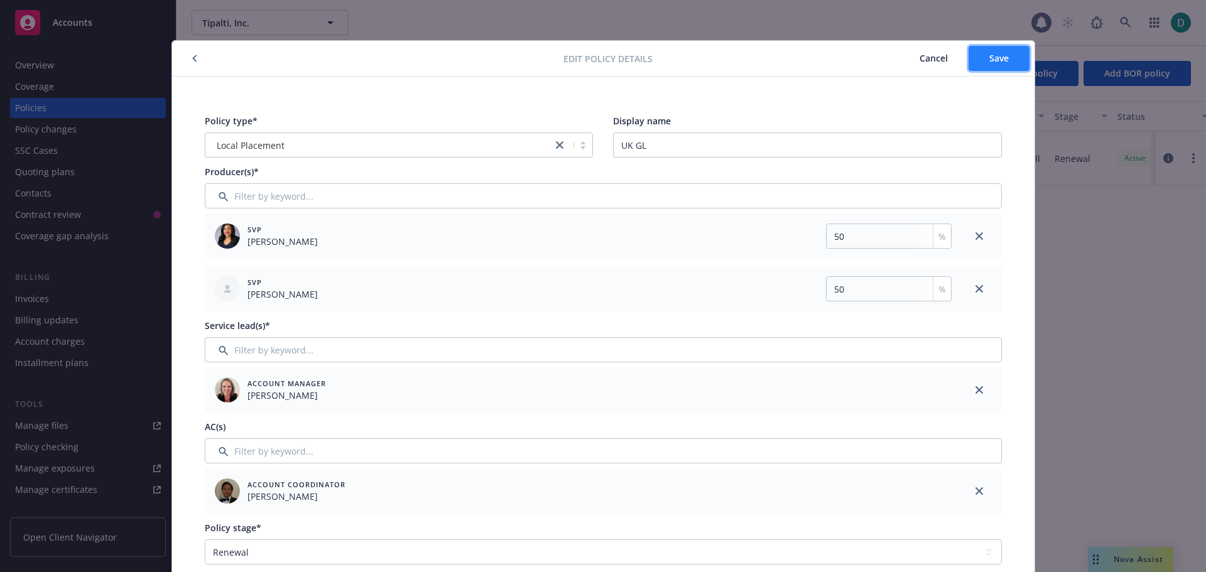
click at [996, 58] on span "Save" at bounding box center [999, 58] width 19 height 12
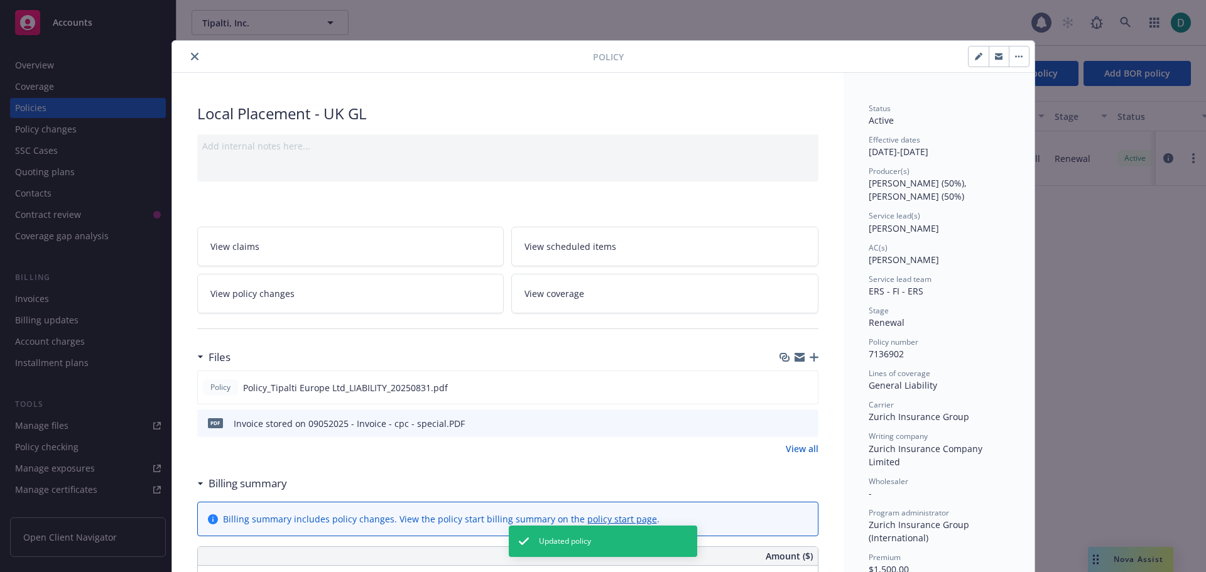
click at [188, 65] on div "Policy" at bounding box center [603, 57] width 863 height 32
click at [188, 60] on button "close" at bounding box center [194, 56] width 15 height 15
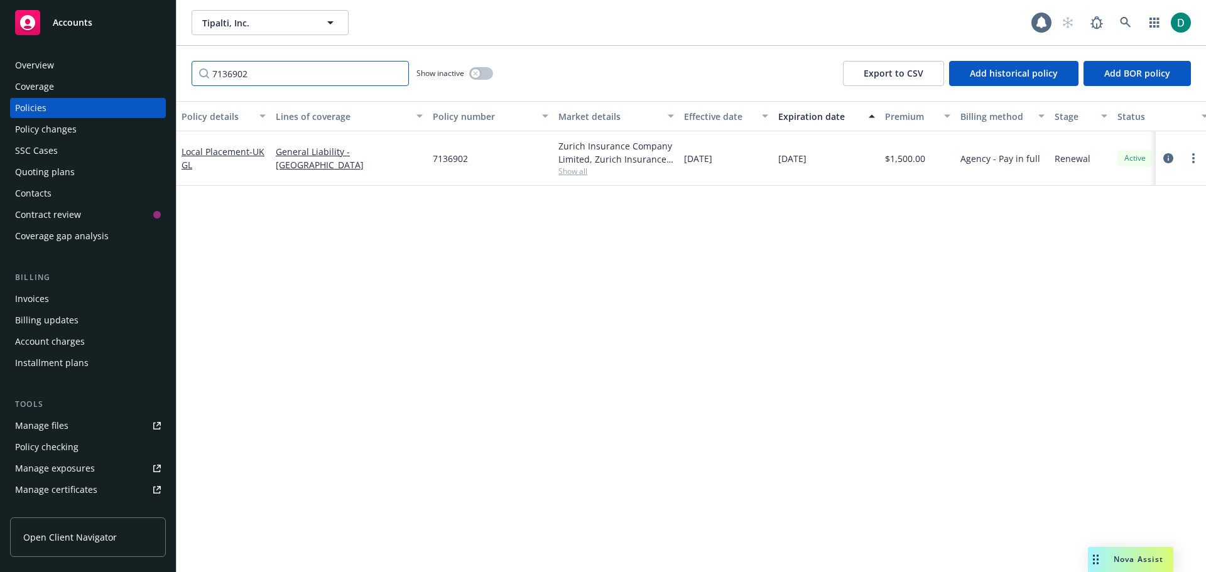
drag, startPoint x: 302, startPoint y: 83, endPoint x: 175, endPoint y: 78, distance: 127.0
click at [175, 78] on div "Accounts Overview Coverage Policies Policy changes SSC Cases Quoting plans Cont…" at bounding box center [603, 286] width 1206 height 572
paste input "328"
type input "32802"
click at [214, 159] on span "- [GEOGRAPHIC_DATA] GL" at bounding box center [217, 158] width 71 height 25
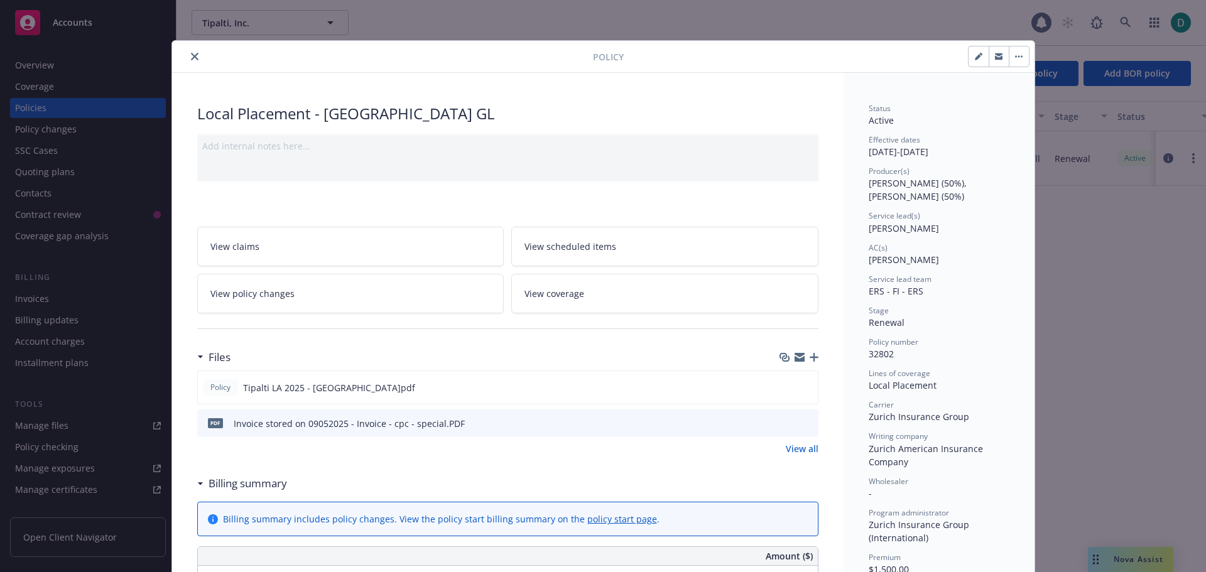
click at [975, 53] on icon "button" at bounding box center [979, 57] width 8 height 8
select select "RENEWAL"
select select "12"
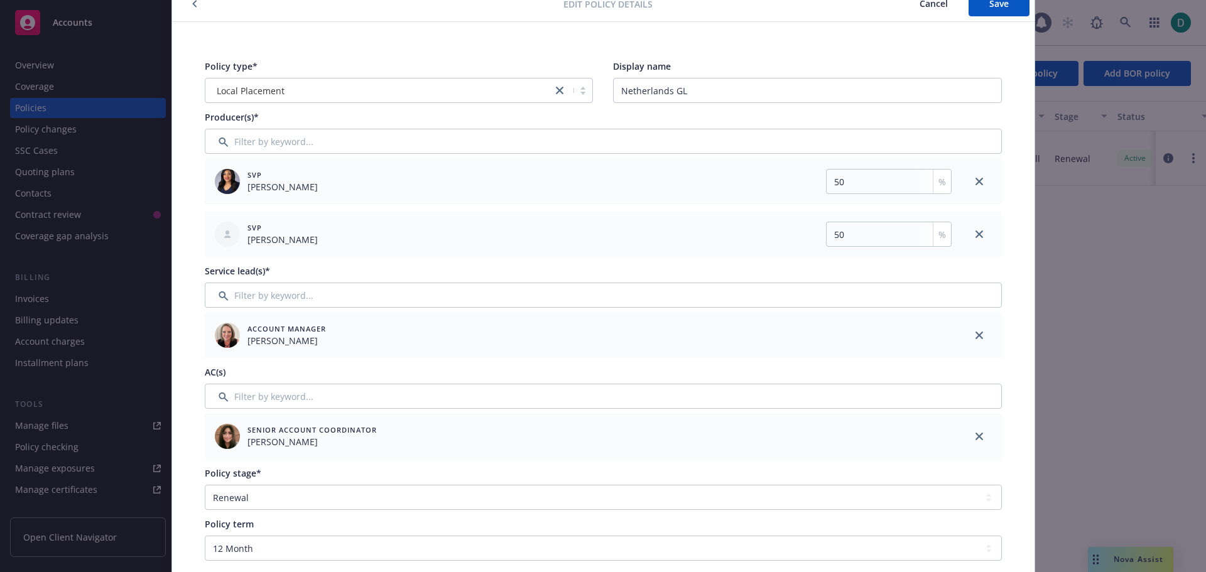
scroll to position [63, 0]
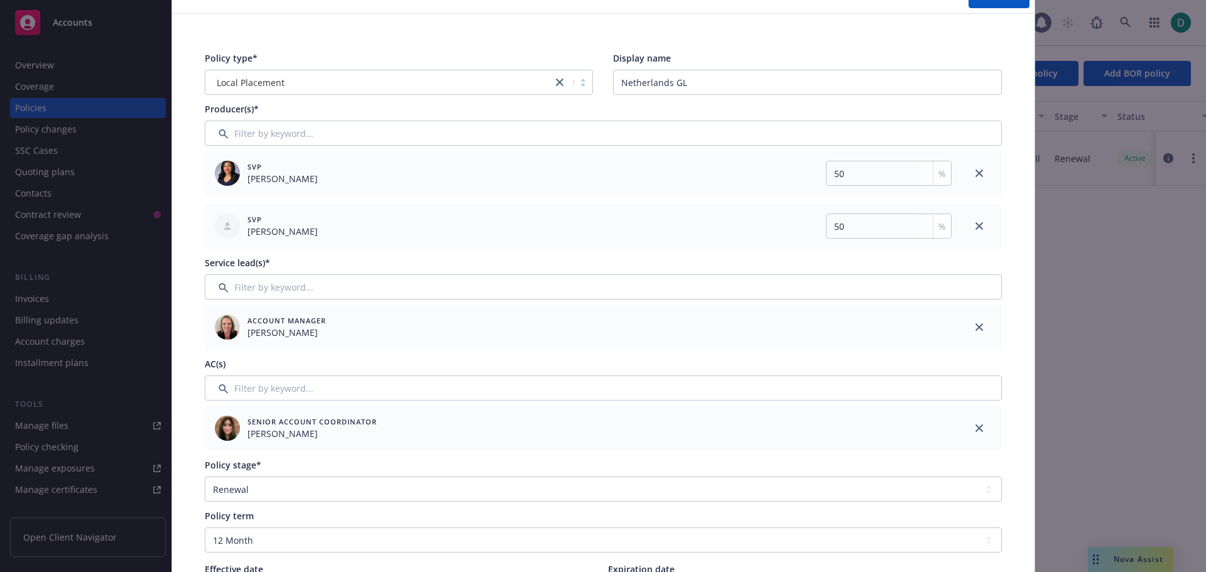
drag, startPoint x: 976, startPoint y: 427, endPoint x: 553, endPoint y: 409, distance: 423.2
click at [976, 427] on icon "close" at bounding box center [980, 429] width 8 height 8
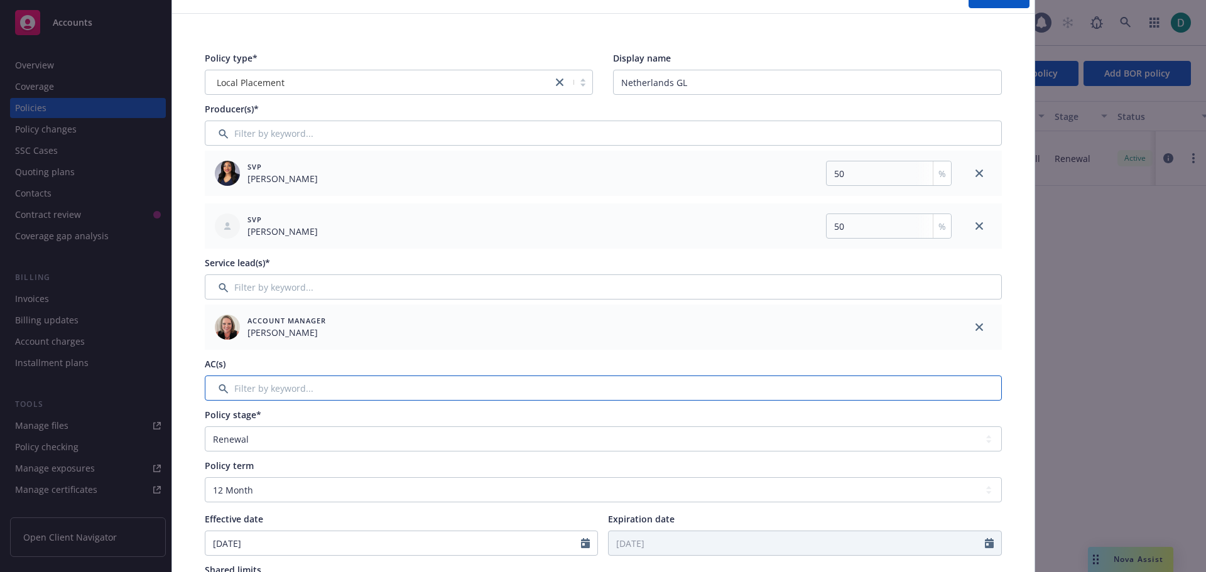
click at [400, 388] on input "Filter by keyword..." at bounding box center [603, 388] width 797 height 25
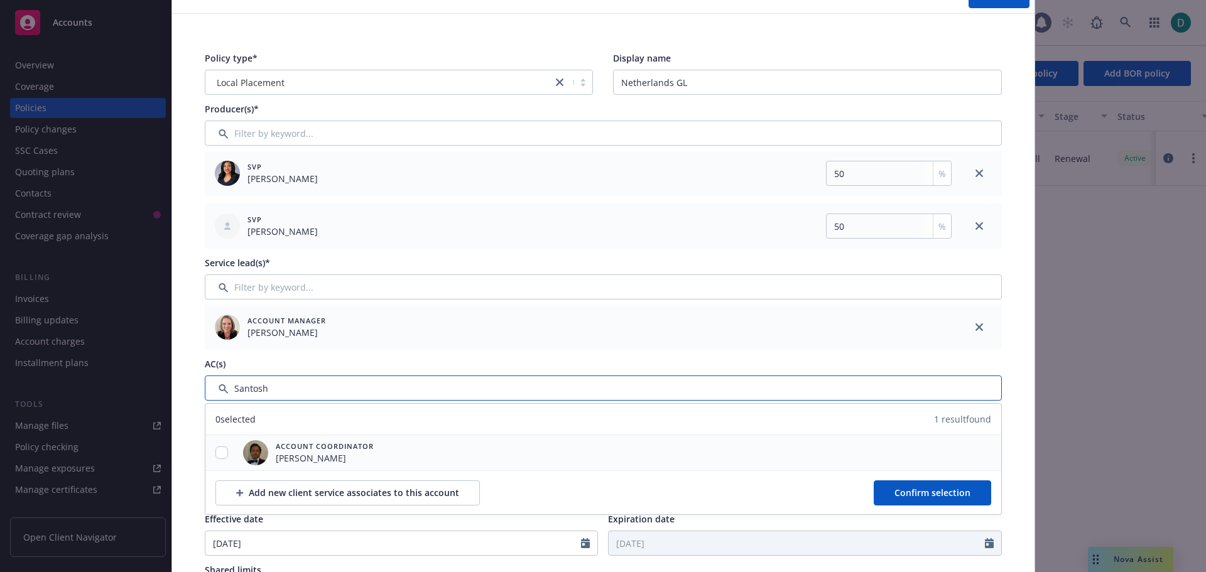
type input "Santosh"
click at [218, 455] on input "checkbox" at bounding box center [222, 453] width 13 height 13
checkbox input "true"
drag, startPoint x: 904, startPoint y: 498, endPoint x: 909, endPoint y: 491, distance: 9.1
click at [905, 498] on span "Confirm selection" at bounding box center [933, 493] width 76 height 12
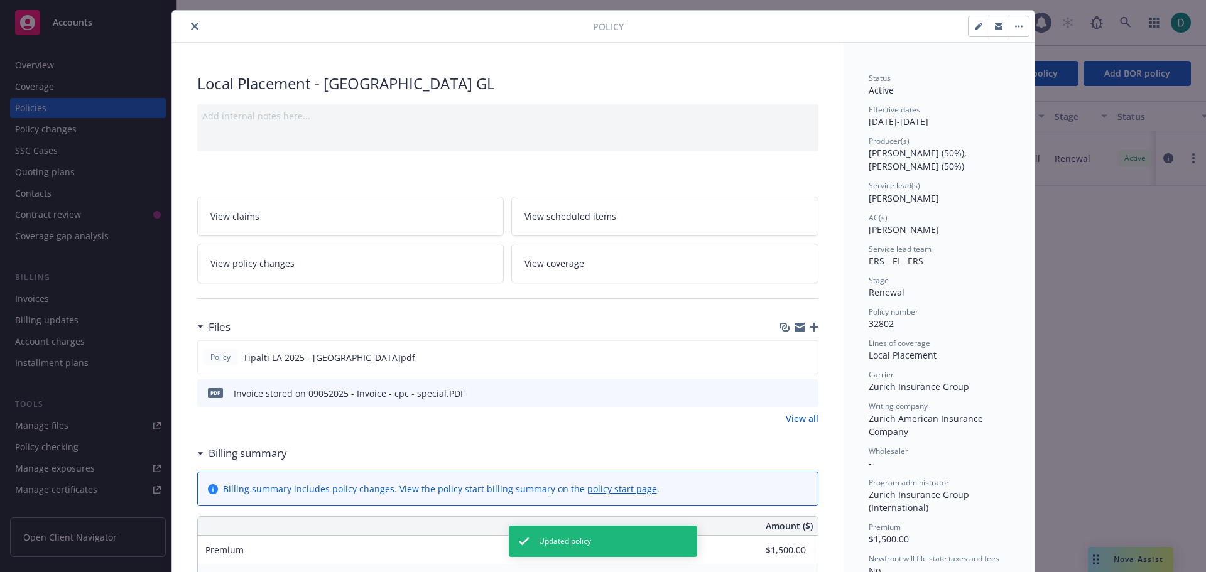
scroll to position [0, 0]
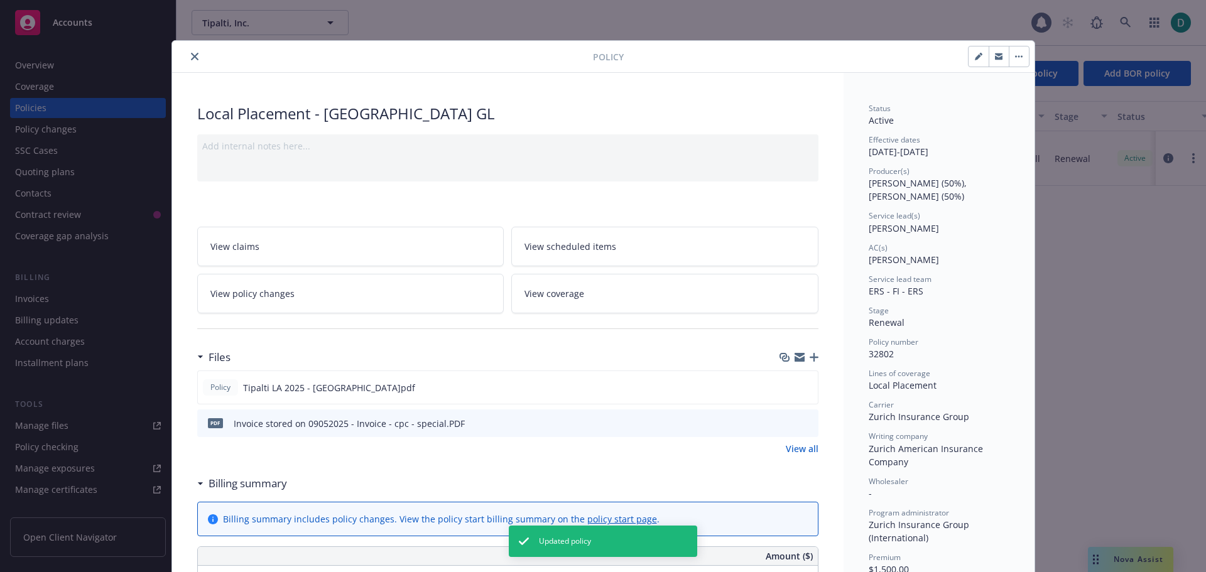
click at [192, 59] on icon "close" at bounding box center [195, 57] width 8 height 8
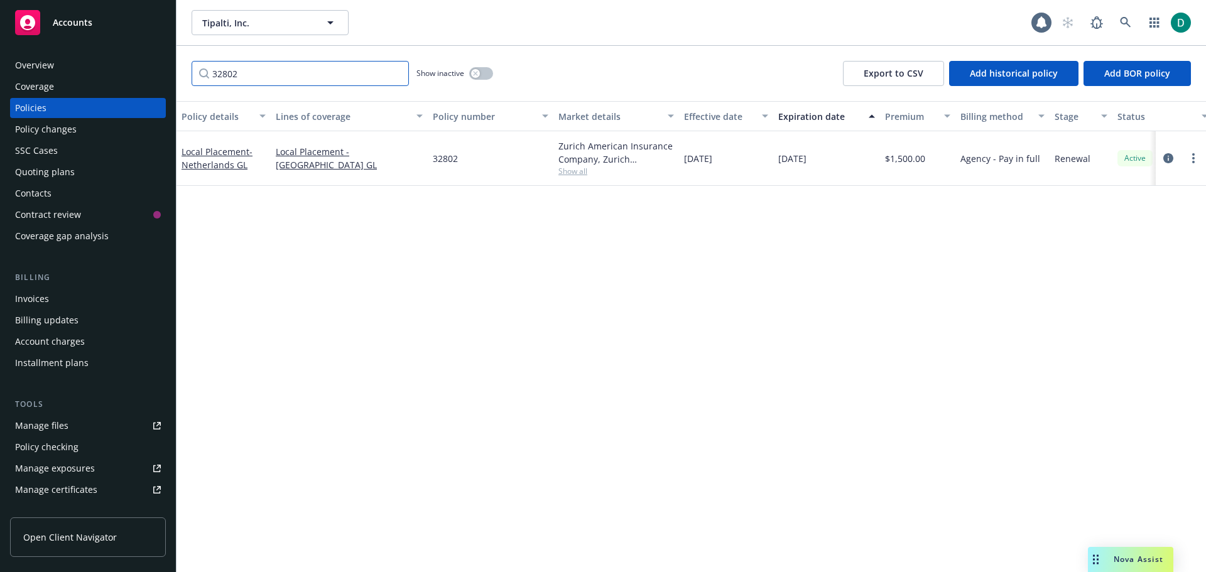
drag, startPoint x: 264, startPoint y: 62, endPoint x: 189, endPoint y: 63, distance: 74.8
click at [189, 63] on div "32802 Show inactive Export to CSV Add historical policy Add BOR policy" at bounding box center [692, 73] width 1030 height 55
paste input "WC 1805478 - 03"
type input "WC 1805478 - 03"
click at [197, 156] on link "Workers' Compensation" at bounding box center [212, 158] width 61 height 25
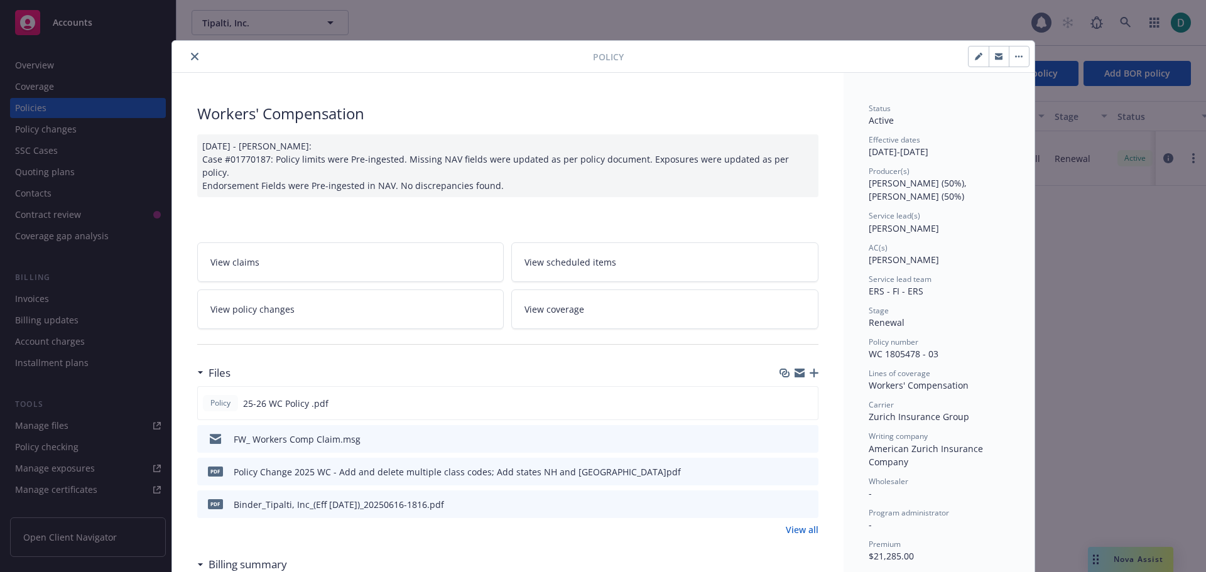
click at [975, 55] on icon "button" at bounding box center [978, 57] width 6 height 6
select select "RENEWAL"
select select "12"
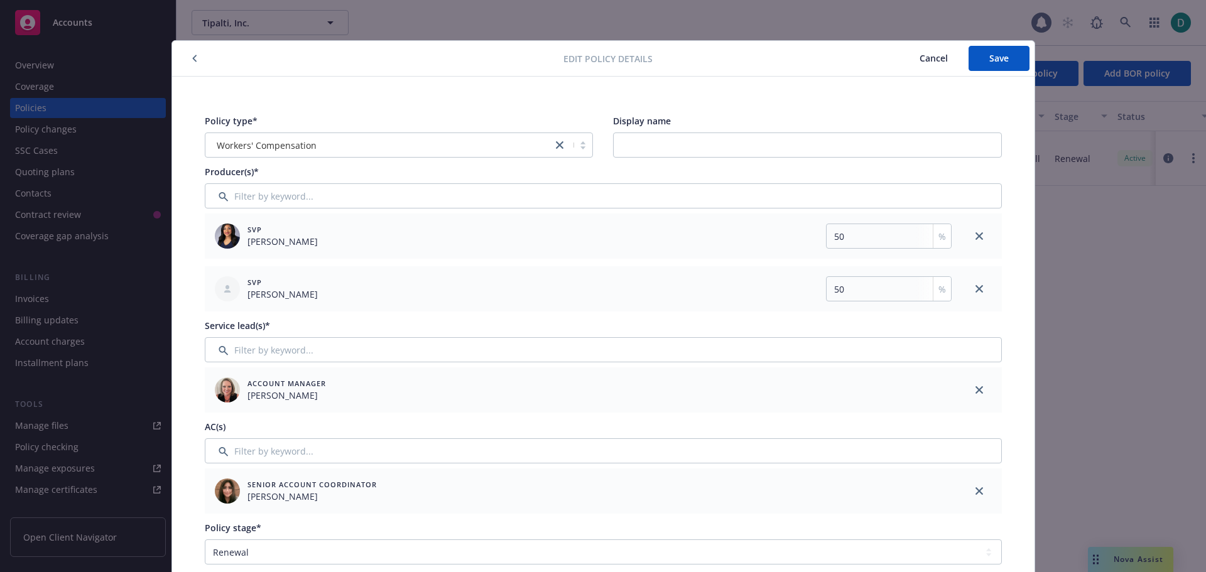
drag, startPoint x: 975, startPoint y: 494, endPoint x: 931, endPoint y: 486, distance: 44.7
click at [976, 494] on icon "close" at bounding box center [980, 492] width 8 height 8
click at [307, 452] on input "Filter by keyword..." at bounding box center [603, 451] width 797 height 25
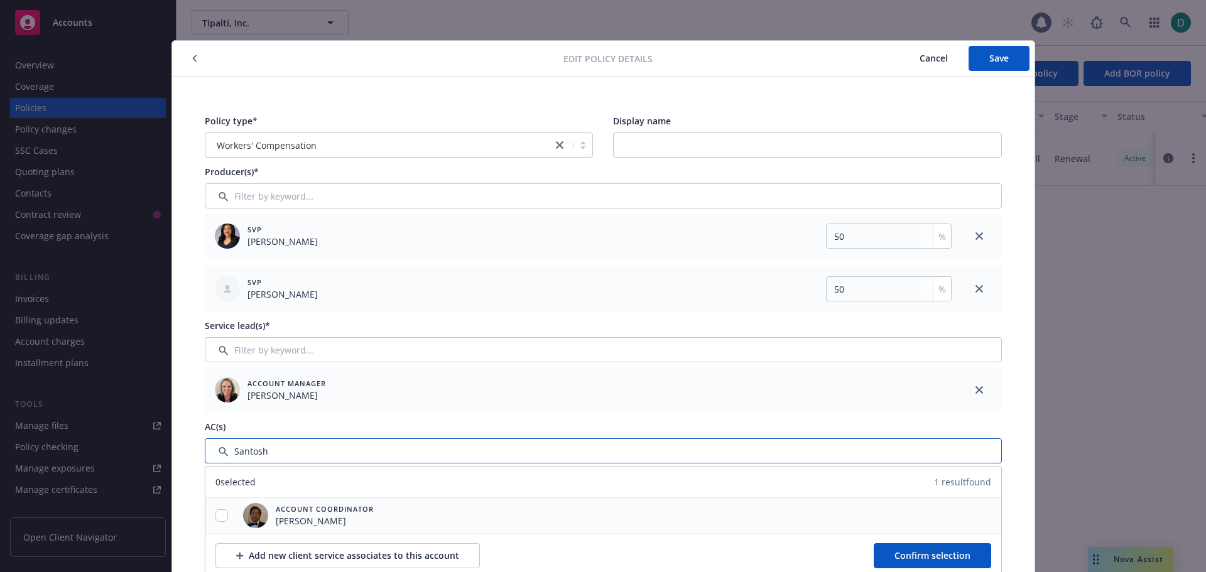
type input "Santosh"
drag, startPoint x: 202, startPoint y: 517, endPoint x: 210, endPoint y: 517, distance: 8.2
click at [207, 517] on div at bounding box center [221, 516] width 33 height 13
click at [216, 517] on input "checkbox" at bounding box center [222, 516] width 13 height 13
checkbox input "true"
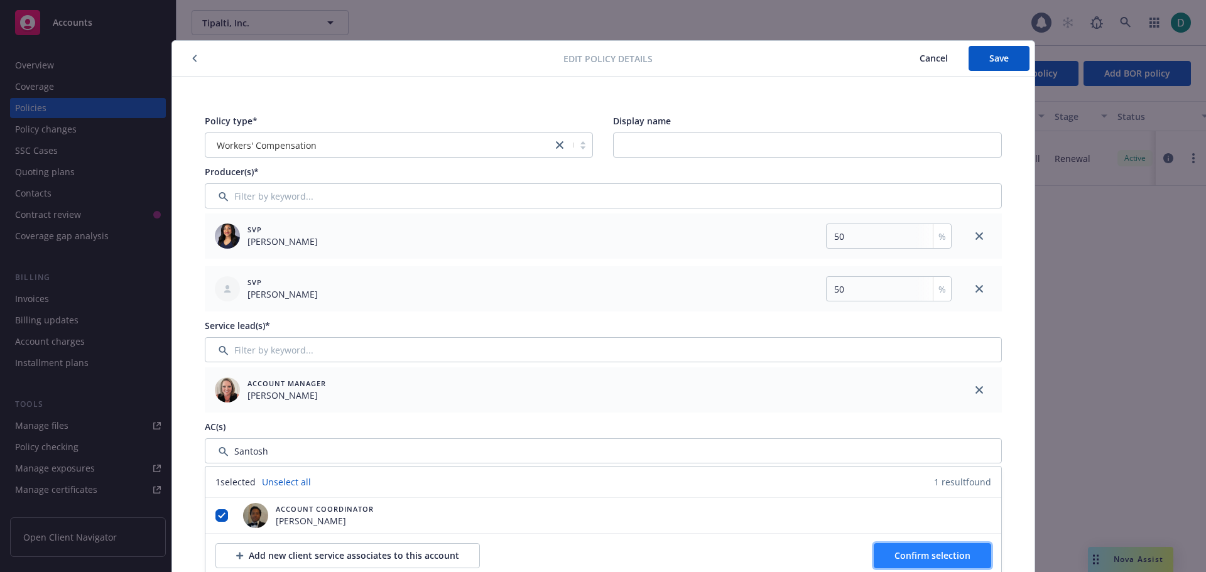
click at [928, 558] on span "Confirm selection" at bounding box center [933, 556] width 76 height 12
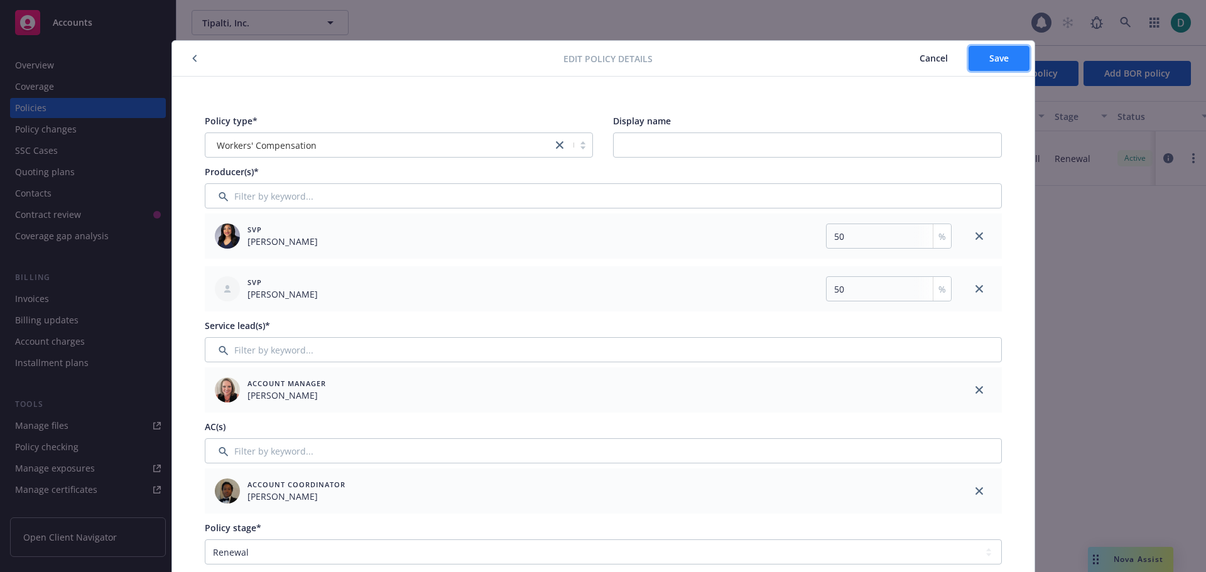
click at [993, 59] on span "Save" at bounding box center [999, 58] width 19 height 12
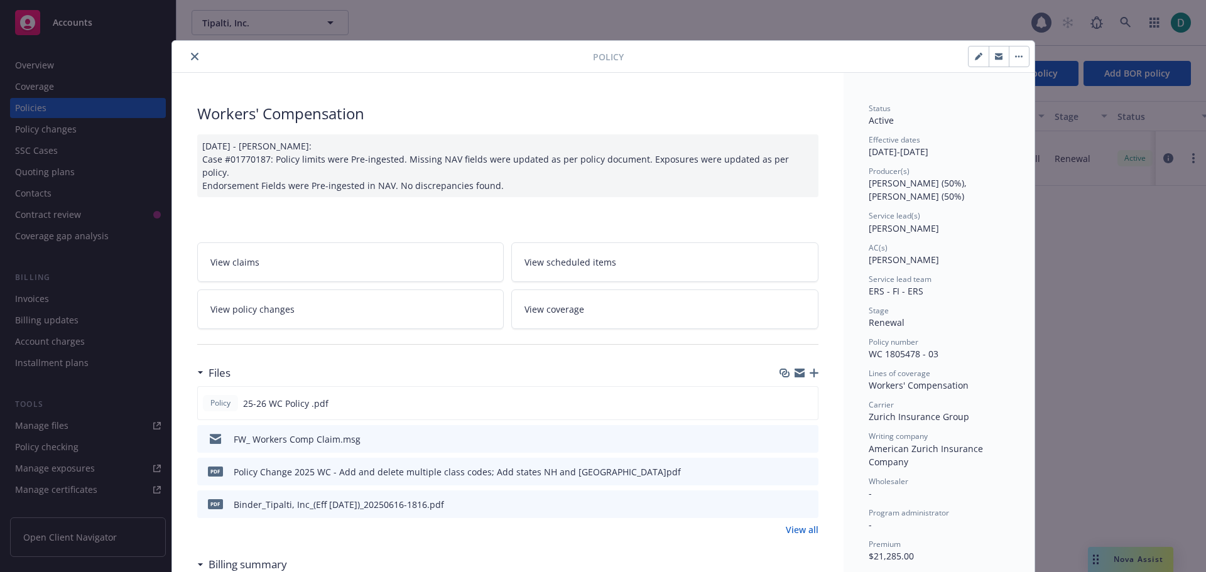
click at [191, 56] on icon "close" at bounding box center [195, 57] width 8 height 8
